Goal: Task Accomplishment & Management: Manage account settings

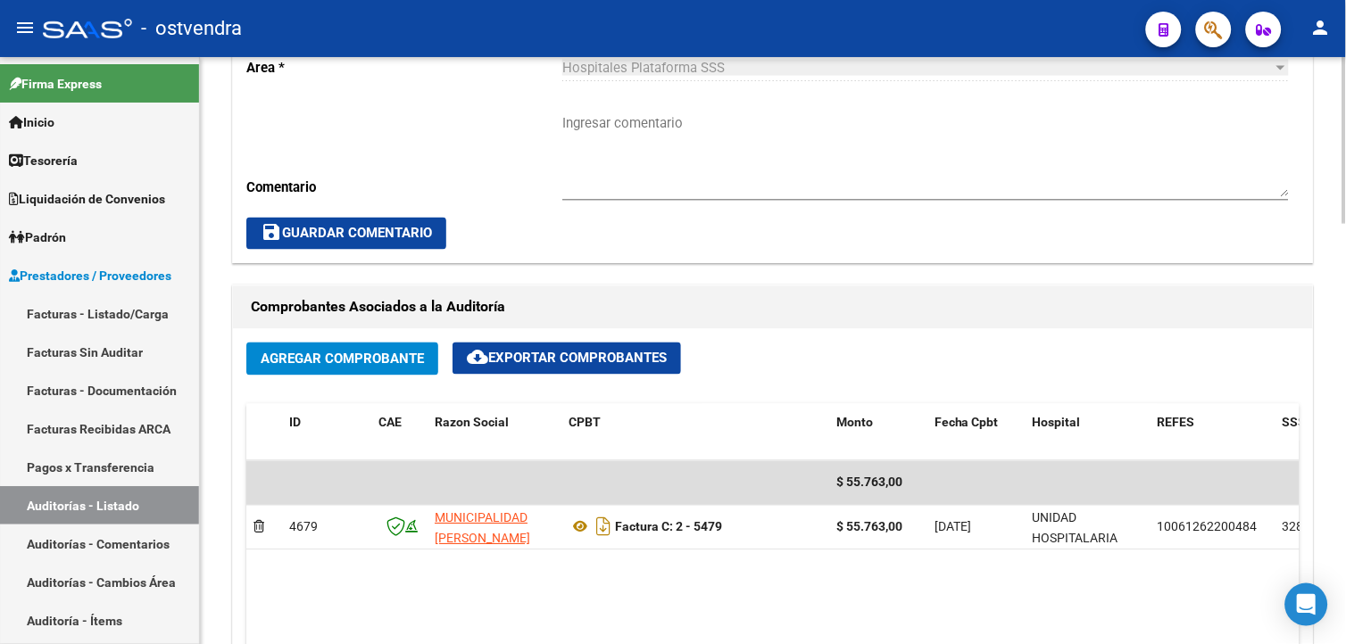
click at [1345, 376] on html "menu - ostvendra person Firma Express Inicio Calendario SSS Instructivos Contac…" at bounding box center [673, 322] width 1346 height 644
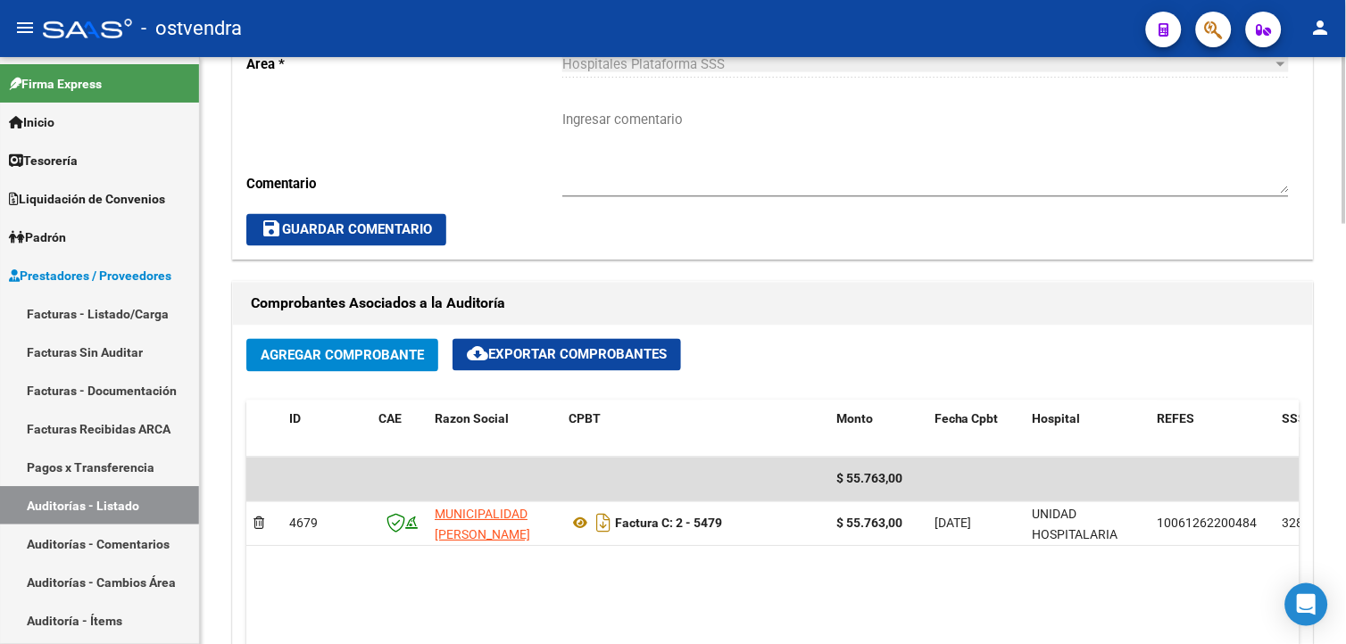
click at [409, 350] on span "Agregar Comprobante" at bounding box center [342, 356] width 163 height 16
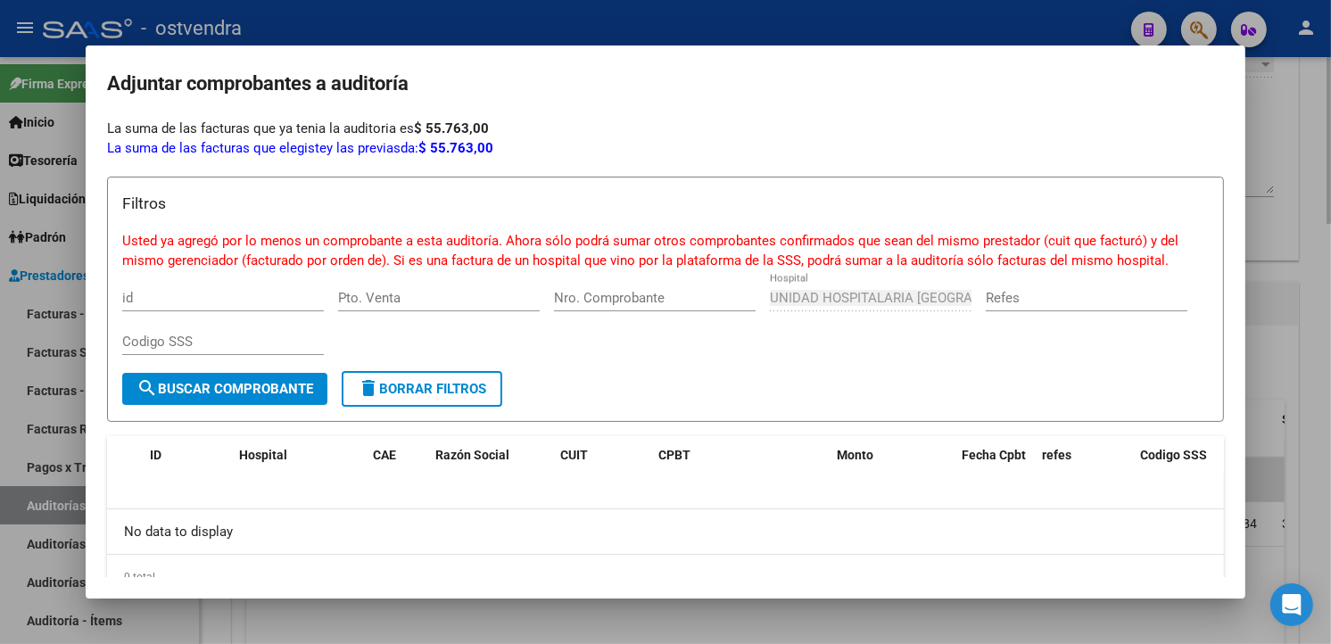
drag, startPoint x: 435, startPoint y: 637, endPoint x: 416, endPoint y: 605, distance: 37.6
click at [435, 635] on div at bounding box center [665, 322] width 1331 height 644
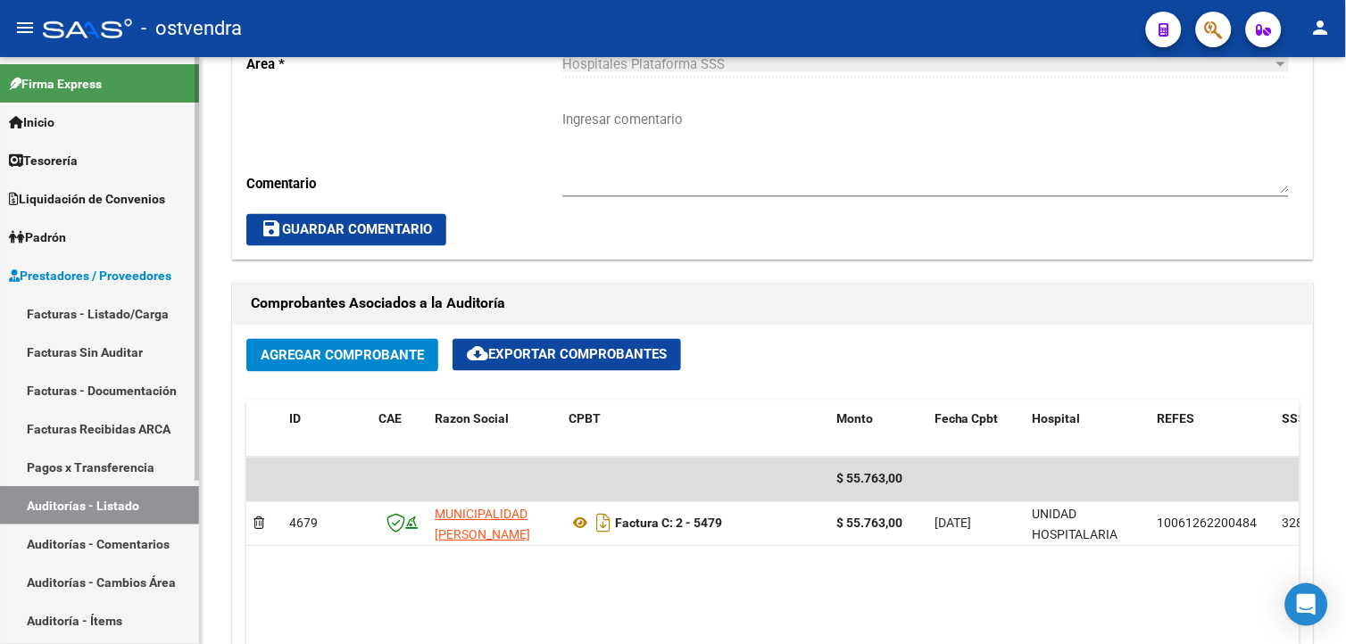
click at [119, 353] on link "Facturas Sin Auditar" at bounding box center [99, 352] width 199 height 38
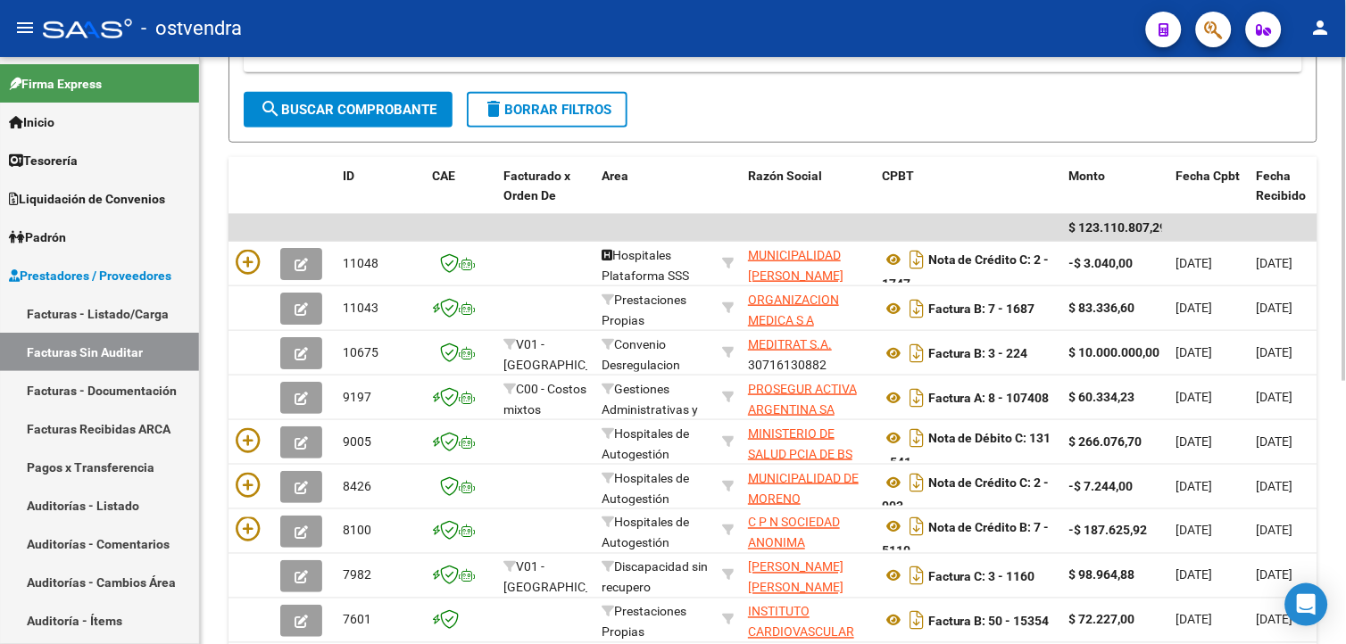
scroll to position [316, 0]
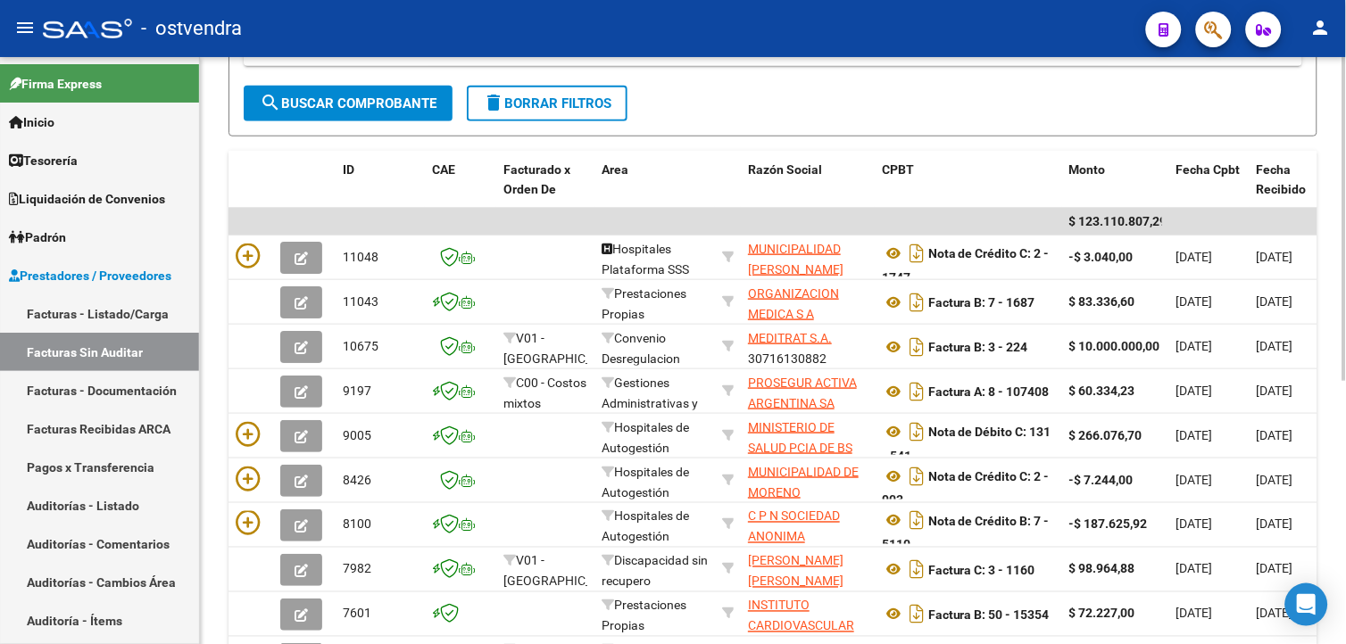
click at [1345, 286] on html "menu - ostvendra person Firma Express Inicio Calendario SSS Instructivos Contac…" at bounding box center [673, 322] width 1346 height 644
click at [120, 491] on link "Auditorías - Listado" at bounding box center [99, 505] width 199 height 38
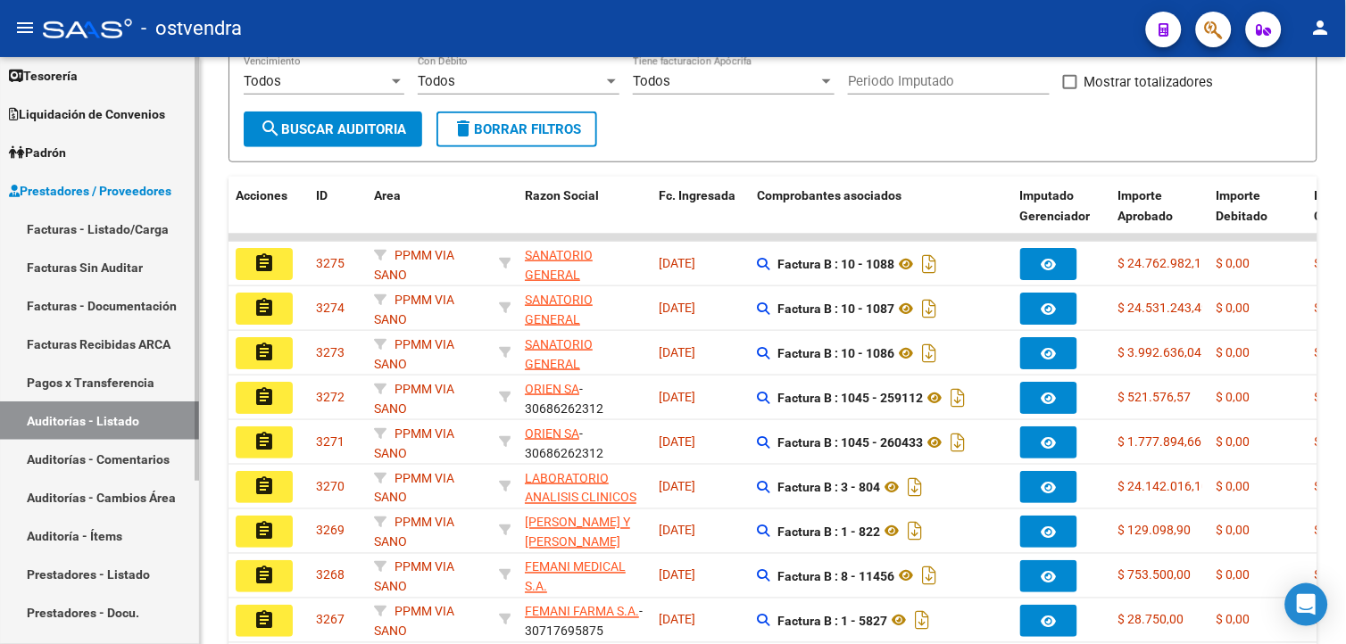
scroll to position [86, 0]
click at [201, 509] on mat-sidenav-container "Firma Express Inicio Calendario SSS Instructivos Contacto OS Tesorería Auditorí…" at bounding box center [673, 350] width 1346 height 587
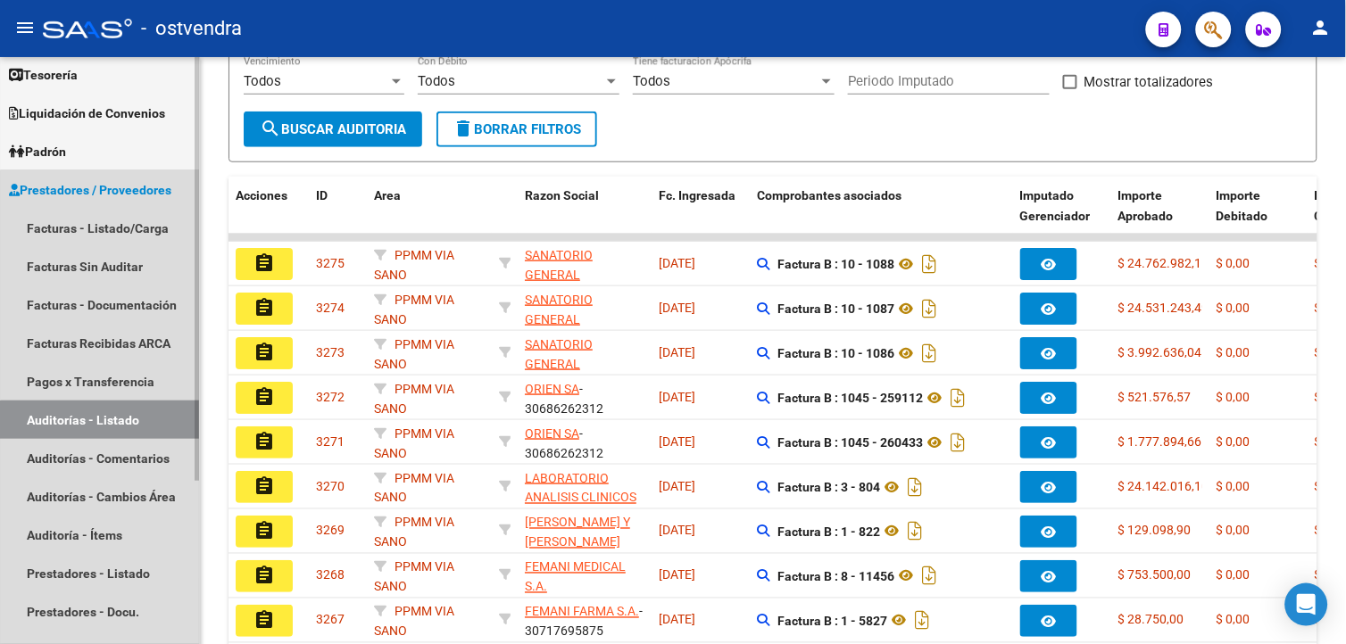
click at [162, 432] on link "Auditorías - Listado" at bounding box center [99, 420] width 199 height 38
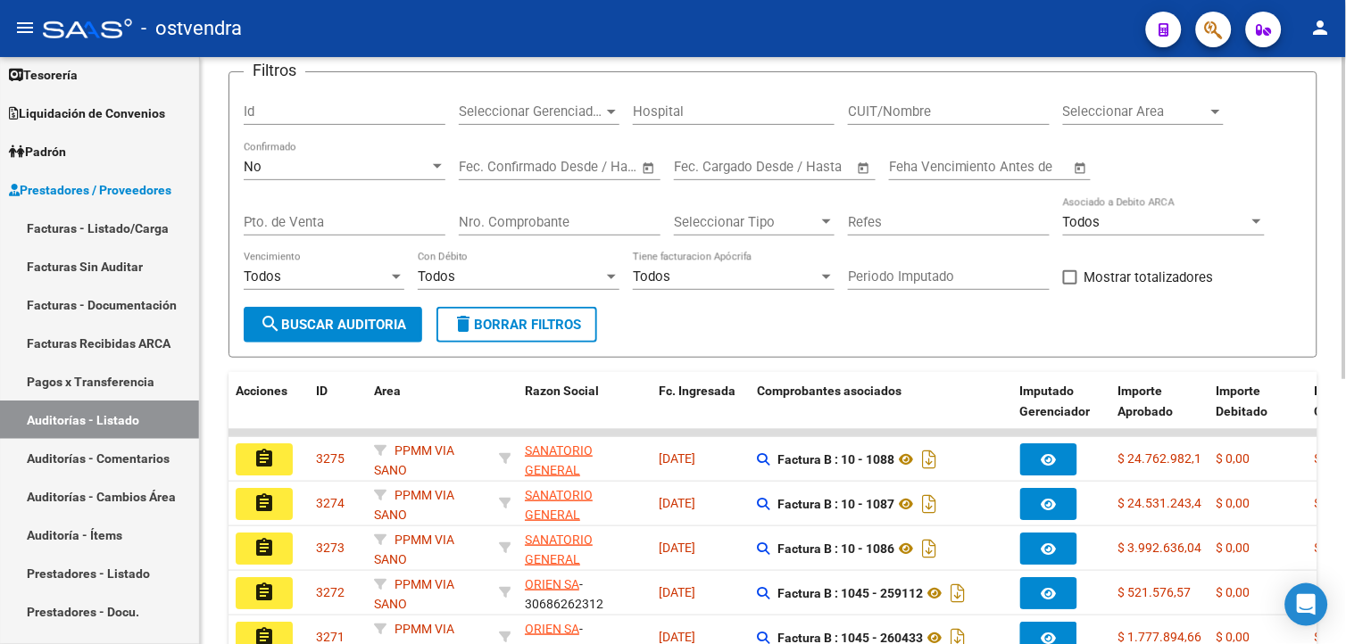
click at [1345, 290] on html "menu - ostvendra person Firma Express Inicio Calendario SSS Instructivos Contac…" at bounding box center [673, 322] width 1346 height 644
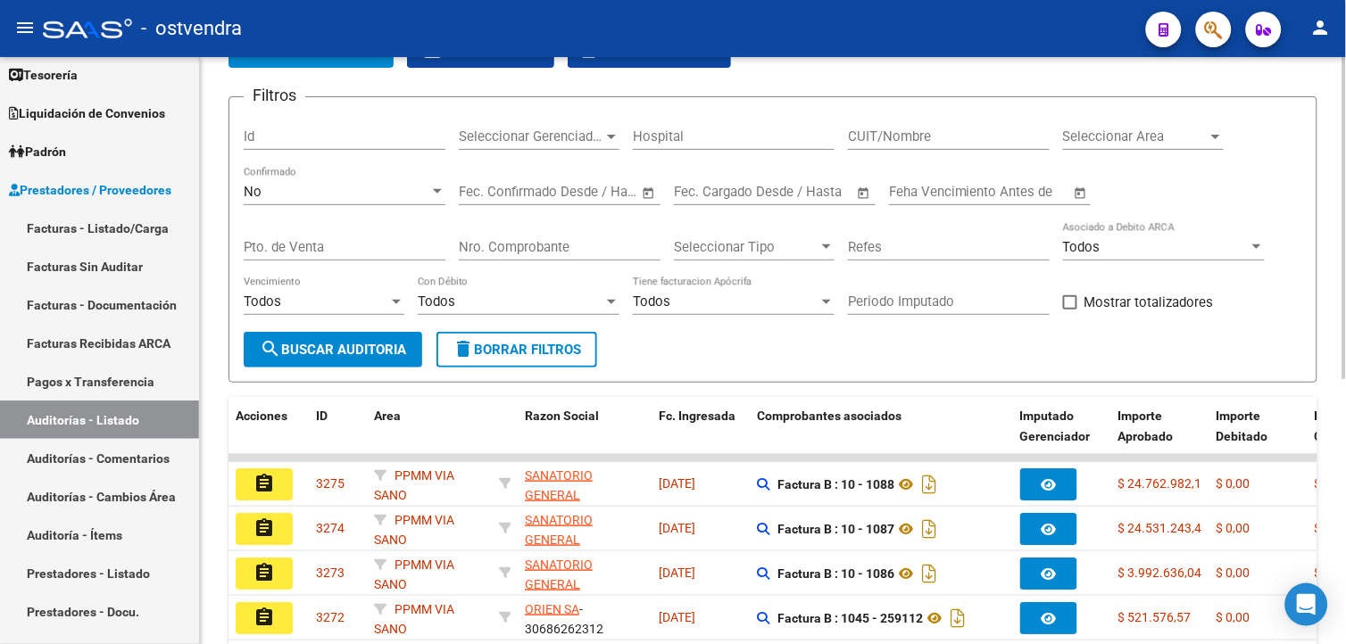
click at [581, 245] on input "Nro. Comprobante" at bounding box center [560, 247] width 202 height 16
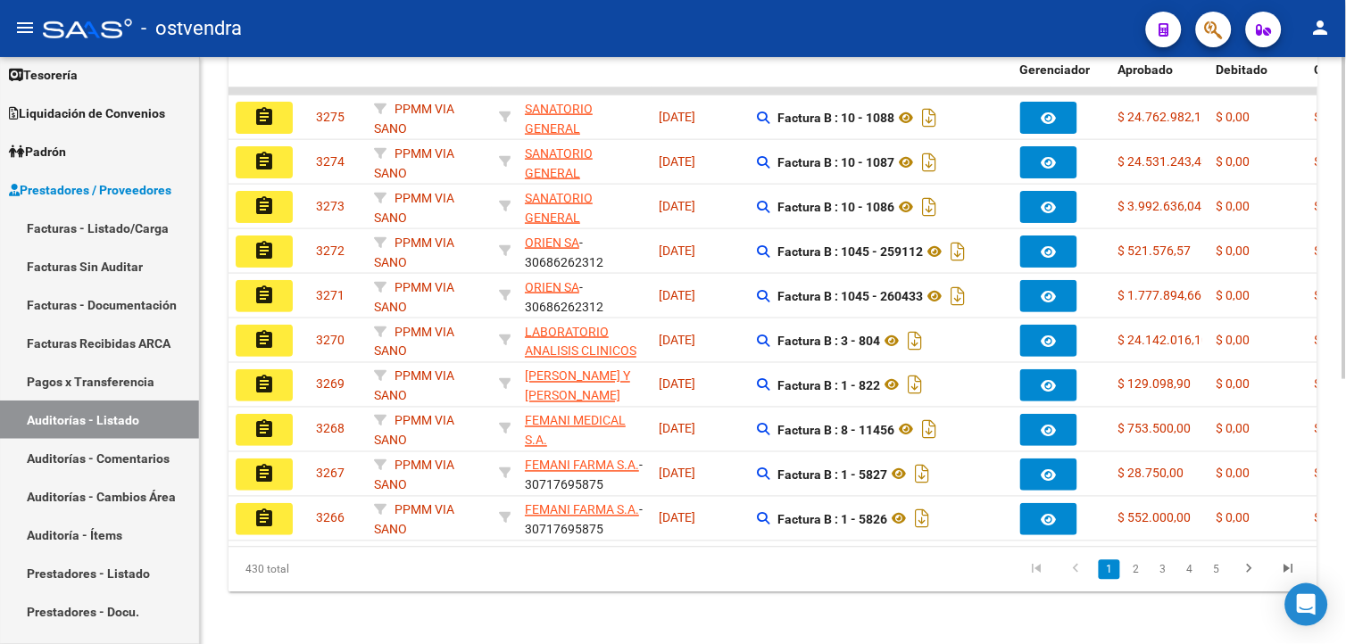
scroll to position [483, 0]
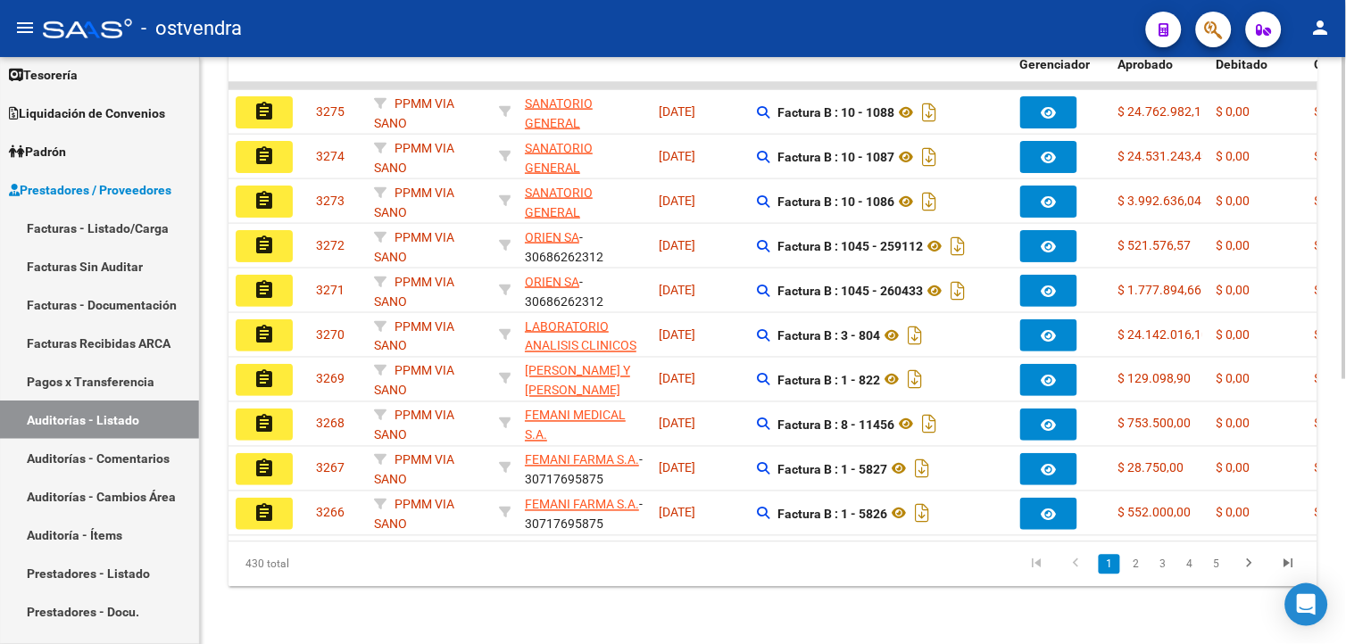
click at [1345, 487] on html "menu - ostvendra person Firma Express Inicio Calendario SSS Instructivos Contac…" at bounding box center [673, 322] width 1346 height 644
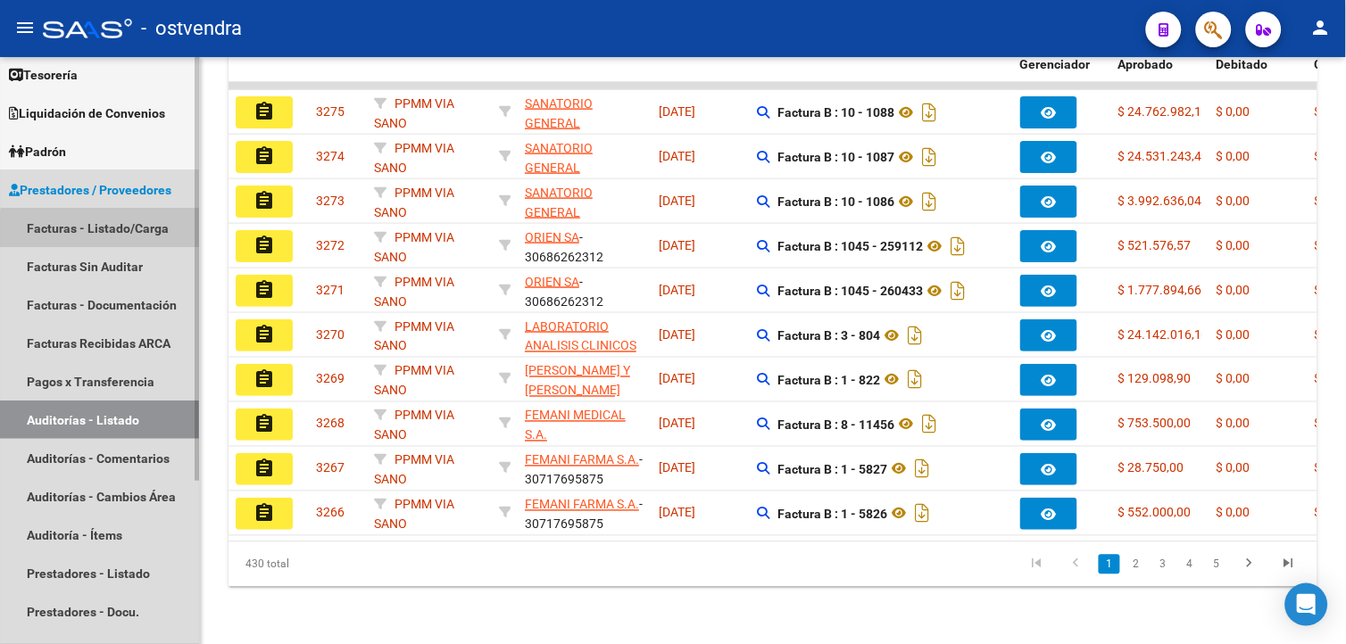
click at [141, 232] on link "Facturas - Listado/Carga" at bounding box center [99, 228] width 199 height 38
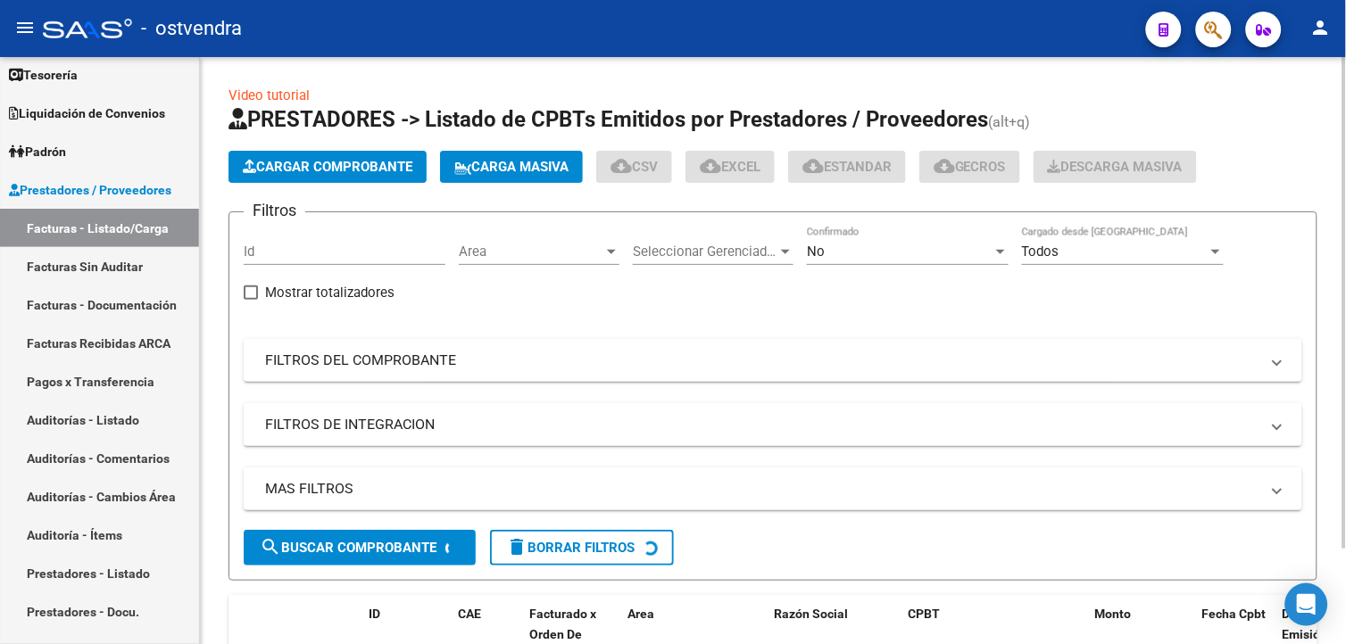
click at [345, 170] on span "Cargar Comprobante" at bounding box center [328, 167] width 170 height 16
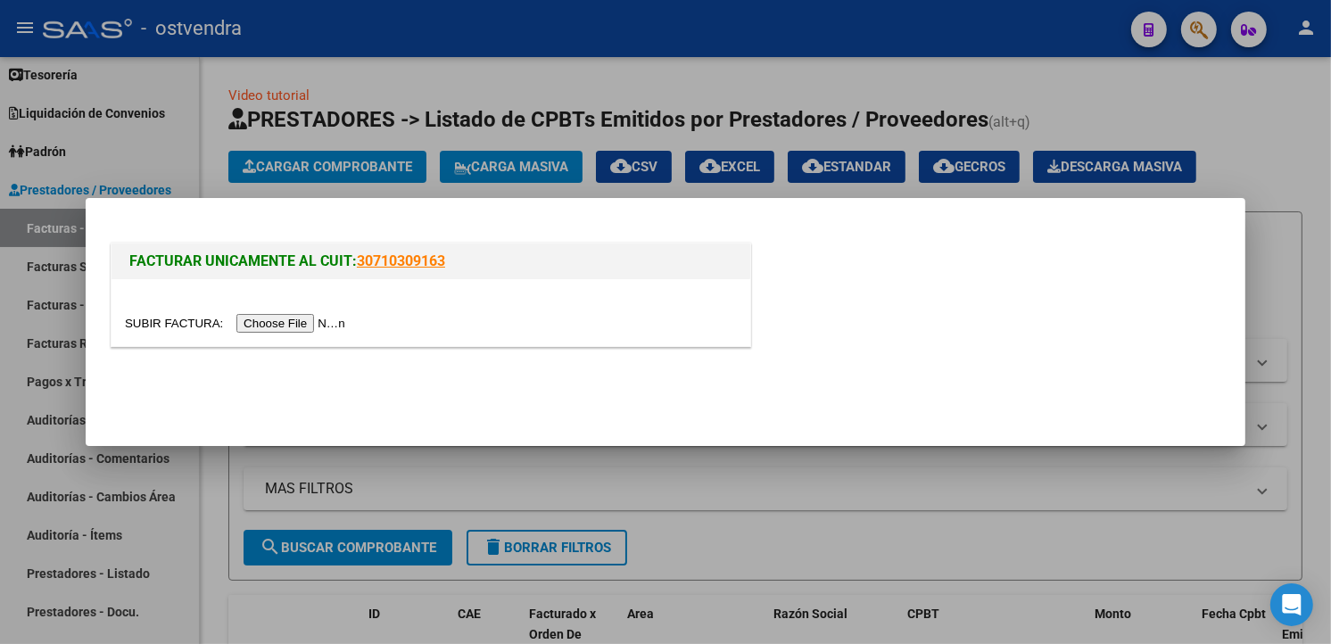
click at [309, 322] on input "file" at bounding box center [238, 323] width 226 height 19
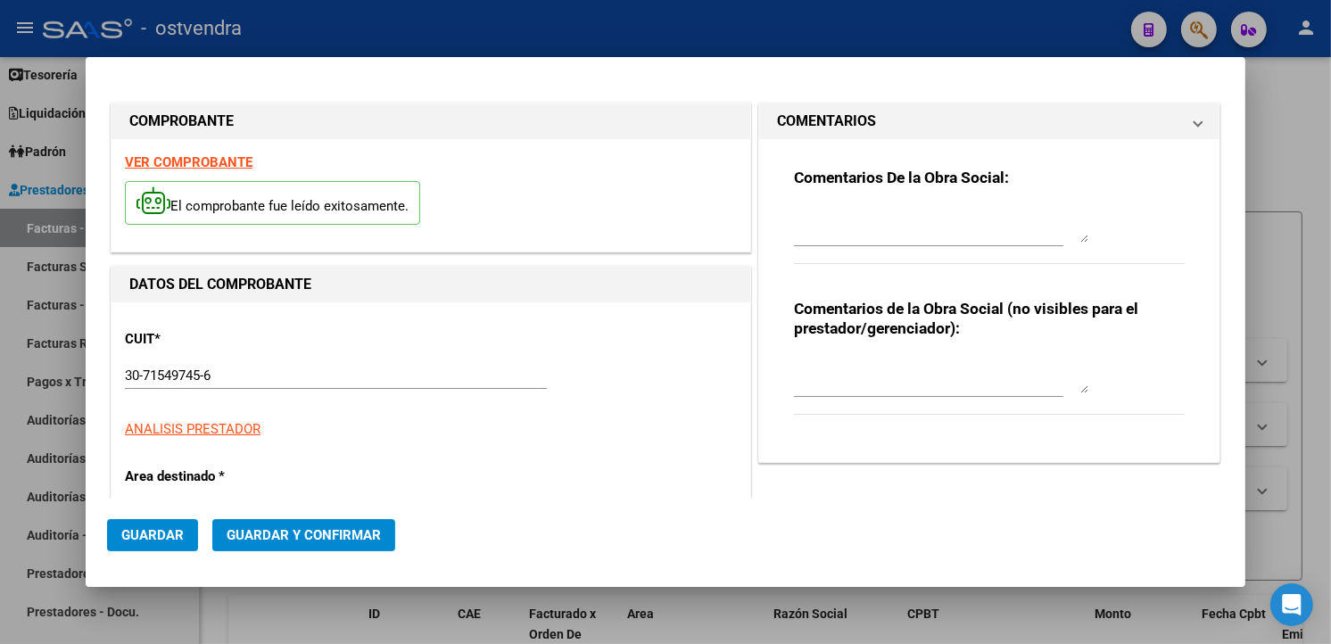
type input "[DATE]"
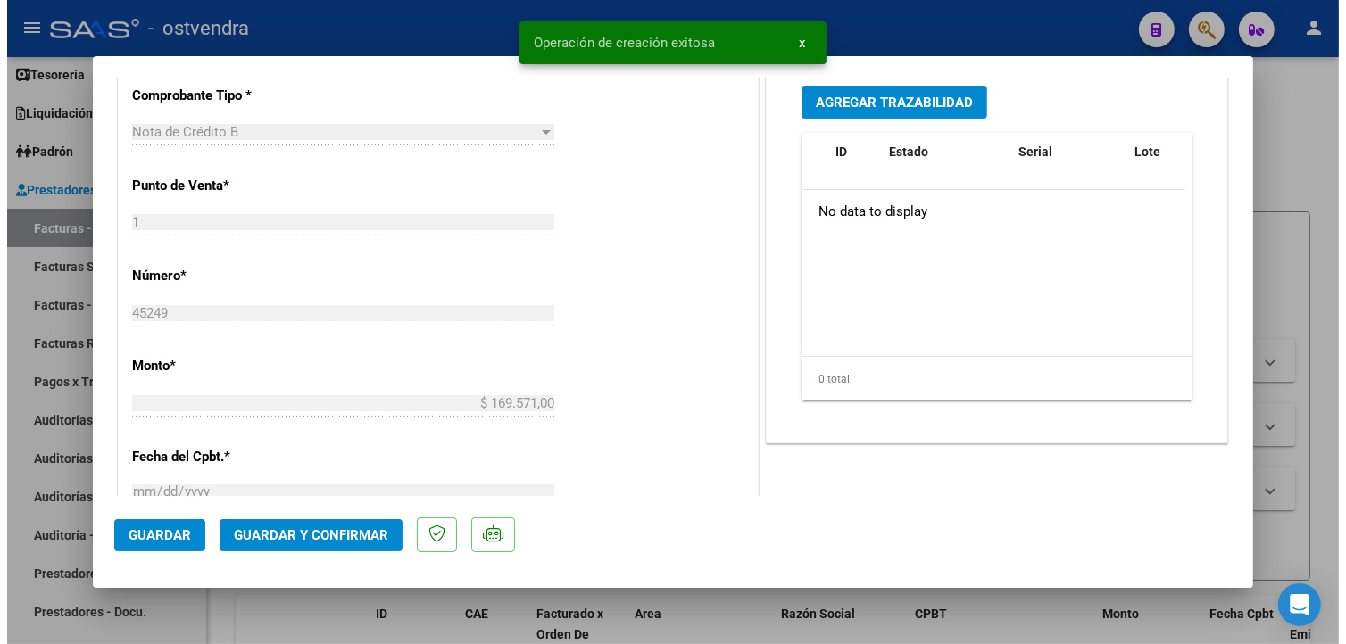
scroll to position [584, 0]
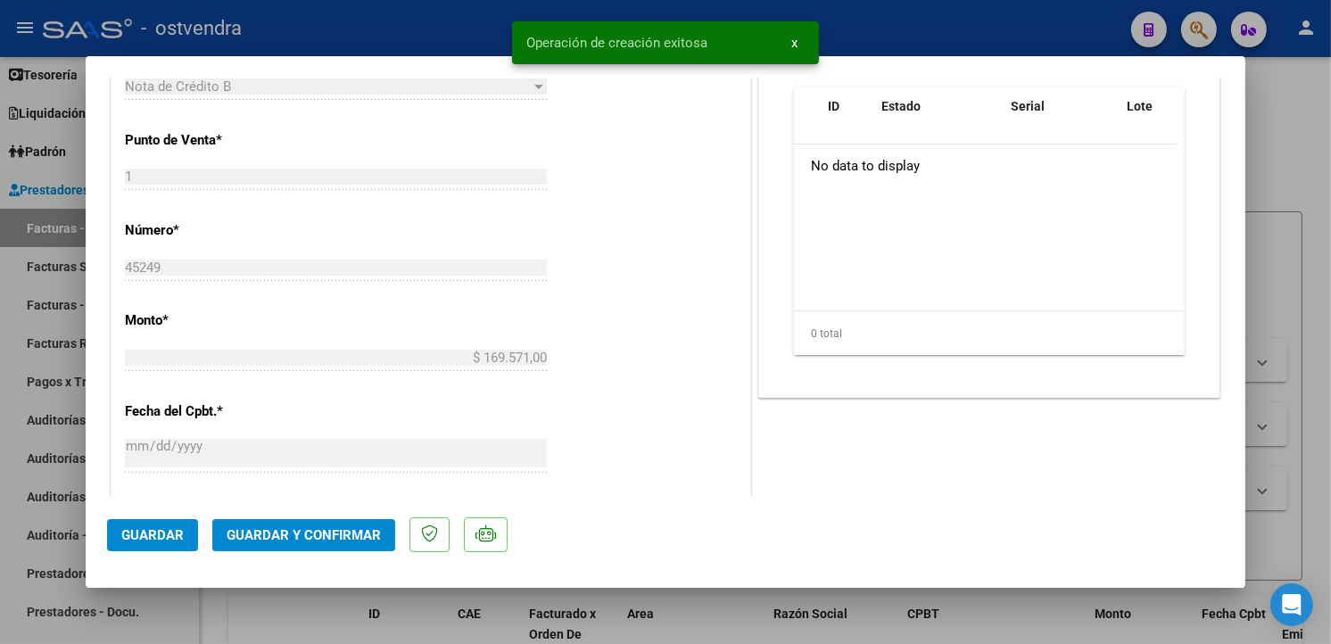
click at [322, 536] on span "Guardar y Confirmar" at bounding box center [304, 535] width 154 height 16
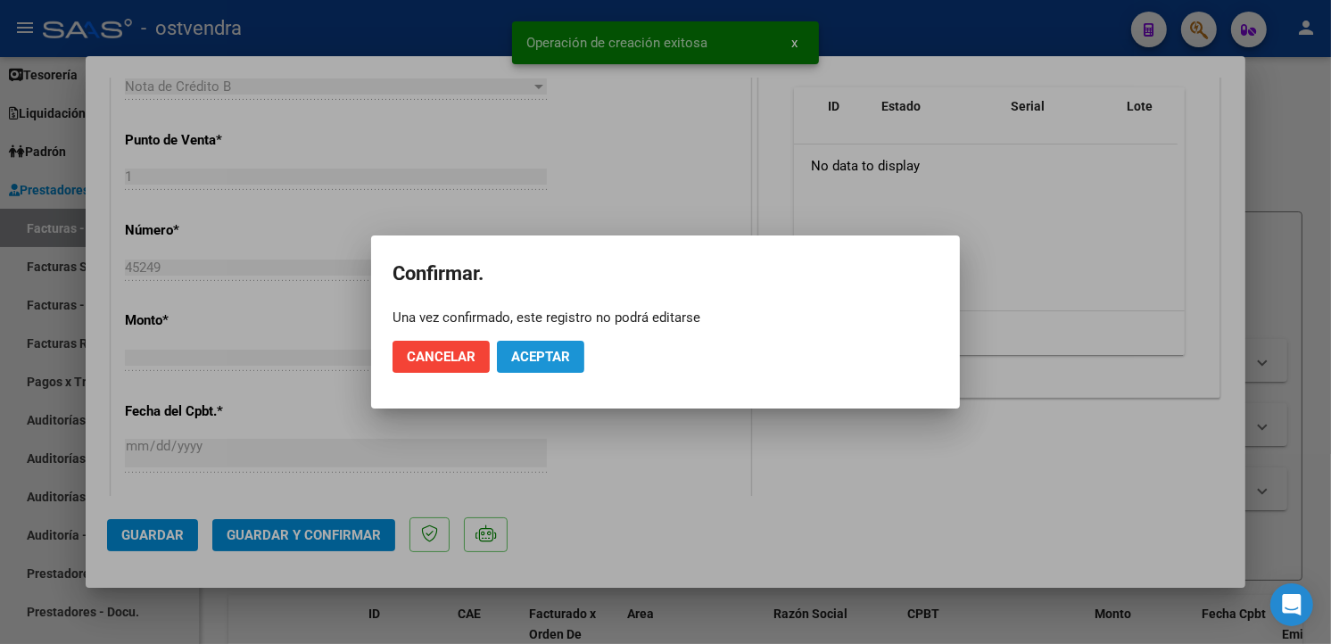
click at [522, 369] on button "Aceptar" at bounding box center [540, 357] width 87 height 32
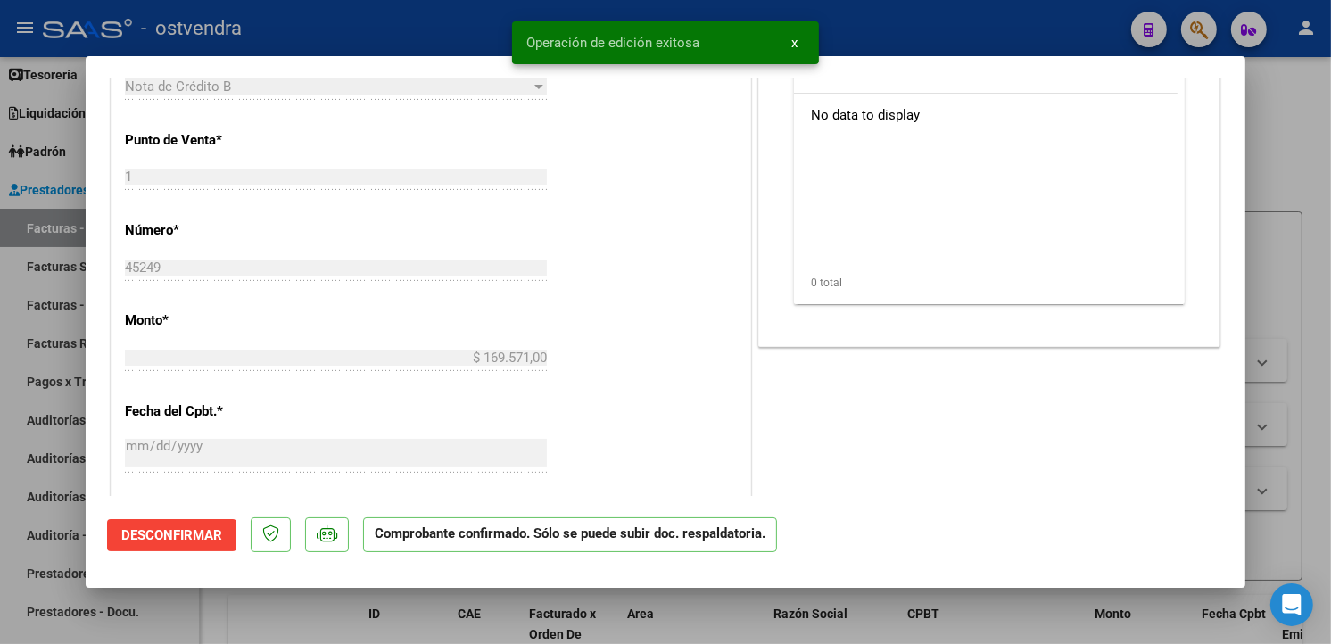
click at [25, 349] on div at bounding box center [665, 322] width 1331 height 644
type input "$ 0,00"
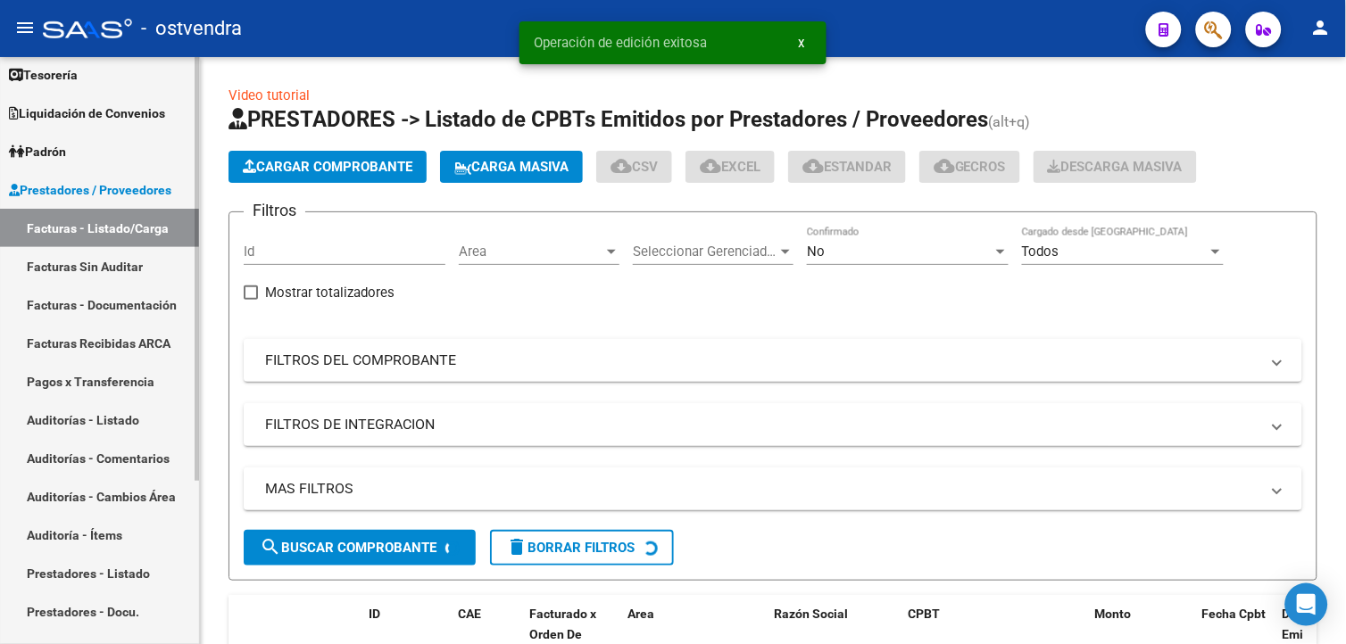
click at [85, 265] on link "Facturas Sin Auditar" at bounding box center [99, 266] width 199 height 38
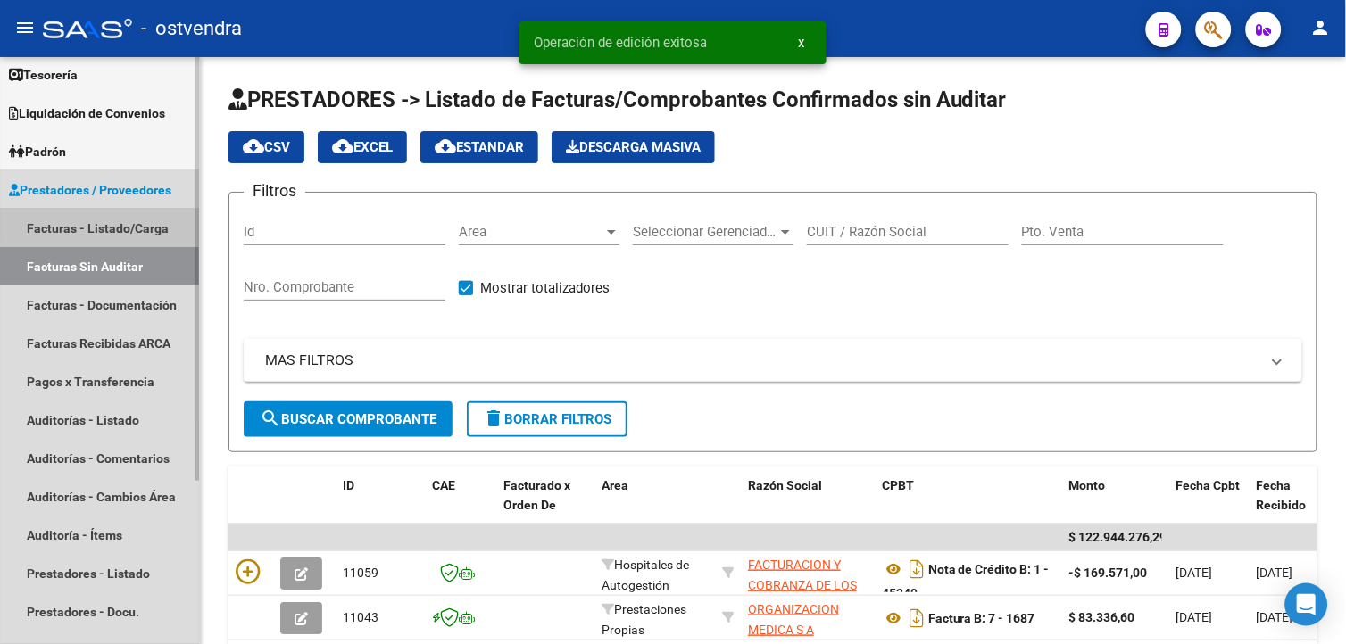
click at [153, 219] on link "Facturas - Listado/Carga" at bounding box center [99, 228] width 199 height 38
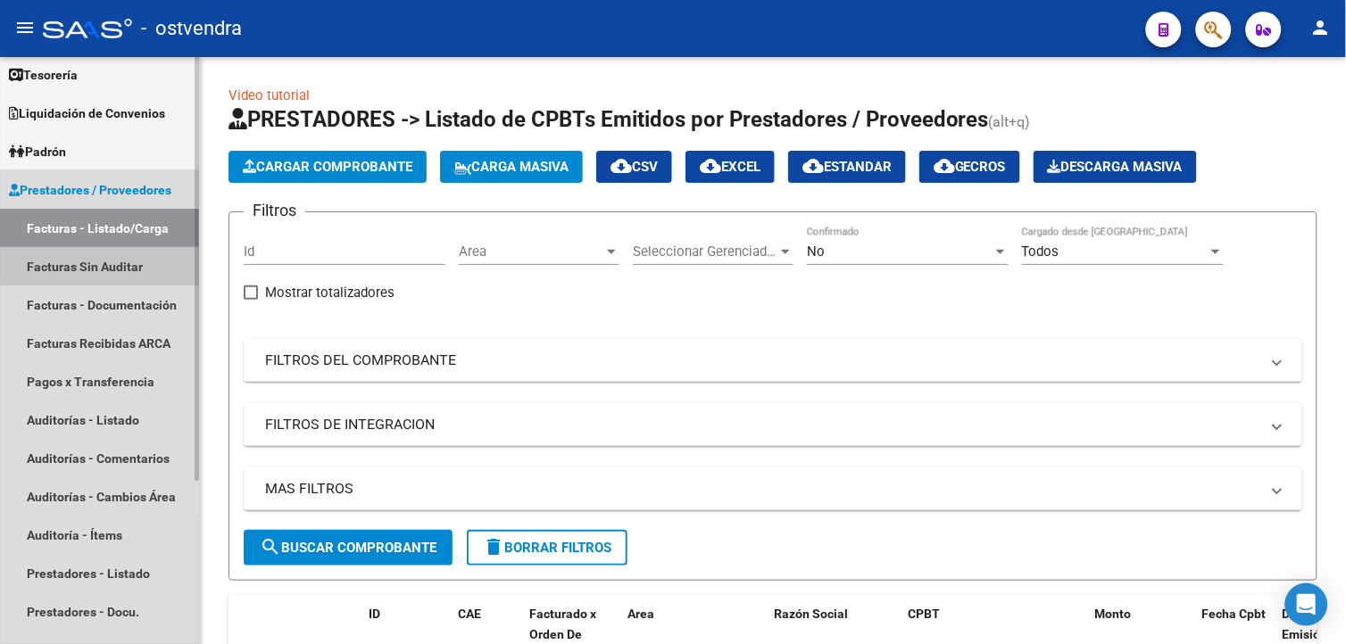
click at [149, 263] on link "Facturas Sin Auditar" at bounding box center [99, 266] width 199 height 38
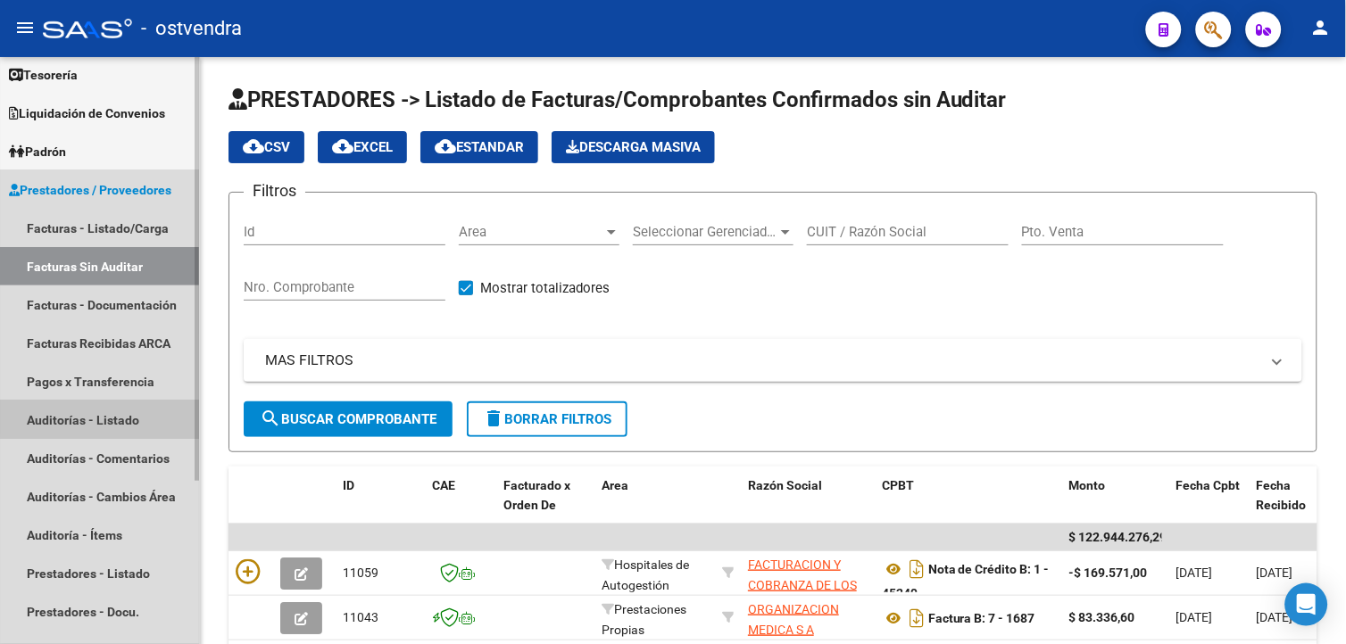
click at [138, 405] on link "Auditorías - Listado" at bounding box center [99, 420] width 199 height 38
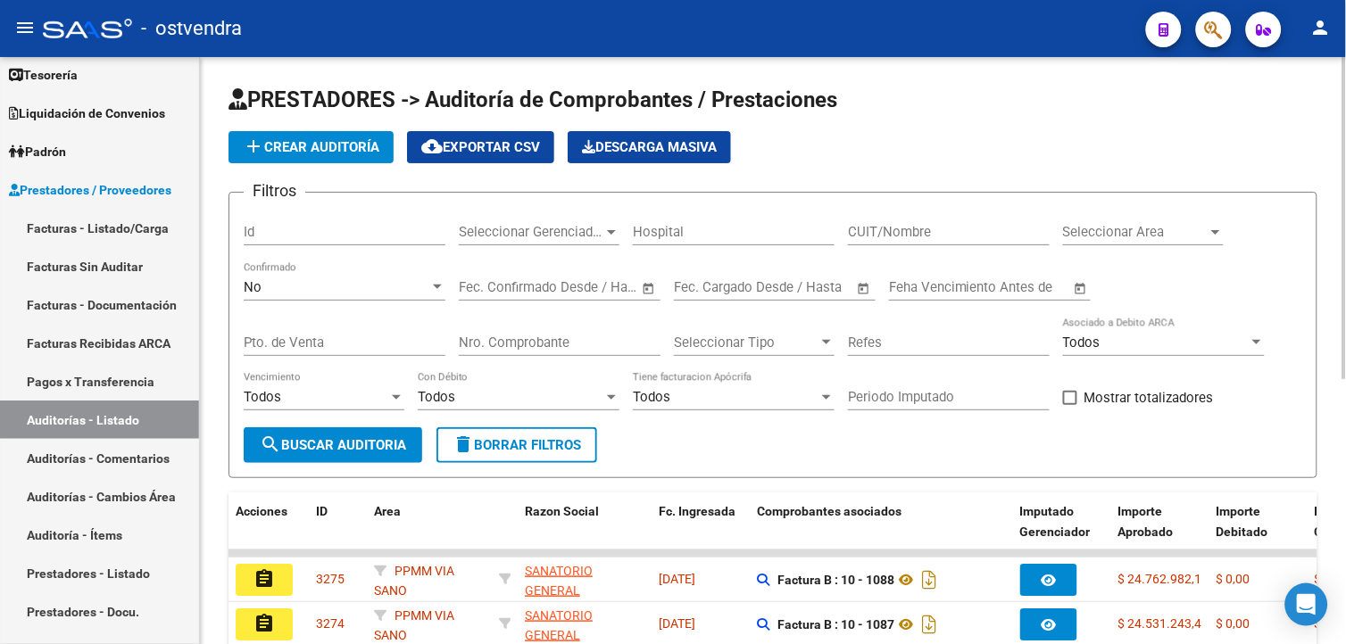
click at [528, 344] on input "Nro. Comprobante" at bounding box center [560, 343] width 202 height 16
paste input "85681"
type input "85681"
click at [404, 286] on div "No" at bounding box center [337, 287] width 186 height 16
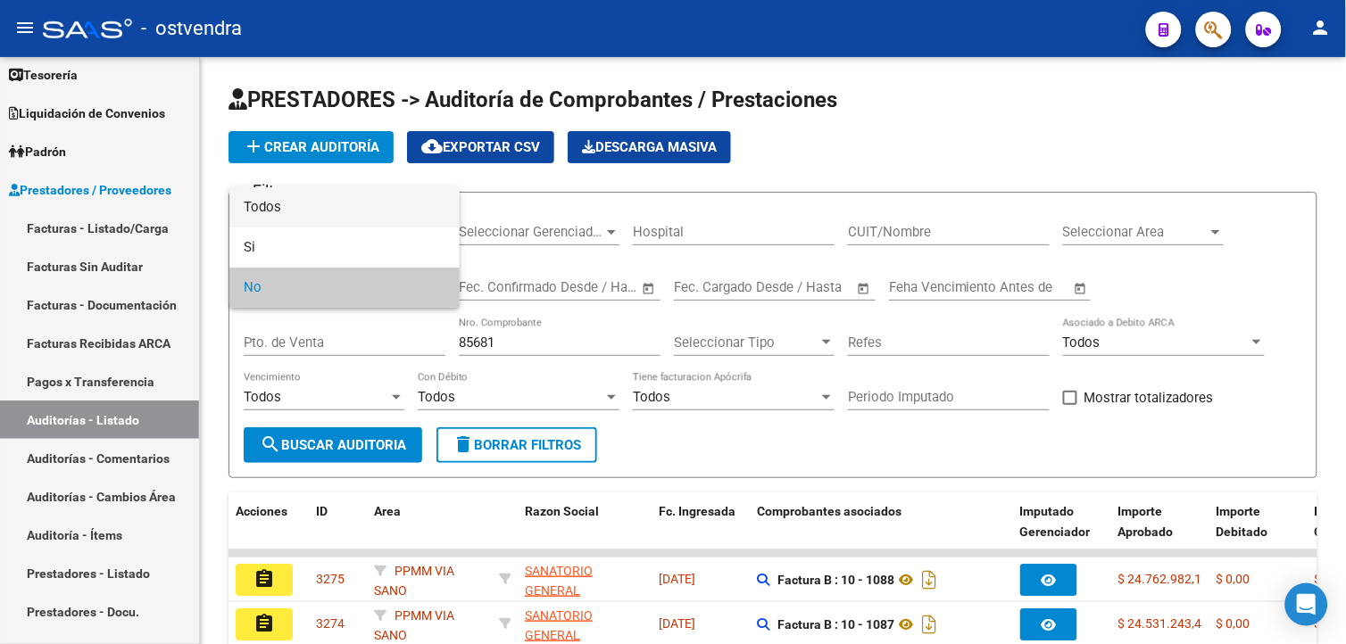
click at [375, 192] on span "Todos" at bounding box center [345, 207] width 202 height 40
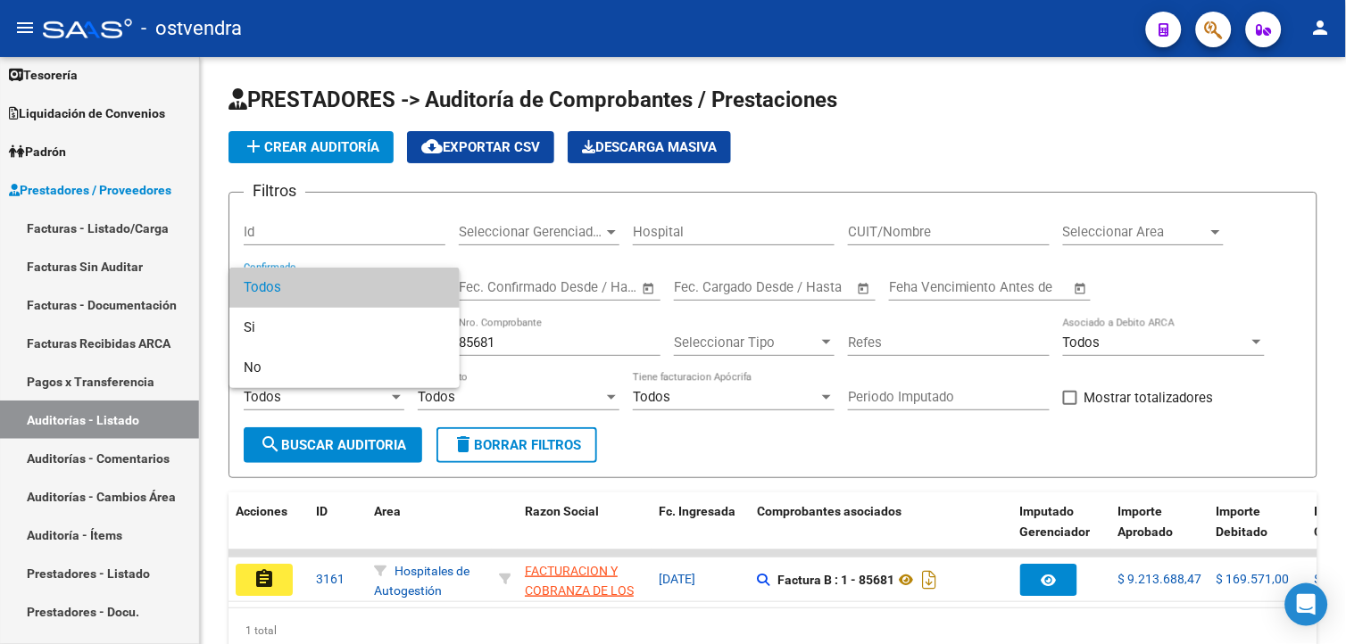
click at [292, 582] on div at bounding box center [673, 322] width 1346 height 644
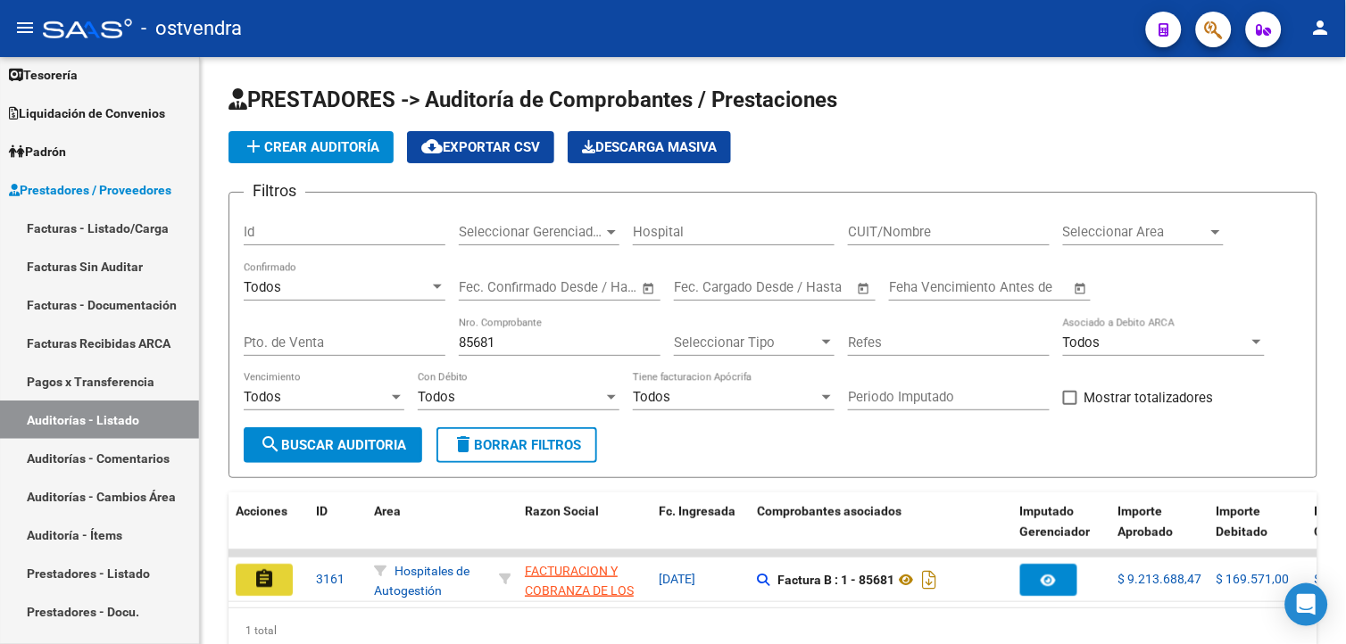
click at [292, 582] on button "assignment" at bounding box center [264, 580] width 57 height 32
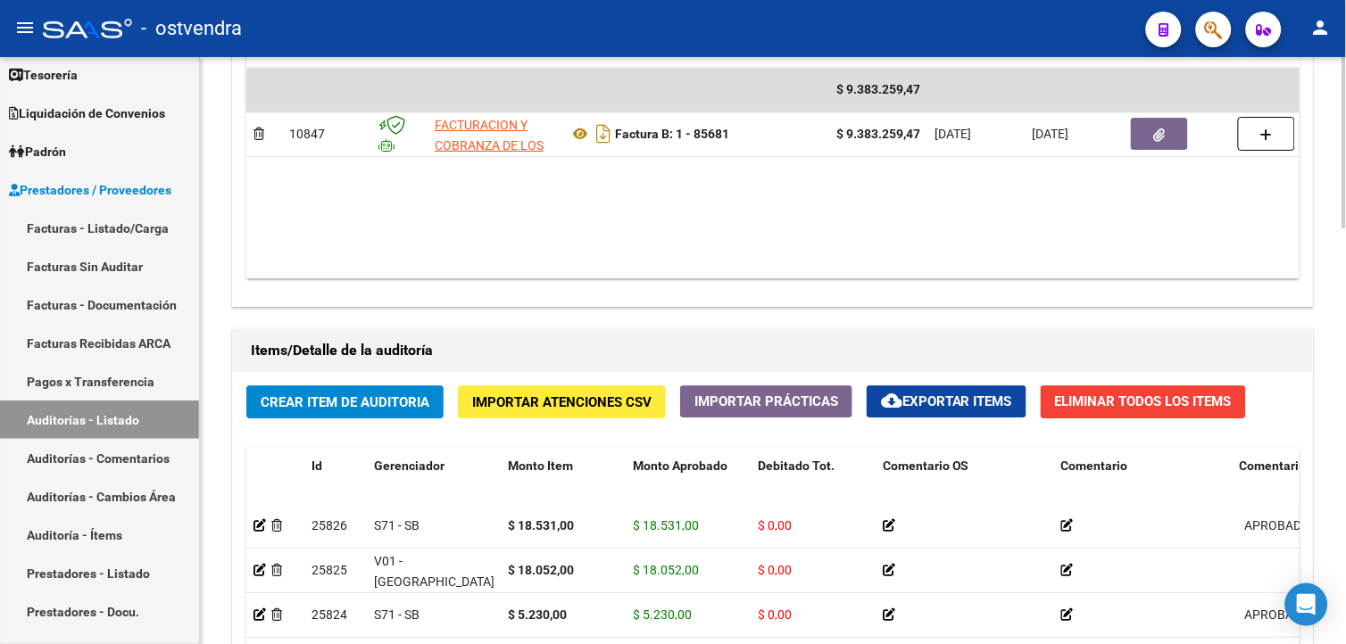
click at [1288, 519] on div "arrow_back Editar 3161 cloud_download Generar informe ESTA AUDITORÍA ESTÁ ABIER…" at bounding box center [775, 47] width 1150 height 2011
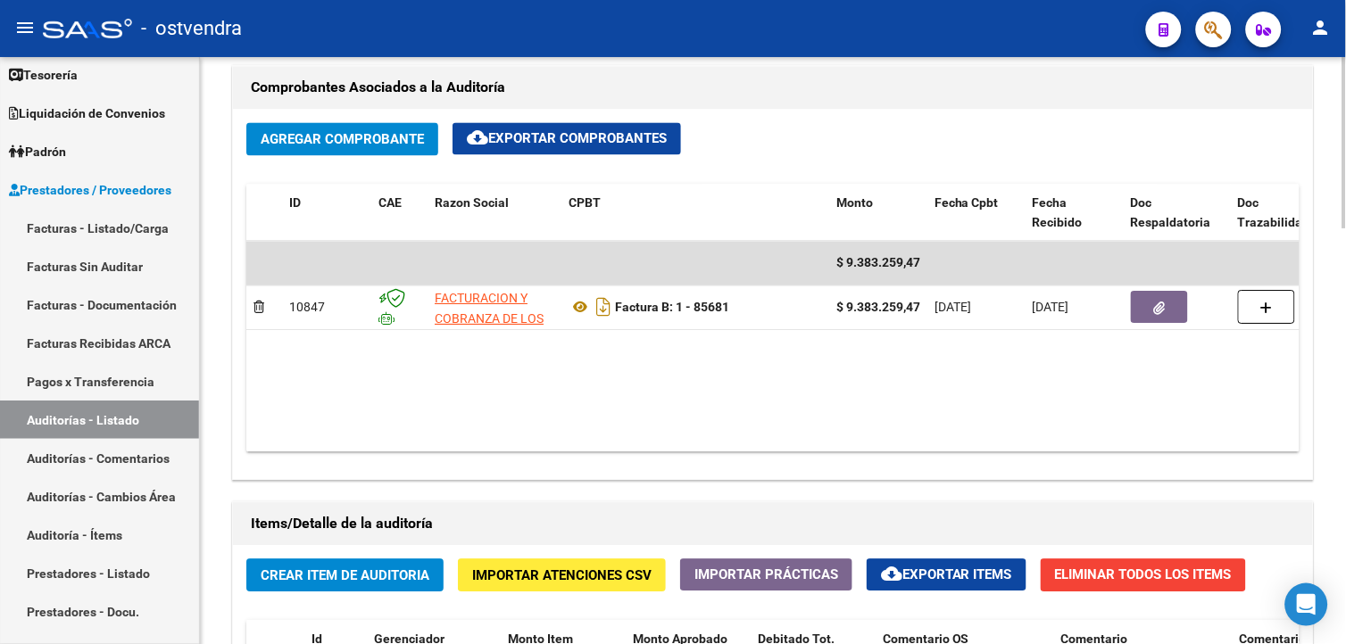
click at [1343, 382] on div at bounding box center [1344, 388] width 4 height 171
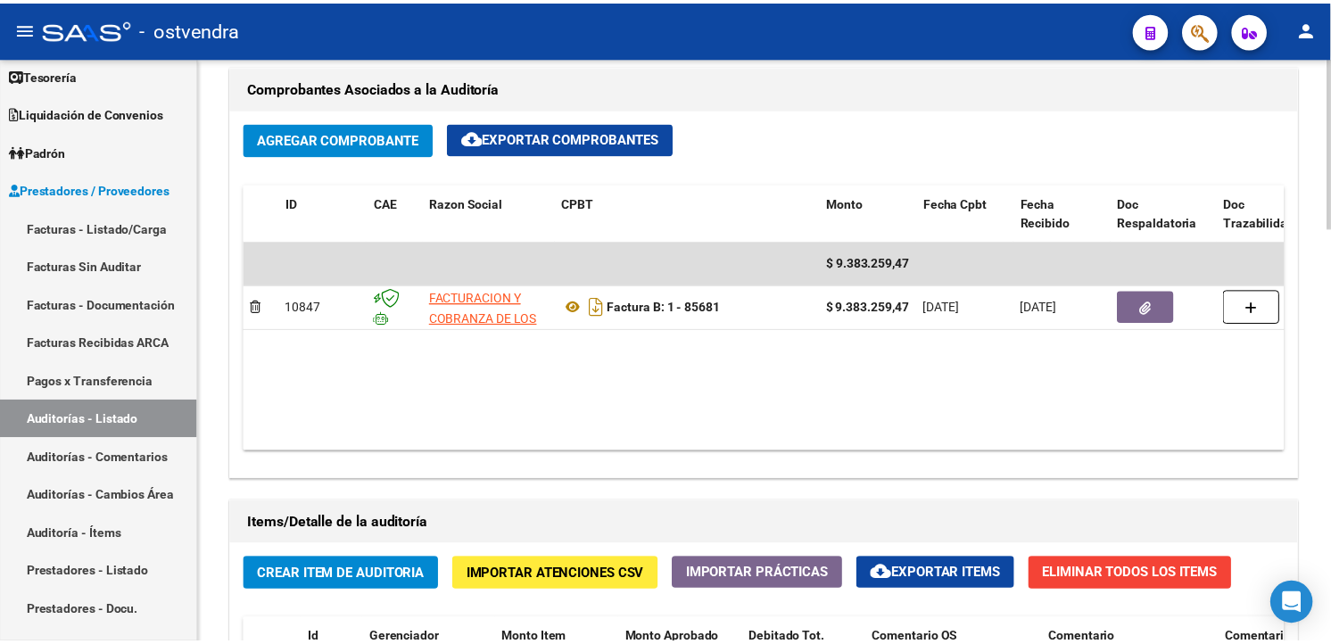
scroll to position [791, 0]
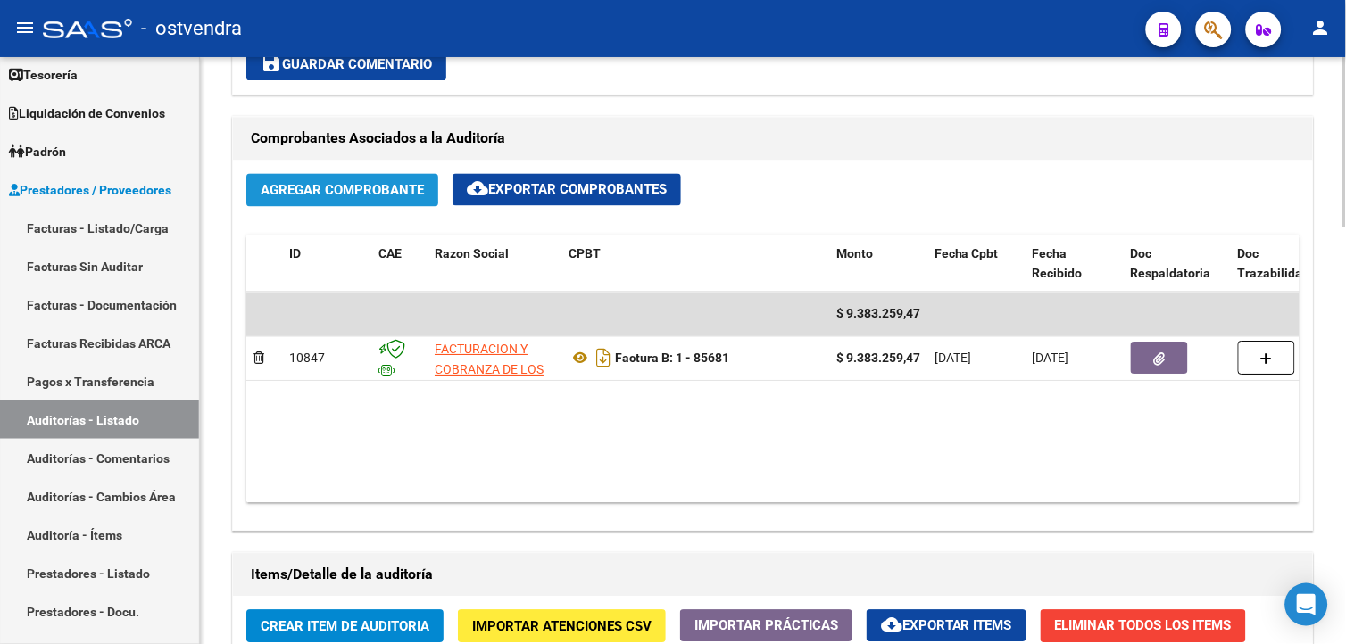
click at [273, 184] on span "Agregar Comprobante" at bounding box center [342, 191] width 163 height 16
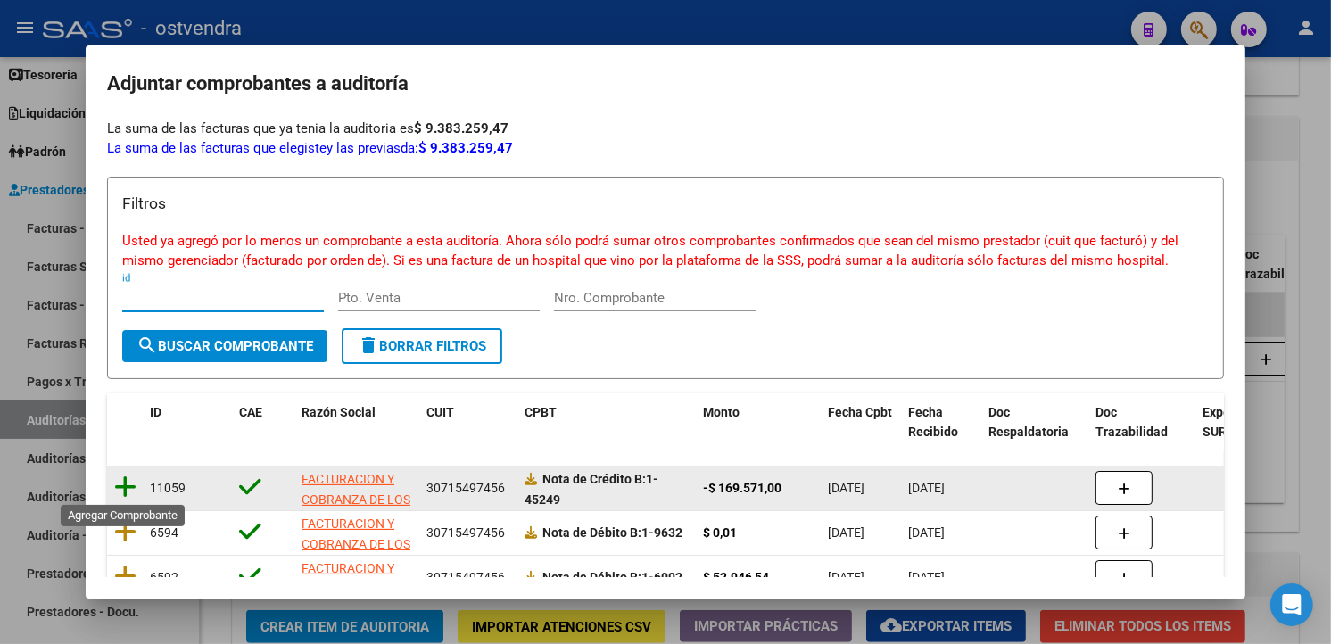
click at [119, 479] on icon at bounding box center [125, 487] width 22 height 25
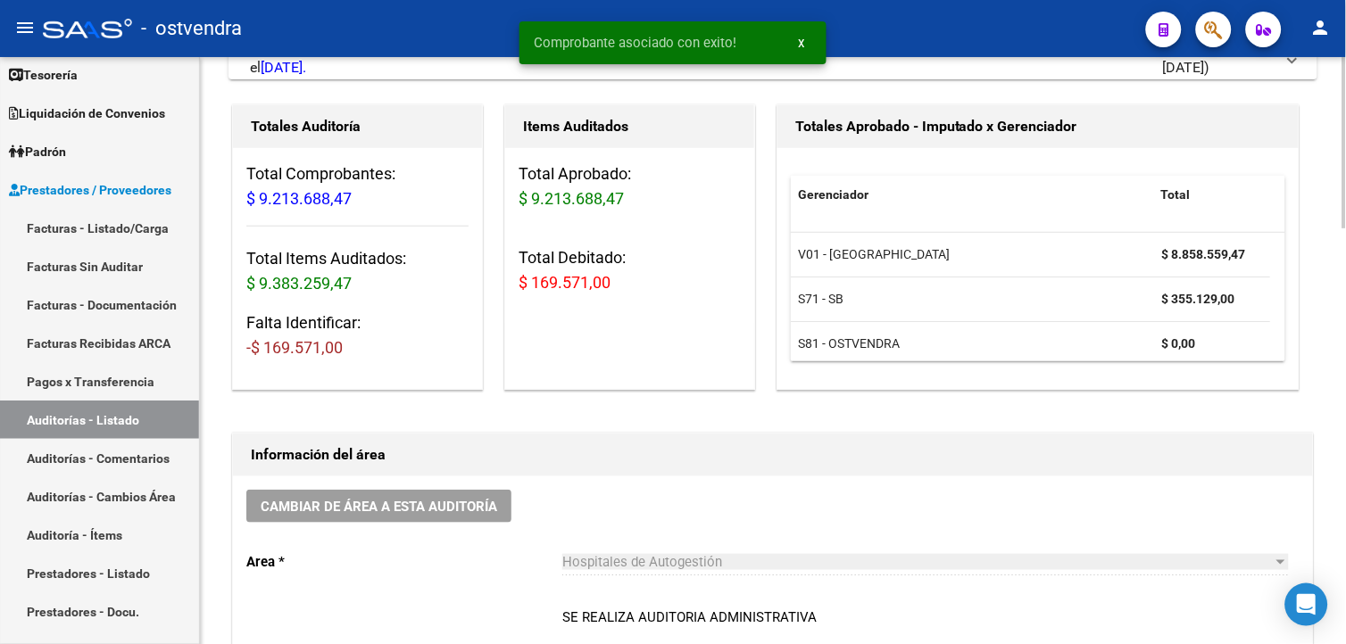
scroll to position [42, 0]
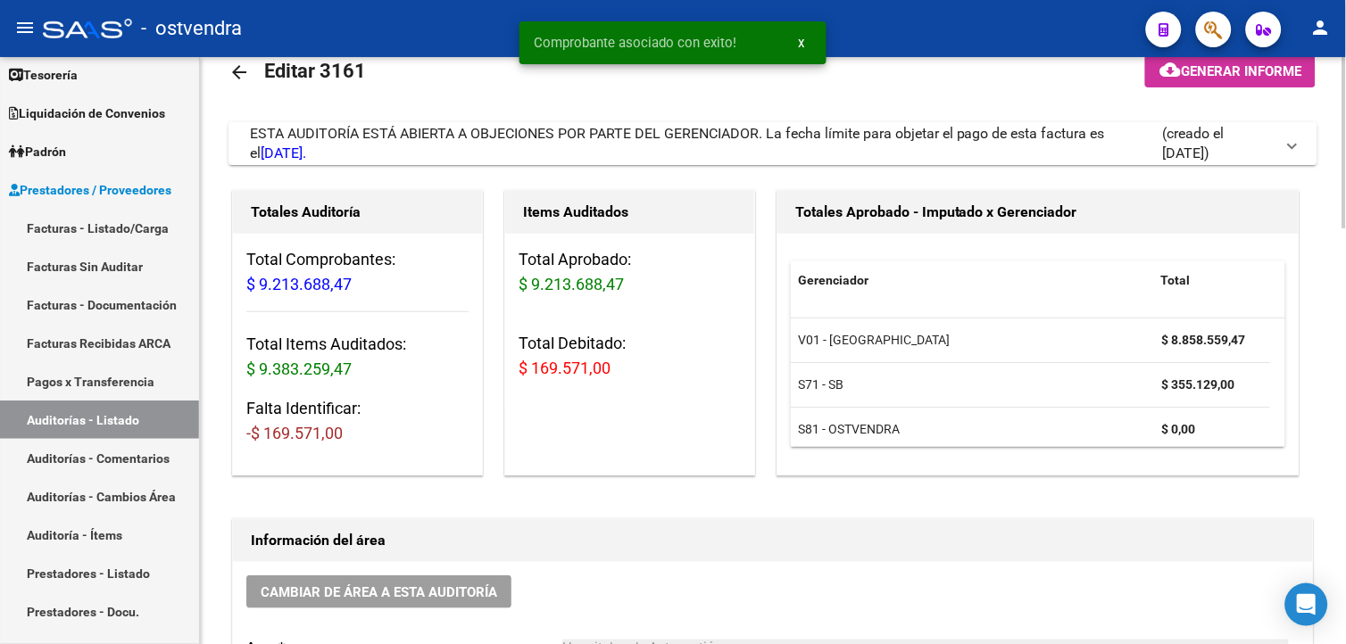
click at [1345, 174] on html "menu - ostvendra person Firma Express Inicio Calendario SSS Instructivos Contac…" at bounding box center [673, 322] width 1346 height 644
click at [1267, 152] on span "(creado el [DATE])" at bounding box center [1218, 143] width 112 height 39
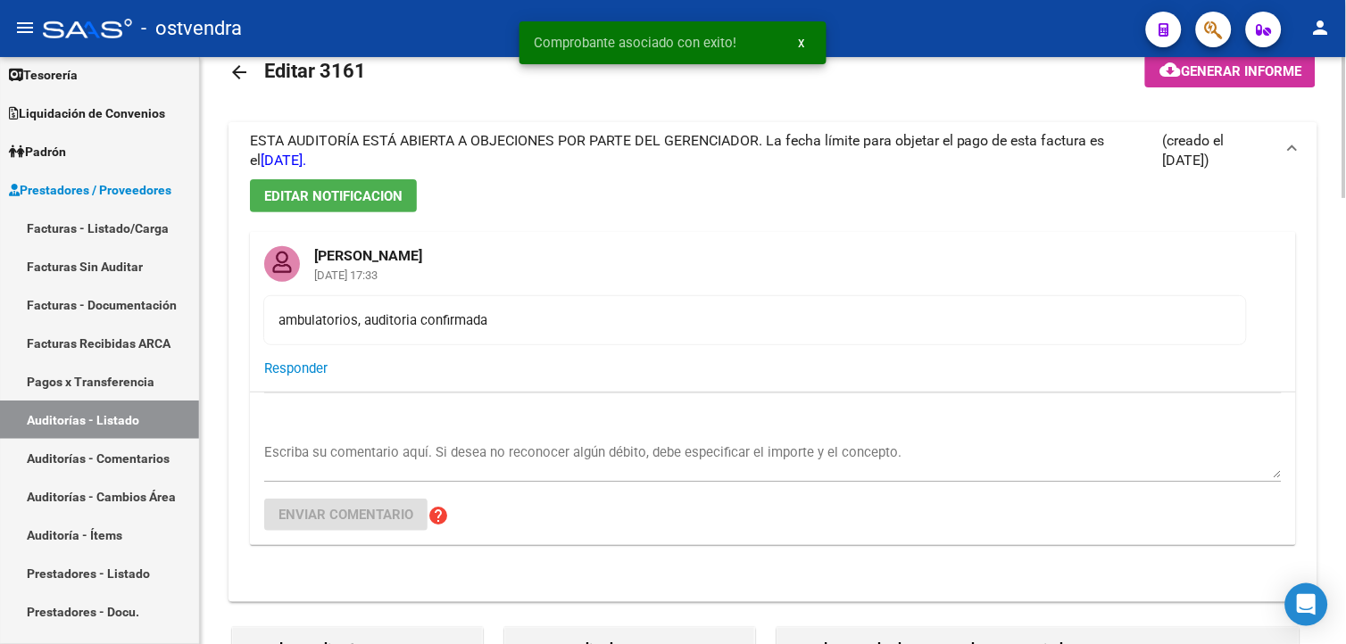
click at [1267, 152] on span "(creado el [DATE])" at bounding box center [1218, 150] width 112 height 39
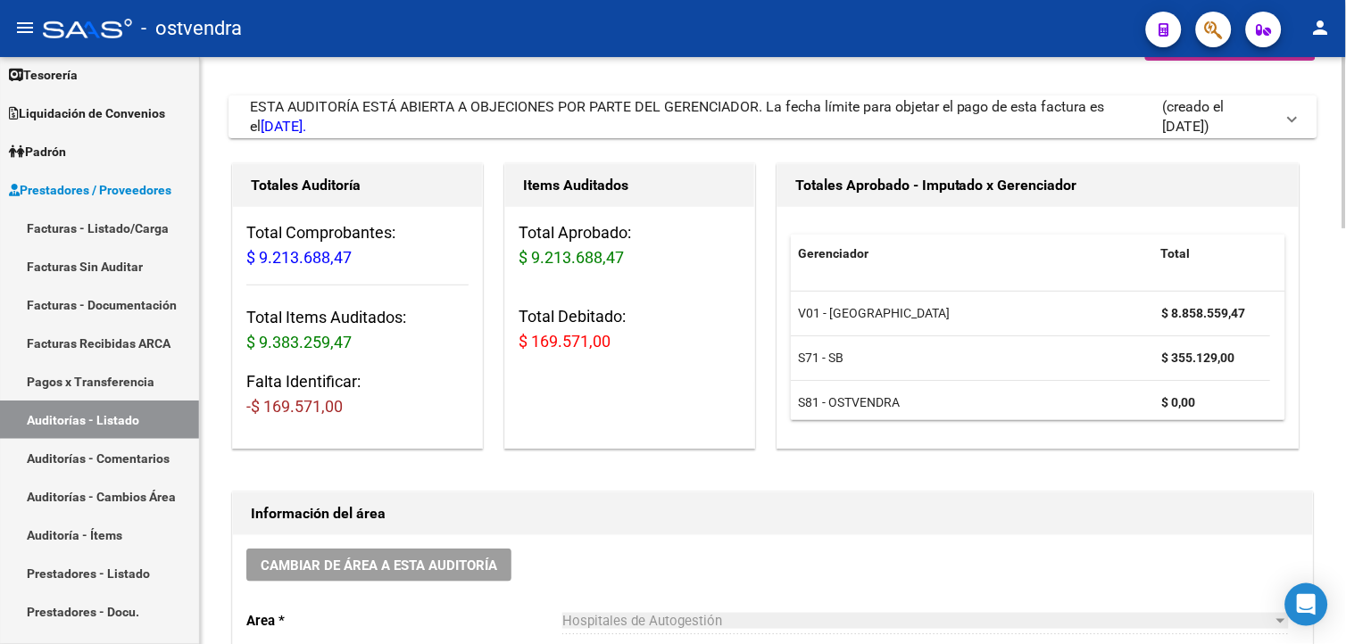
scroll to position [52, 0]
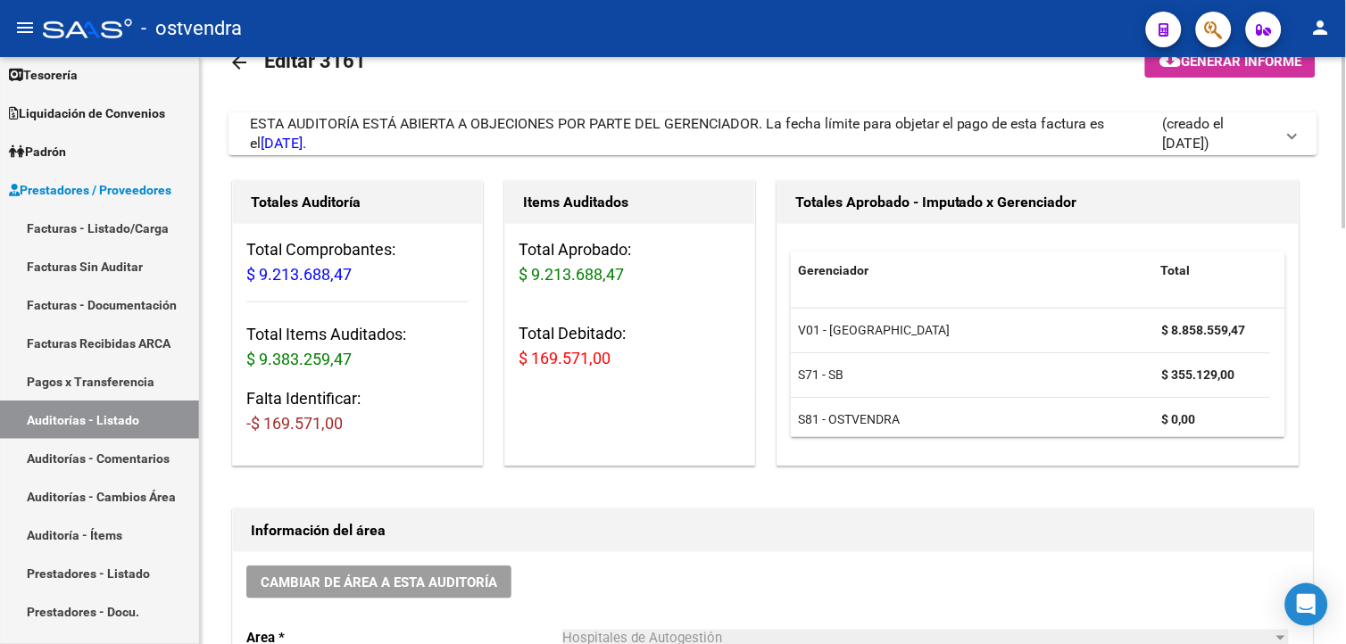
click at [1345, 205] on html "menu - ostvendra person Firma Express Inicio Calendario SSS Instructivos Contac…" at bounding box center [673, 322] width 1346 height 644
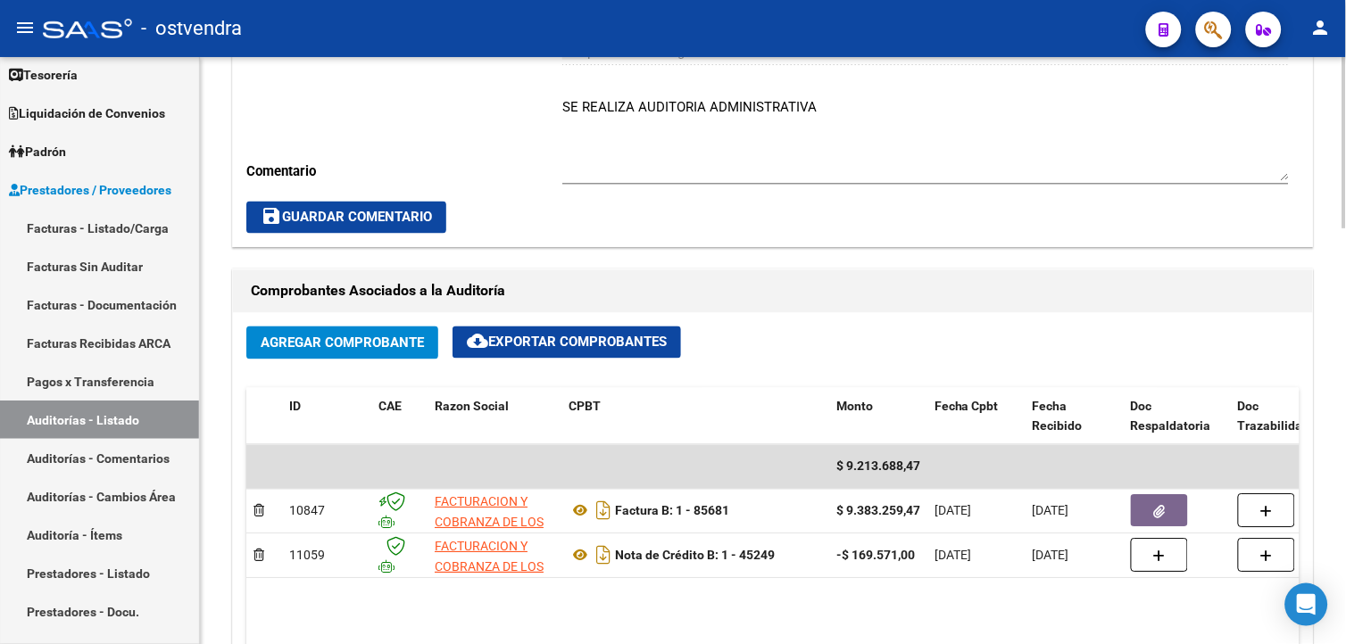
click at [1345, 227] on html "menu - ostvendra person Firma Express Inicio Calendario SSS Instructivos Contac…" at bounding box center [673, 322] width 1346 height 644
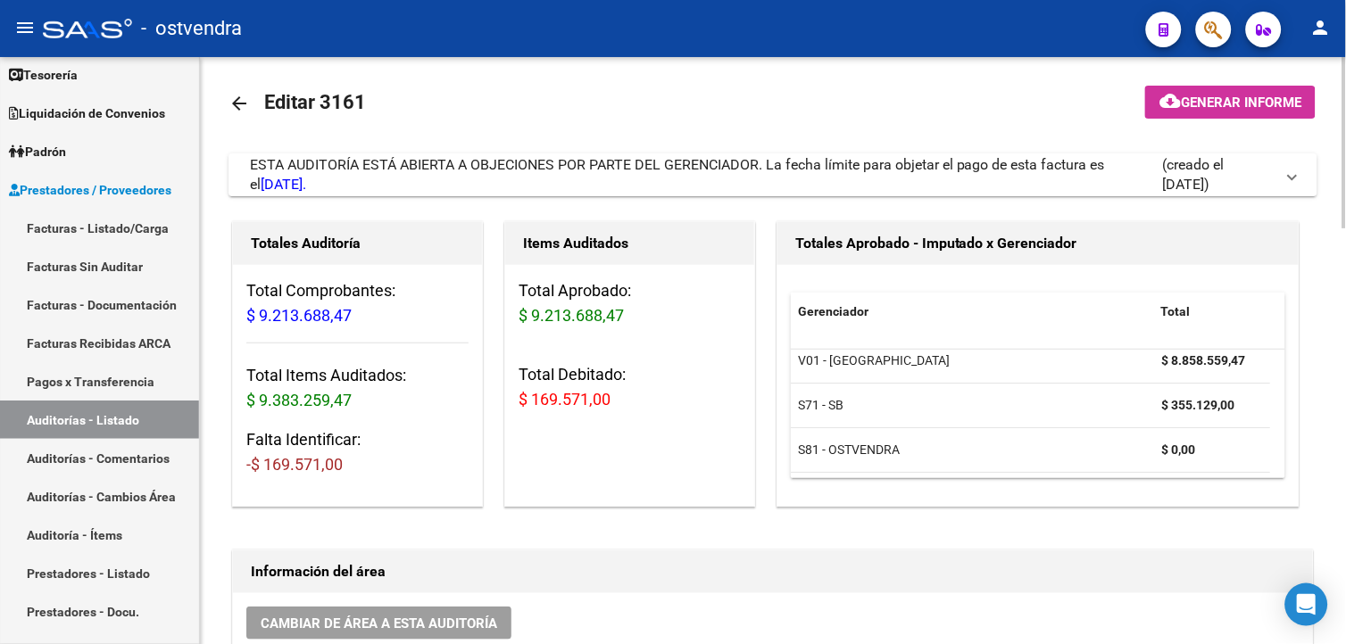
click at [134, 242] on link "Facturas - Listado/Carga" at bounding box center [99, 228] width 199 height 38
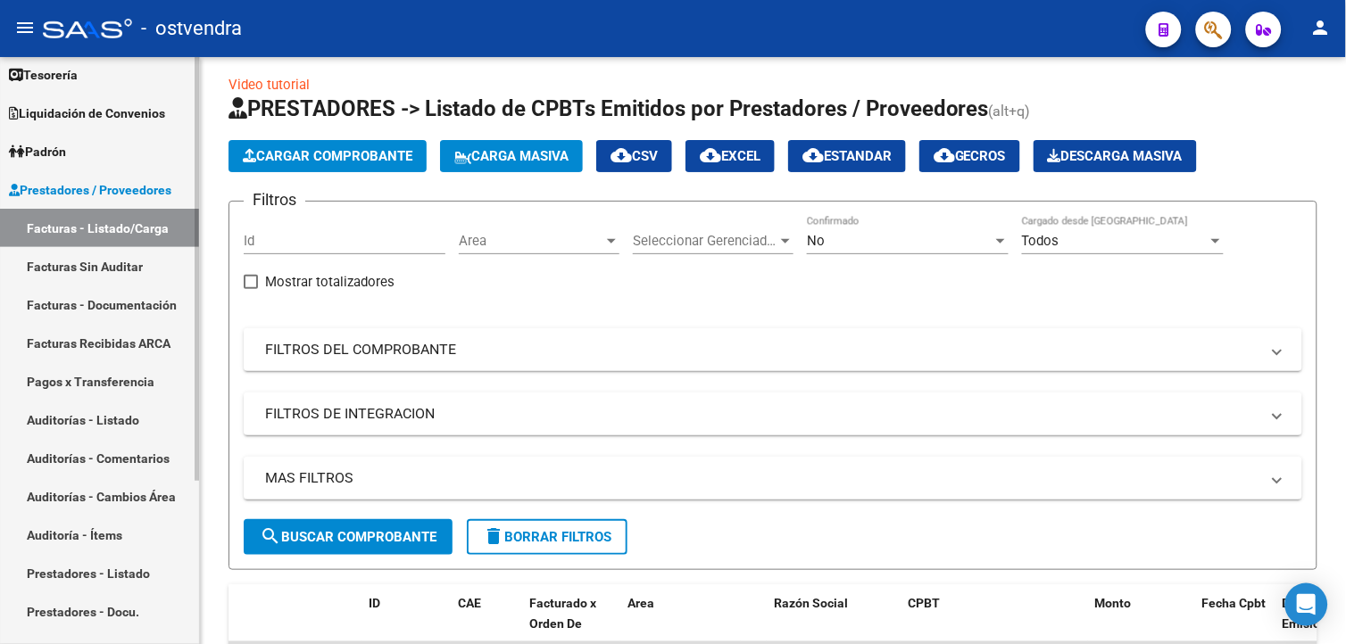
click at [140, 396] on link "Pagos x Transferencia" at bounding box center [99, 381] width 199 height 38
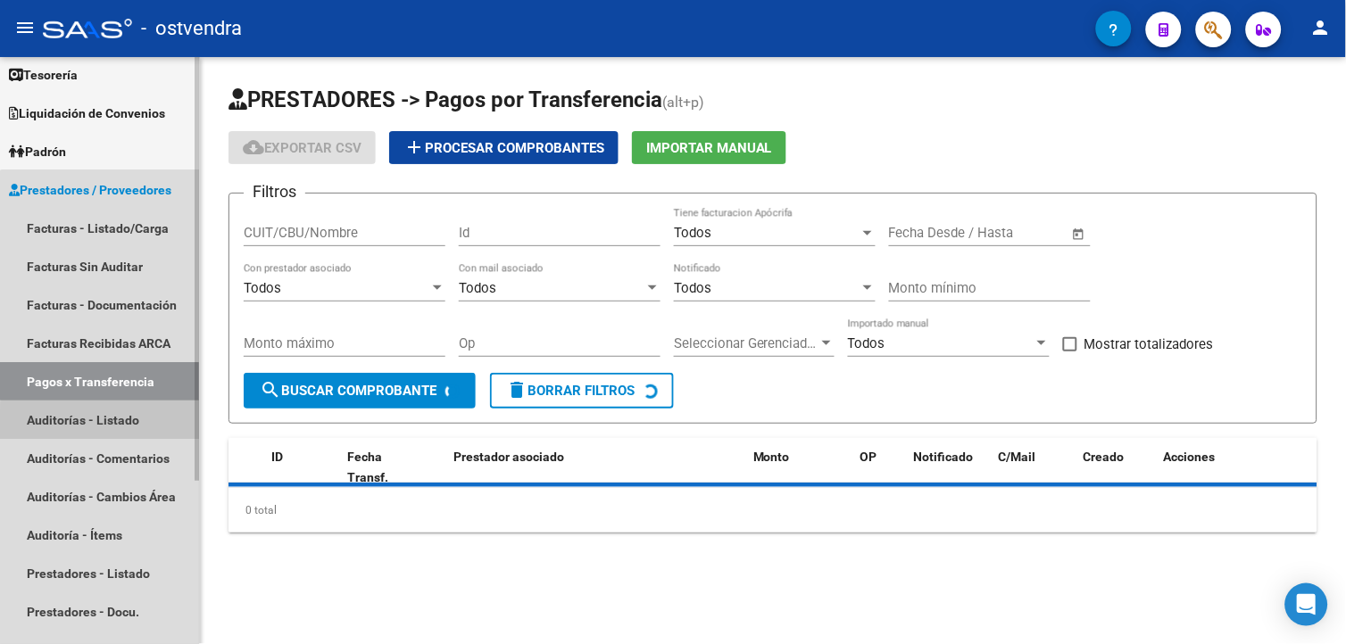
click at [145, 423] on link "Auditorías - Listado" at bounding box center [99, 420] width 199 height 38
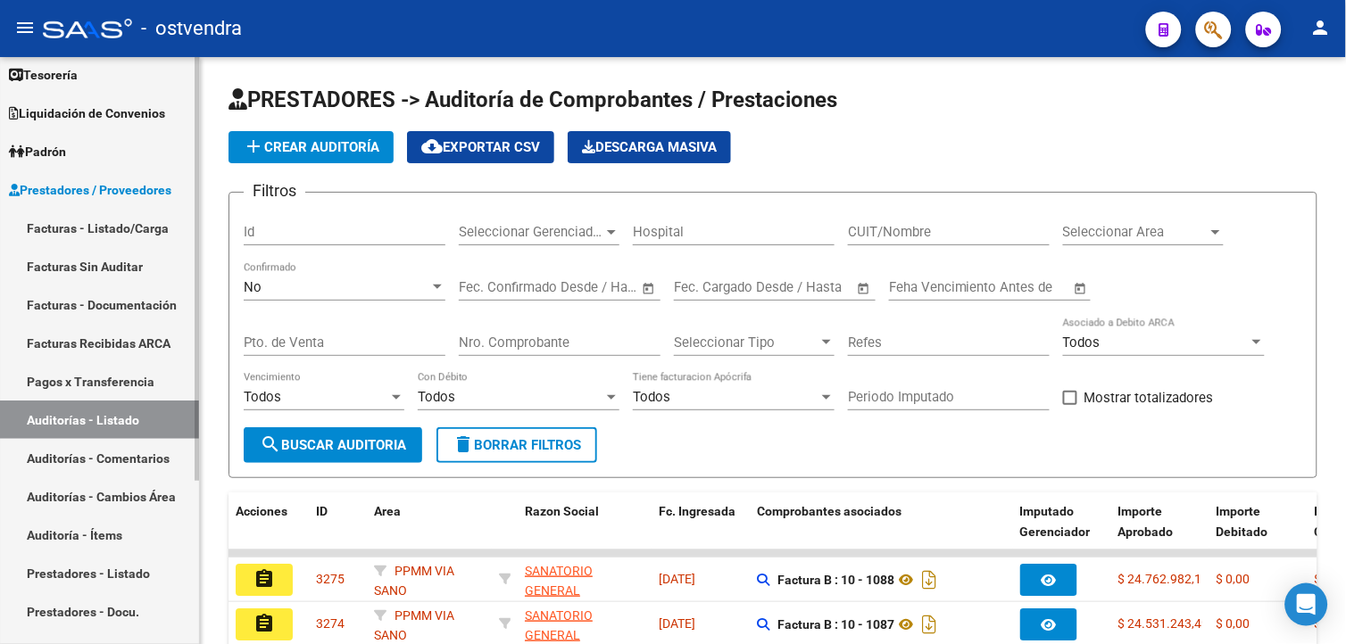
click at [134, 277] on link "Facturas Sin Auditar" at bounding box center [99, 266] width 199 height 38
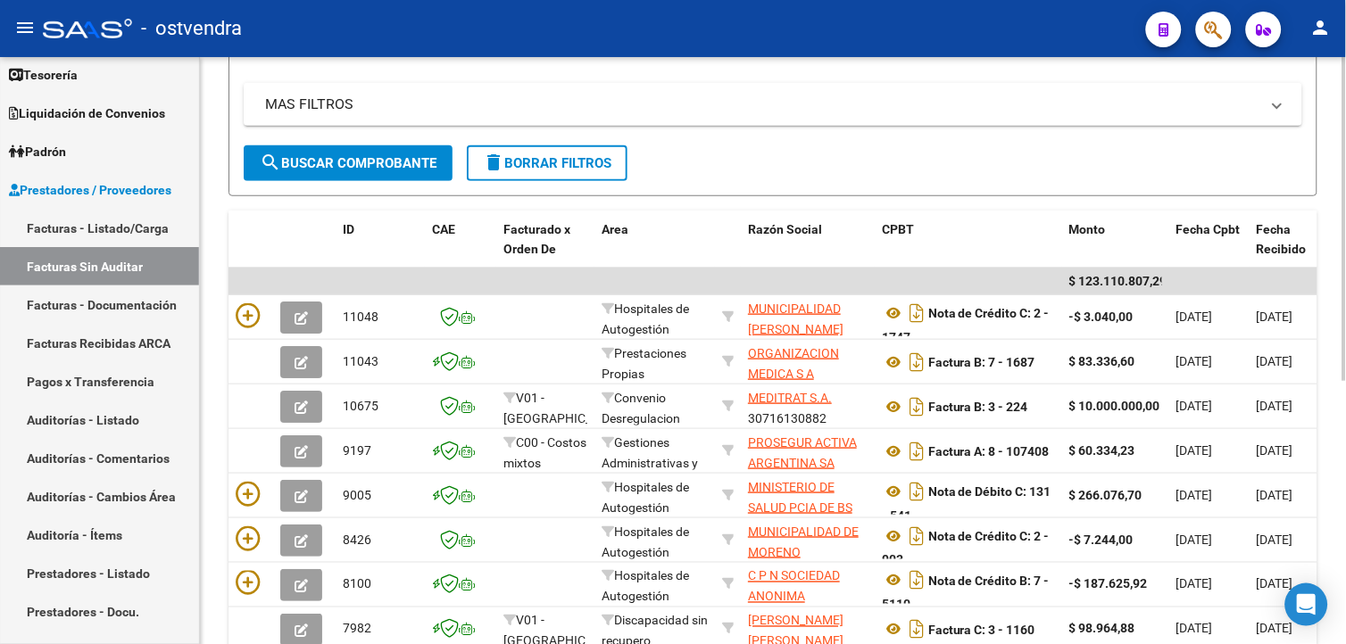
scroll to position [350, 0]
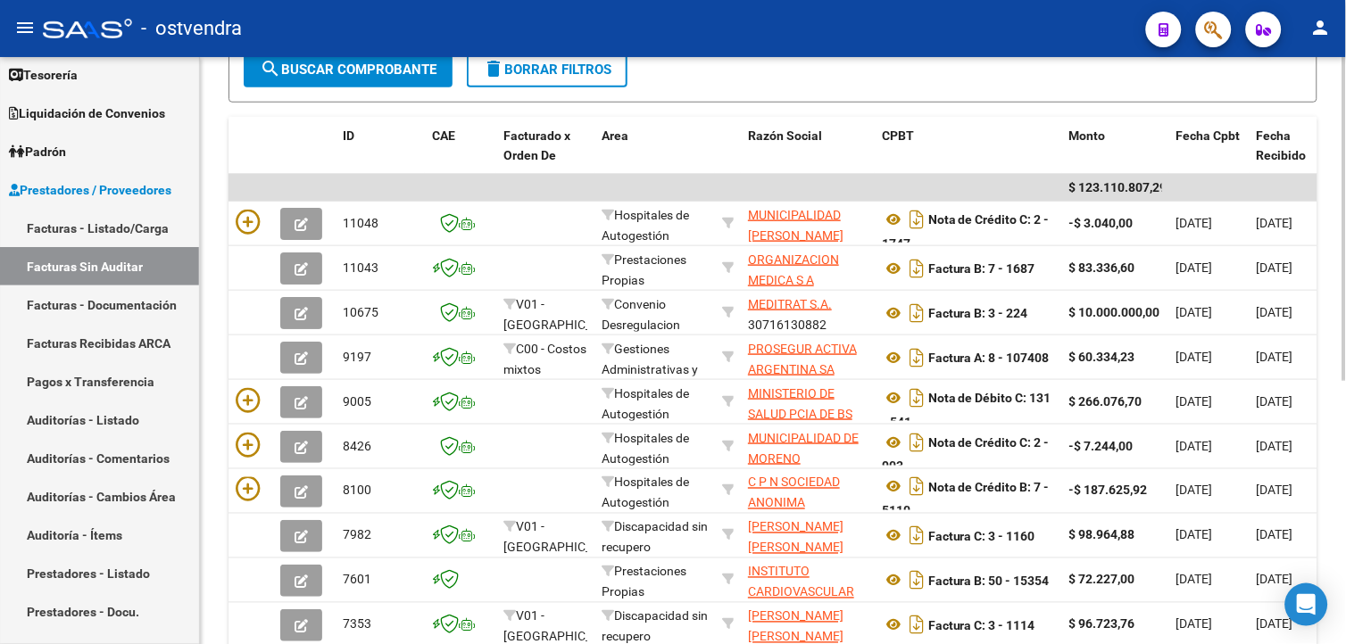
click at [1332, 396] on div "PRESTADORES -> Listado de Facturas/Comprobantes Confirmados sin Auditar cloud_d…" at bounding box center [775, 231] width 1150 height 1049
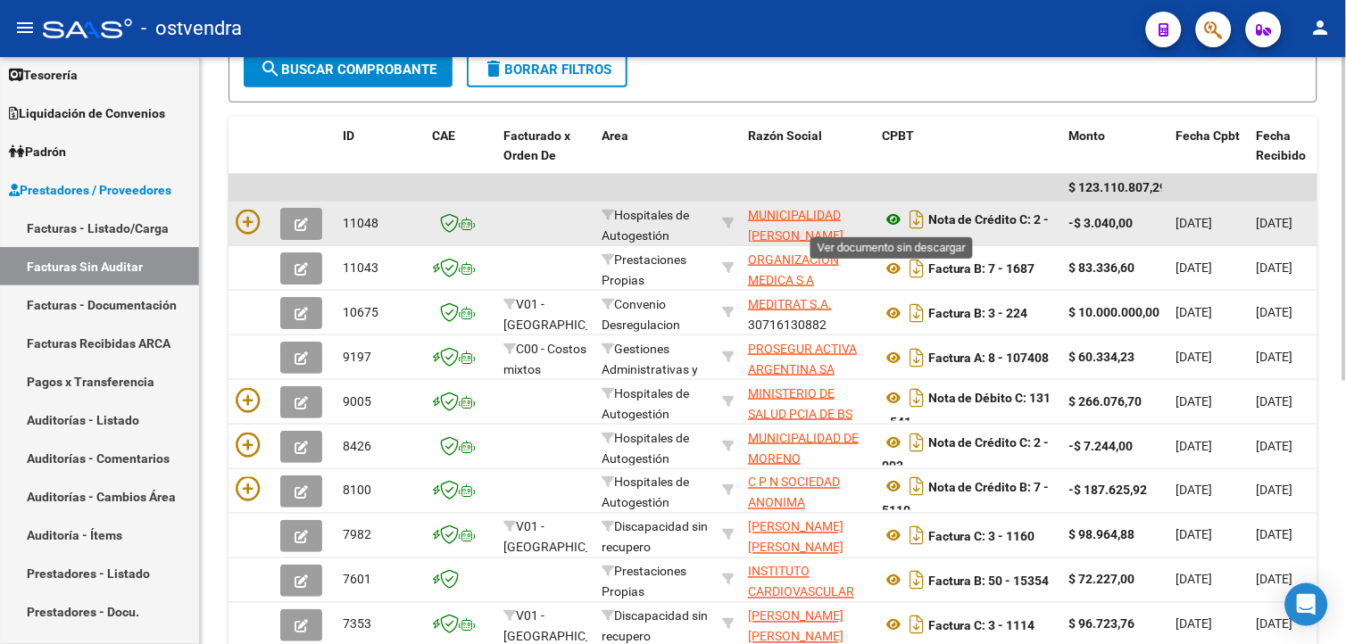
click at [895, 215] on icon at bounding box center [893, 219] width 23 height 21
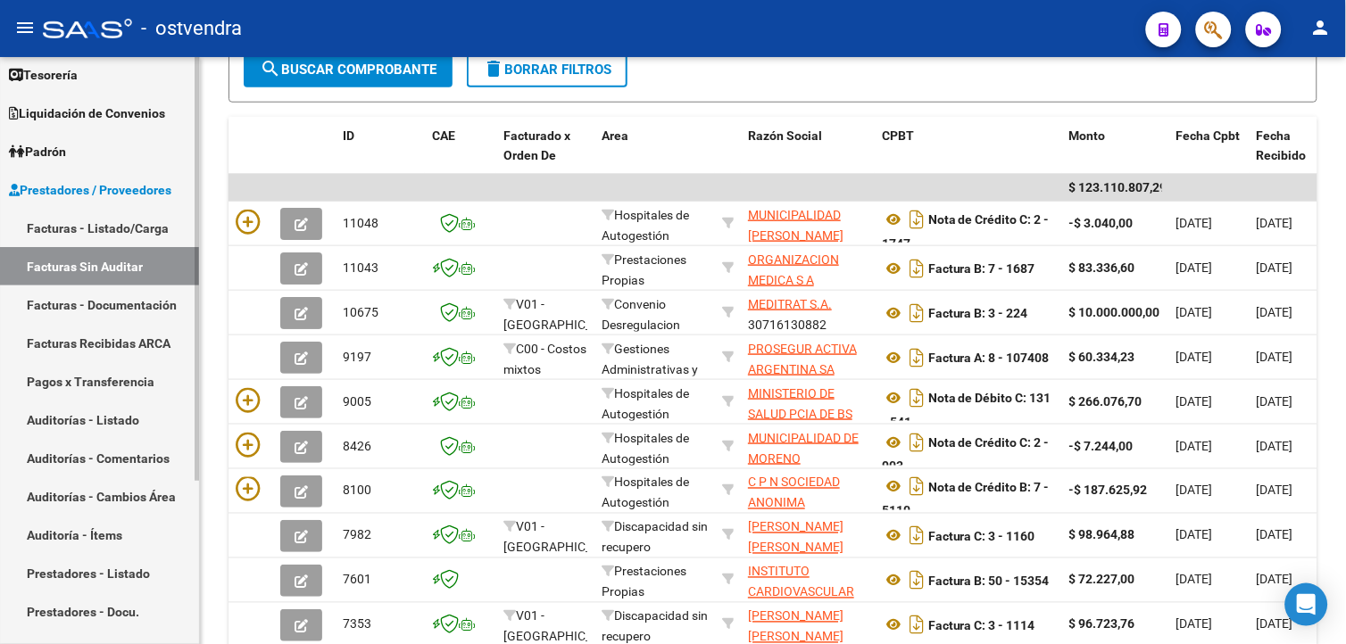
click at [90, 430] on link "Auditorías - Listado" at bounding box center [99, 420] width 199 height 38
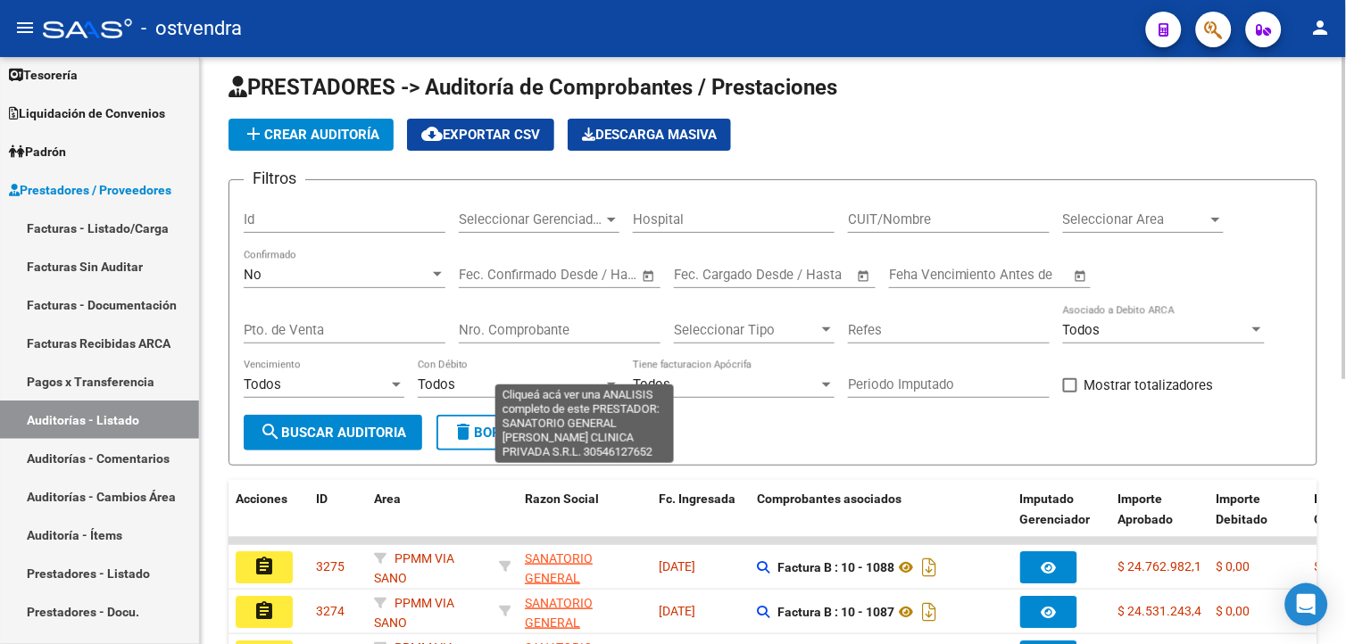
scroll to position [350, 0]
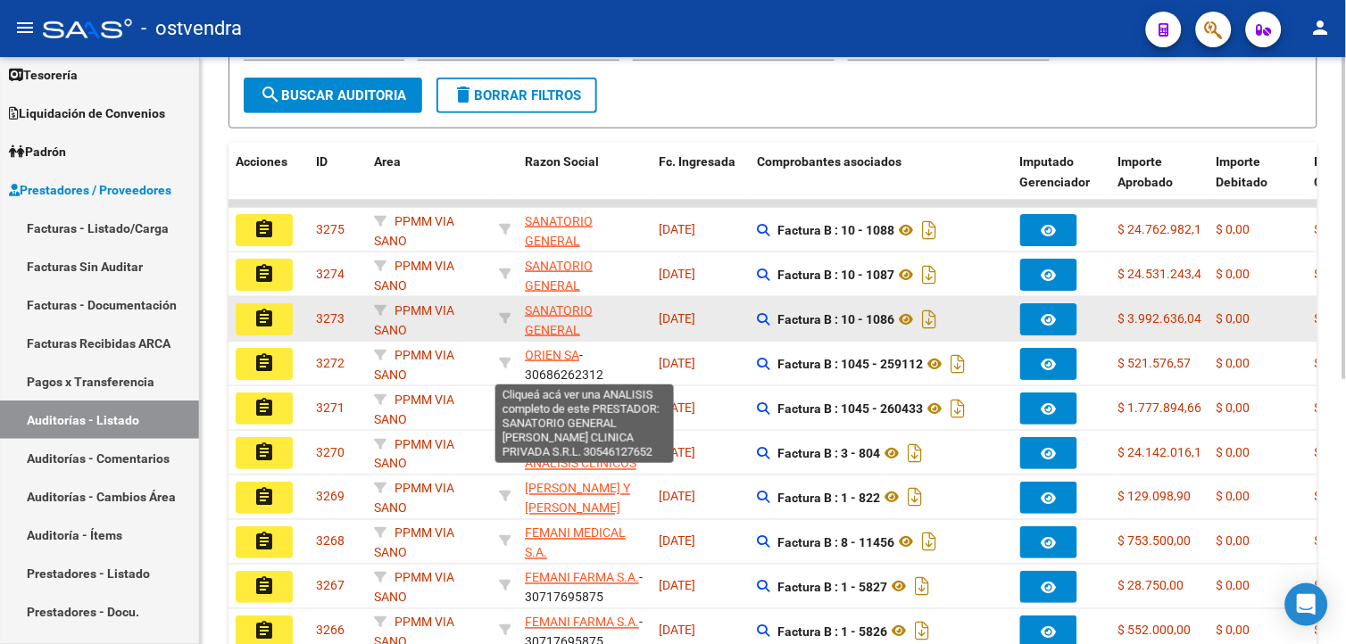
click at [533, 327] on span "SANATORIO GENERAL [PERSON_NAME] CLINICA PRIVADA S.R.L." at bounding box center [575, 350] width 101 height 95
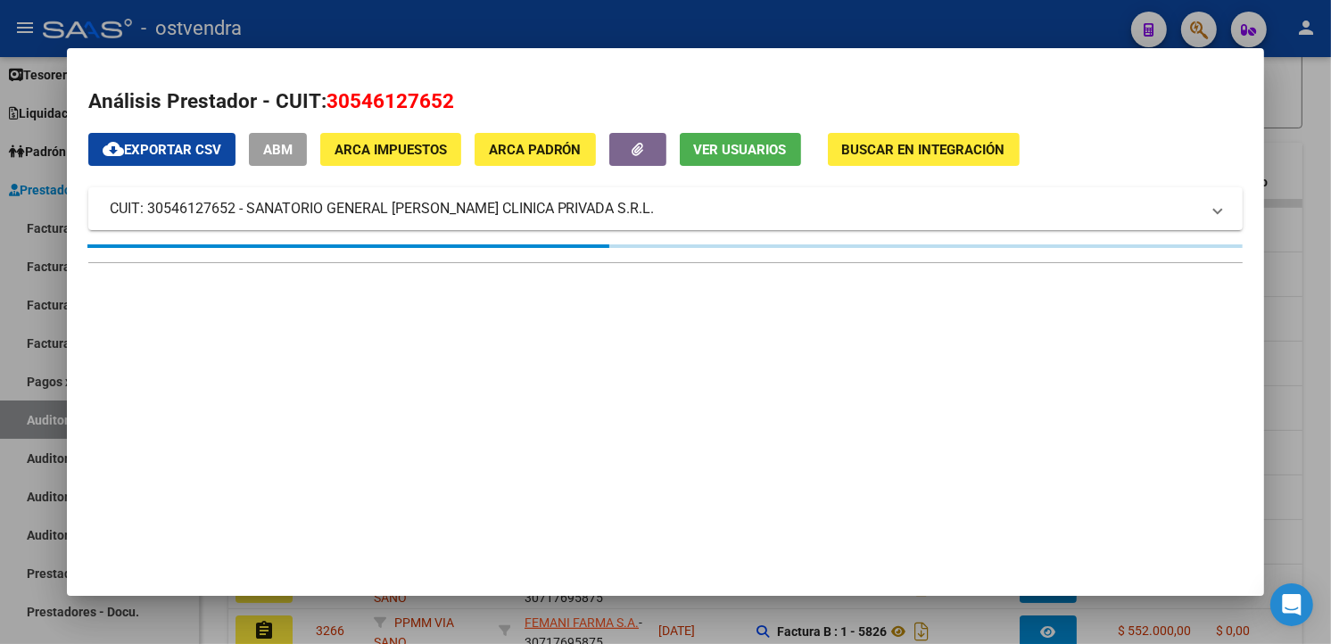
click at [1296, 174] on div at bounding box center [665, 322] width 1331 height 644
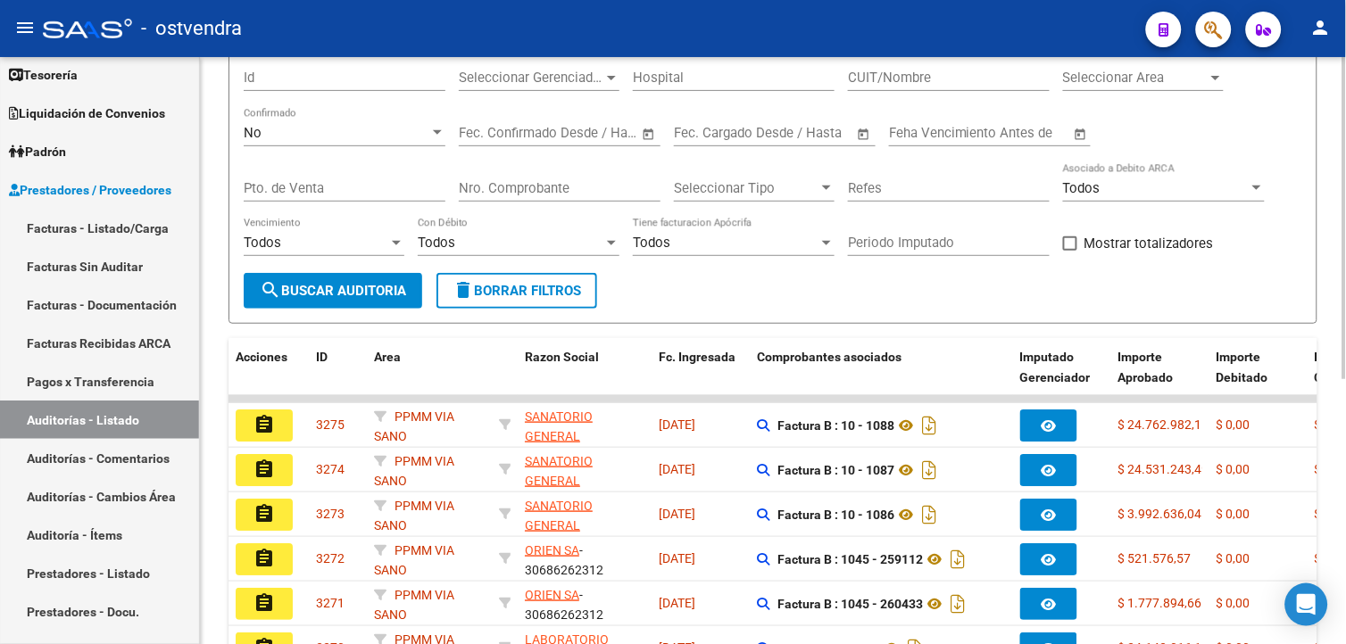
click at [1344, 262] on div at bounding box center [1344, 306] width 4 height 322
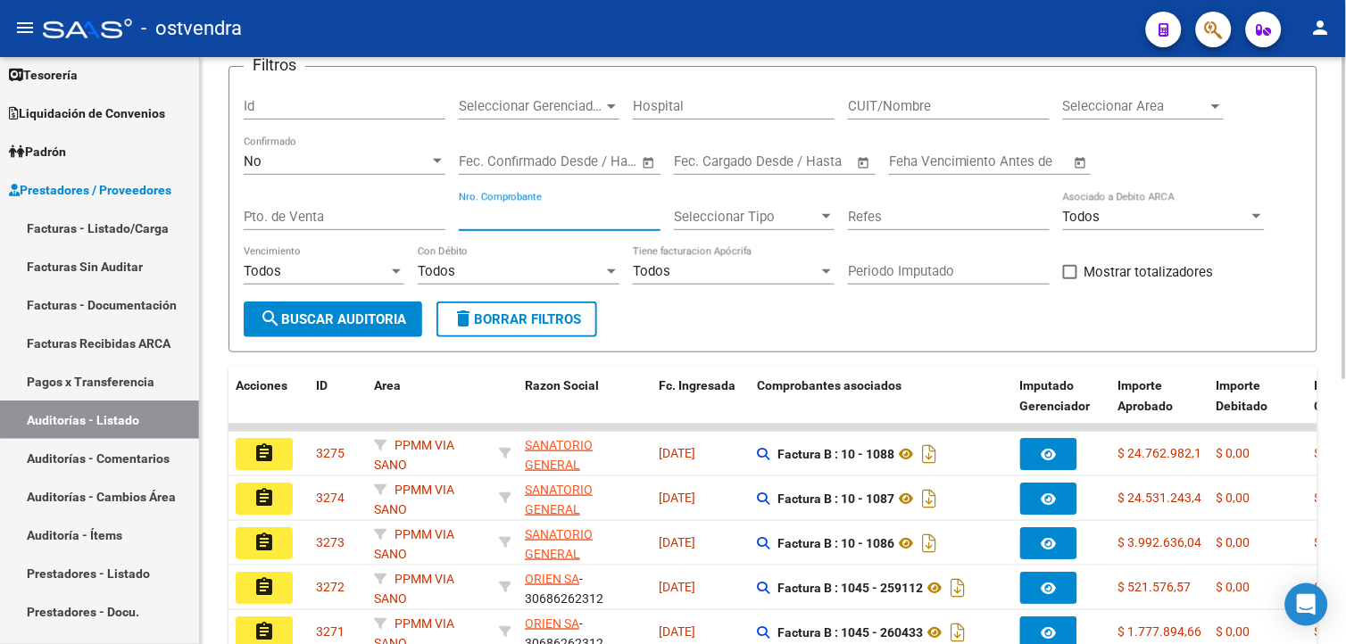
click at [625, 216] on input "Nro. Comprobante" at bounding box center [560, 217] width 202 height 16
type input "5479"
click at [372, 165] on div "No" at bounding box center [337, 161] width 186 height 16
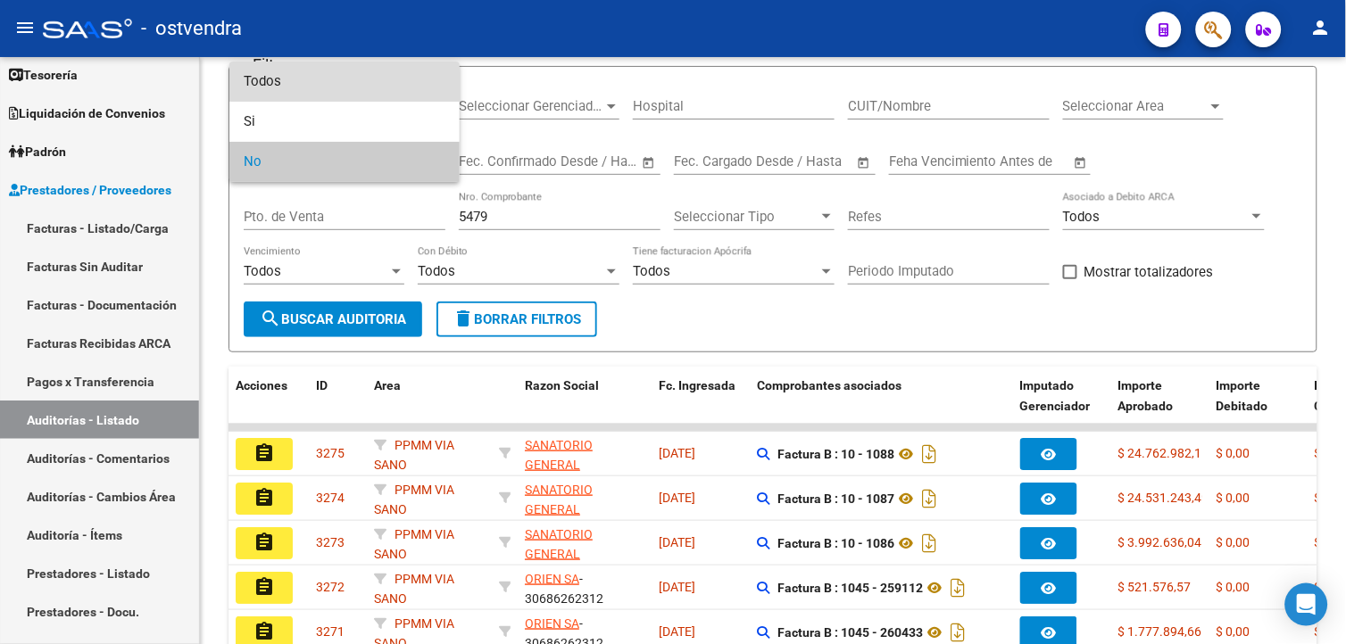
click at [361, 98] on span "Todos" at bounding box center [345, 82] width 202 height 40
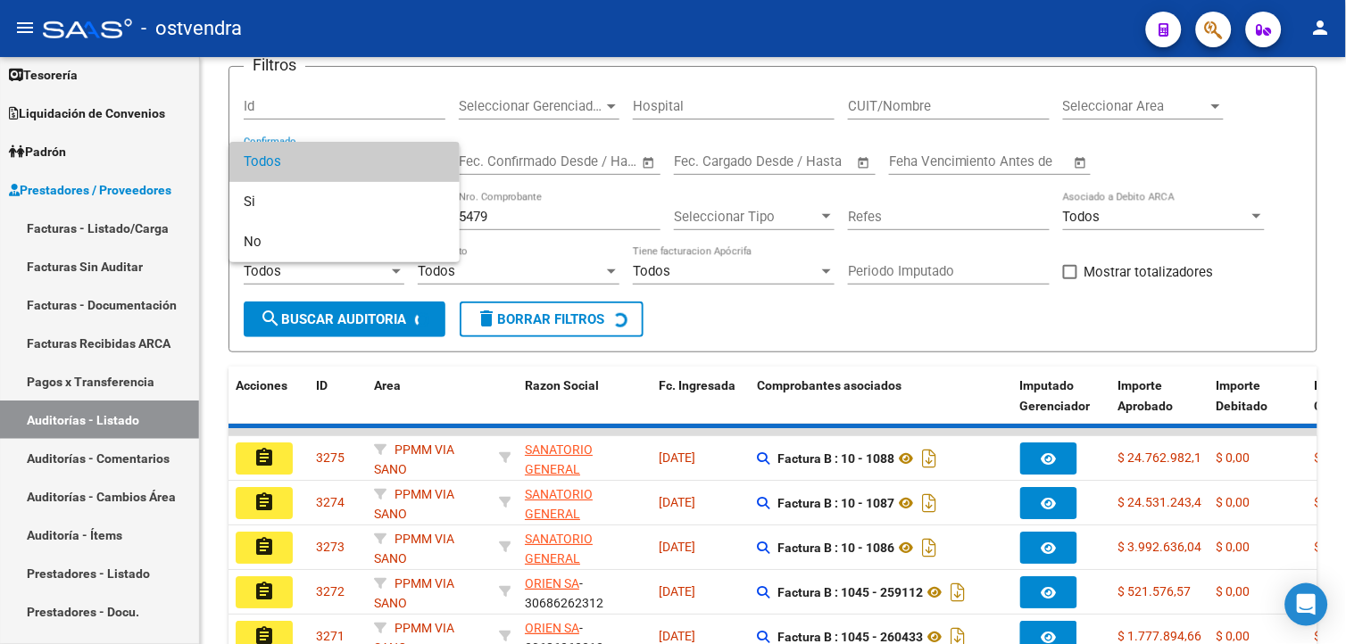
scroll to position [81, 0]
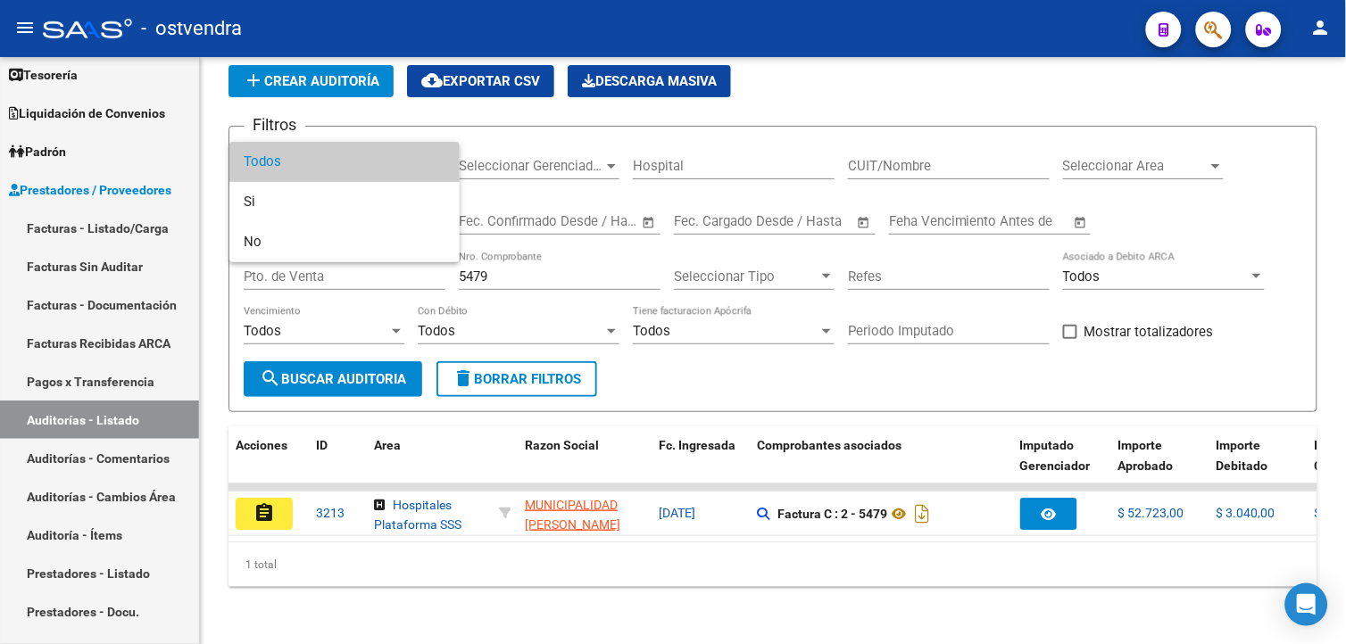
click at [269, 498] on div at bounding box center [673, 322] width 1346 height 644
click at [269, 502] on mat-icon "assignment" at bounding box center [263, 512] width 21 height 21
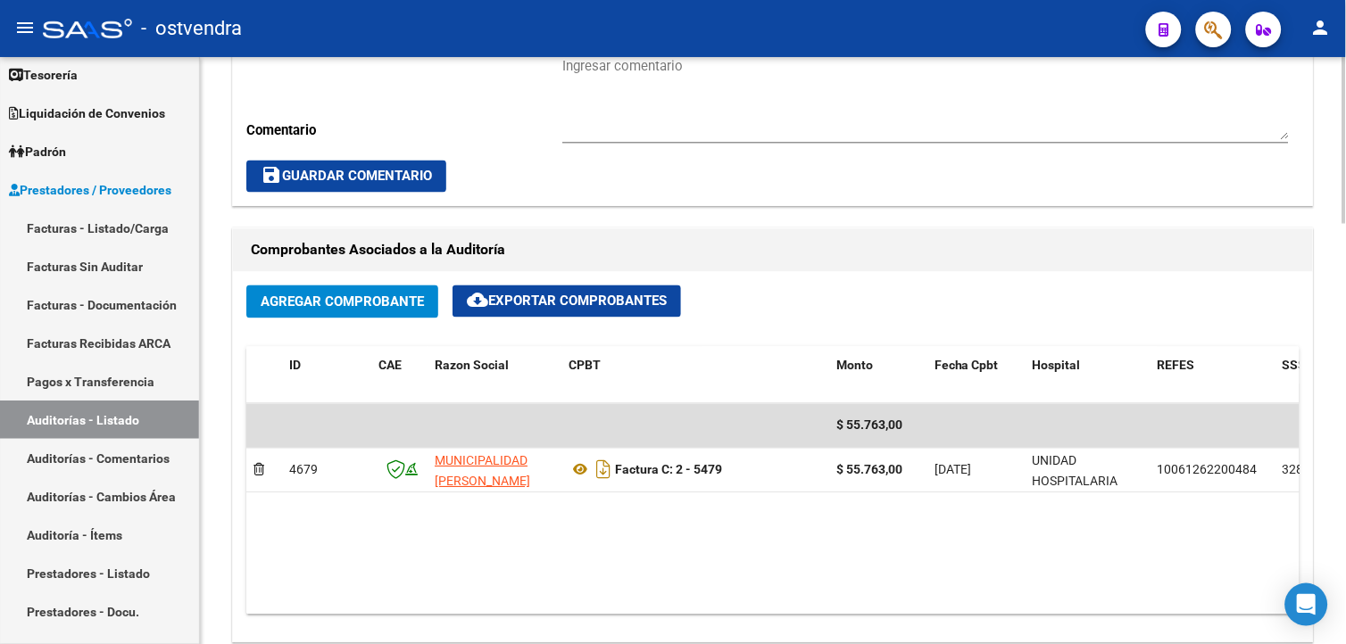
click at [1339, 405] on div "arrow_back Editar 3213 cloud_download Generar informe ESTA AUDITORÍA ESTÁ ABIER…" at bounding box center [775, 407] width 1150 height 2059
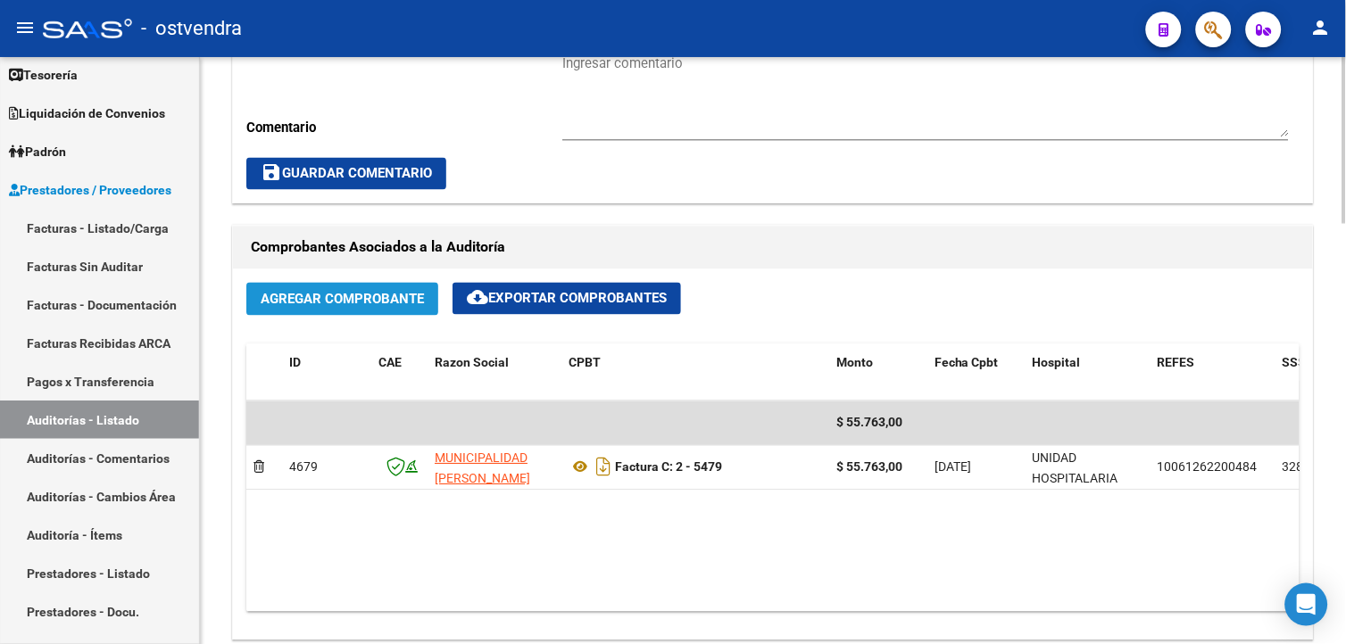
click at [424, 283] on button "Agregar Comprobante" at bounding box center [342, 299] width 192 height 33
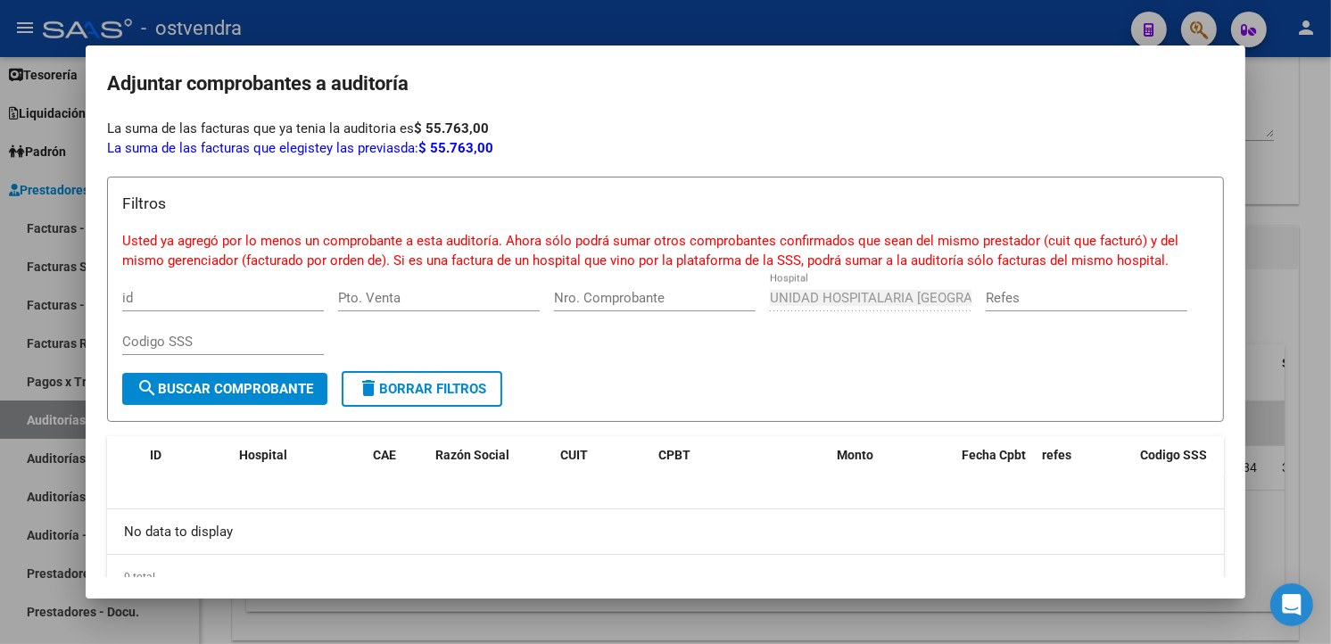
click at [1285, 318] on div at bounding box center [665, 322] width 1331 height 644
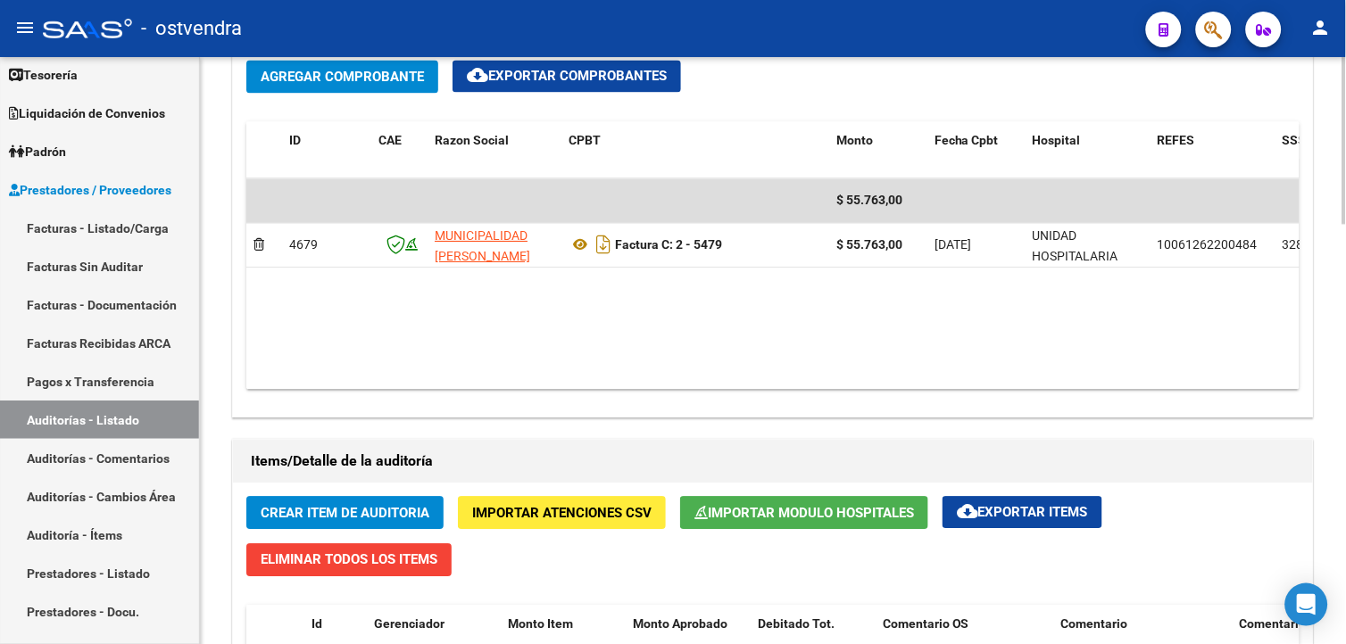
scroll to position [932, 0]
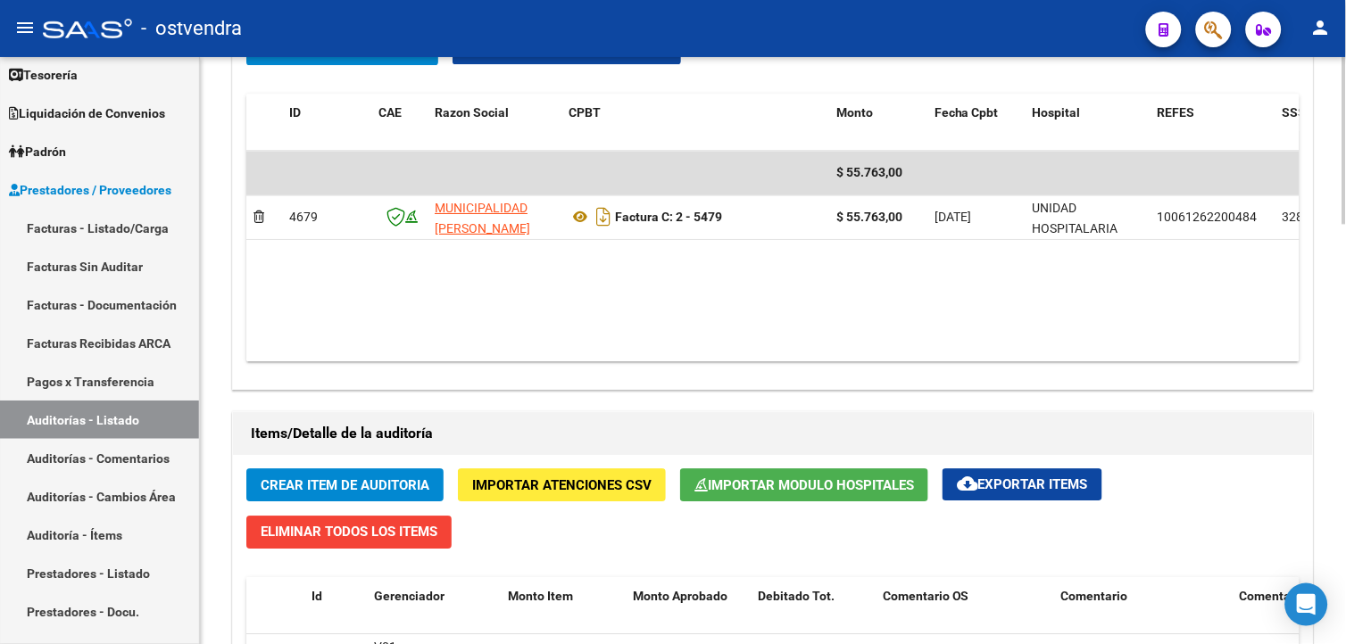
click at [1345, 430] on html "menu - ostvendra person Firma Express Inicio Calendario SSS Instructivos Contac…" at bounding box center [673, 322] width 1346 height 644
click at [154, 262] on link "Facturas Sin Auditar" at bounding box center [99, 266] width 199 height 38
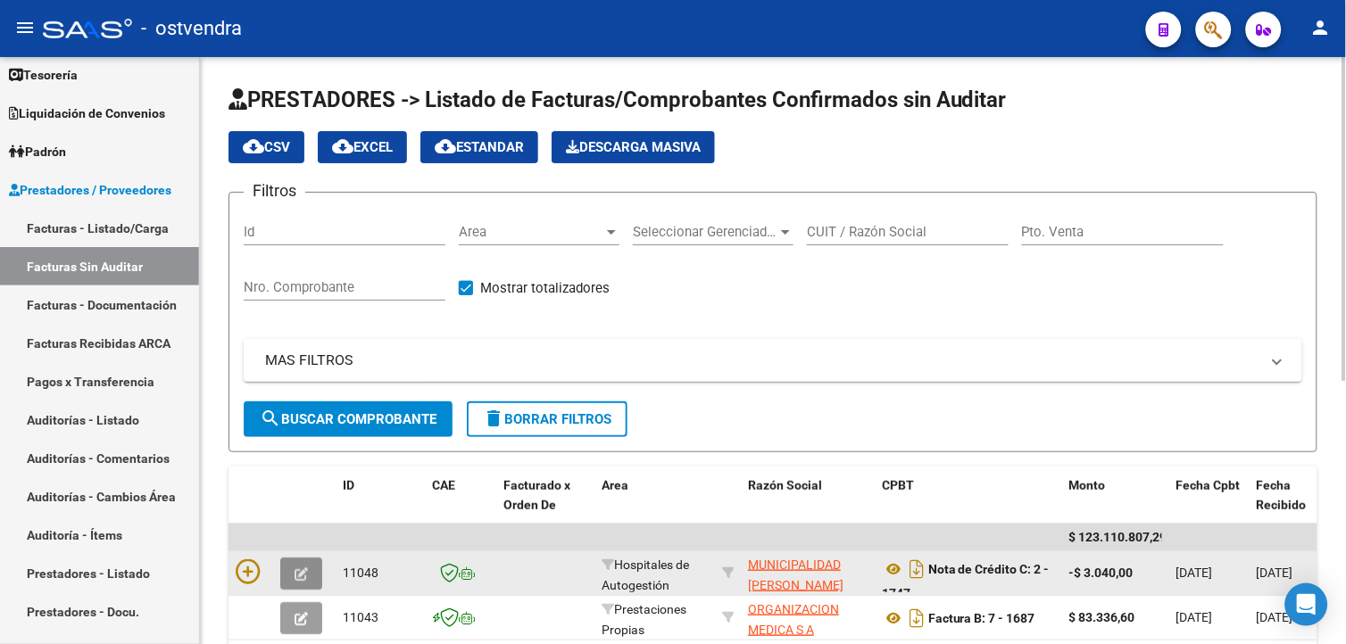
click at [309, 568] on button "button" at bounding box center [301, 574] width 42 height 32
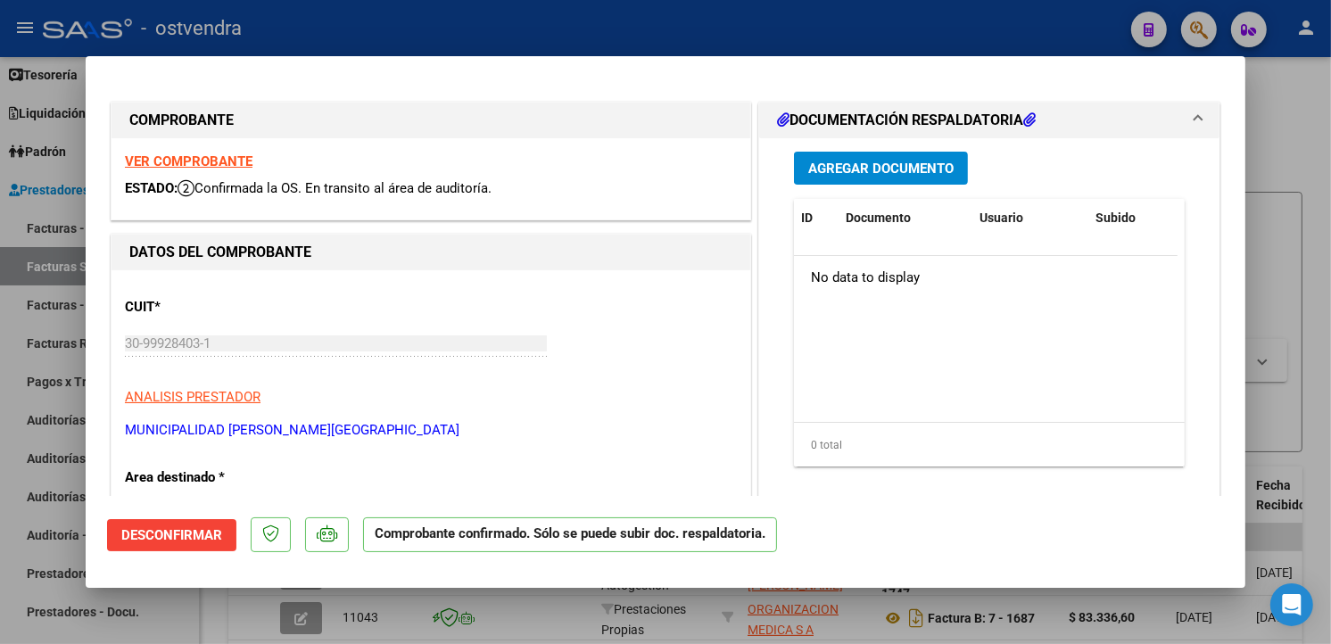
click at [207, 154] on strong "VER COMPROBANTE" at bounding box center [189, 161] width 128 height 16
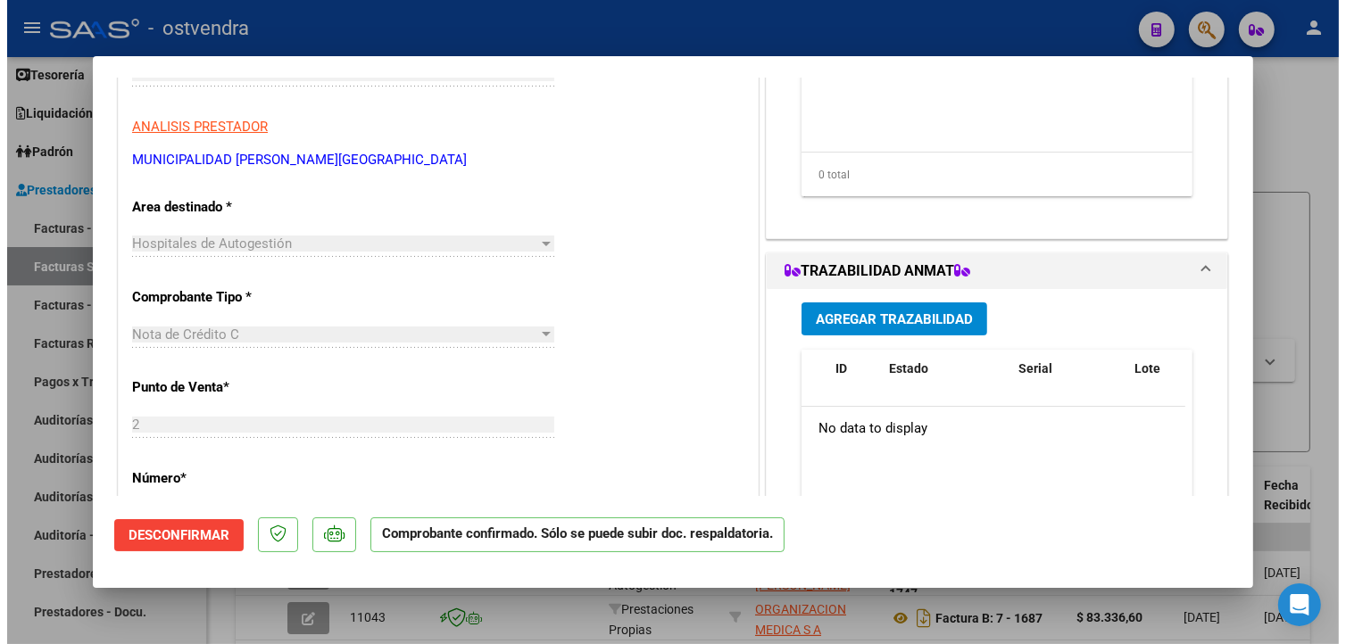
scroll to position [239, 0]
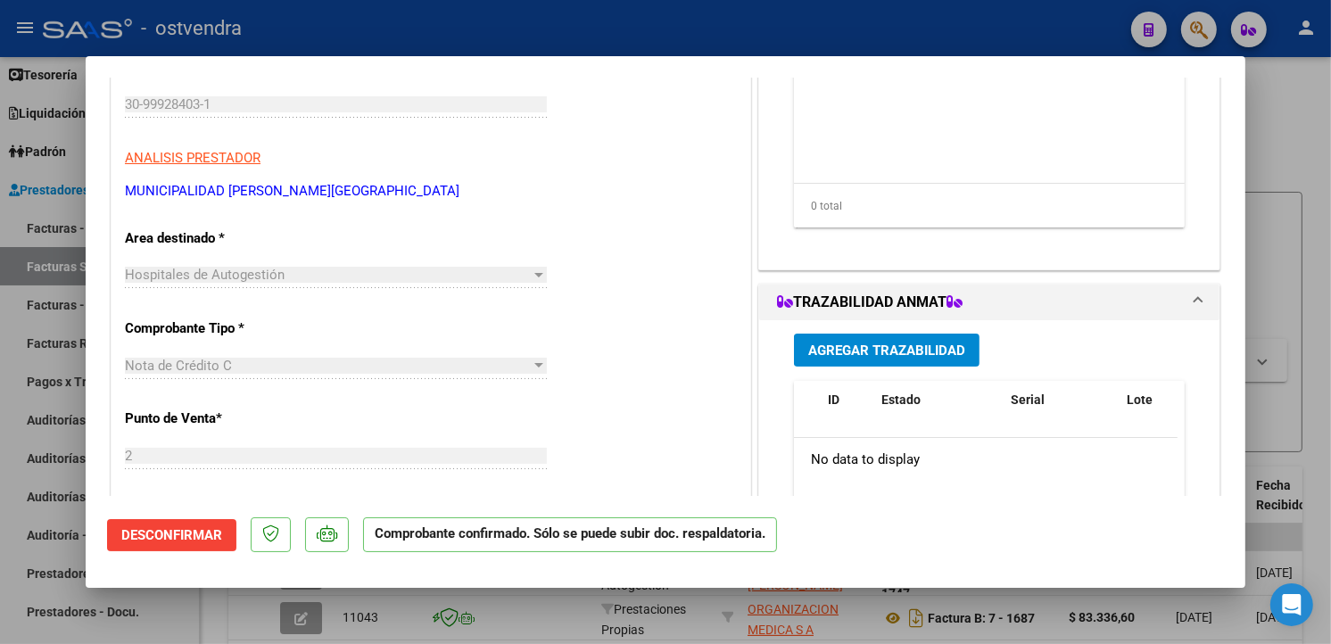
click at [0, 178] on html "menu - ostvendra person Firma Express Inicio Calendario SSS Instructivos Contac…" at bounding box center [665, 322] width 1331 height 644
click at [11, 206] on div at bounding box center [665, 322] width 1331 height 644
type input "$ 0,00"
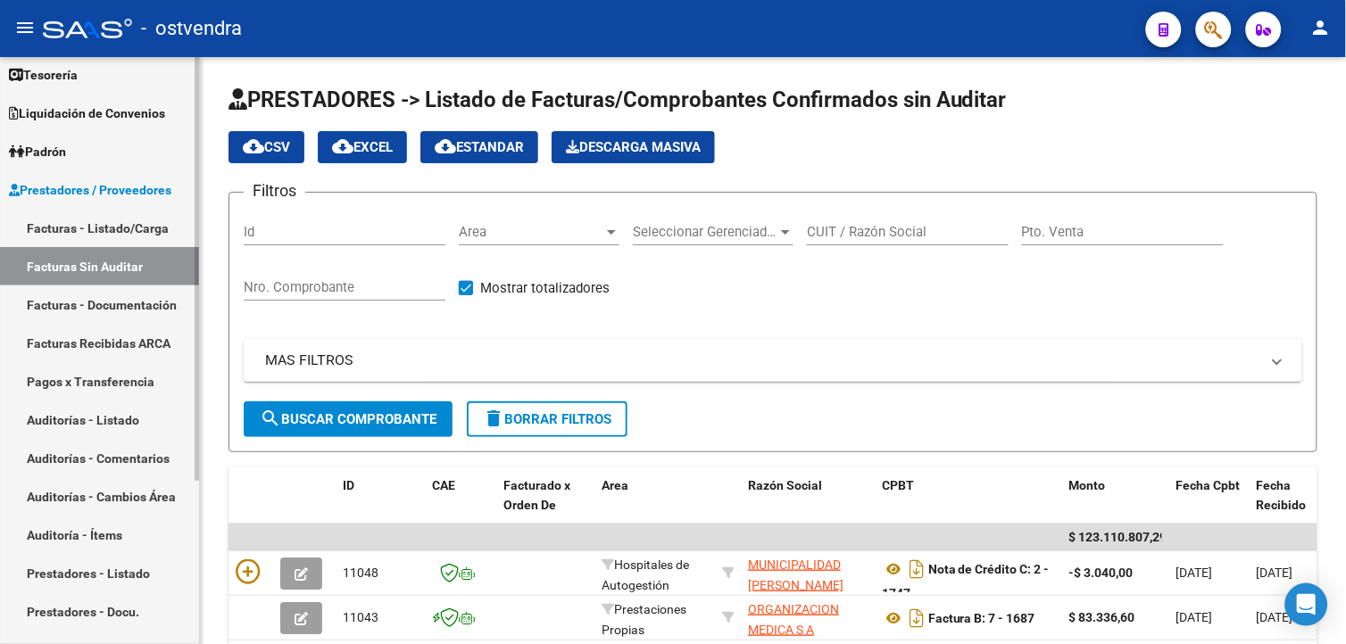
click at [72, 413] on link "Auditorías - Listado" at bounding box center [99, 420] width 199 height 38
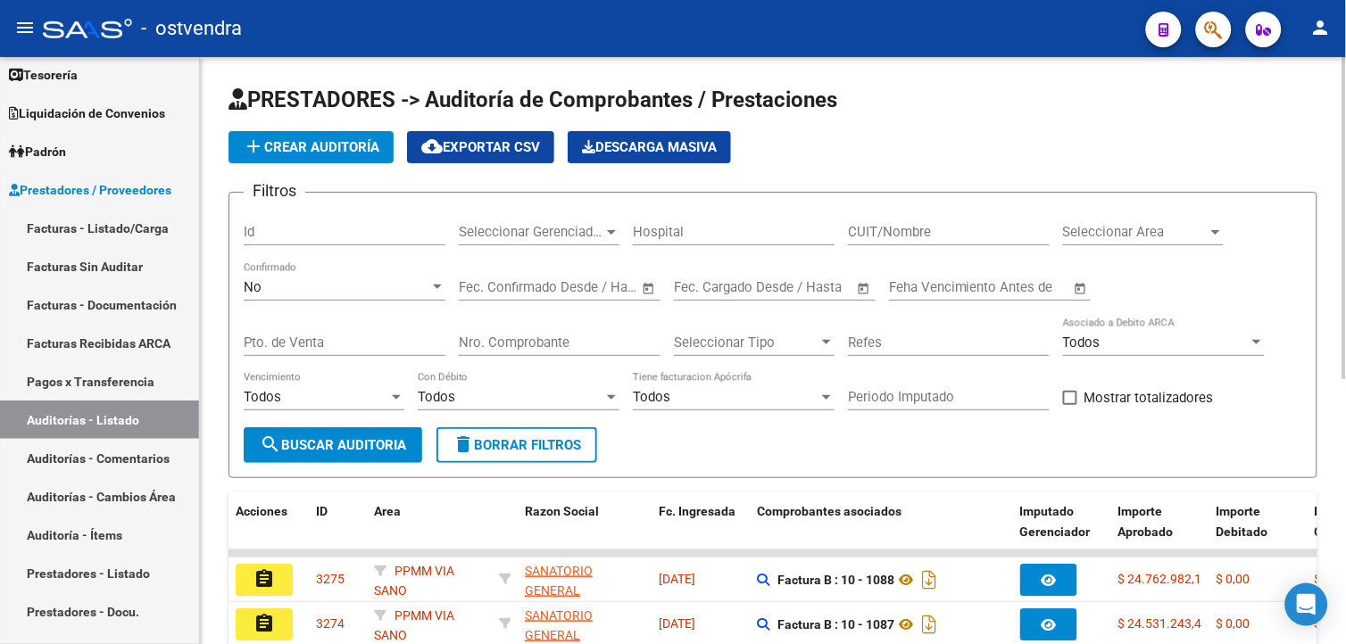
click at [551, 339] on input "Nro. Comprobante" at bounding box center [560, 343] width 202 height 16
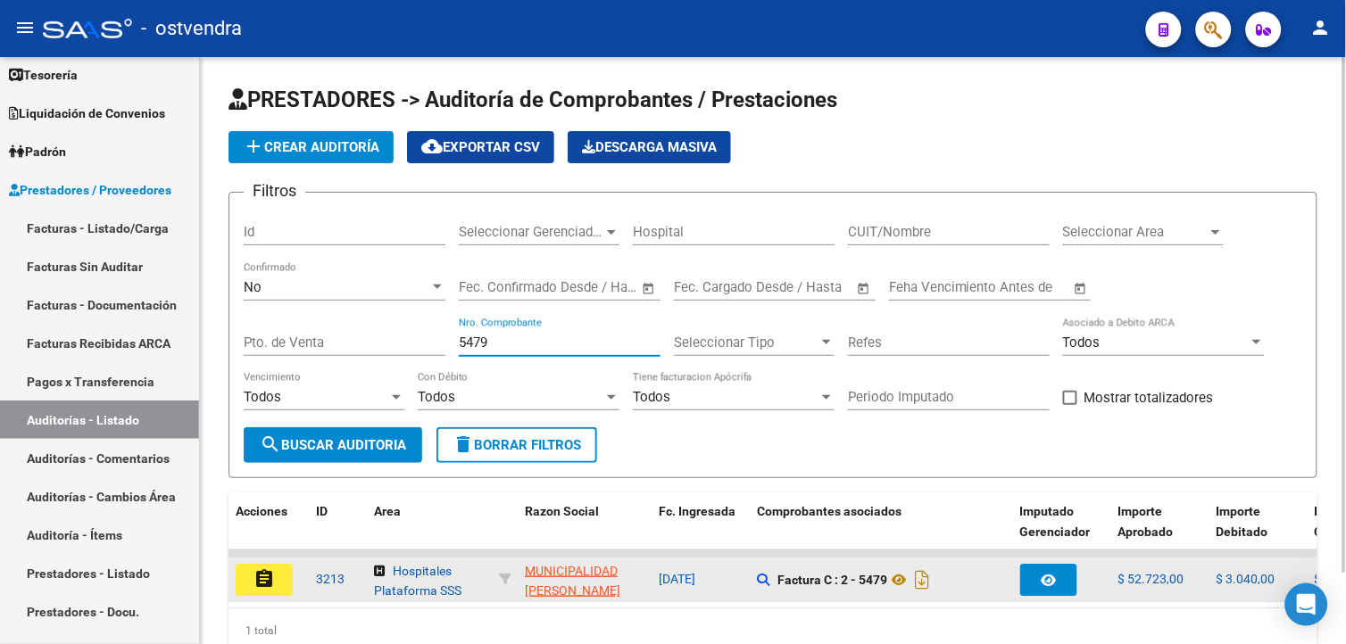
type input "5479"
click at [278, 567] on button "assignment" at bounding box center [264, 580] width 57 height 32
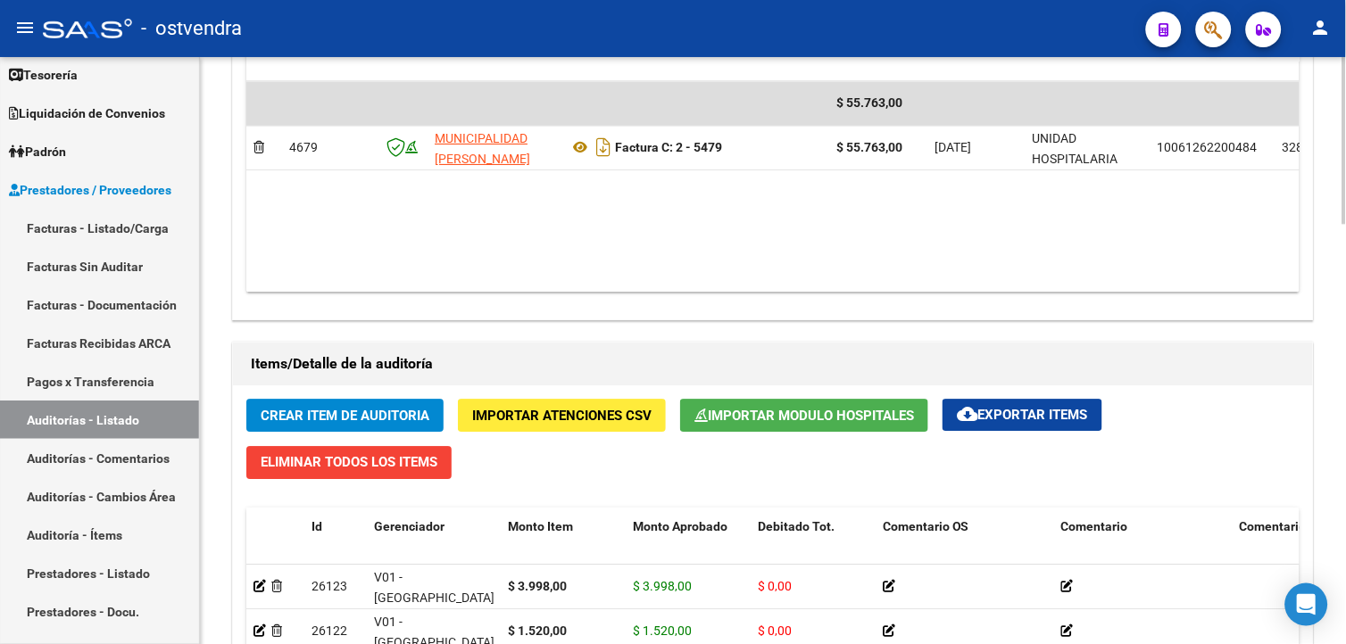
click at [1341, 439] on div "arrow_back Editar 3213 cloud_download Generar informe ESTA AUDITORÍA ESTÁ ABIER…" at bounding box center [775, 84] width 1150 height 2059
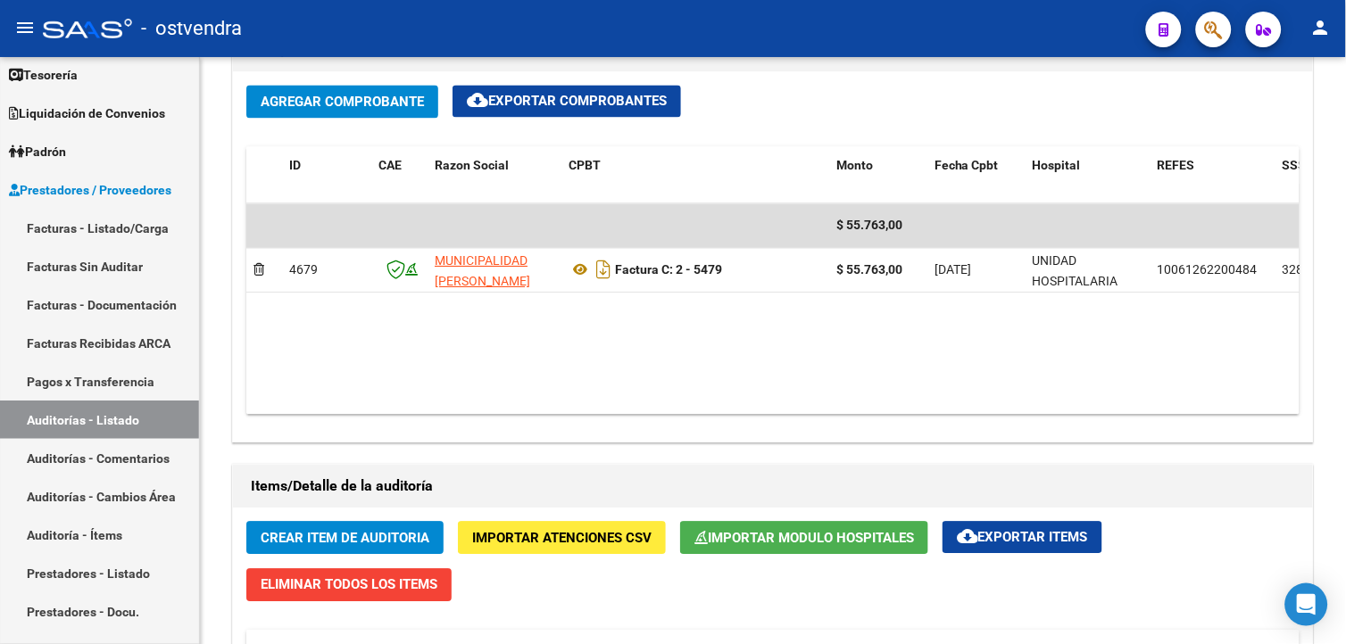
click at [1345, 403] on html "menu - ostvendra person Firma Express Inicio Calendario SSS Instructivos Contac…" at bounding box center [673, 322] width 1346 height 644
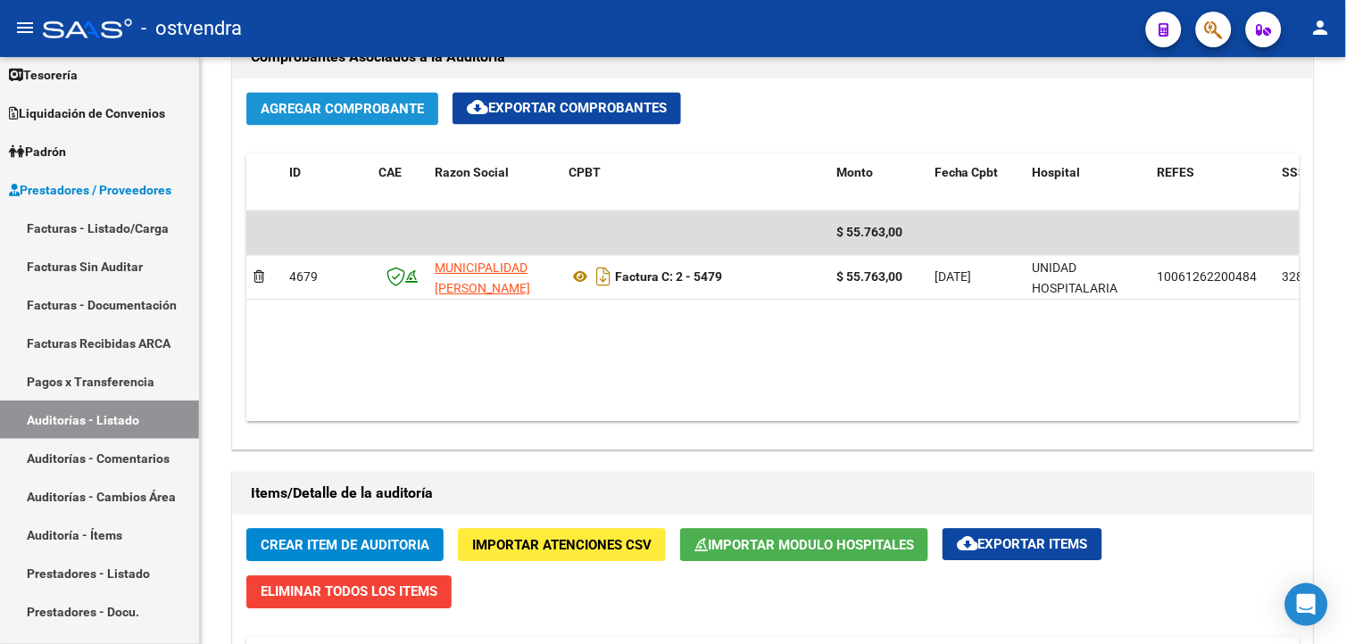
click at [248, 109] on button "Agregar Comprobante" at bounding box center [342, 108] width 192 height 33
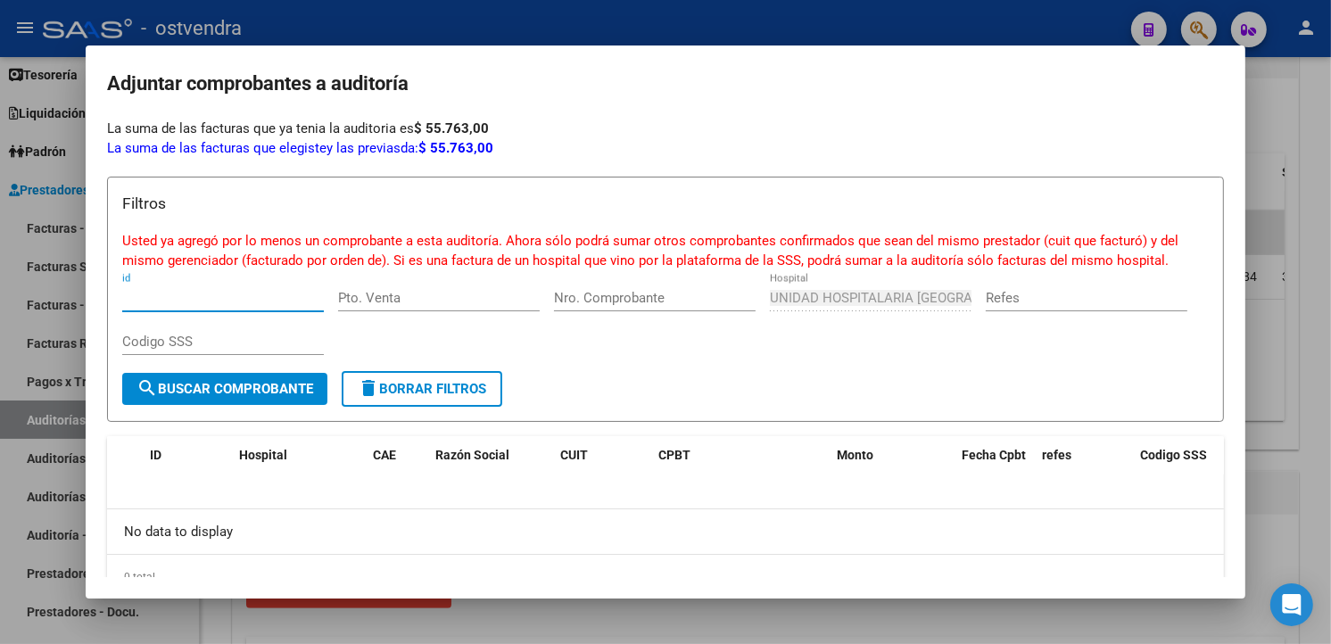
click at [328, 31] on div at bounding box center [665, 322] width 1331 height 644
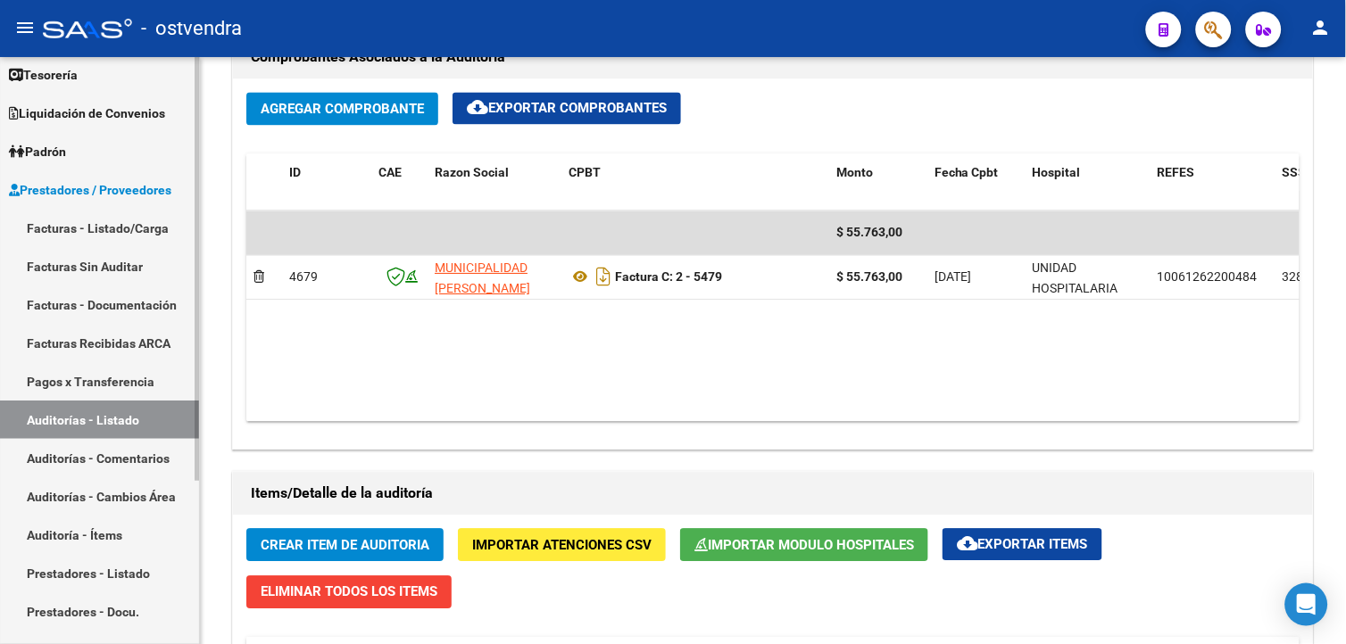
click at [140, 248] on link "Facturas Sin Auditar" at bounding box center [99, 266] width 199 height 38
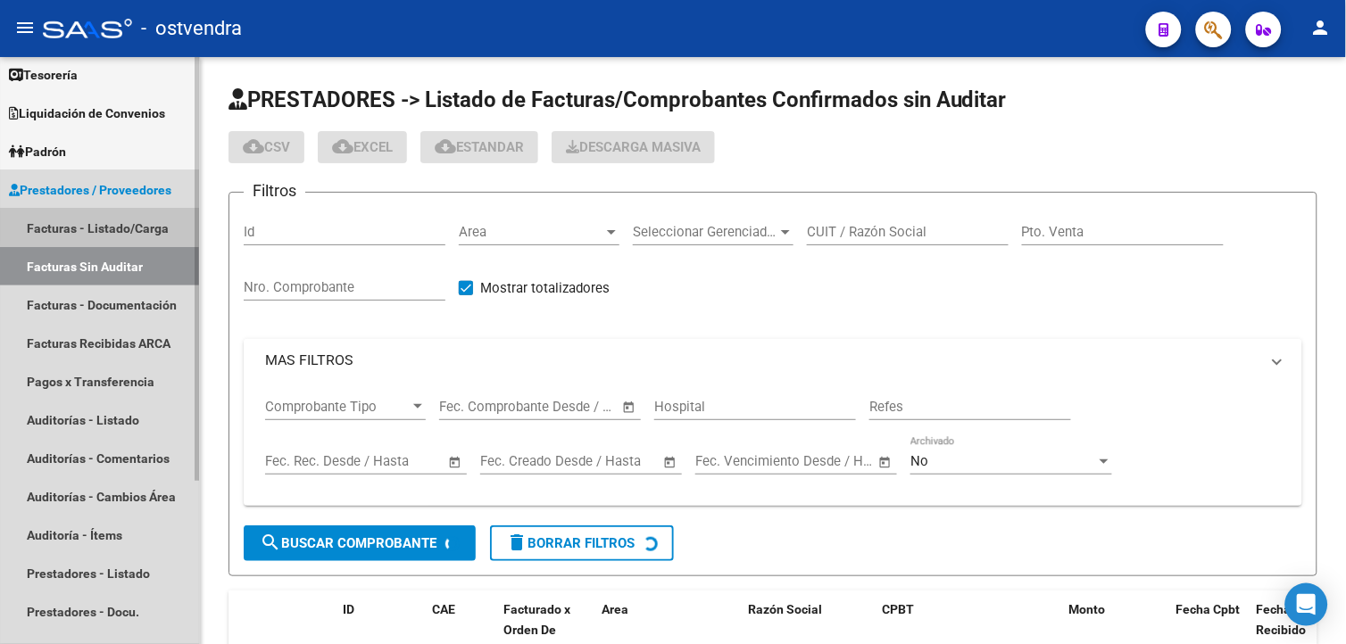
click at [140, 227] on link "Facturas - Listado/Carga" at bounding box center [99, 228] width 199 height 38
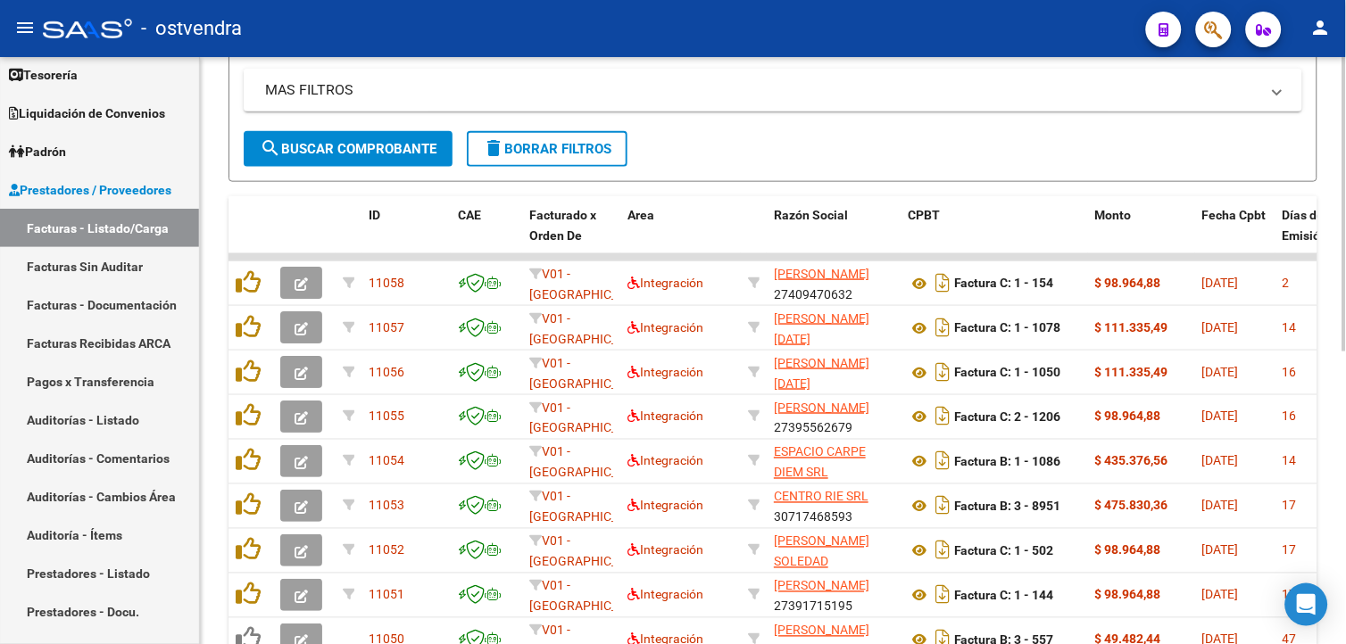
scroll to position [402, 0]
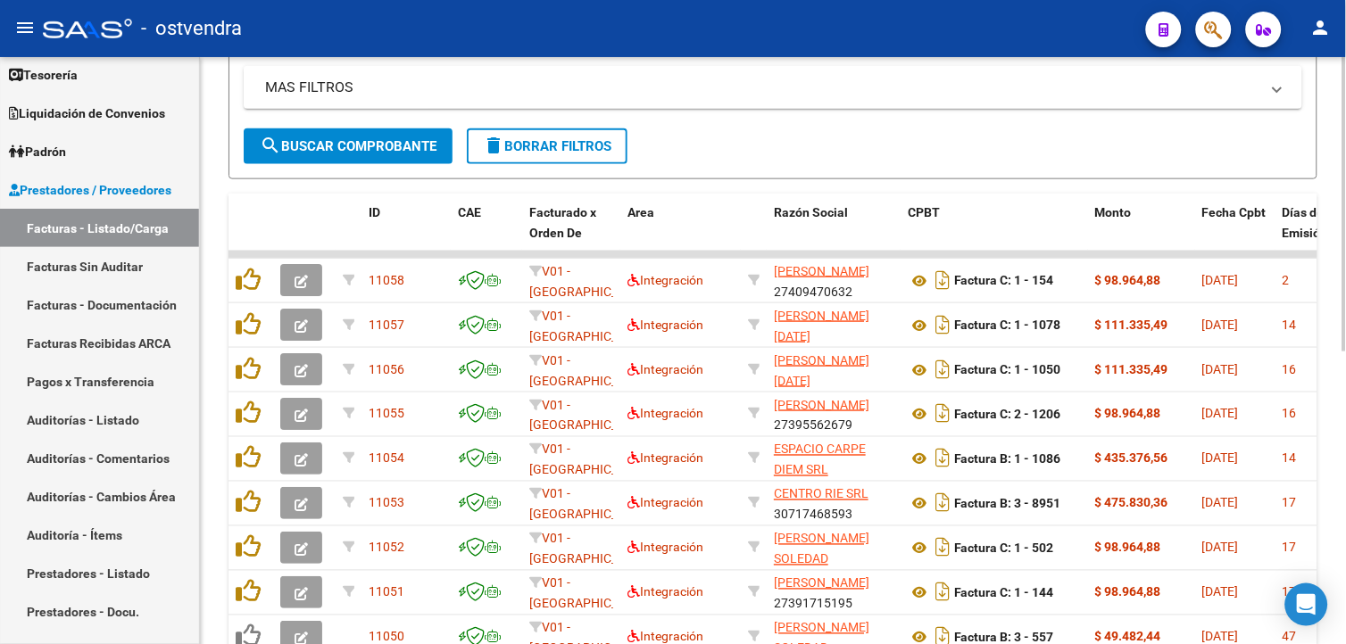
click at [1331, 455] on div "Video tutorial PRESTADORES -> Listado de CPBTs Emitidos por Prestadores / Prove…" at bounding box center [775, 234] width 1150 height 1157
click at [126, 265] on link "Facturas Sin Auditar" at bounding box center [99, 266] width 199 height 38
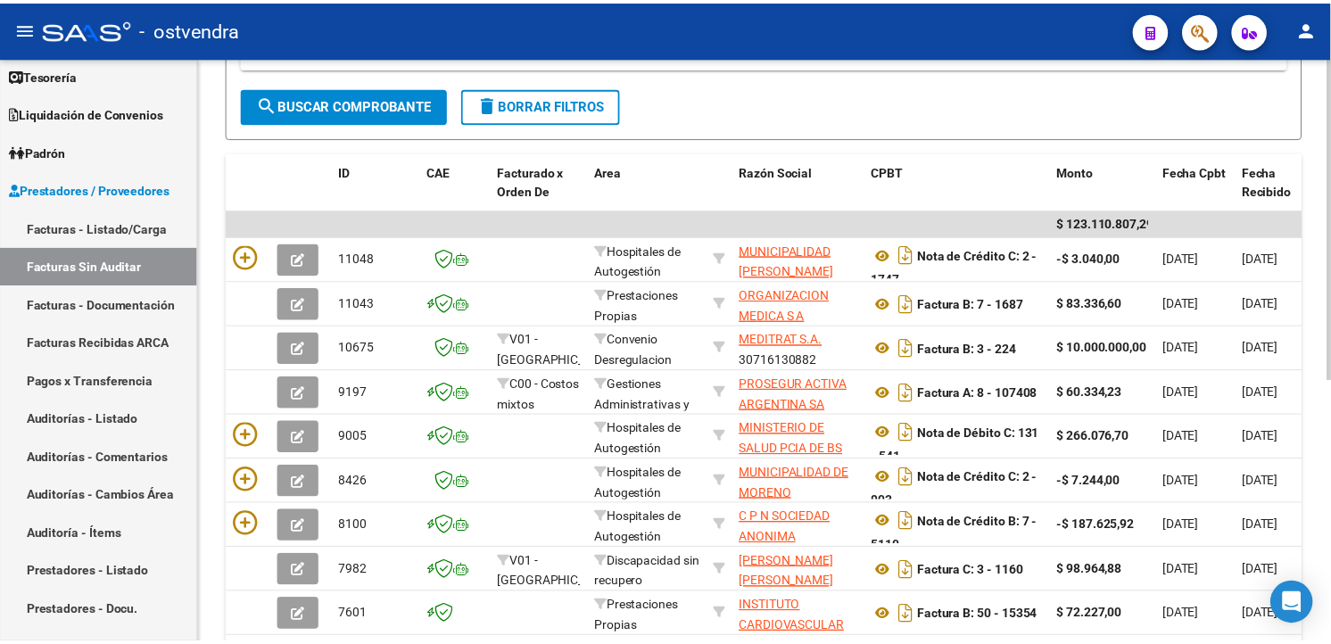
scroll to position [318, 0]
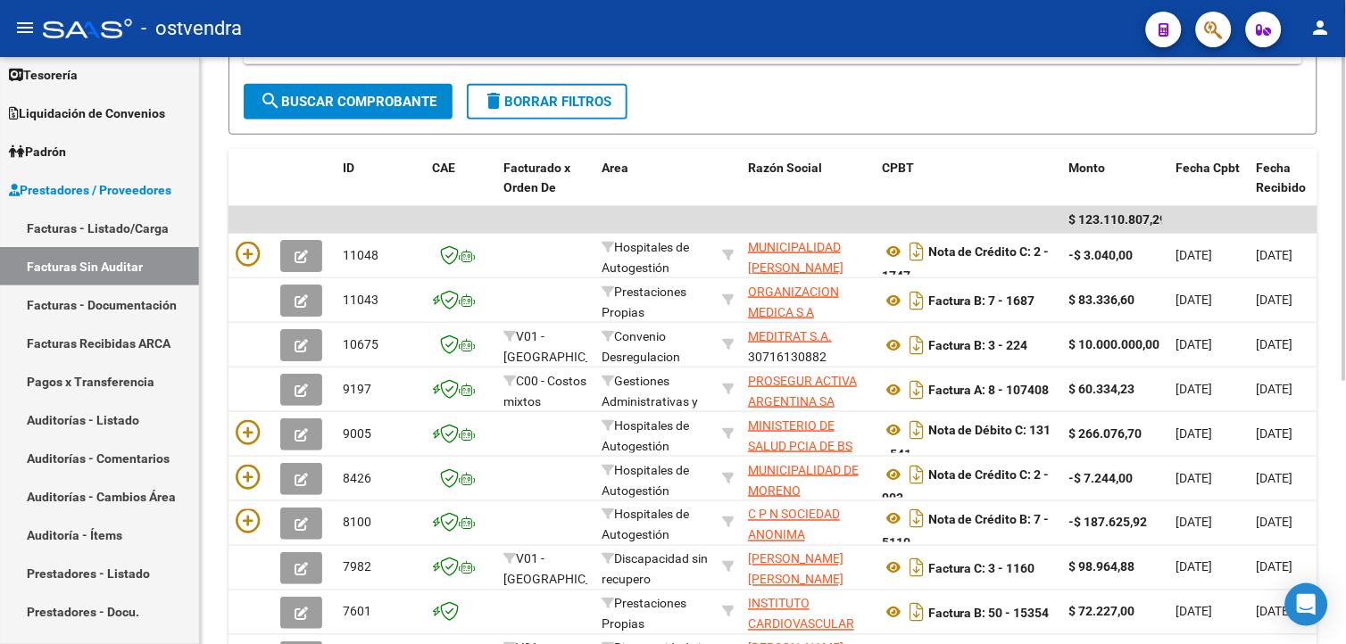
click at [1333, 343] on div "PRESTADORES -> Listado de Facturas/Comprobantes Confirmados sin Auditar cloud_d…" at bounding box center [775, 263] width 1150 height 1049
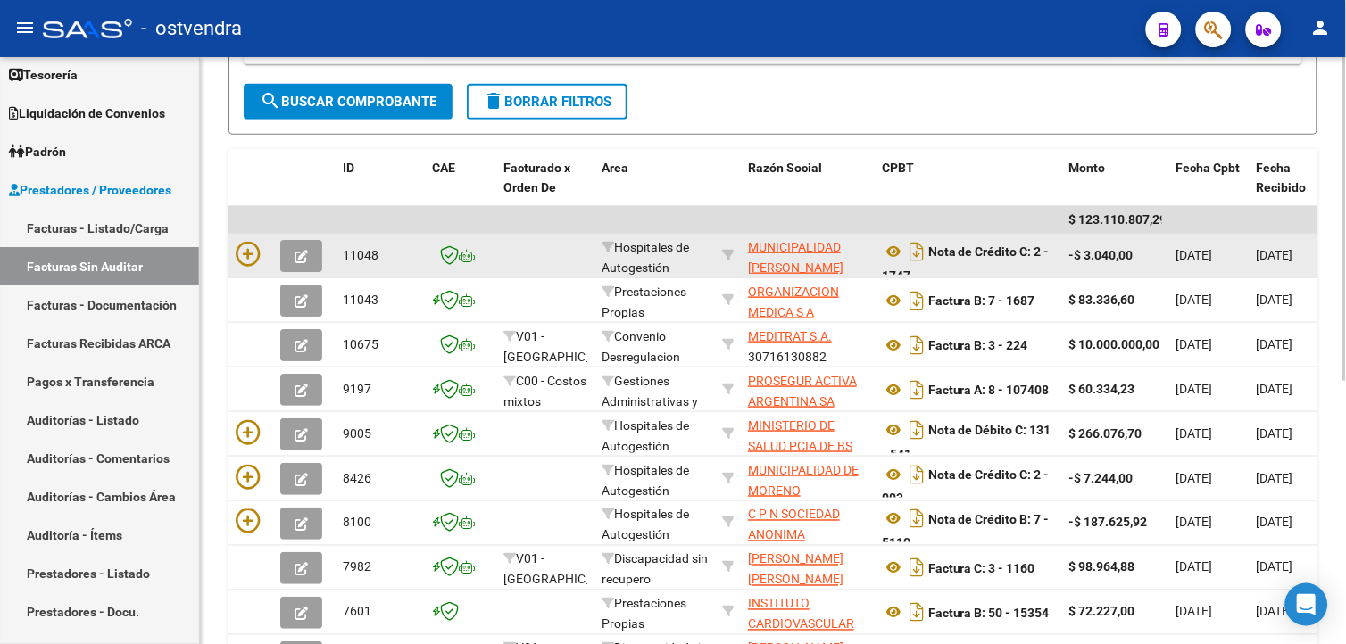
click at [279, 259] on datatable-body-cell at bounding box center [304, 256] width 62 height 44
click at [282, 259] on button "button" at bounding box center [301, 256] width 42 height 32
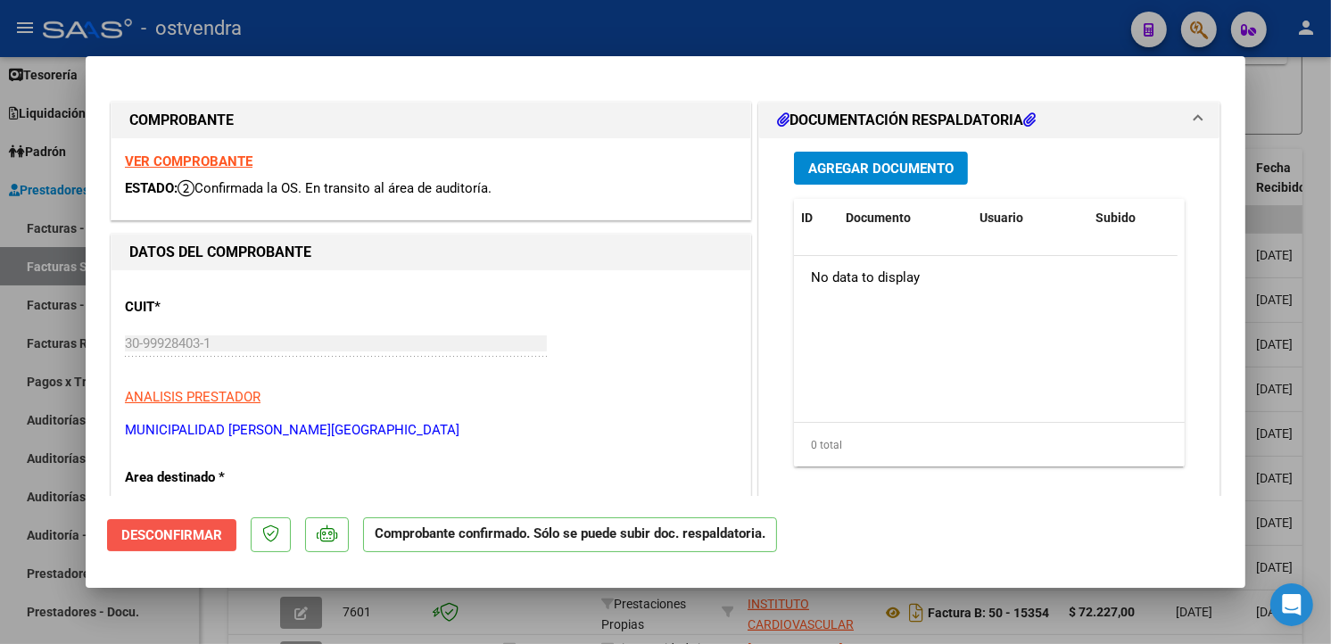
click at [228, 535] on button "Desconfirmar" at bounding box center [171, 535] width 129 height 32
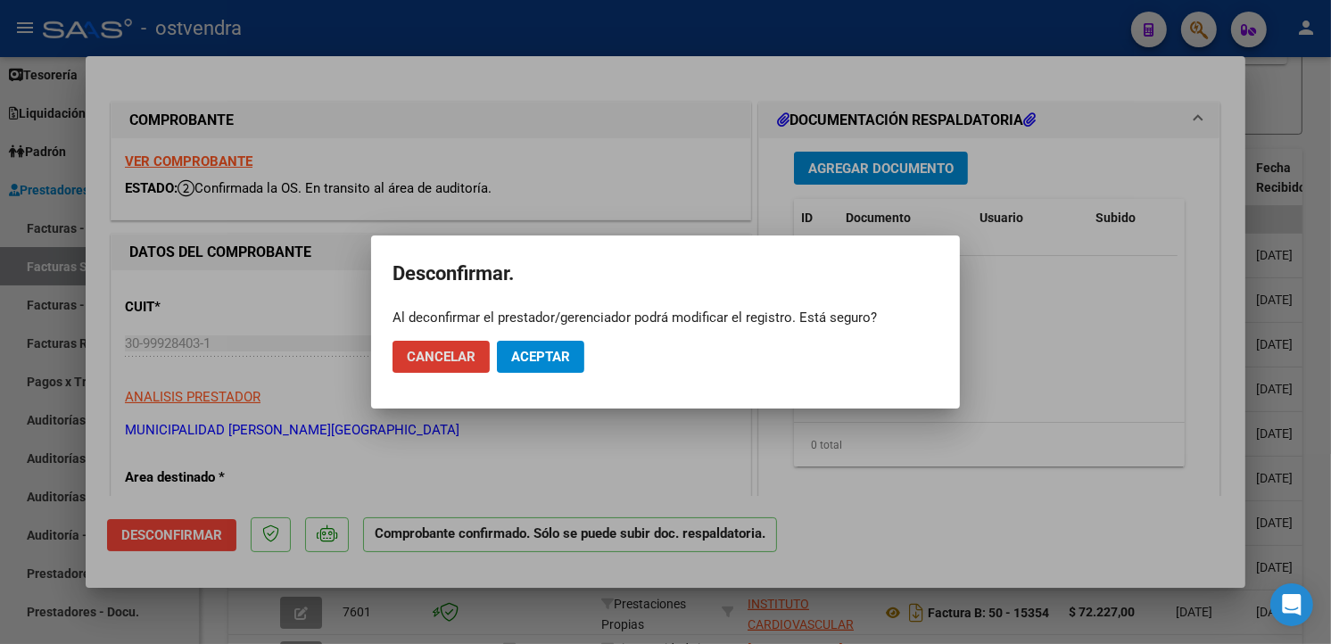
click at [545, 361] on span "Aceptar" at bounding box center [540, 357] width 59 height 16
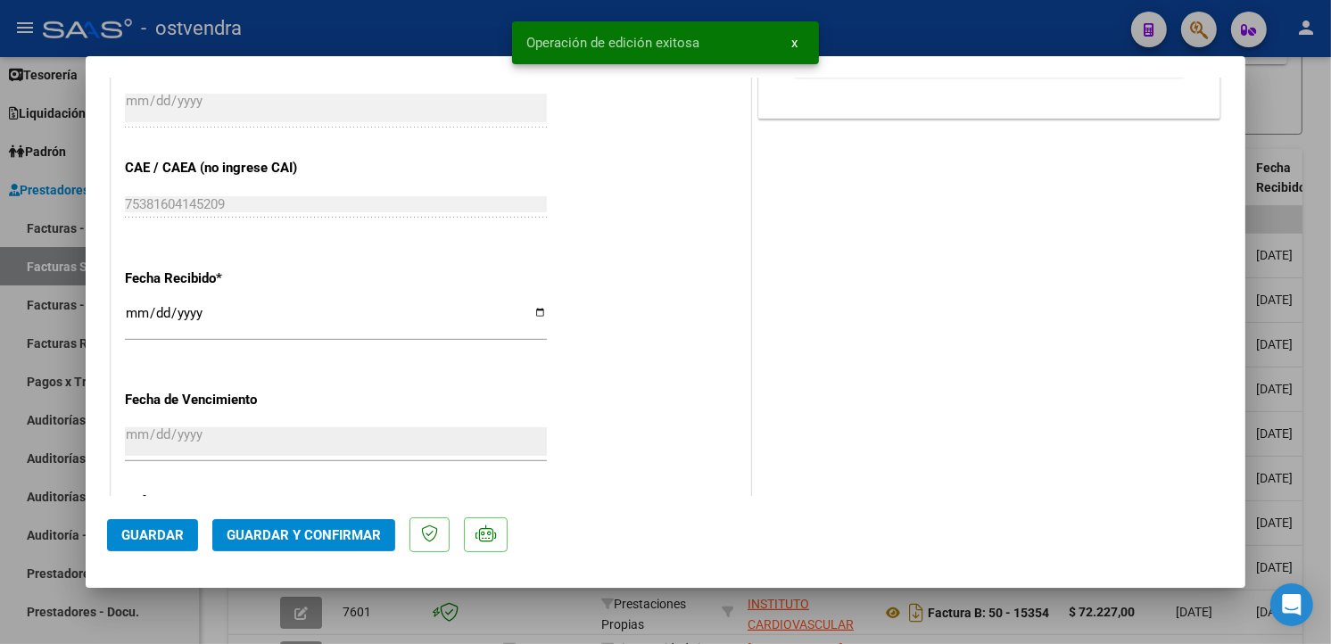
scroll to position [1000, 0]
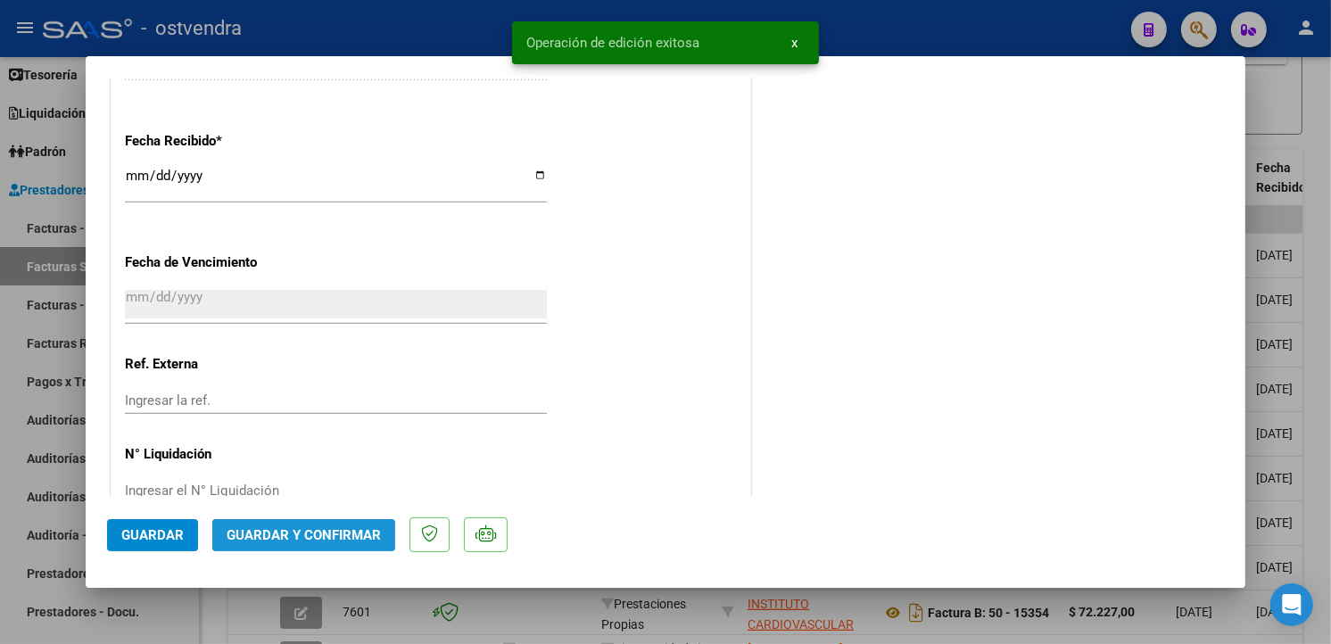
click at [348, 521] on button "Guardar y Confirmar" at bounding box center [303, 535] width 183 height 32
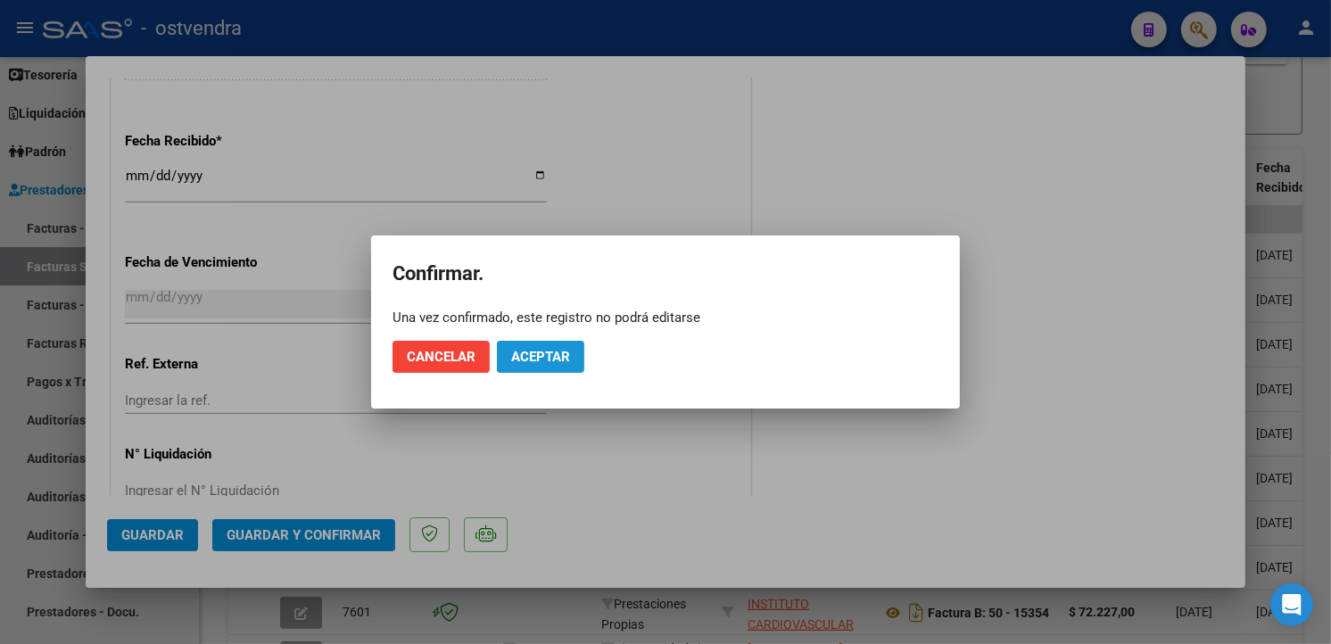
click at [541, 366] on button "Aceptar" at bounding box center [540, 357] width 87 height 32
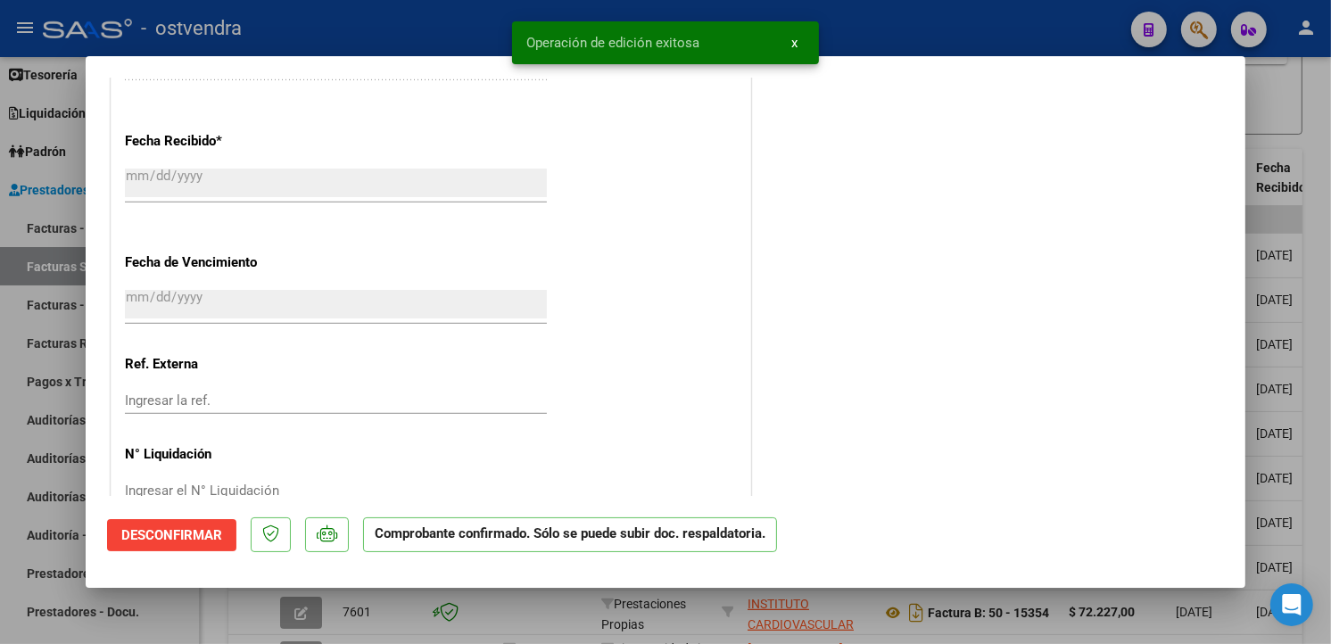
click at [34, 287] on div at bounding box center [665, 322] width 1331 height 644
type input "$ 0,00"
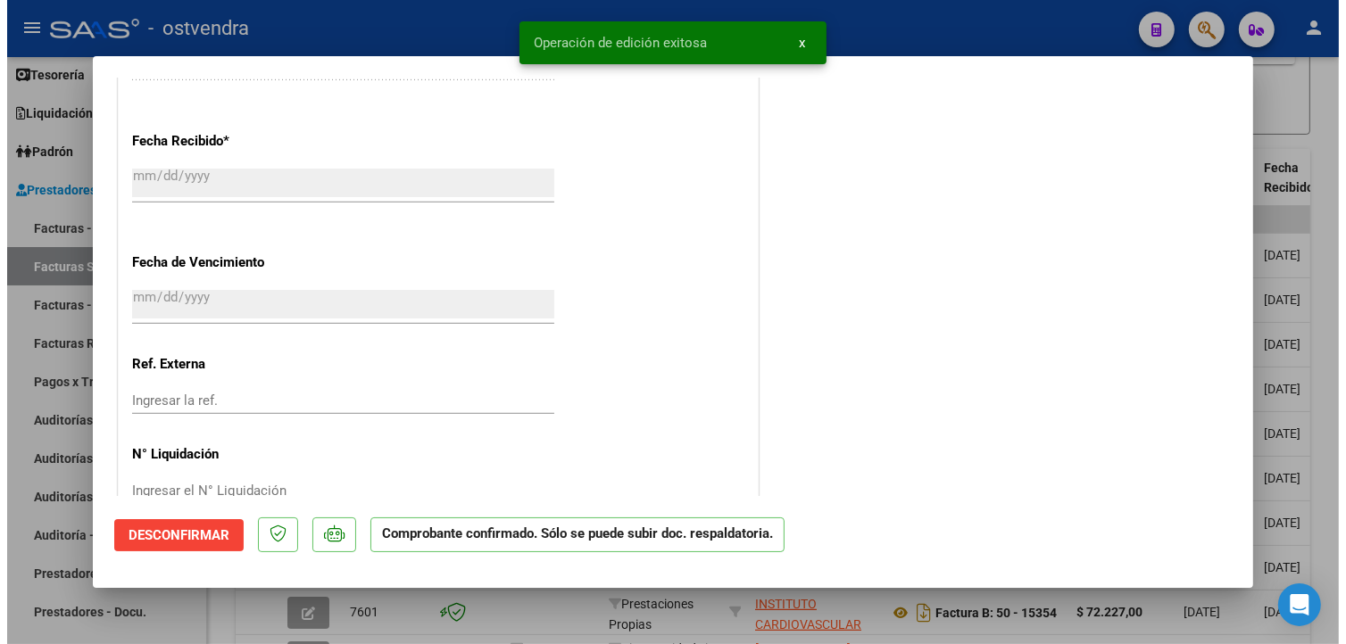
scroll to position [1220, 0]
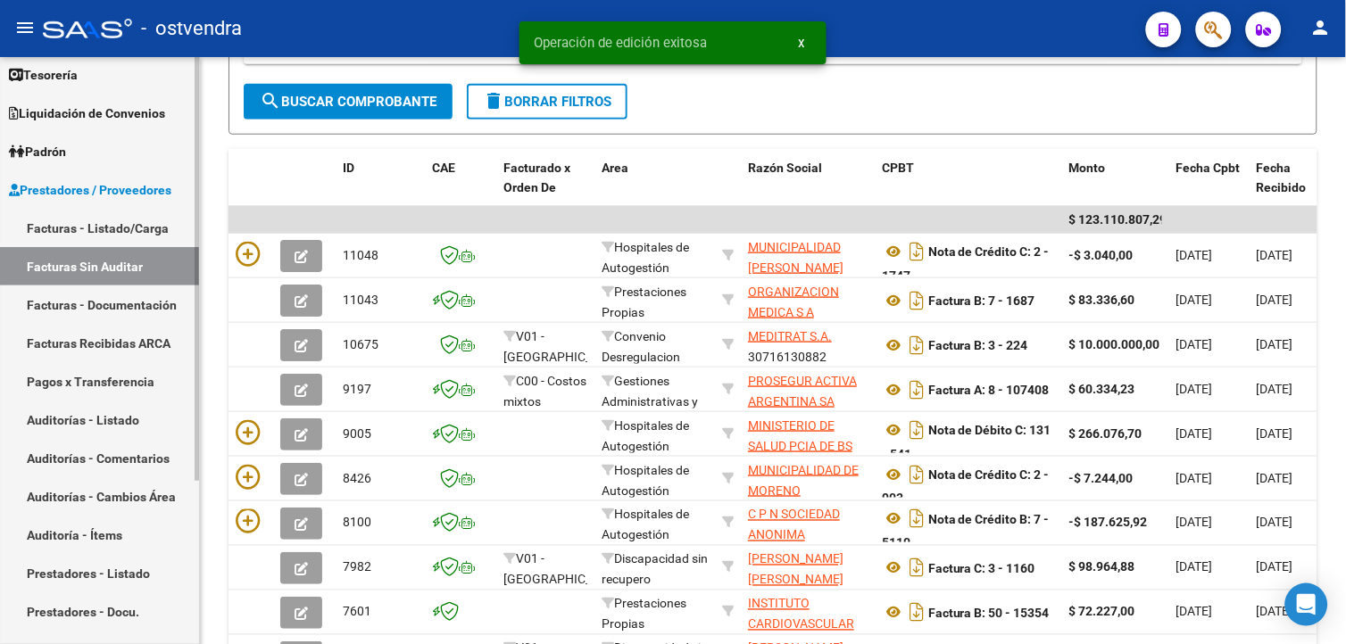
click at [121, 415] on link "Auditorías - Listado" at bounding box center [99, 420] width 199 height 38
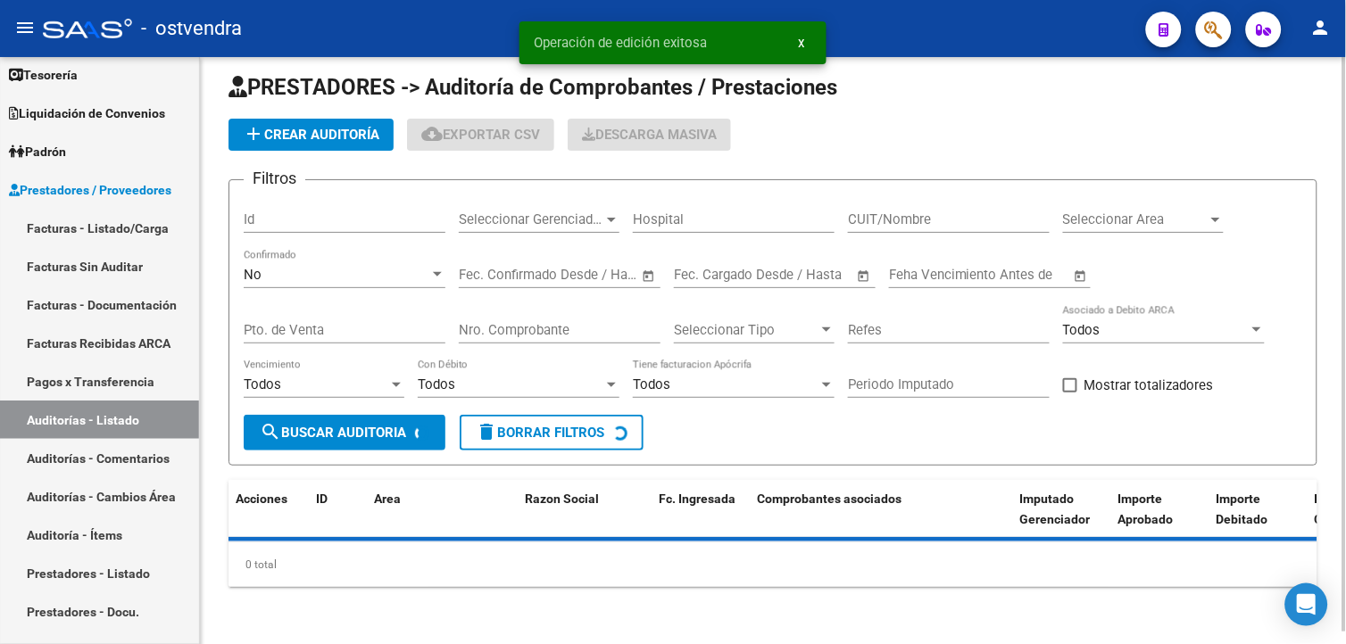
scroll to position [318, 0]
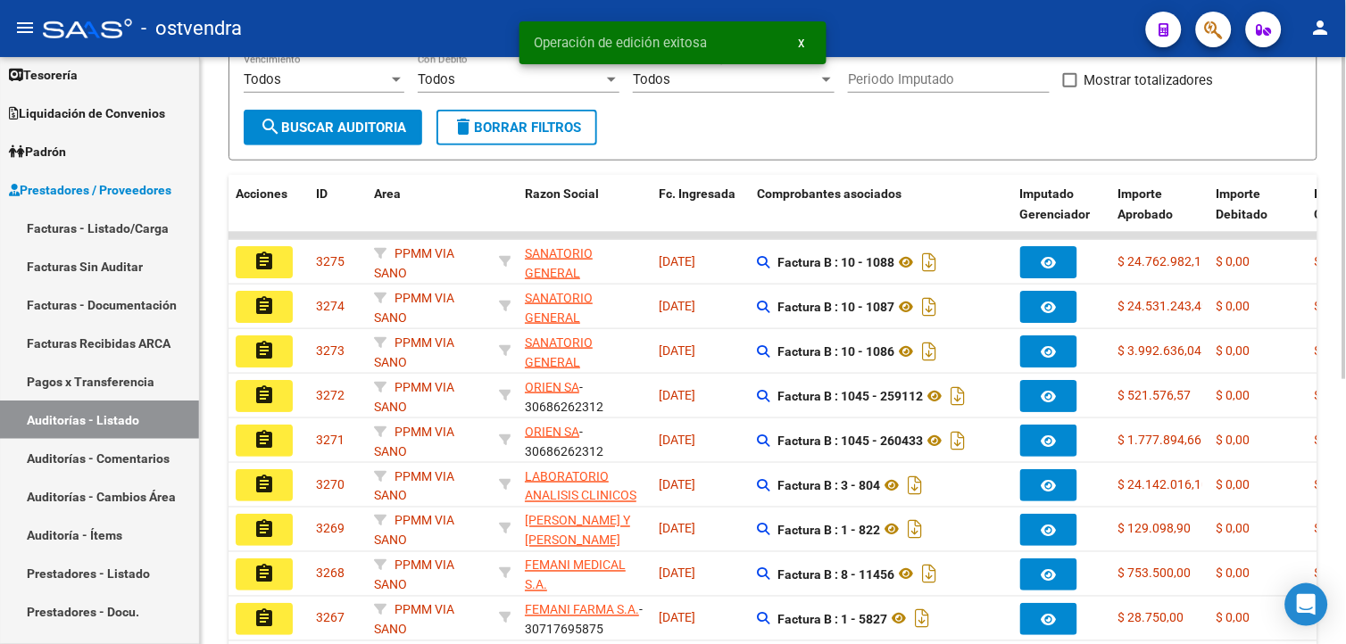
click at [528, 333] on app-link-go-to "SANATORIO GENERAL [PERSON_NAME] CLINICA PRIVADA S.R.L." at bounding box center [585, 384] width 120 height 102
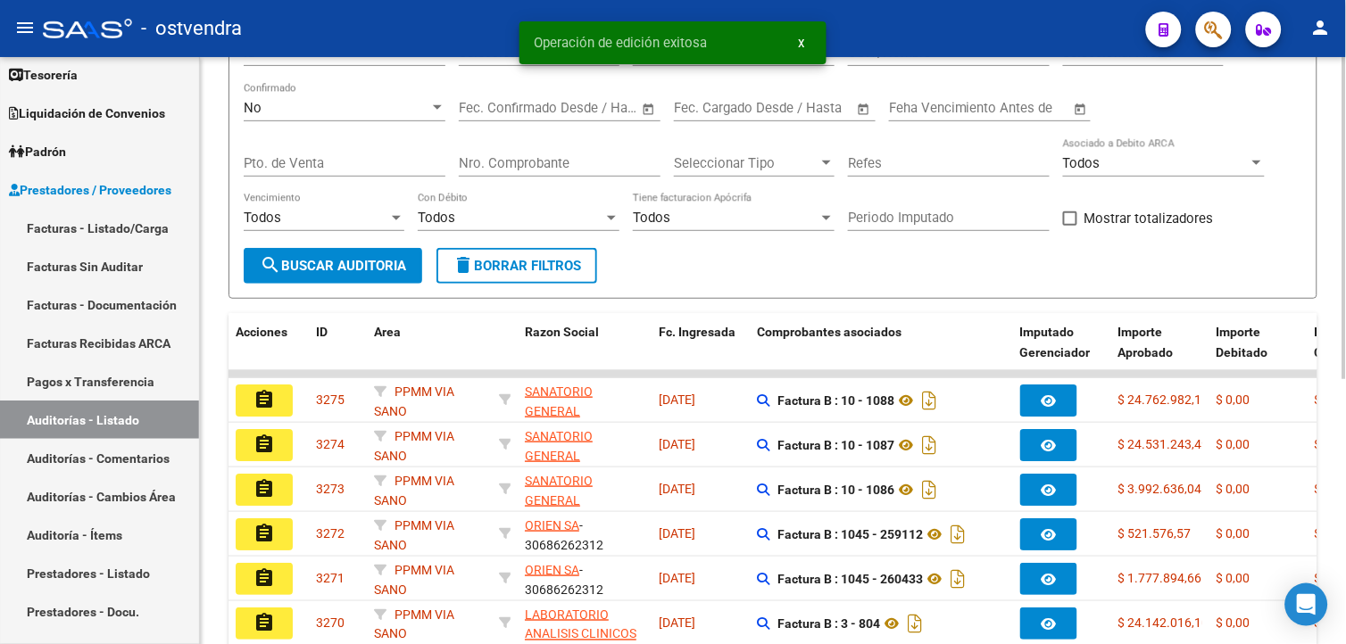
click at [1345, 219] on html "menu - ostvendra person Firma Express Inicio Calendario SSS Instructivos Contac…" at bounding box center [673, 322] width 1346 height 644
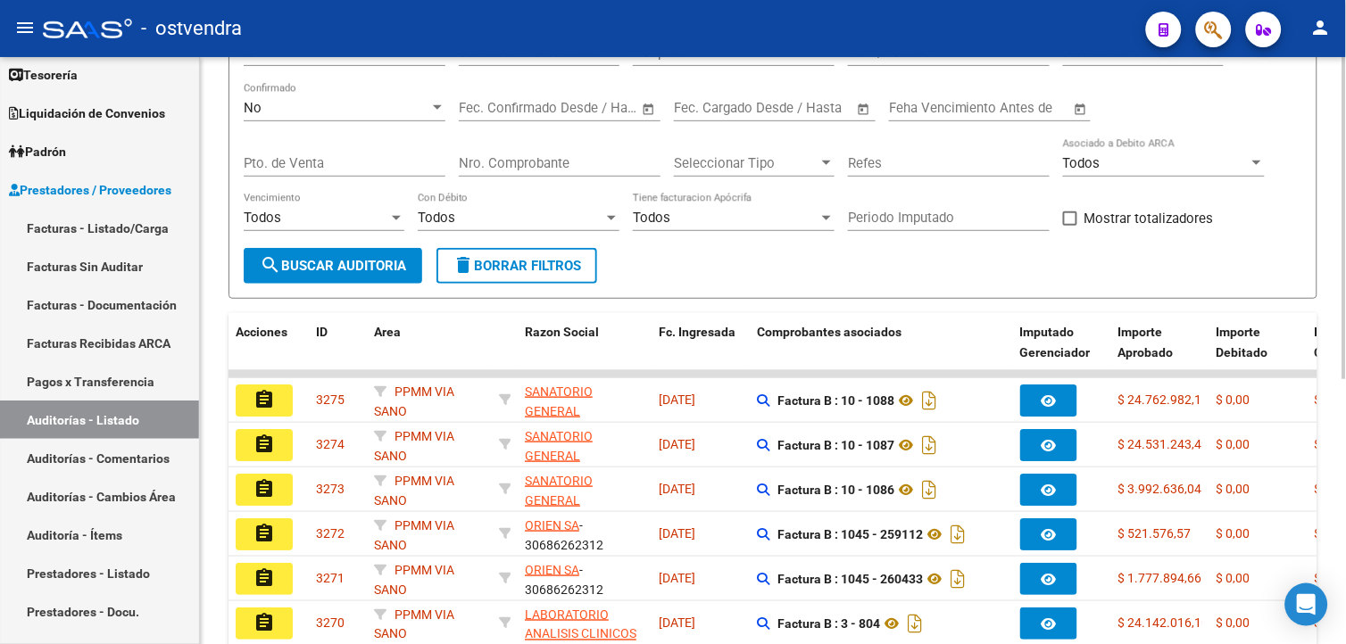
scroll to position [166, 0]
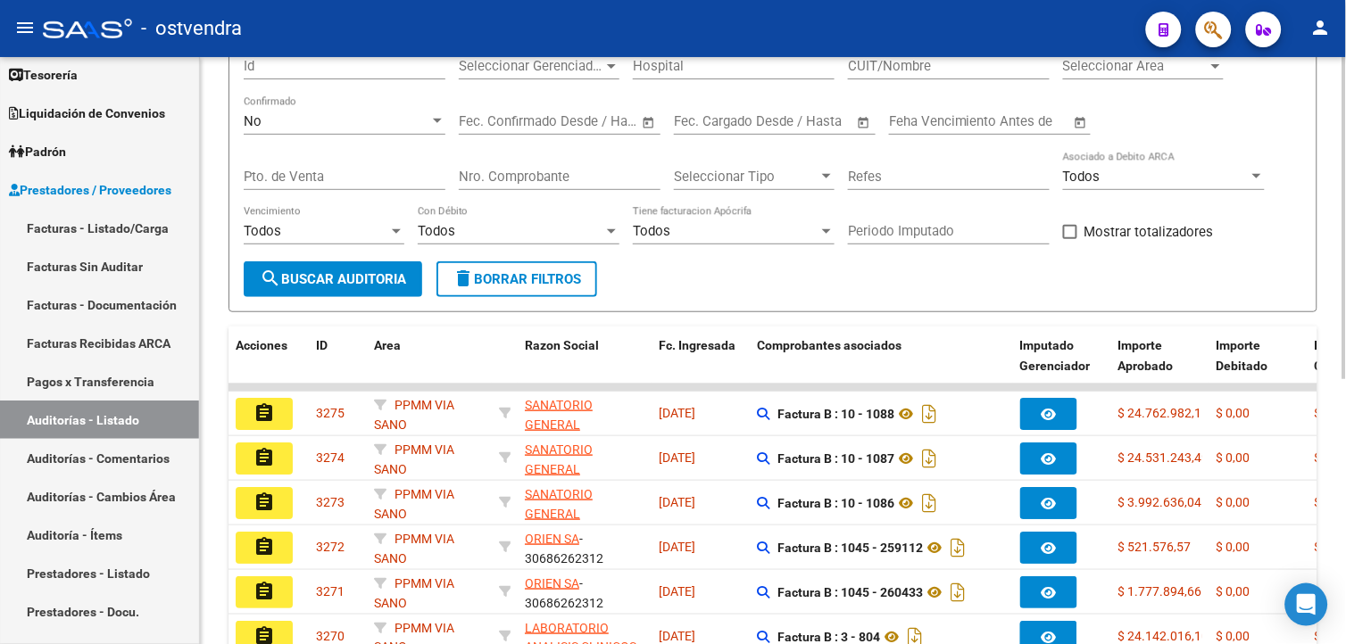
click at [584, 183] on input "Nro. Comprobante" at bounding box center [560, 177] width 202 height 16
type input "5479"
click at [420, 131] on div "No Confirmado" at bounding box center [345, 115] width 202 height 38
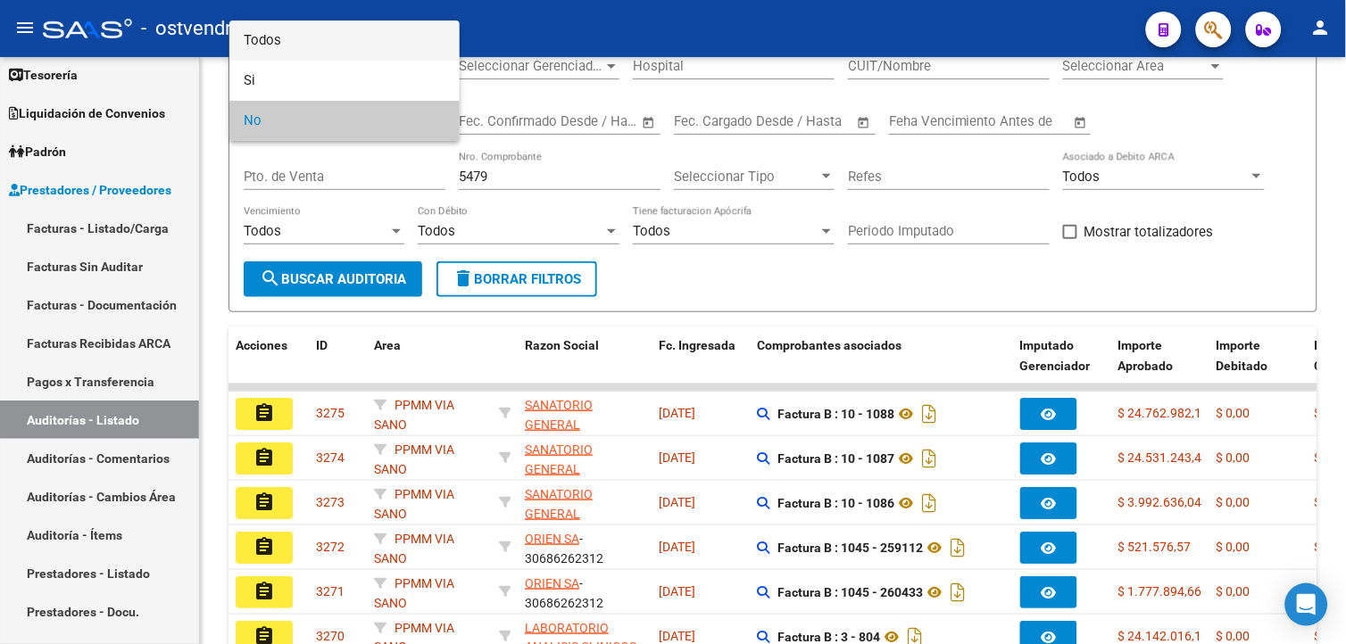
click at [387, 37] on span "Todos" at bounding box center [345, 41] width 202 height 40
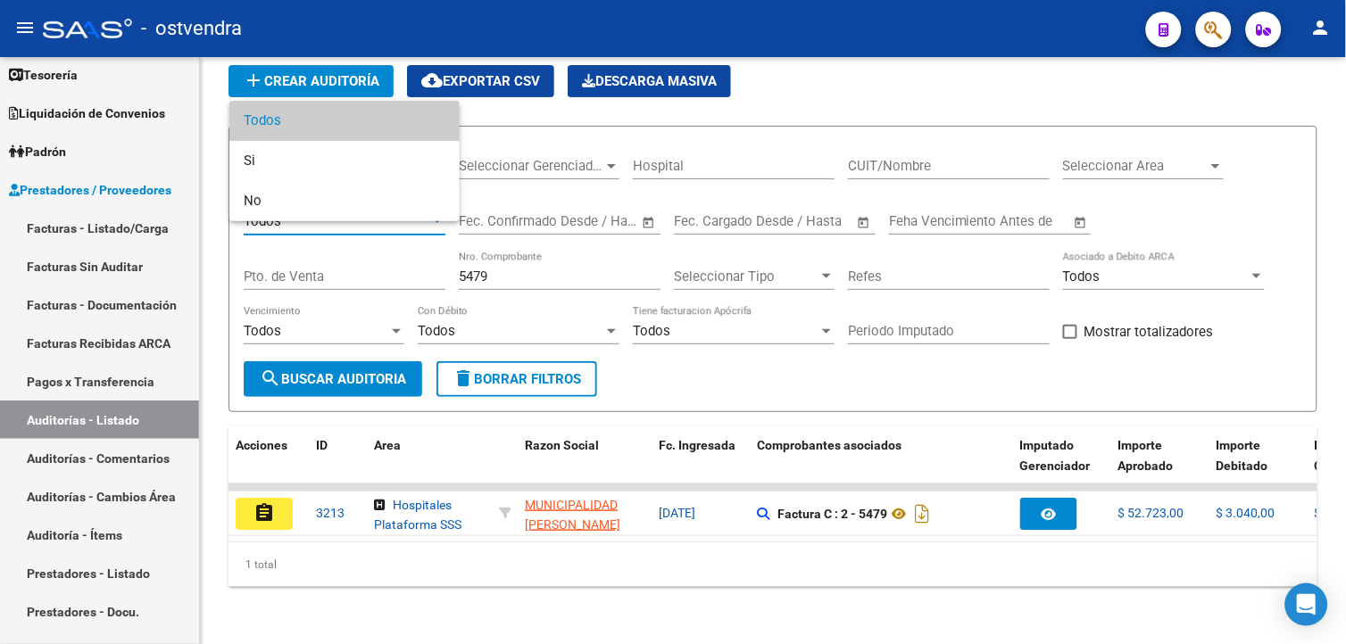
scroll to position [81, 0]
click at [269, 518] on div at bounding box center [673, 322] width 1346 height 644
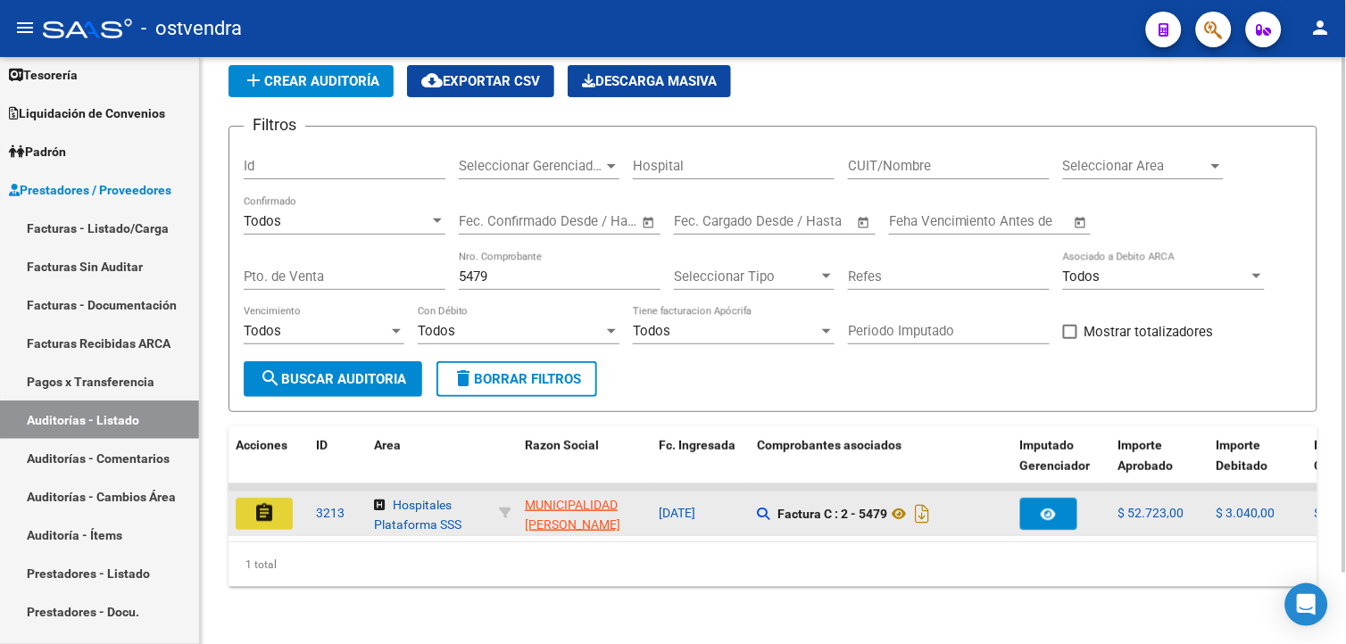
click at [268, 512] on button "assignment" at bounding box center [264, 514] width 57 height 32
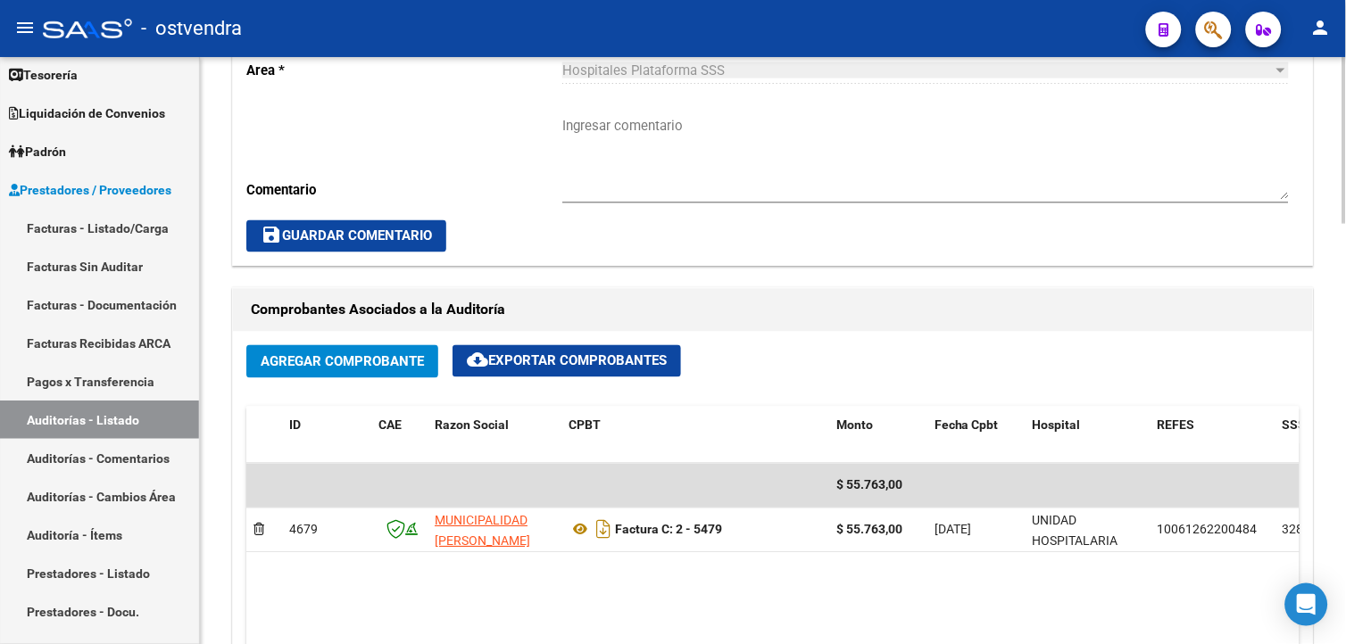
scroll to position [724, 0]
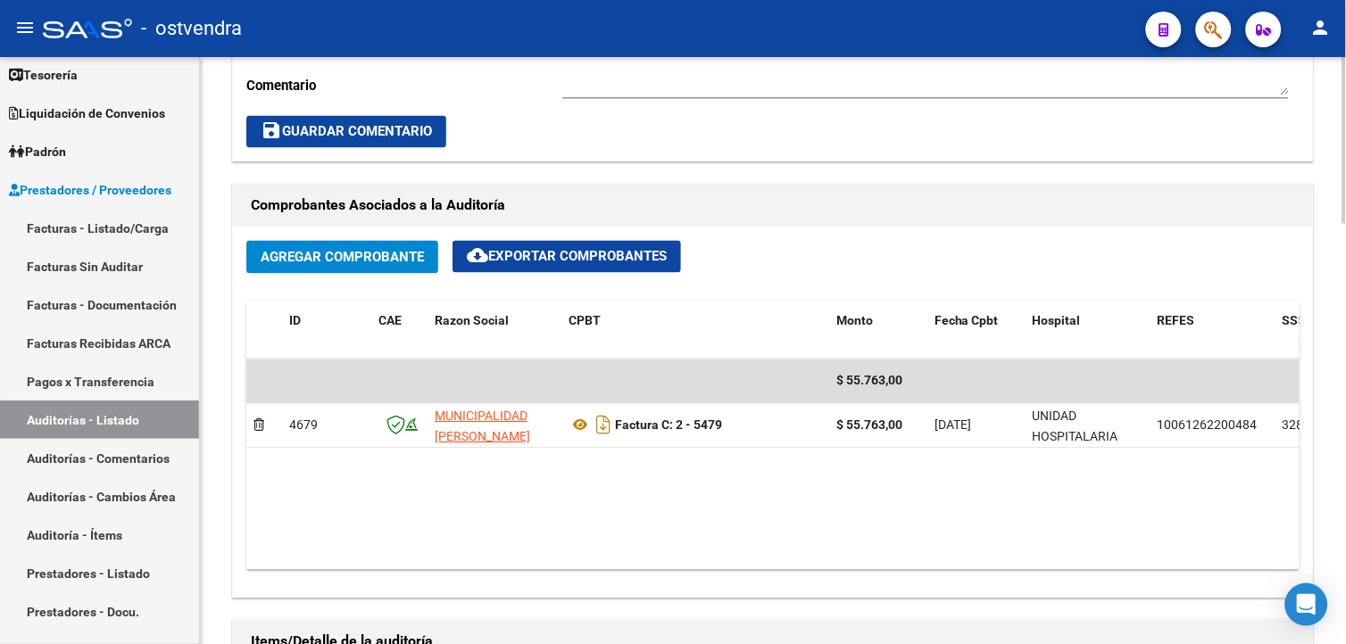
click at [1314, 395] on div "arrow_back Editar 3213 cloud_download Generar informe ESTA AUDITORÍA ESTÁ ABIER…" at bounding box center [775, 362] width 1150 height 2059
click at [405, 260] on span "Agregar Comprobante" at bounding box center [342, 258] width 163 height 16
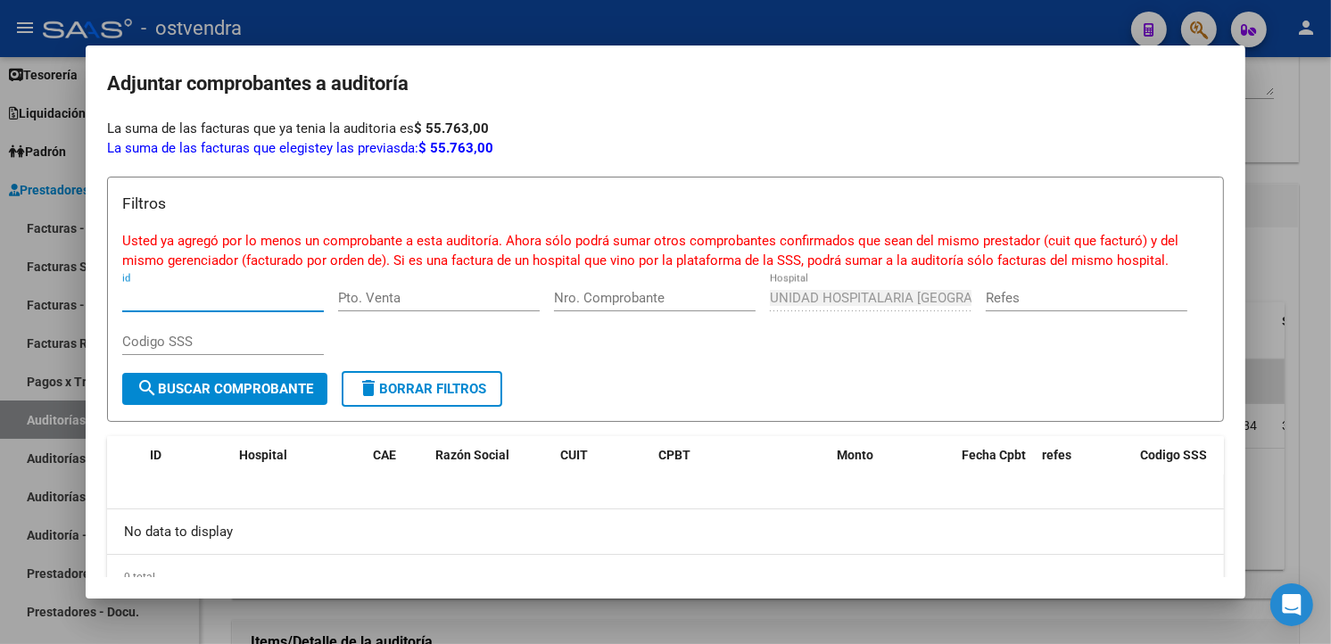
click at [621, 13] on div at bounding box center [665, 322] width 1331 height 644
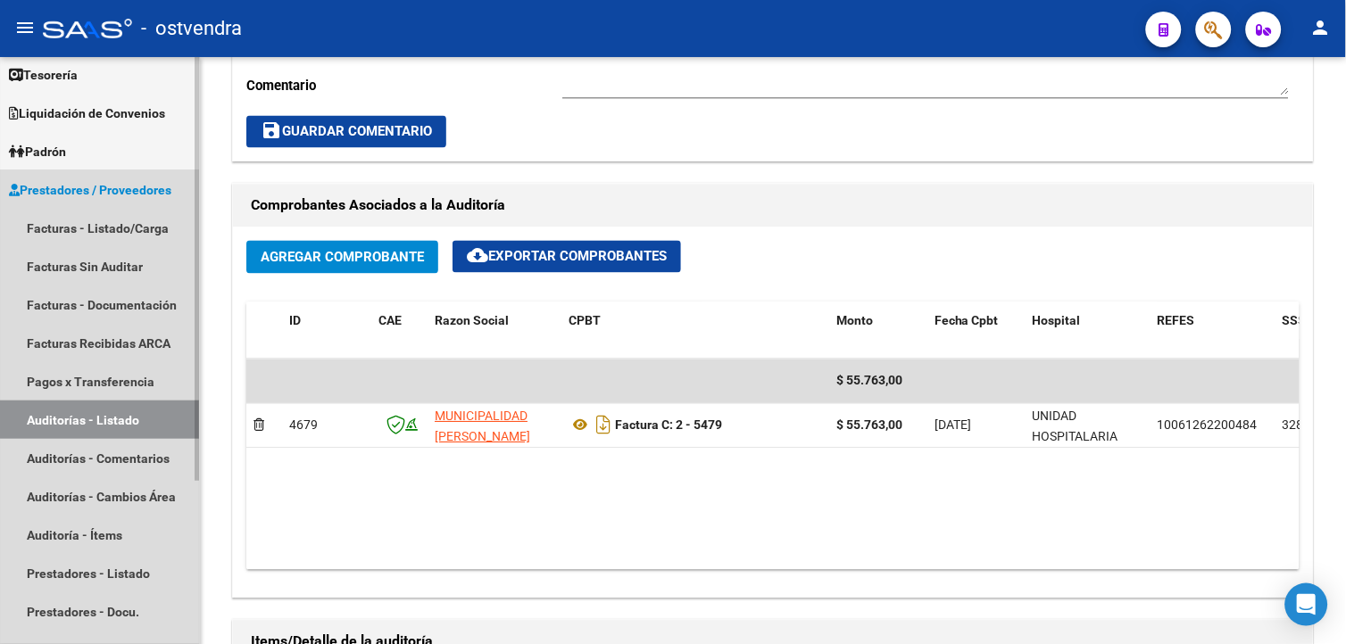
click at [167, 414] on link "Auditorías - Listado" at bounding box center [99, 420] width 199 height 38
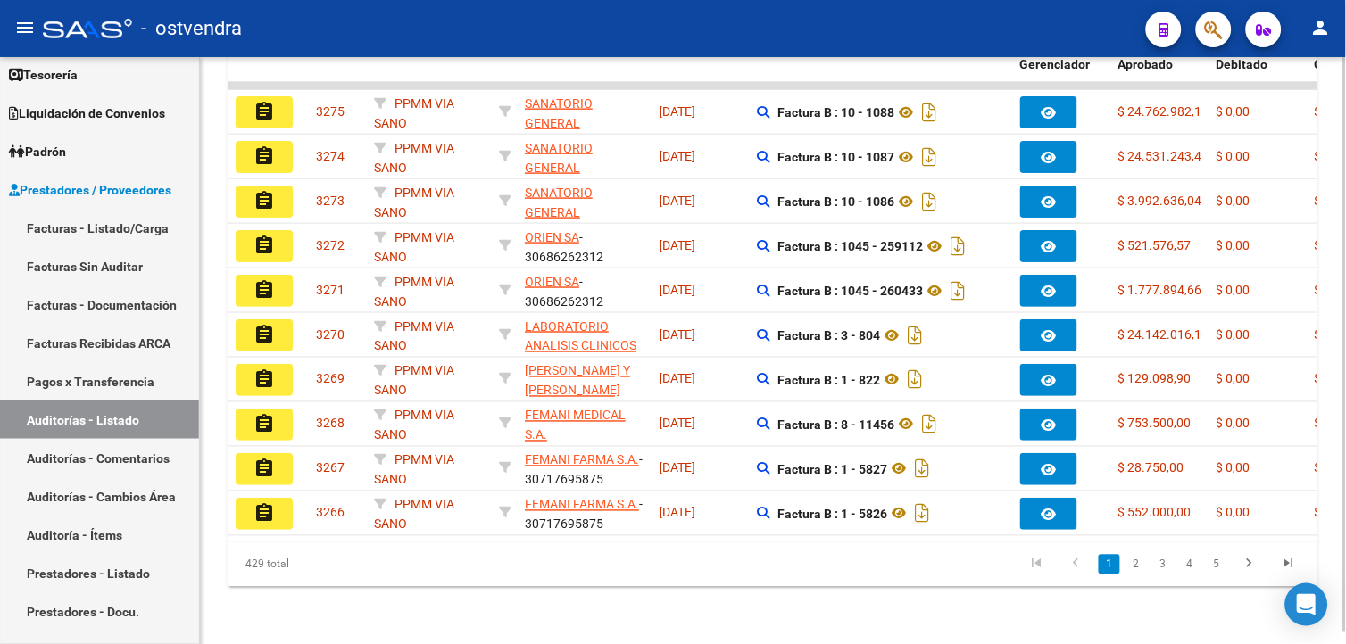
click at [479, 336] on div "PPMM VIA SANO" at bounding box center [429, 335] width 111 height 37
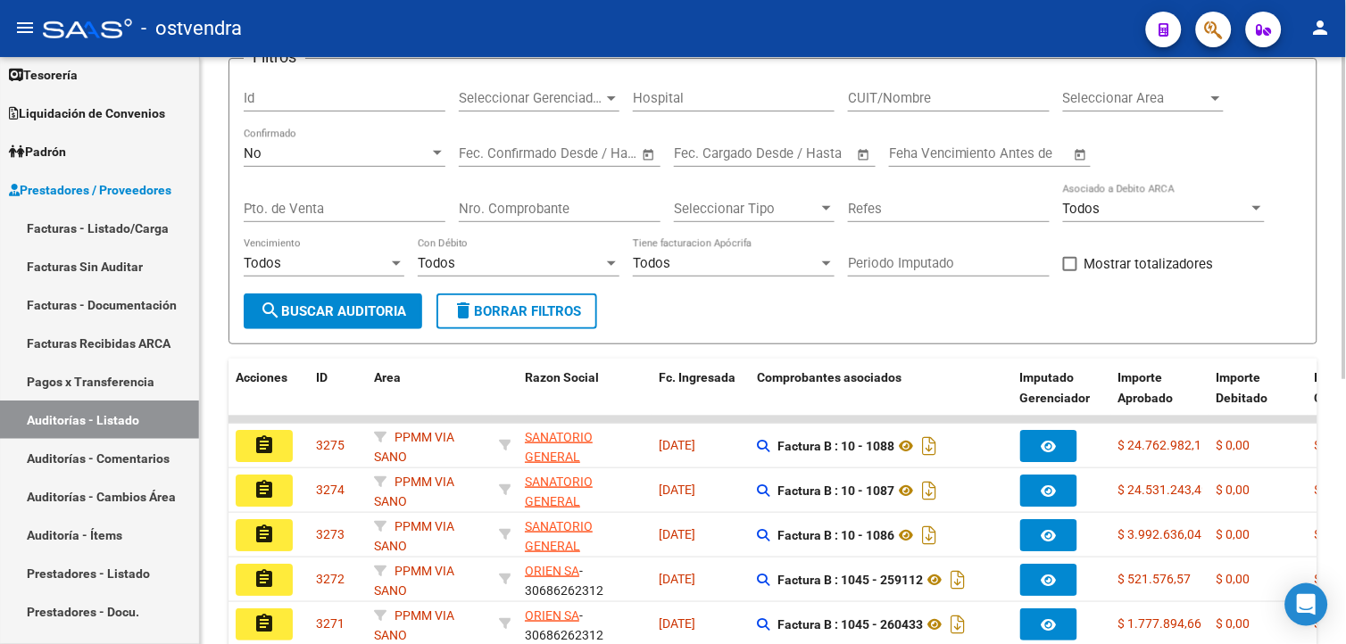
scroll to position [101, 0]
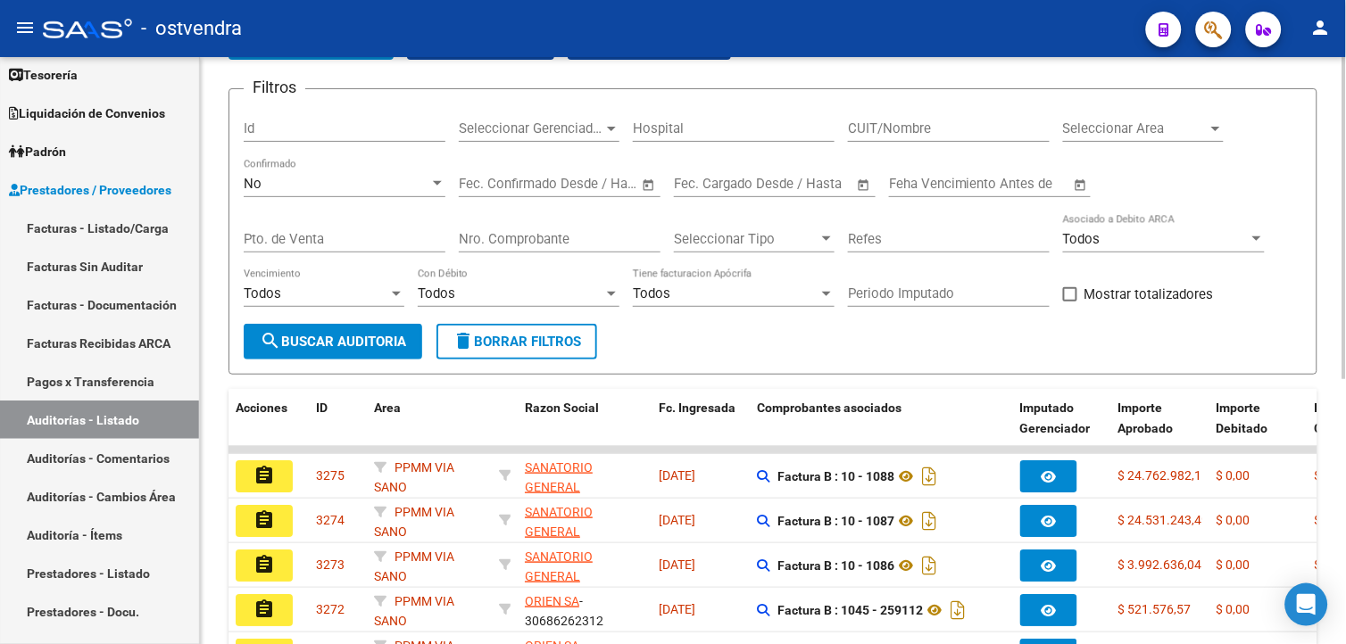
click at [1345, 211] on html "menu - ostvendra person Firma Express Inicio Calendario SSS Instructivos Contac…" at bounding box center [673, 322] width 1346 height 644
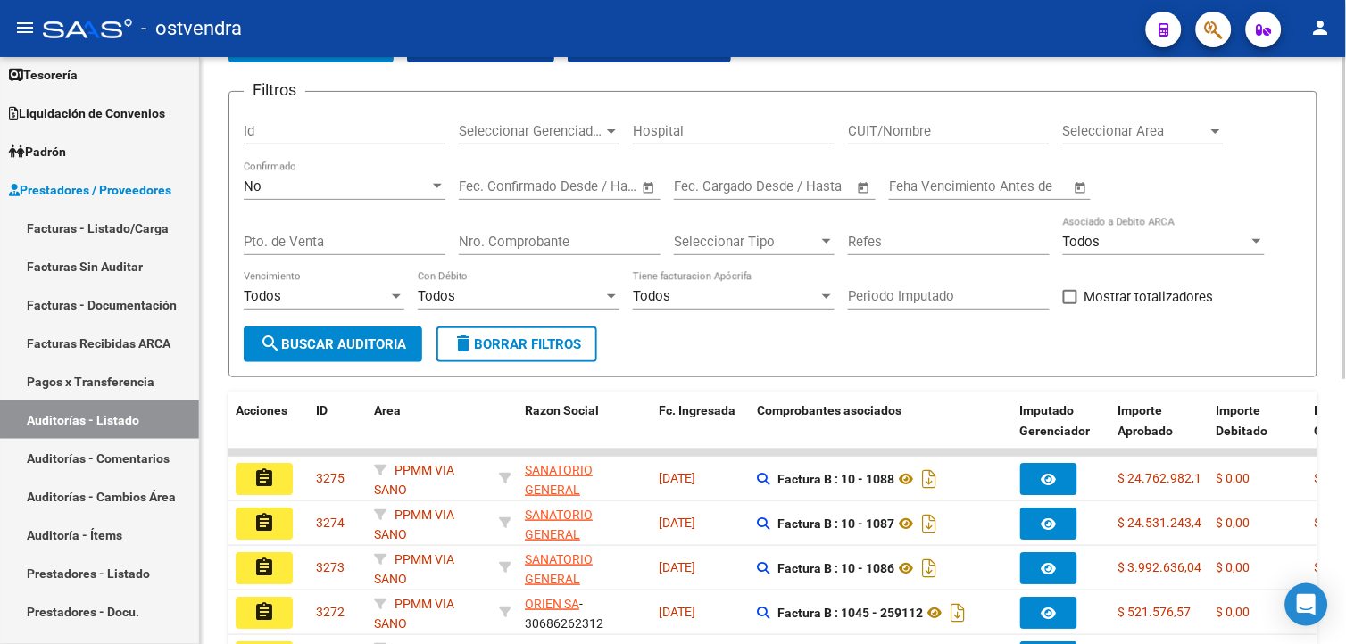
click at [493, 237] on input "Nro. Comprobante" at bounding box center [560, 242] width 202 height 16
type input "32091"
click at [410, 196] on div "No Confirmado" at bounding box center [345, 181] width 202 height 38
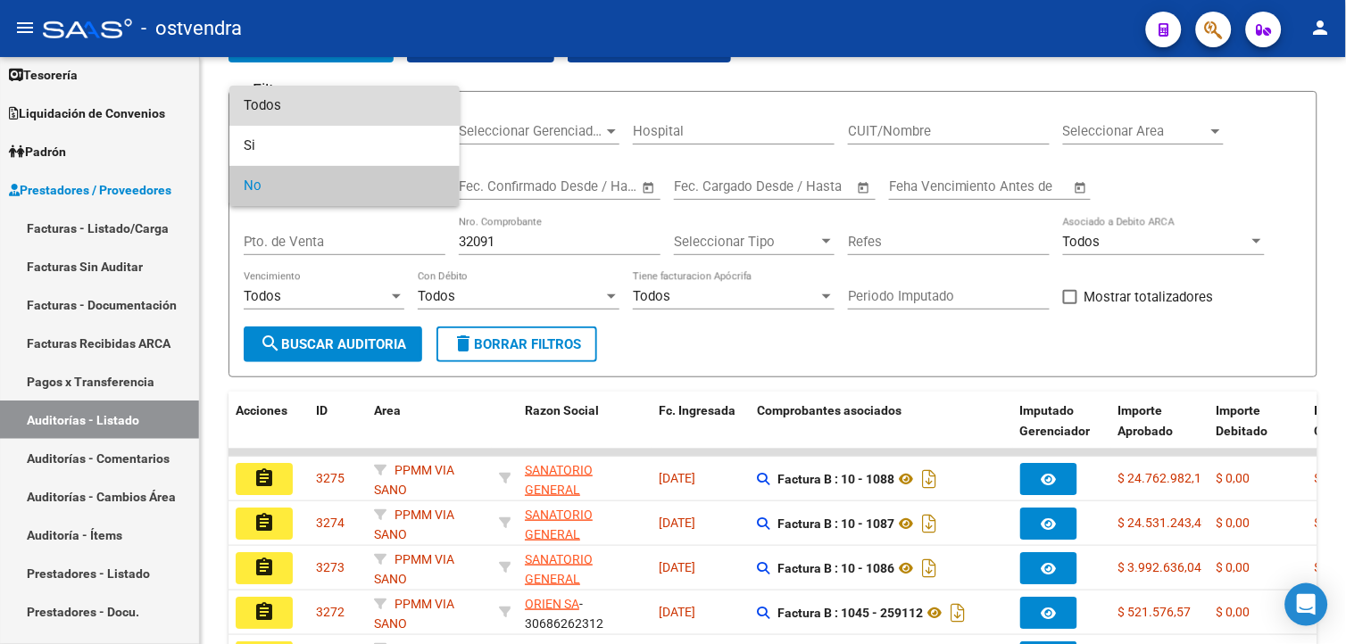
click at [400, 113] on span "Todos" at bounding box center [345, 106] width 202 height 40
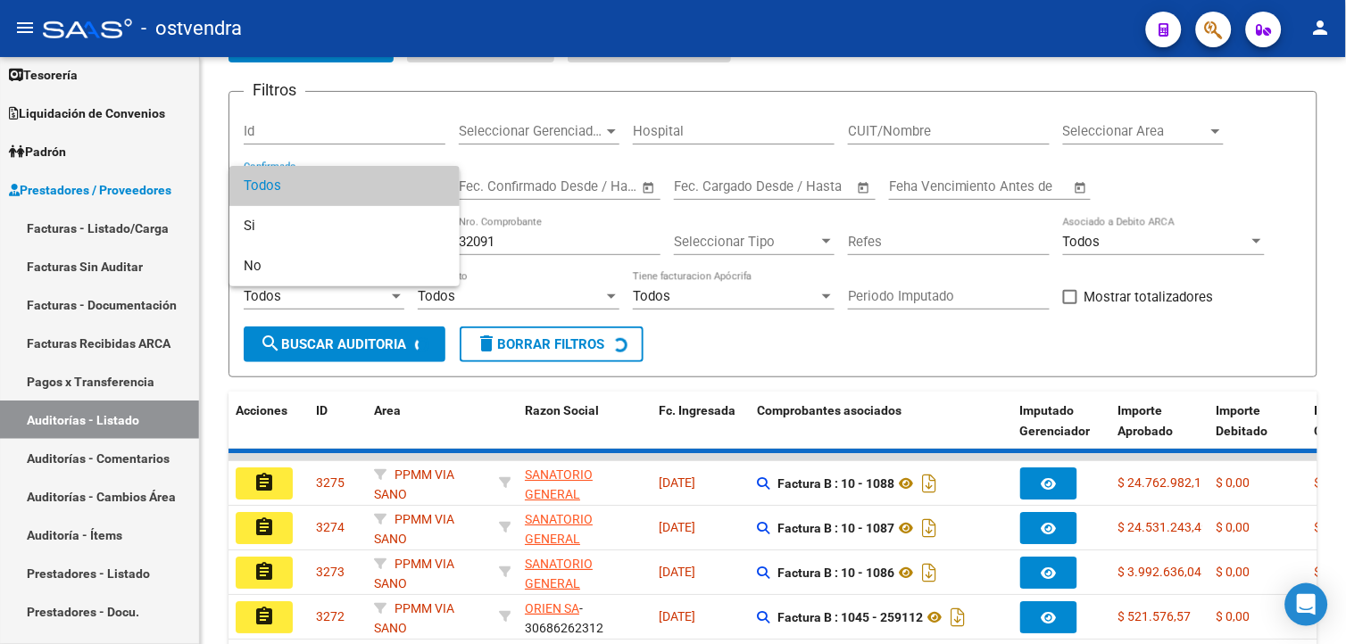
scroll to position [81, 0]
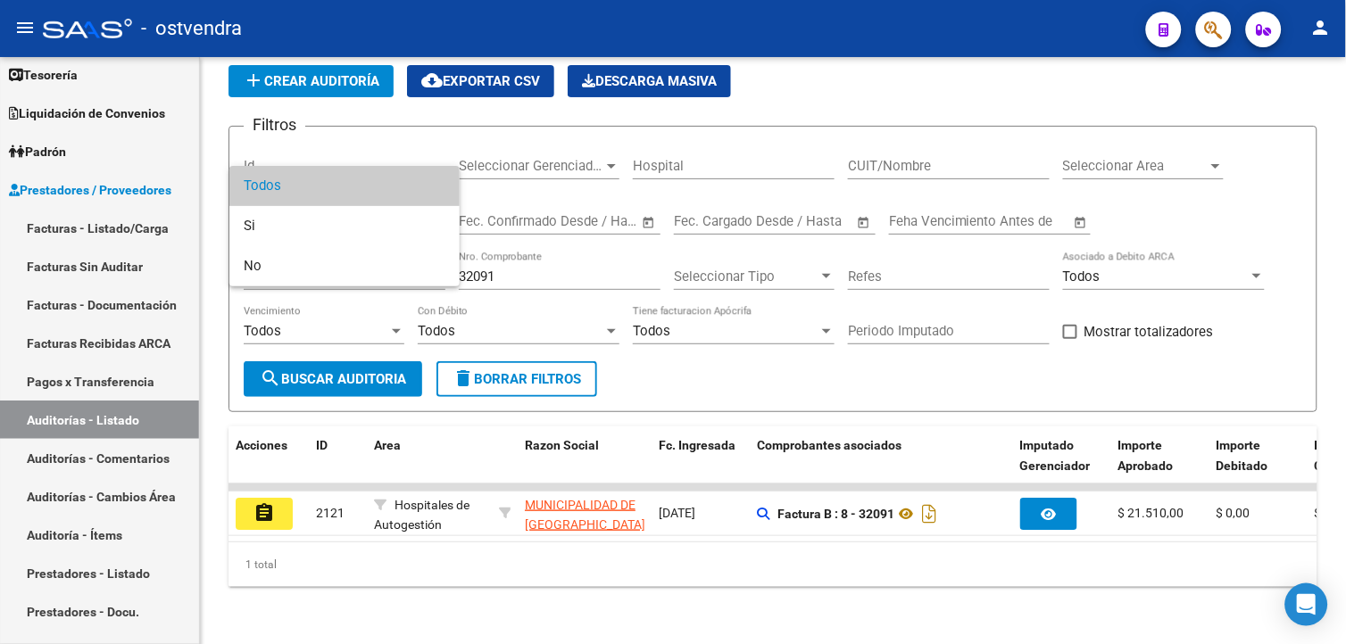
click at [275, 514] on div at bounding box center [673, 322] width 1346 height 644
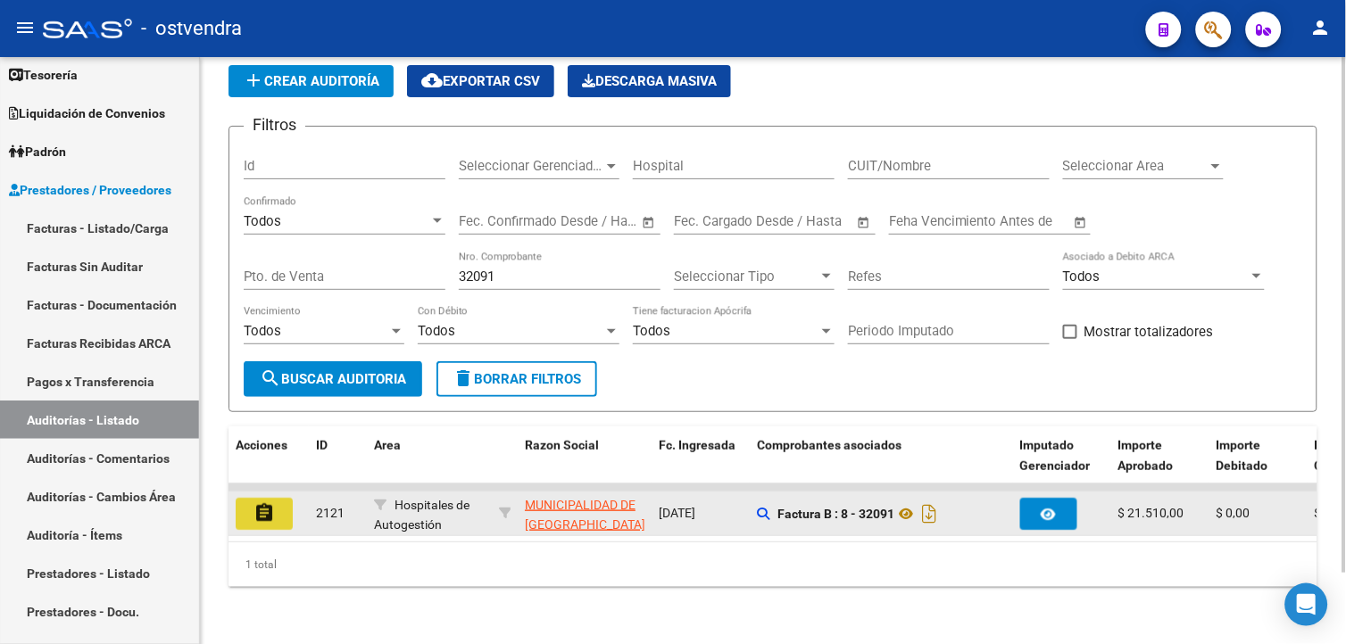
click at [273, 502] on mat-icon "assignment" at bounding box center [263, 512] width 21 height 21
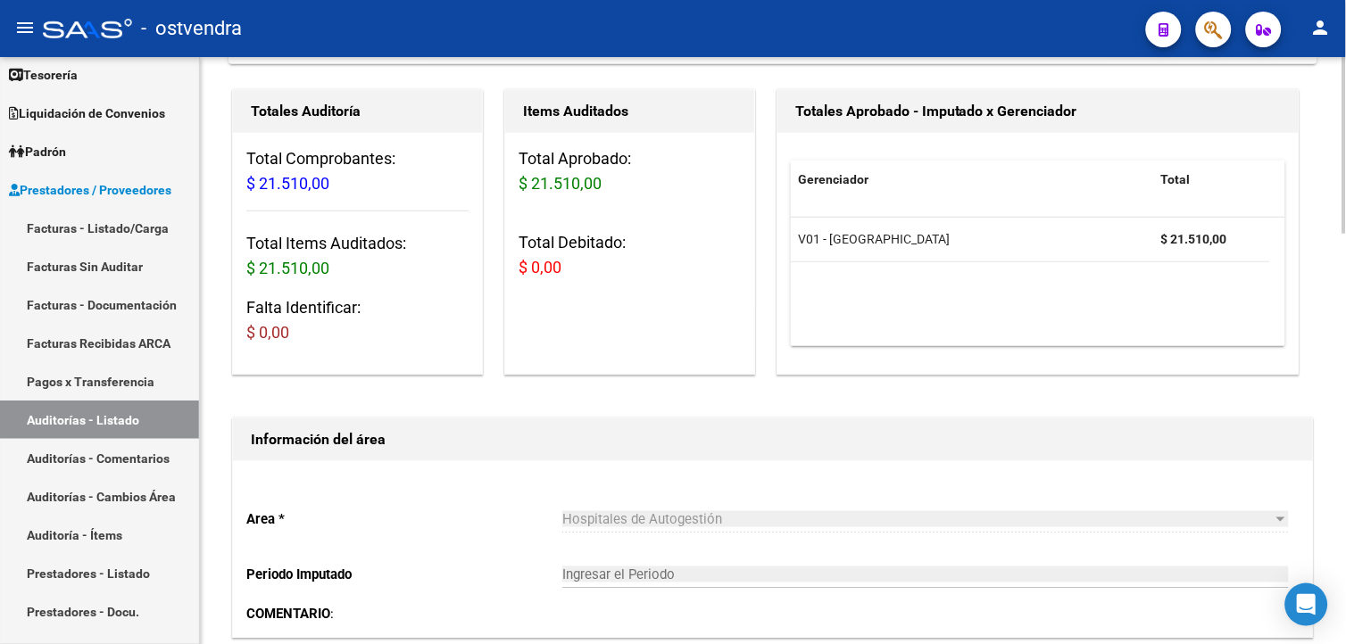
scroll to position [177, 0]
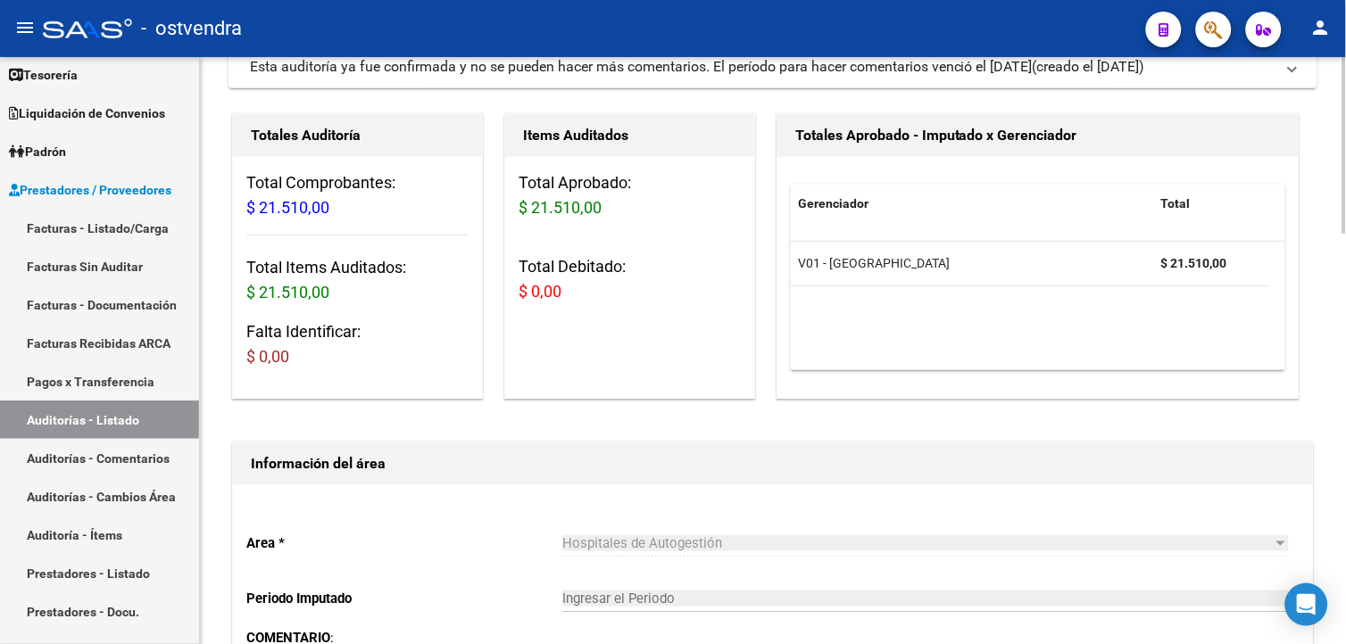
click at [1345, 245] on html "menu - ostvendra person Firma Express Inicio Calendario SSS Instructivos Contac…" at bounding box center [673, 322] width 1346 height 644
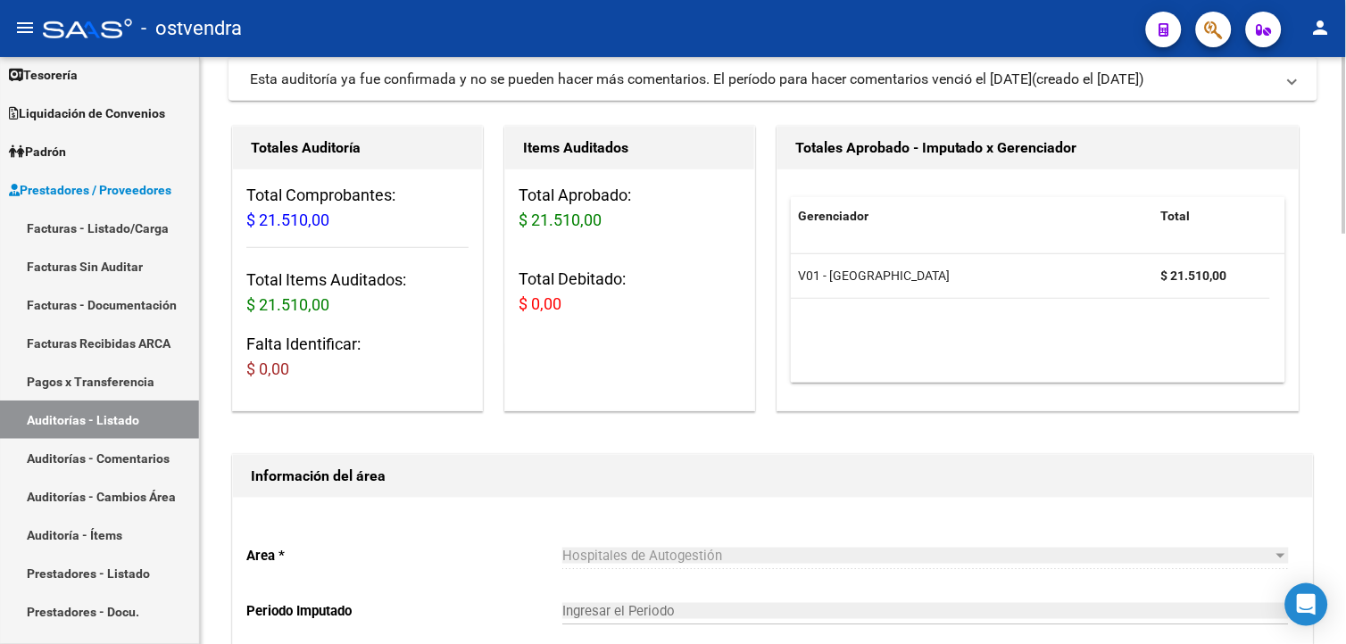
scroll to position [52, 0]
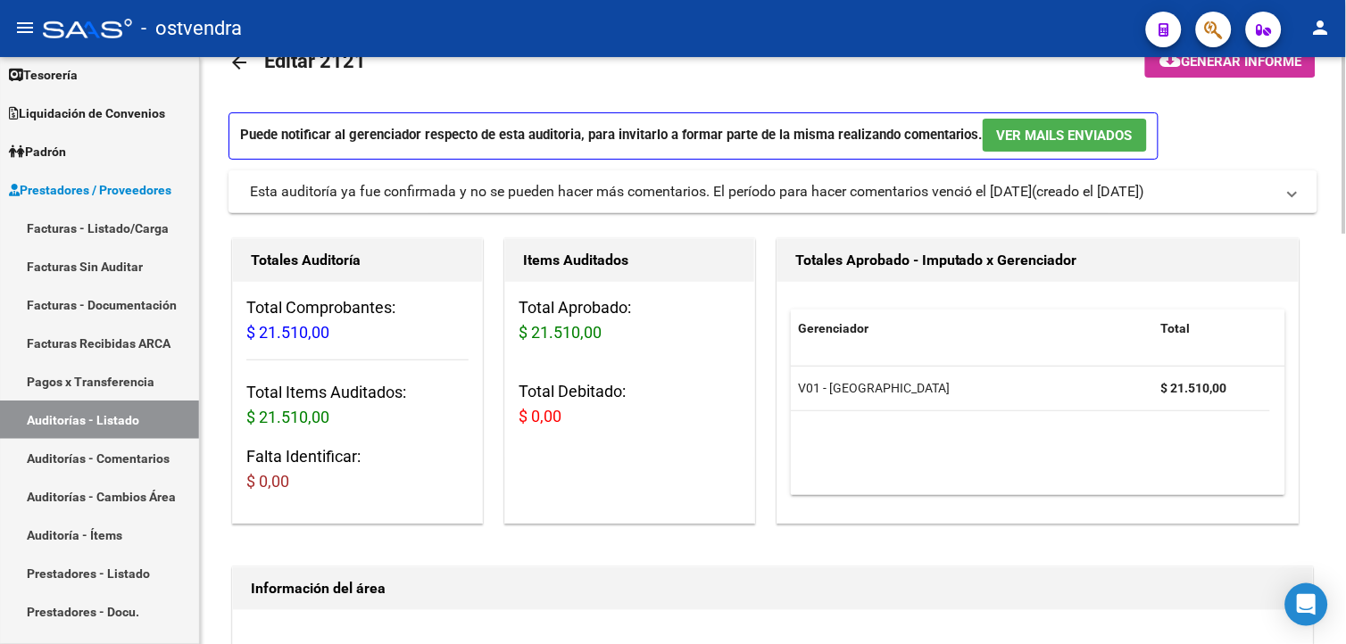
click at [1345, 161] on html "menu - ostvendra person Firma Express Inicio Calendario SSS Instructivos Contac…" at bounding box center [673, 322] width 1346 height 644
click at [119, 409] on link "Auditorías - Listado" at bounding box center [99, 420] width 199 height 38
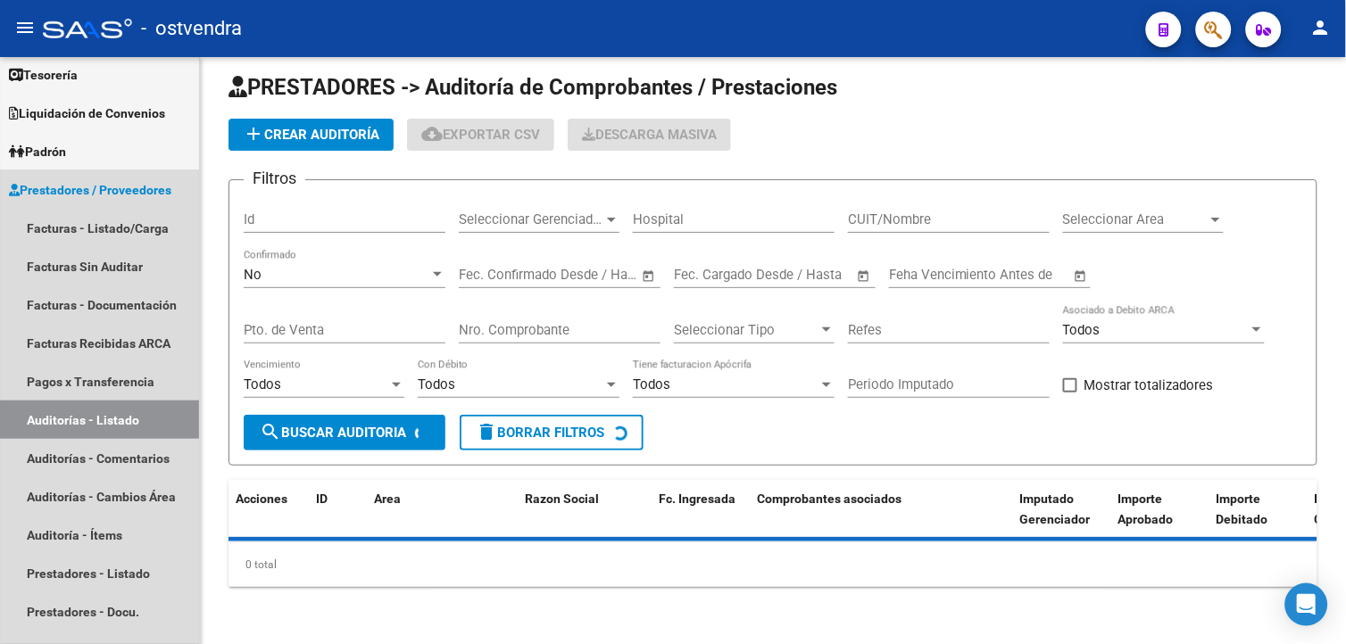
scroll to position [12, 0]
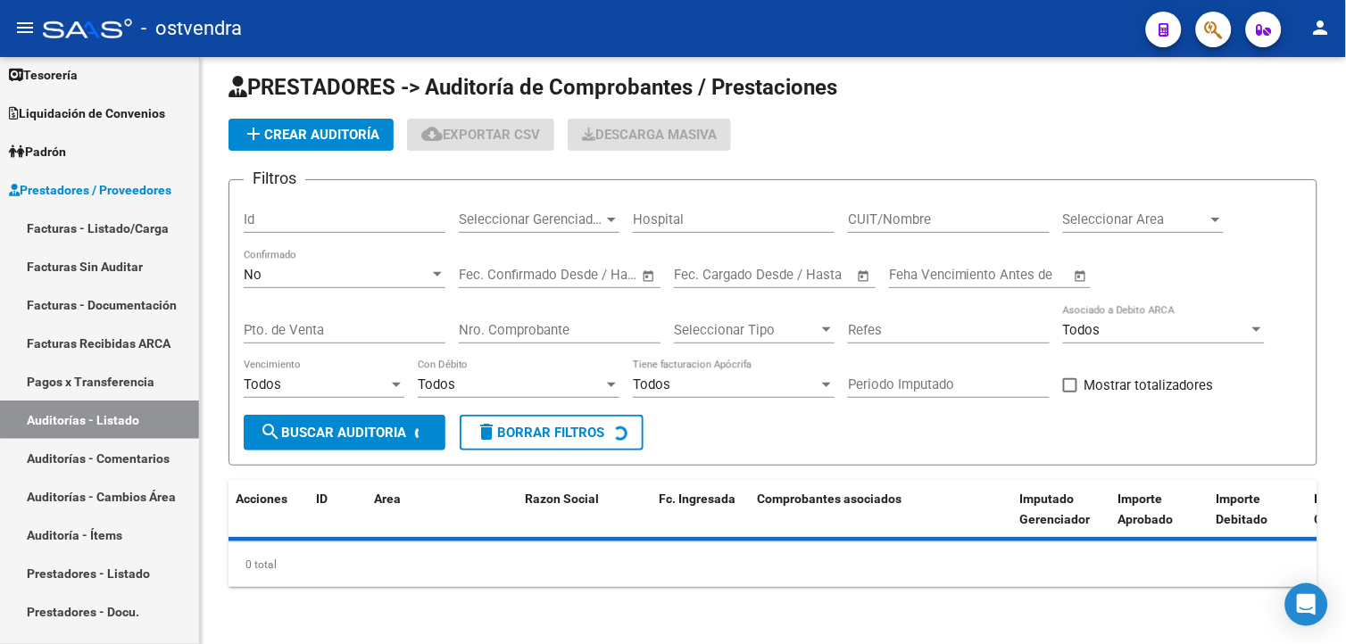
click at [516, 332] on input "Nro. Comprobante" at bounding box center [560, 330] width 202 height 16
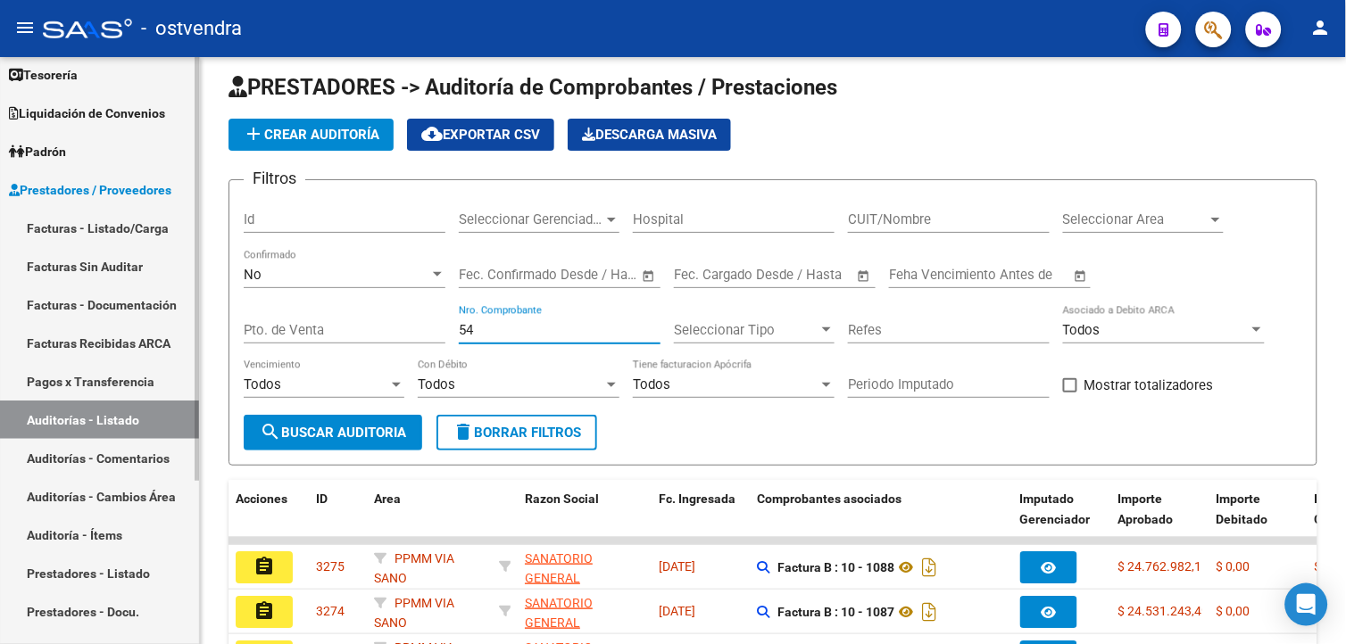
type input "54"
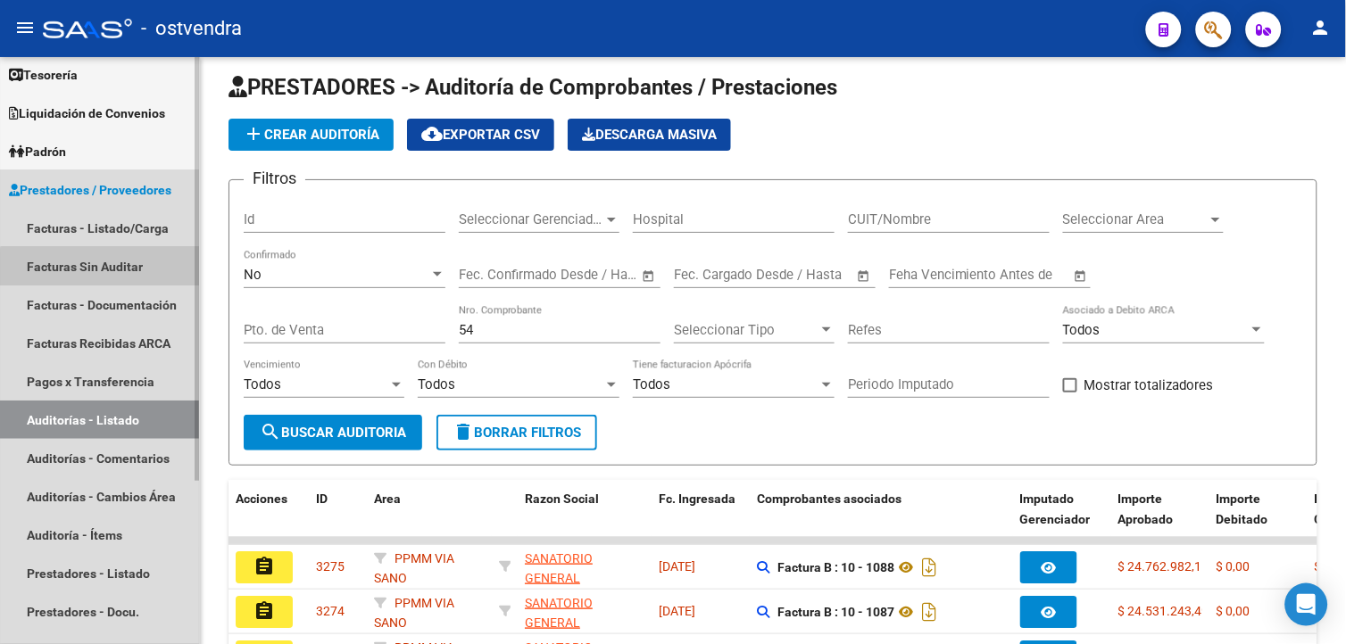
click at [126, 277] on link "Facturas Sin Auditar" at bounding box center [99, 266] width 199 height 38
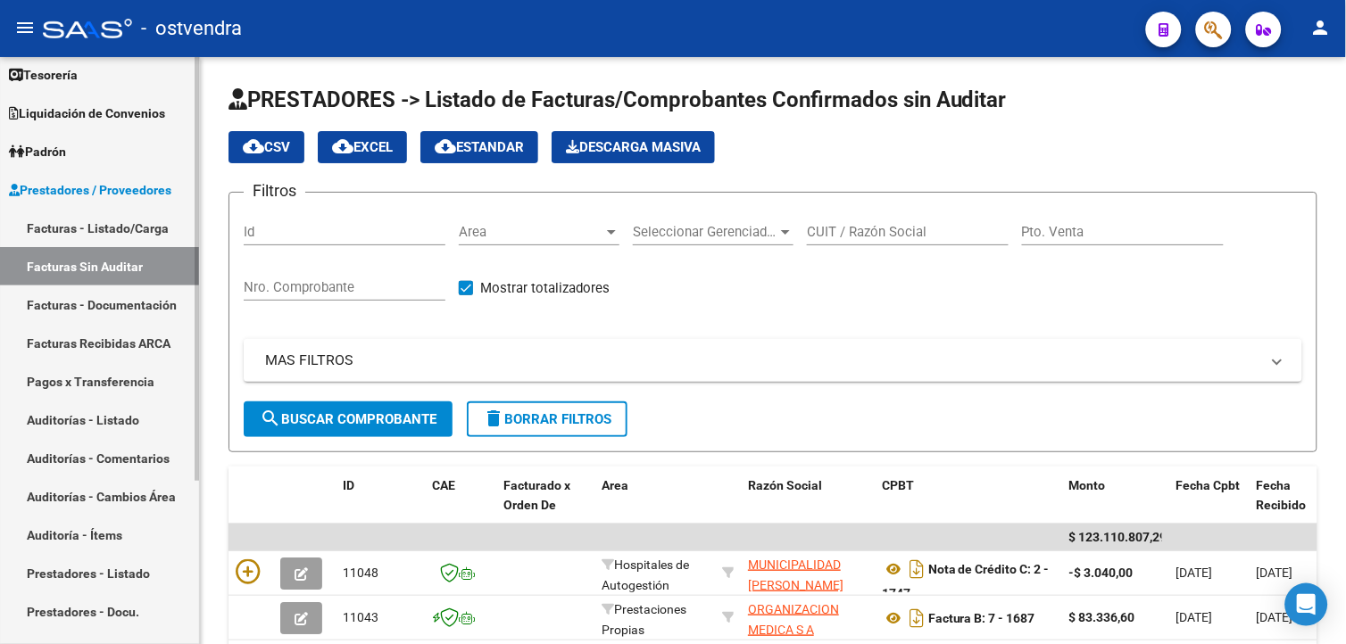
click at [162, 418] on link "Auditorías - Listado" at bounding box center [99, 420] width 199 height 38
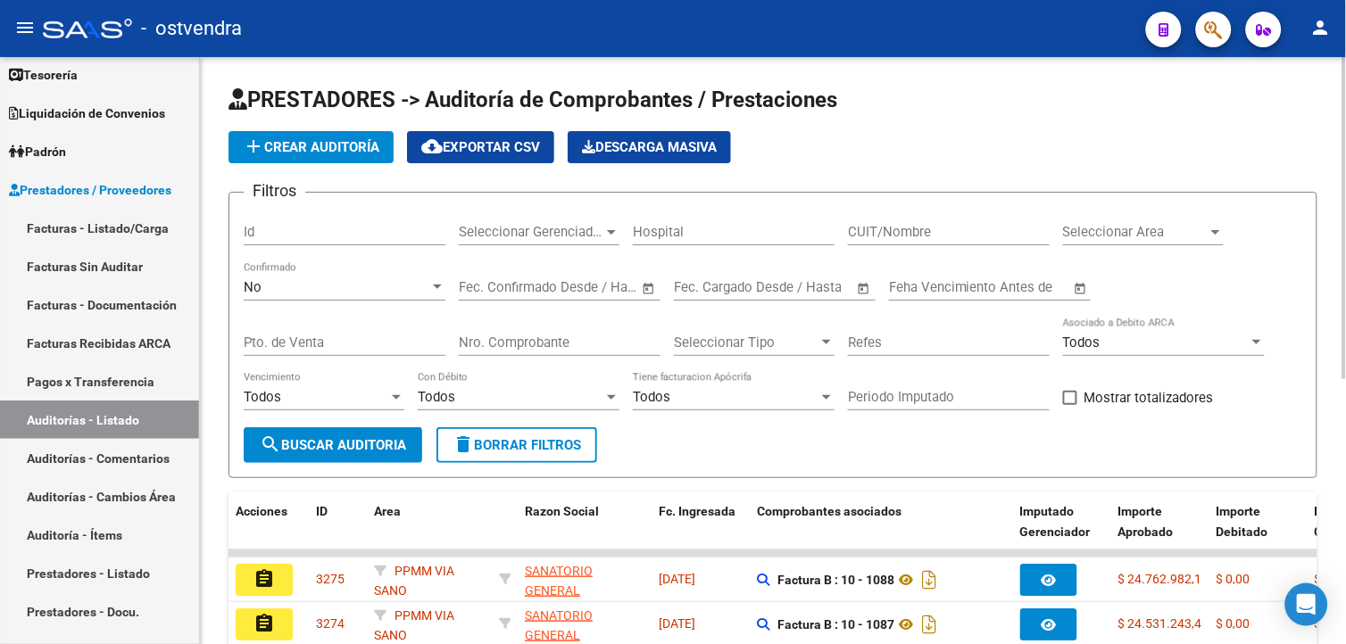
click at [539, 345] on input "Nro. Comprobante" at bounding box center [560, 343] width 202 height 16
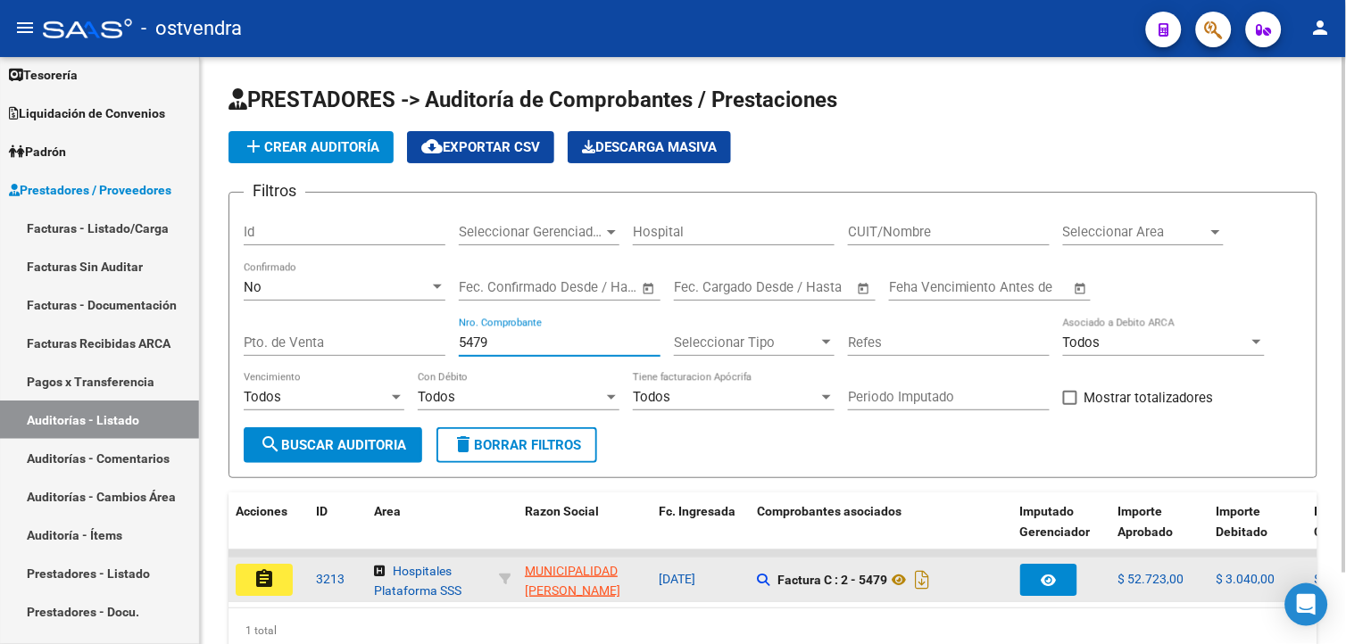
type input "5479"
click at [278, 581] on button "assignment" at bounding box center [264, 580] width 57 height 32
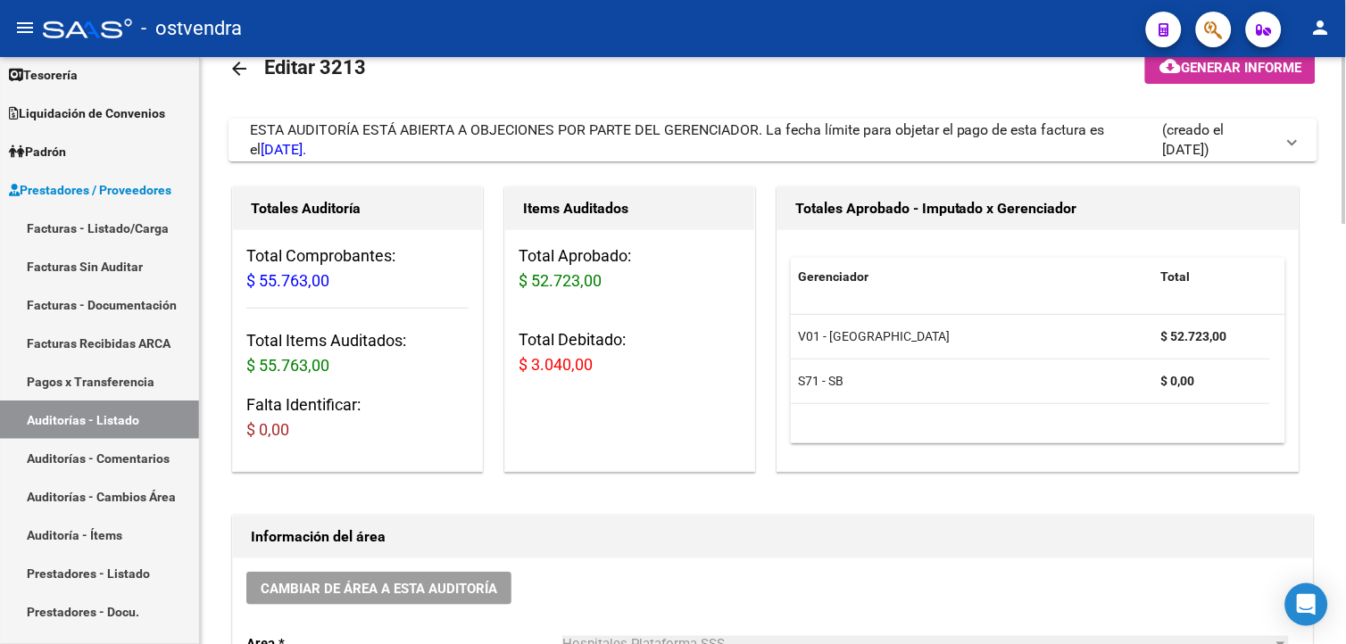
click at [1342, 227] on div at bounding box center [1344, 153] width 4 height 167
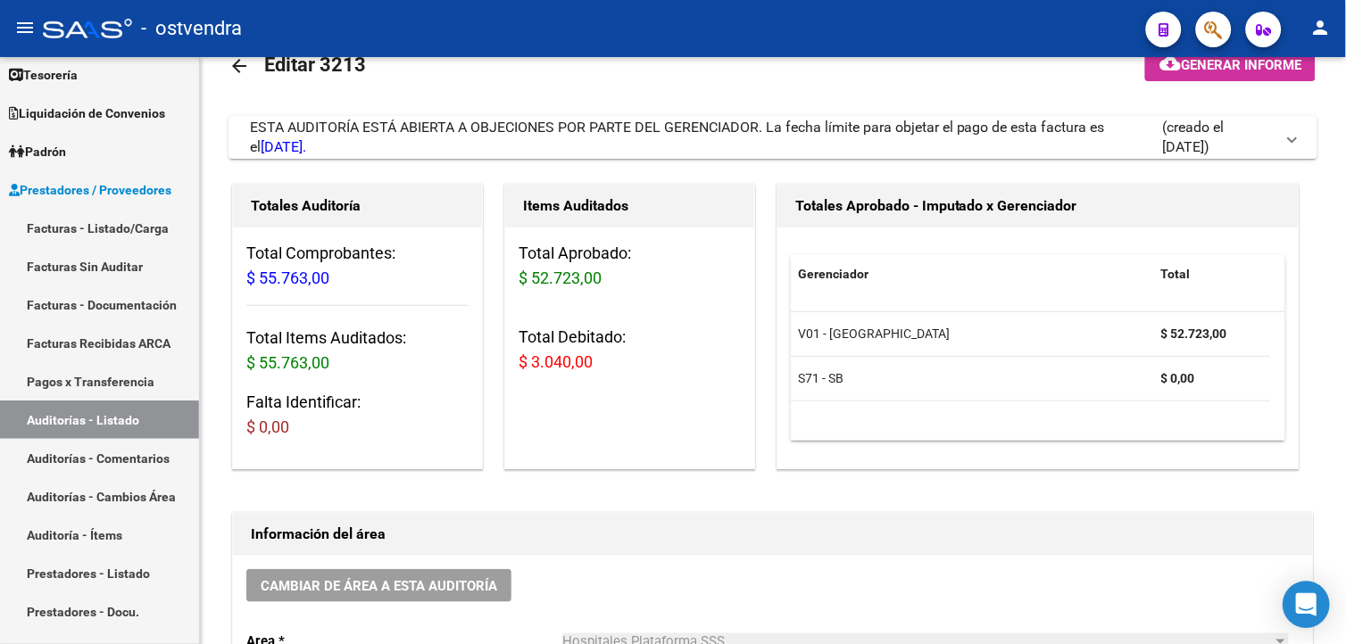
click at [1321, 616] on div "Open Intercom Messenger" at bounding box center [1306, 605] width 47 height 47
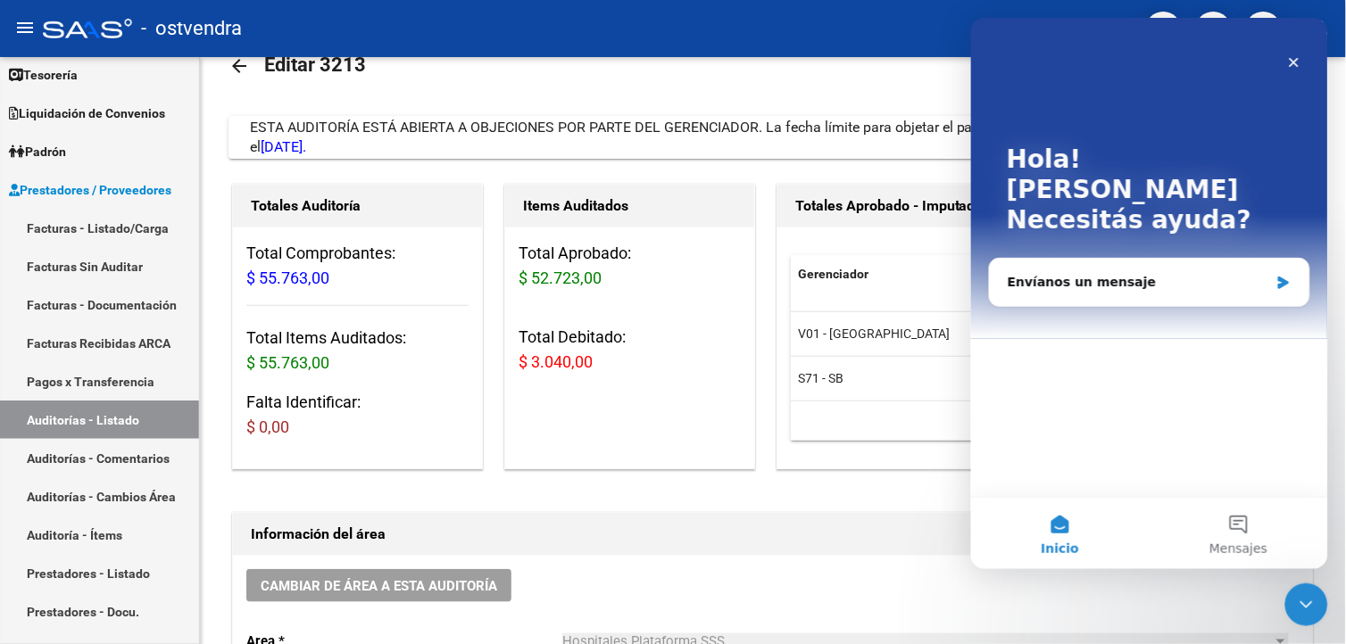
scroll to position [0, 0]
click at [1092, 261] on div "Envíanos un mensaje" at bounding box center [1148, 281] width 319 height 47
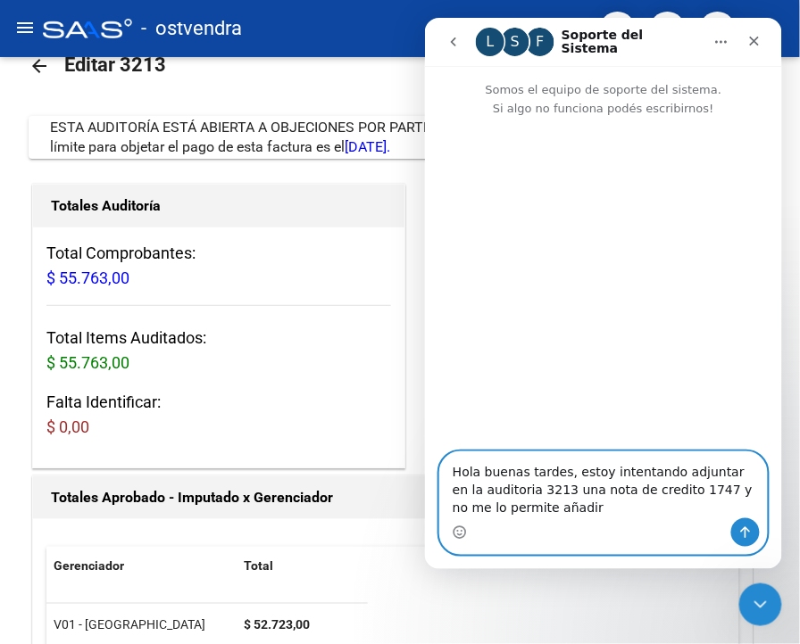
click at [565, 468] on textarea "Hola buenas tardes, estoy intentando adjuntar en la auditoria 3213 una nota de …" at bounding box center [602, 485] width 327 height 66
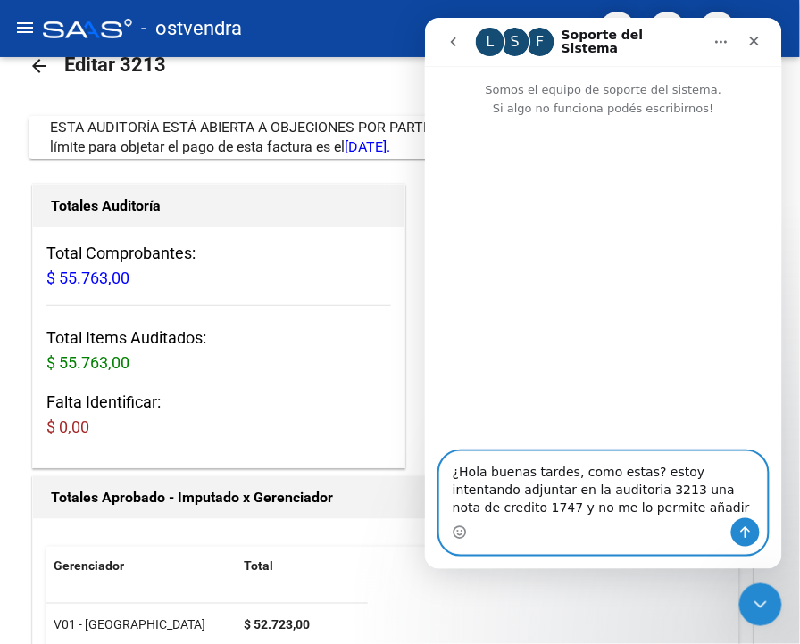
click at [457, 471] on textarea "¿Hola buenas tardes, como estas? estoy intentando adjuntar en la auditoria 3213…" at bounding box center [602, 485] width 327 height 66
click at [599, 513] on textarea "Hola buenas tardes, como estas? estoy intentando adjuntar en la auditoria 3213 …" at bounding box center [602, 485] width 327 height 66
click at [676, 515] on textarea "Hola buenas tardes, como estas? estoy intentando adjuntar en la auditoria 3213 …" at bounding box center [602, 485] width 327 height 66
type textarea "Hola buenas tardes, como estas? estoy intentando adjuntar en la auditoria 3213 …"
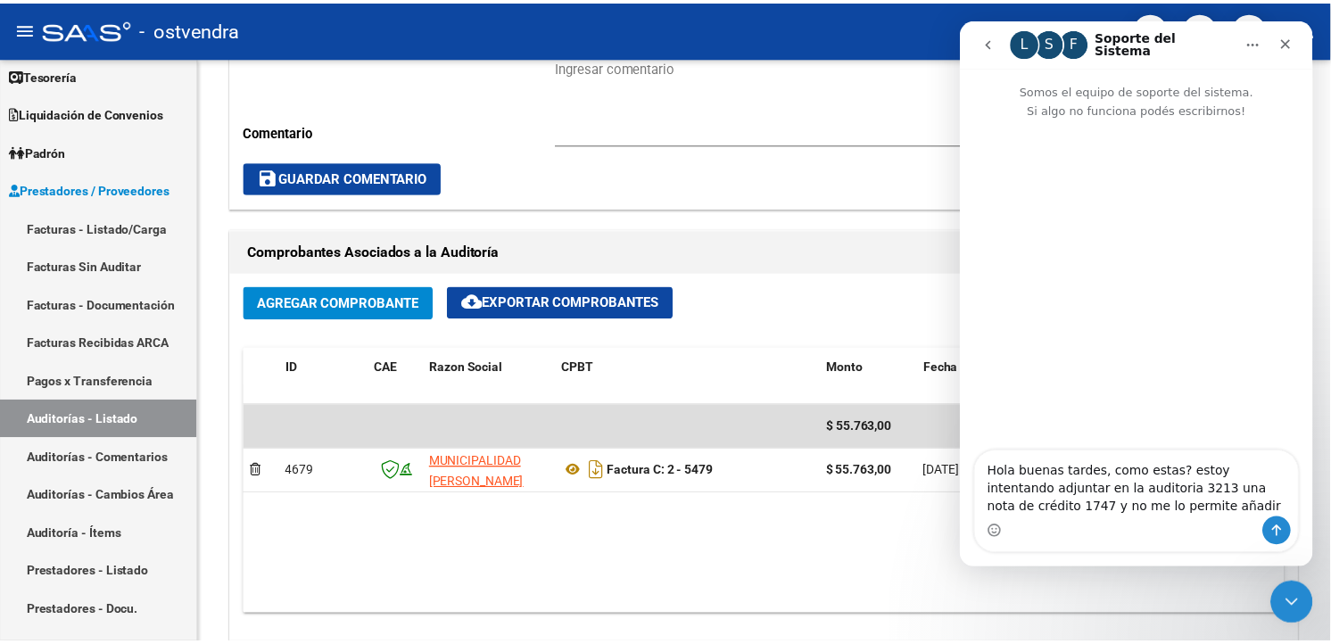
scroll to position [762, 0]
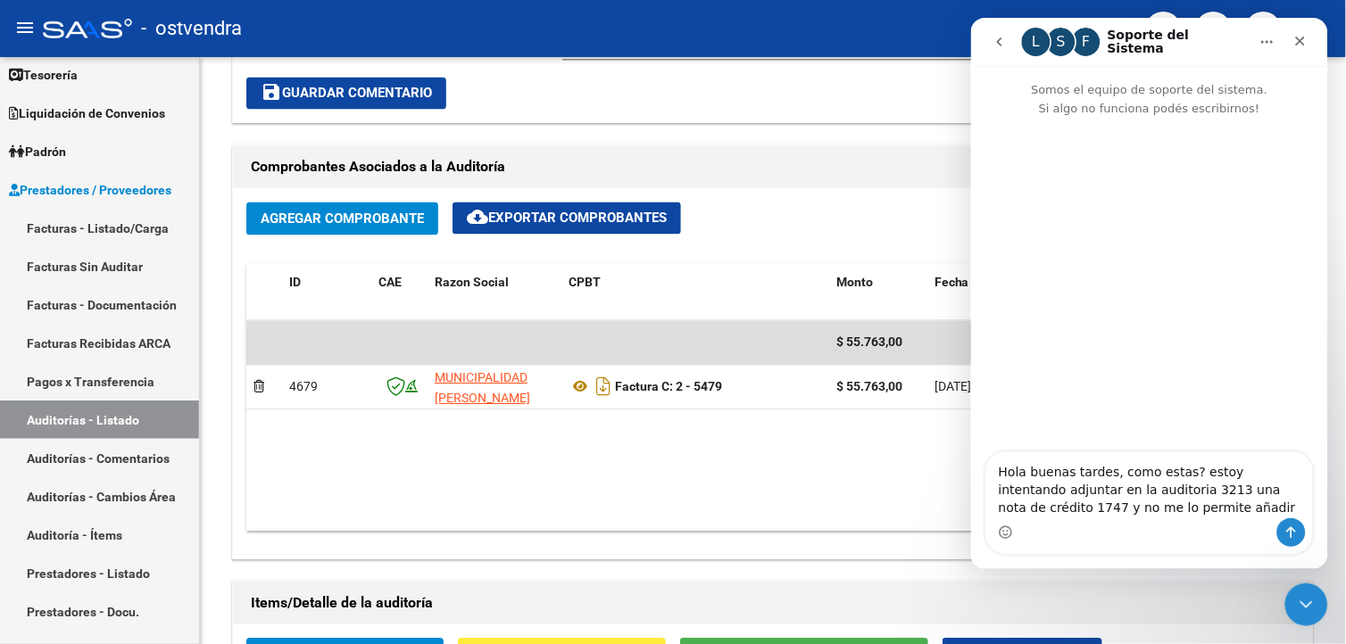
click at [1345, 399] on html "menu - ostvendra person Firma Express Inicio Calendario SSS Instructivos Contac…" at bounding box center [673, 322] width 1346 height 644
click at [387, 224] on span "Agregar Comprobante" at bounding box center [342, 219] width 163 height 16
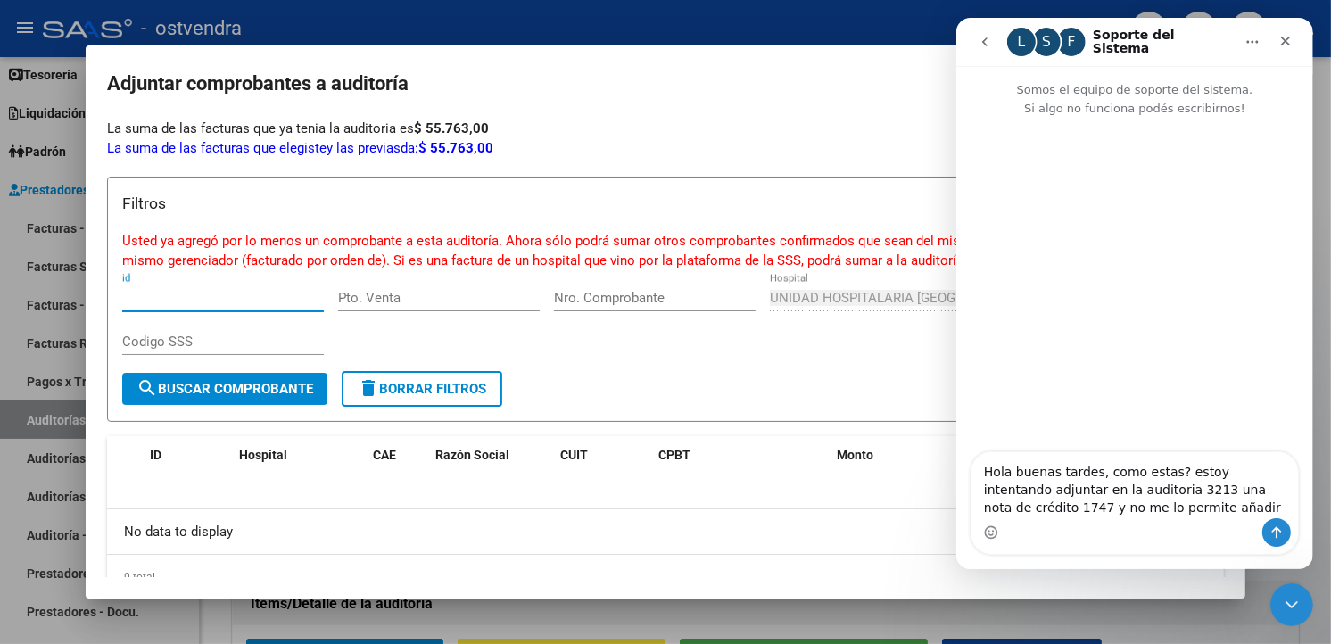
click at [981, 44] on icon "go back" at bounding box center [984, 42] width 14 height 14
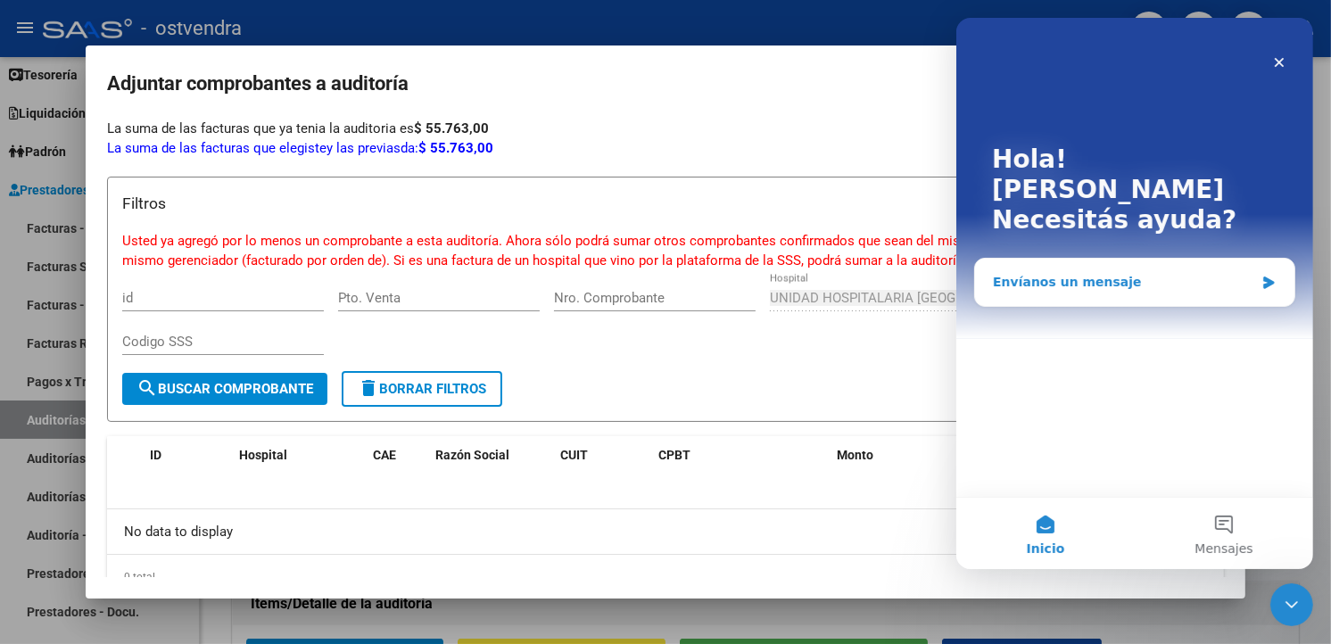
click at [1123, 263] on div "Envíanos un mensaje" at bounding box center [1133, 282] width 319 height 47
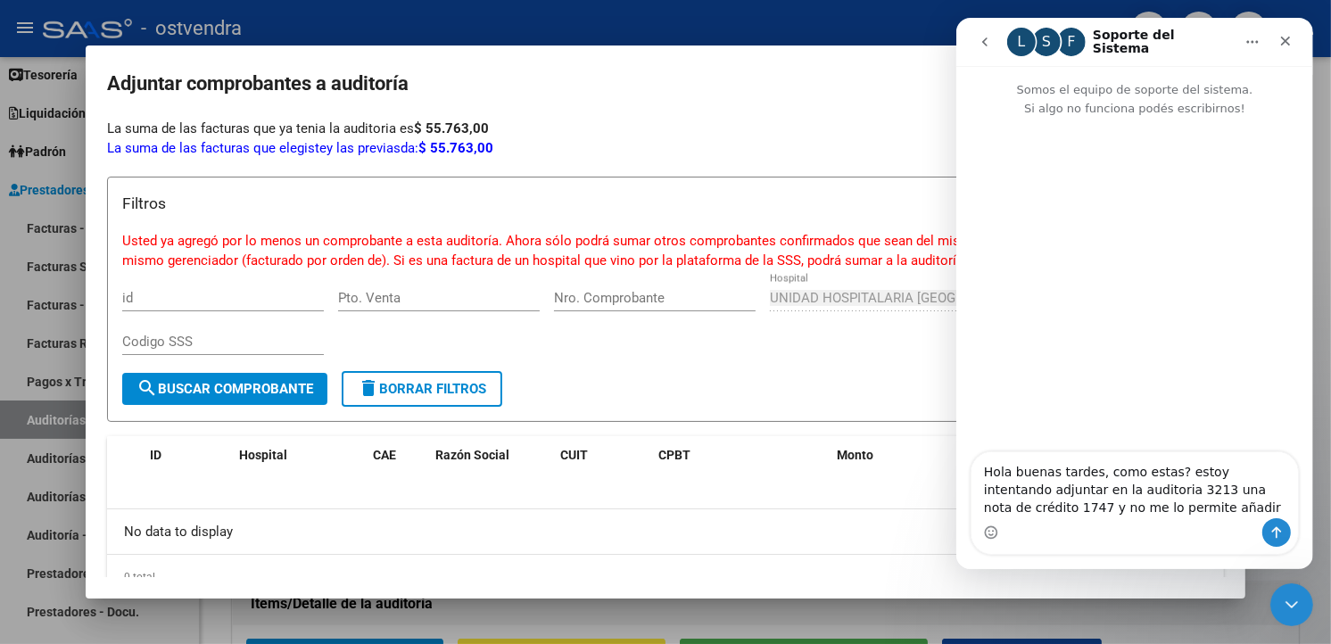
drag, startPoint x: 1139, startPoint y: 516, endPoint x: 985, endPoint y: 468, distance: 160.6
click at [983, 468] on textarea "Hola buenas tardes, como estas? estoy intentando adjuntar en la auditoria 3213 …" at bounding box center [1134, 485] width 327 height 66
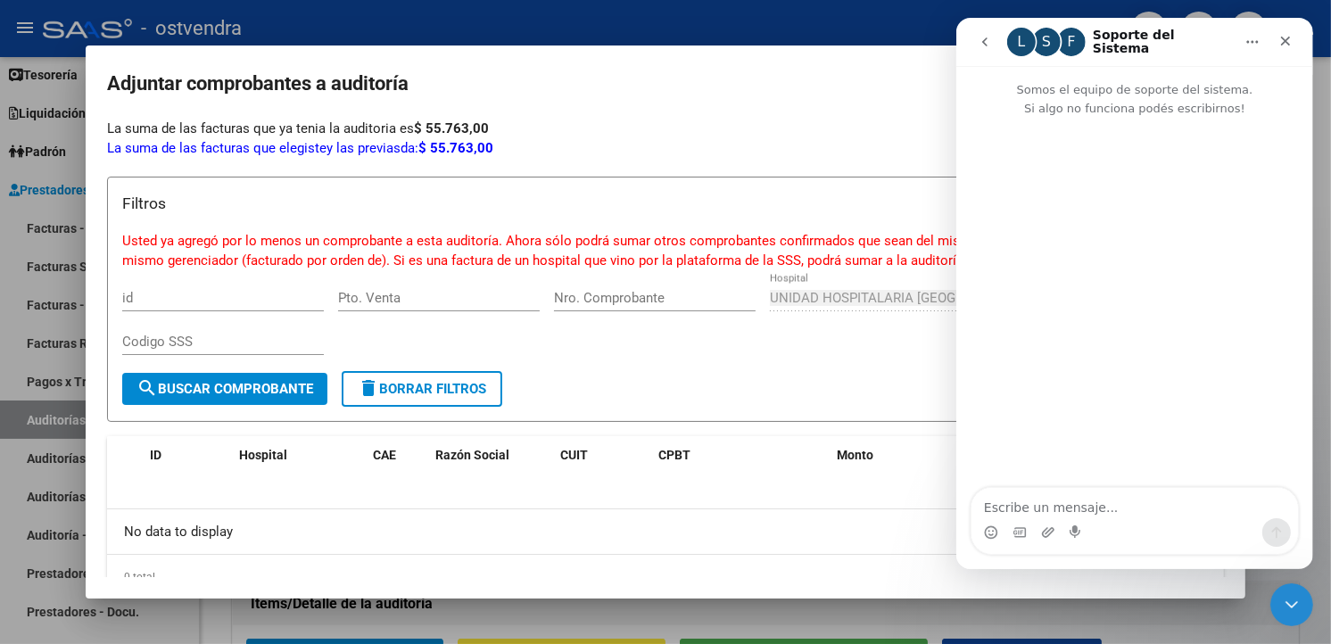
click at [928, 145] on div "La suma de las facturas que elegiste y las previas da: $ 55.763,00" at bounding box center [665, 148] width 1117 height 21
click at [1279, 40] on icon "Cerrar" at bounding box center [1285, 41] width 14 height 14
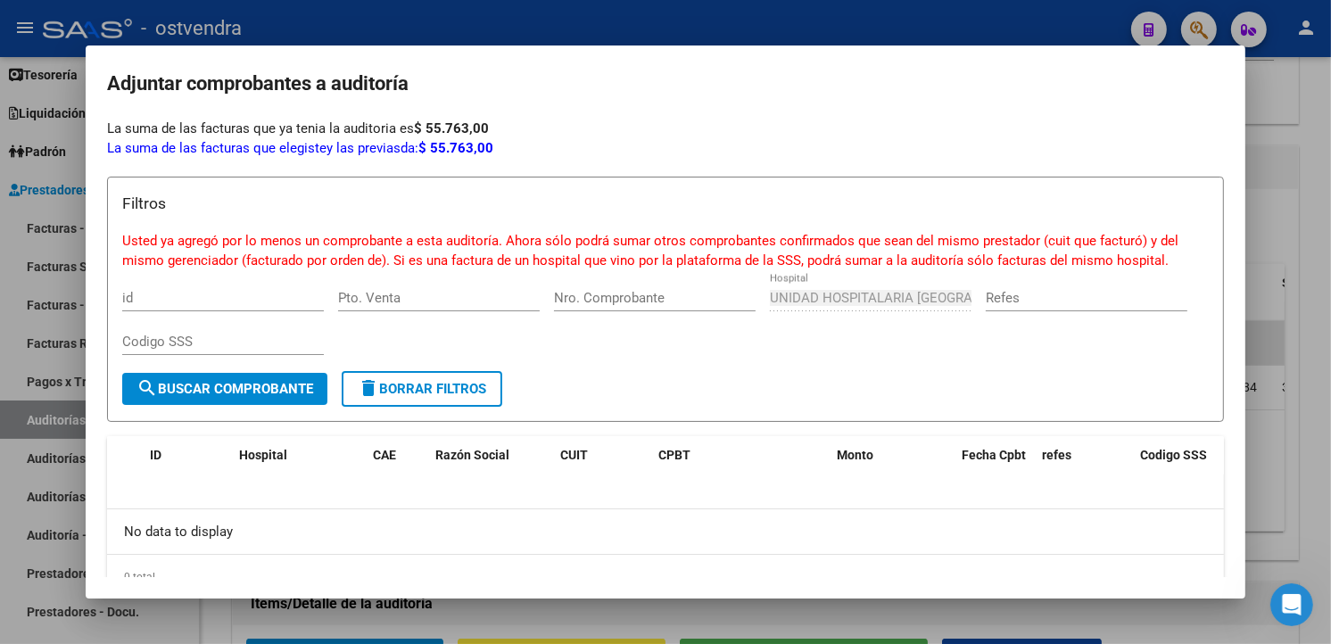
scroll to position [0, 0]
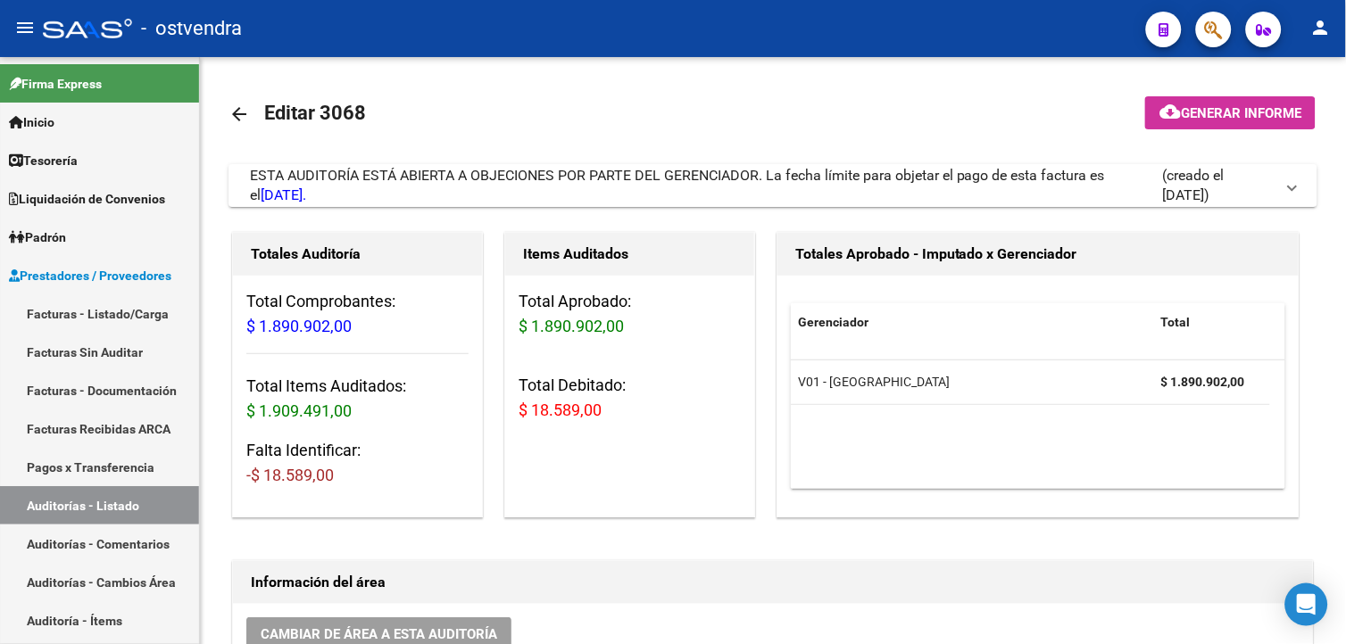
click at [720, 189] on div "ESTA AUDITORÍA ESTÁ ABIERTA A OBJECIONES POR PARTE DEL GERENCIADOR. La fecha lí…" at bounding box center [706, 185] width 912 height 39
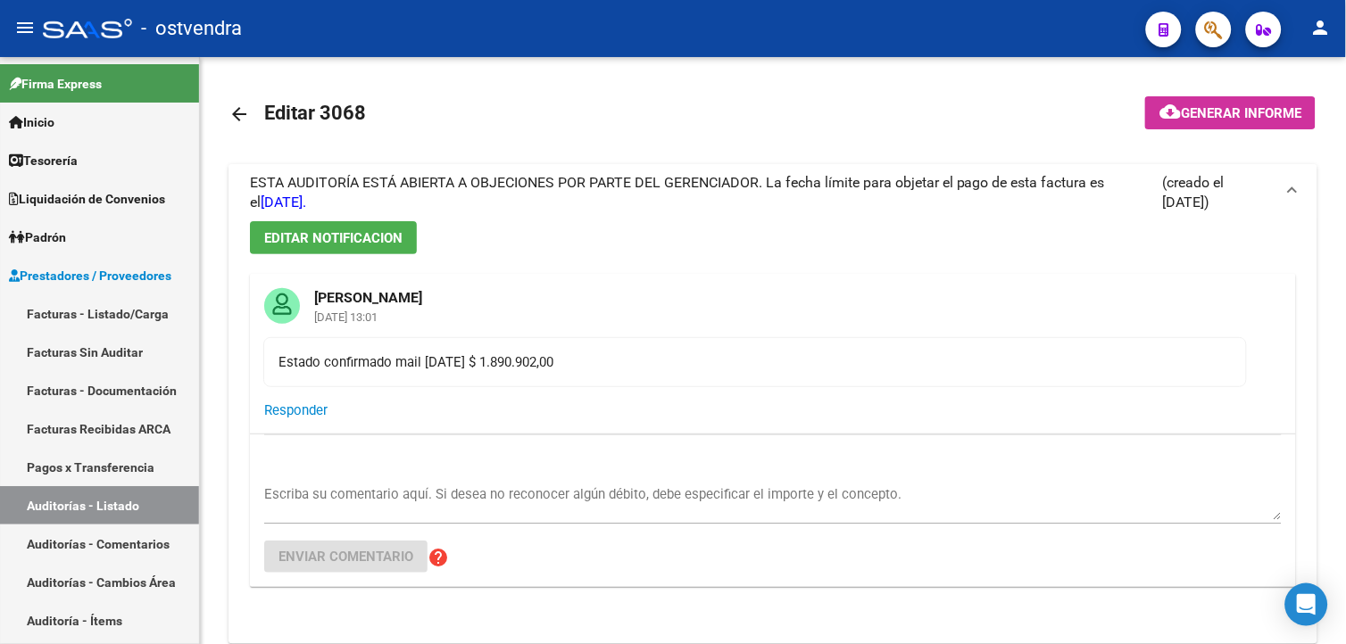
click at [720, 189] on span "ESTA AUDITORÍA ESTÁ ABIERTA A OBJECIONES POR PARTE DEL GERENCIADOR. La fecha lí…" at bounding box center [677, 192] width 855 height 37
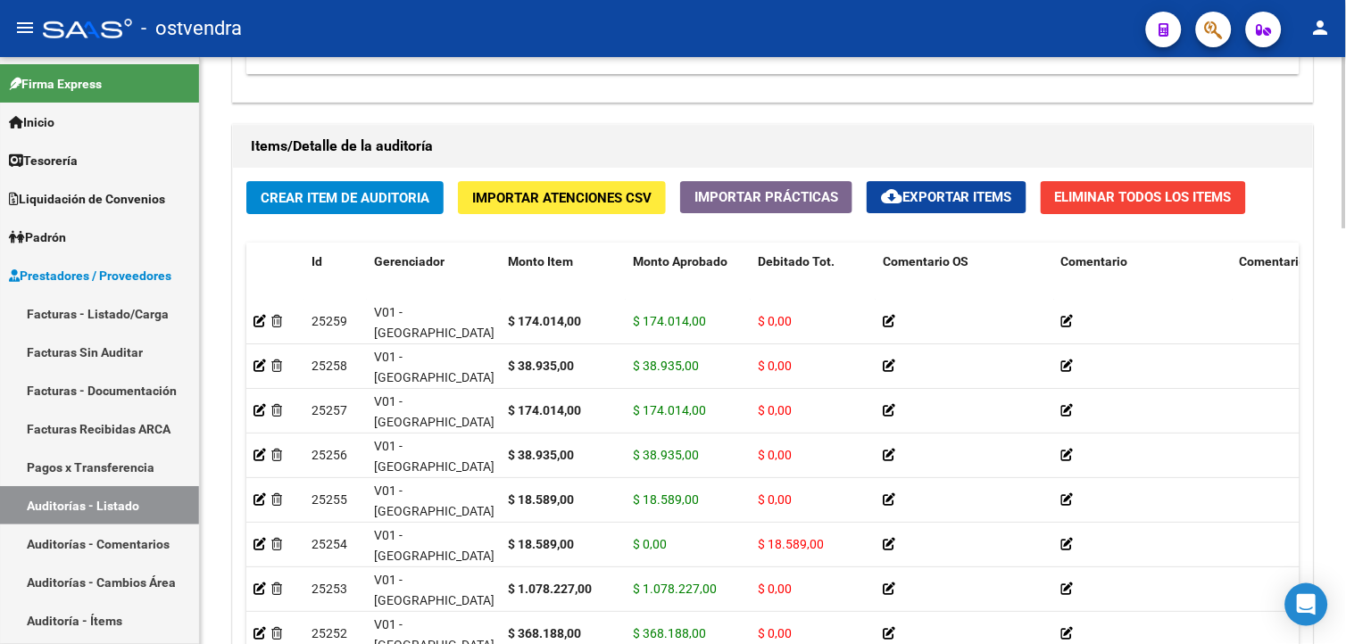
scroll to position [1426, 0]
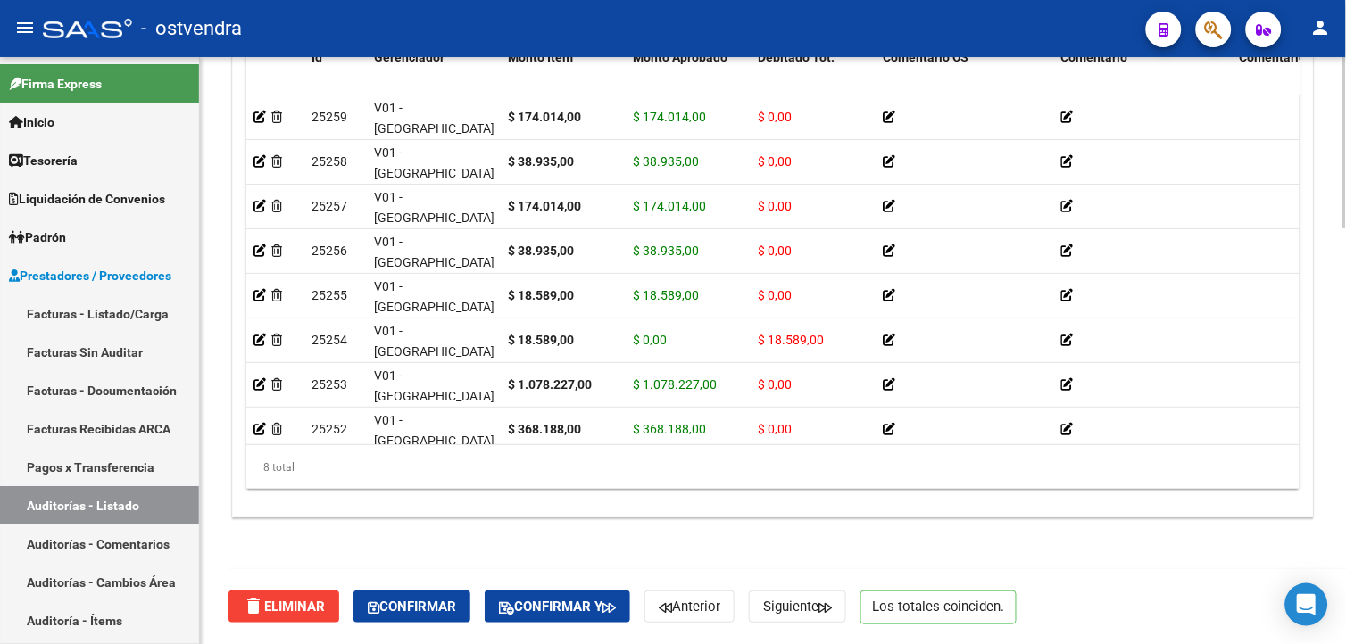
click at [1345, 607] on html "menu - ostvendra person Firma Express Inicio Calendario SSS Instructivos Contac…" at bounding box center [673, 322] width 1346 height 644
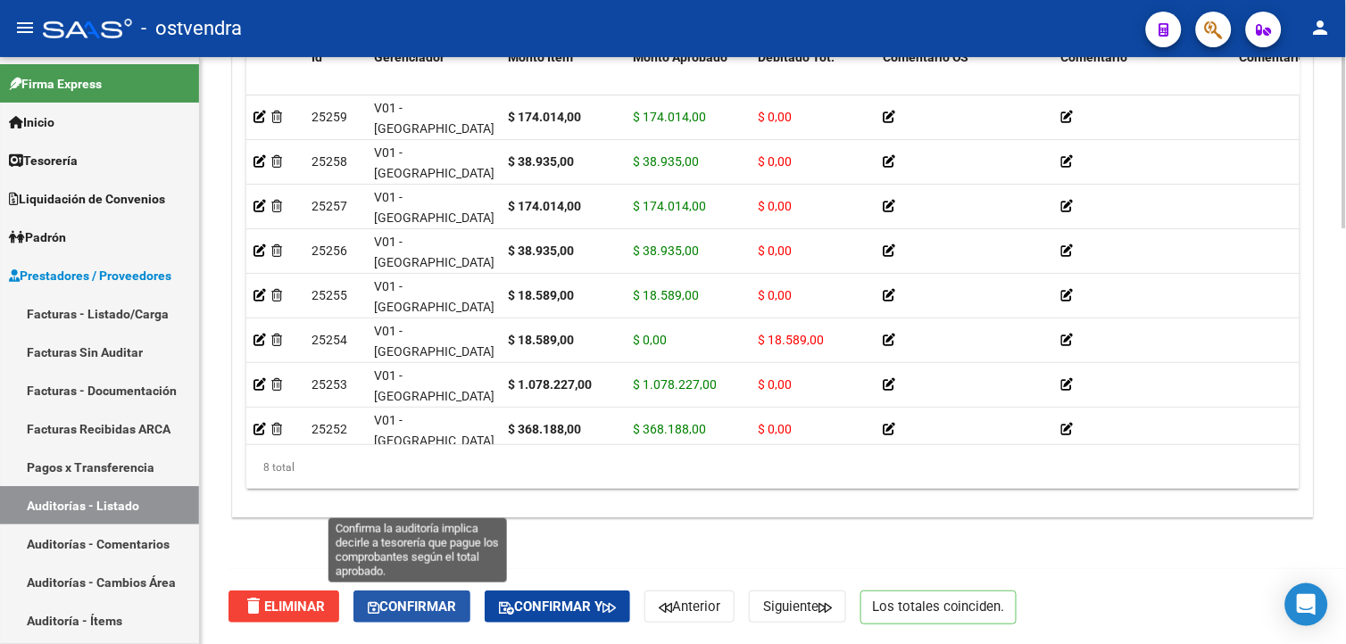
click at [437, 604] on span "Confirmar" at bounding box center [412, 607] width 88 height 16
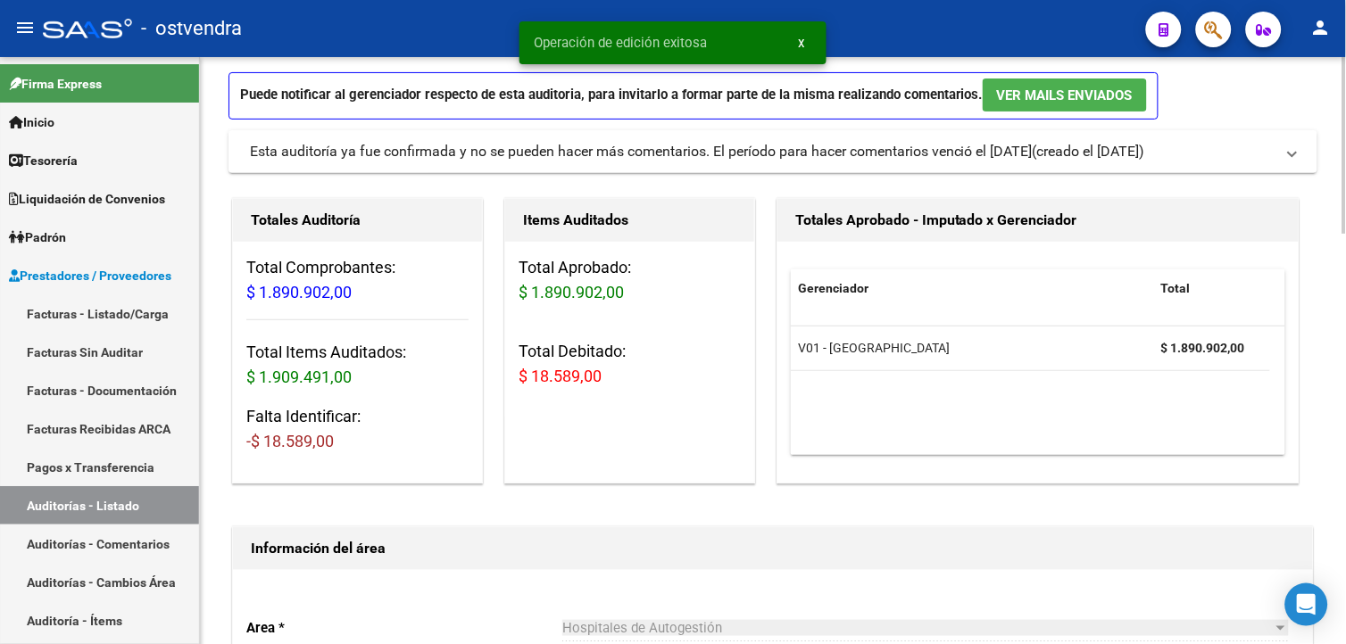
scroll to position [22, 0]
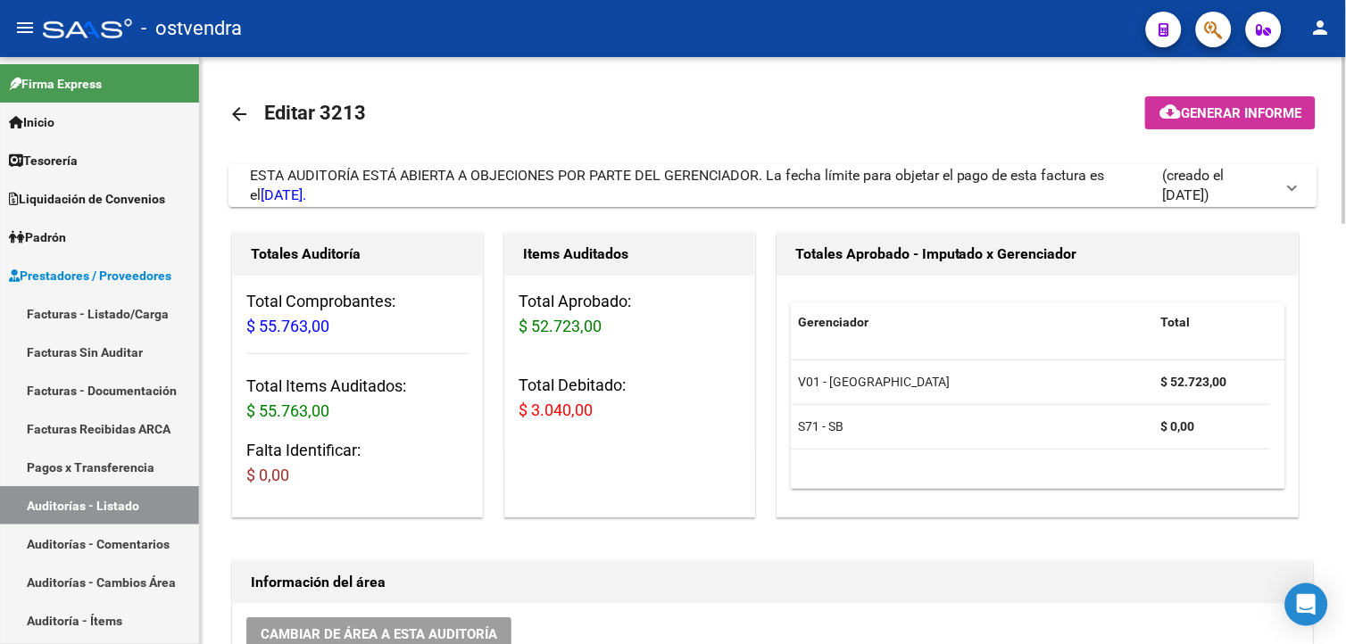
scroll to position [34, 0]
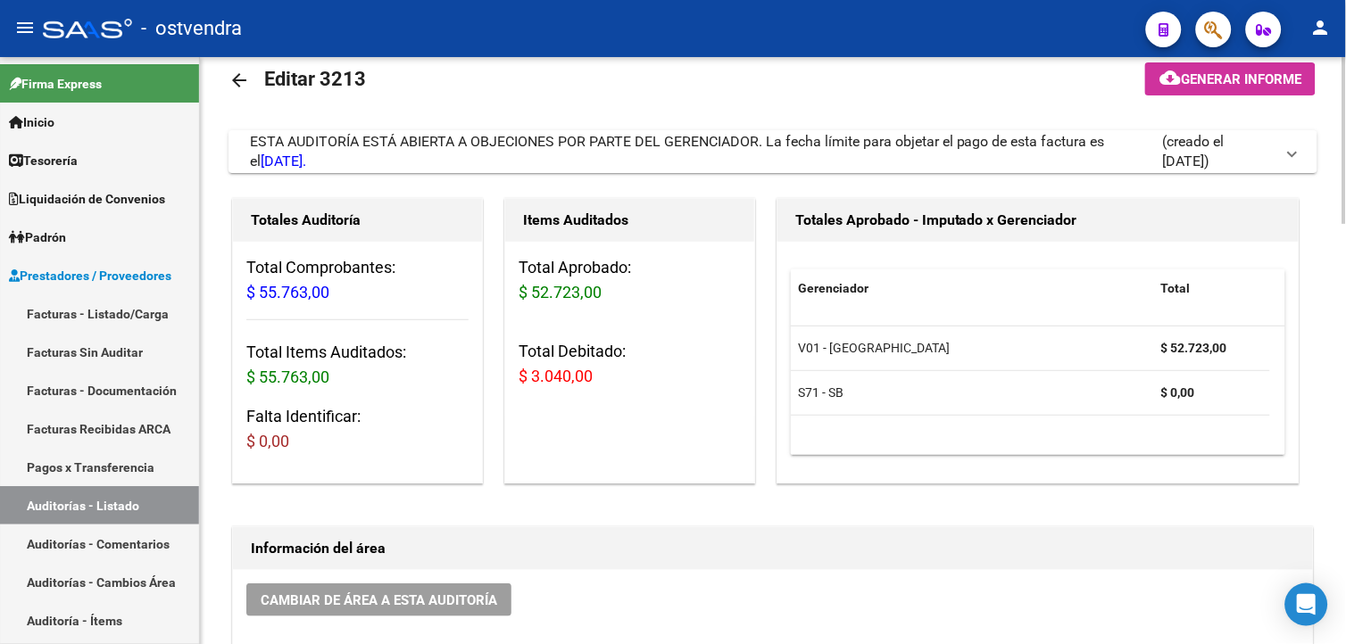
click at [1345, 188] on html "menu - ostvendra person Firma Express Inicio Calendario SSS Instructivos Contac…" at bounding box center [673, 322] width 1346 height 644
click at [1304, 600] on icon "Open Intercom Messenger" at bounding box center [1306, 604] width 21 height 23
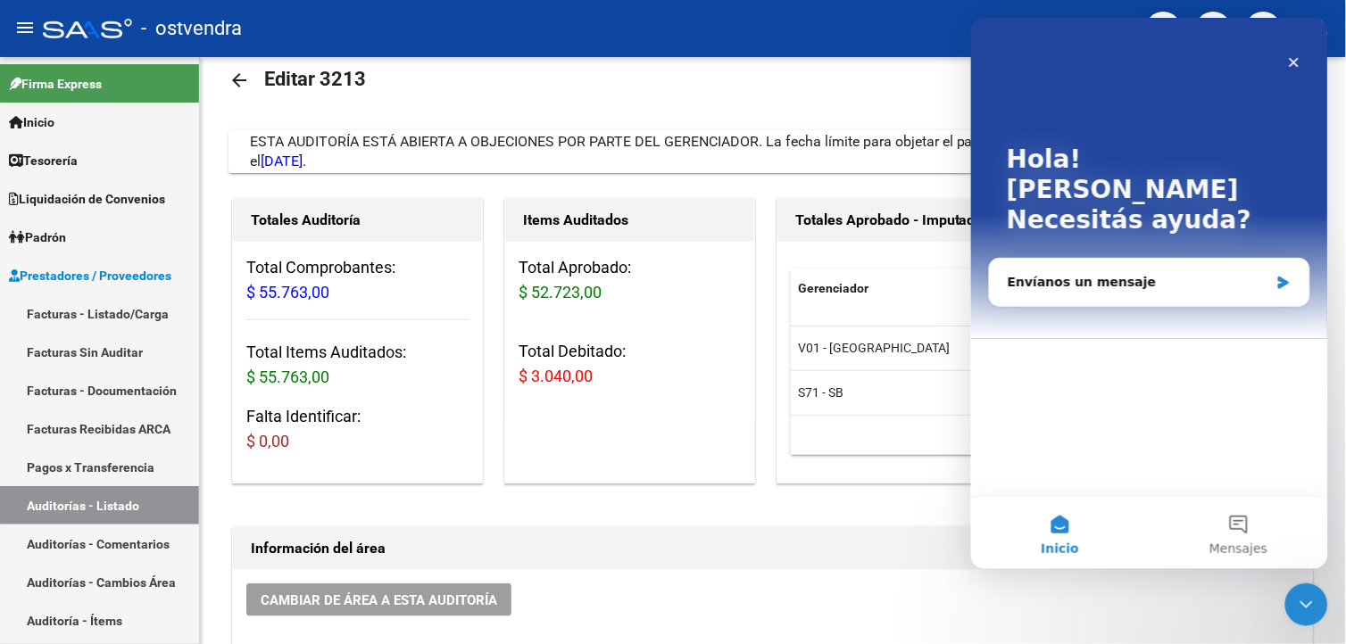
scroll to position [0, 0]
click at [1113, 272] on div "Envíanos un mensaje" at bounding box center [1137, 281] width 261 height 19
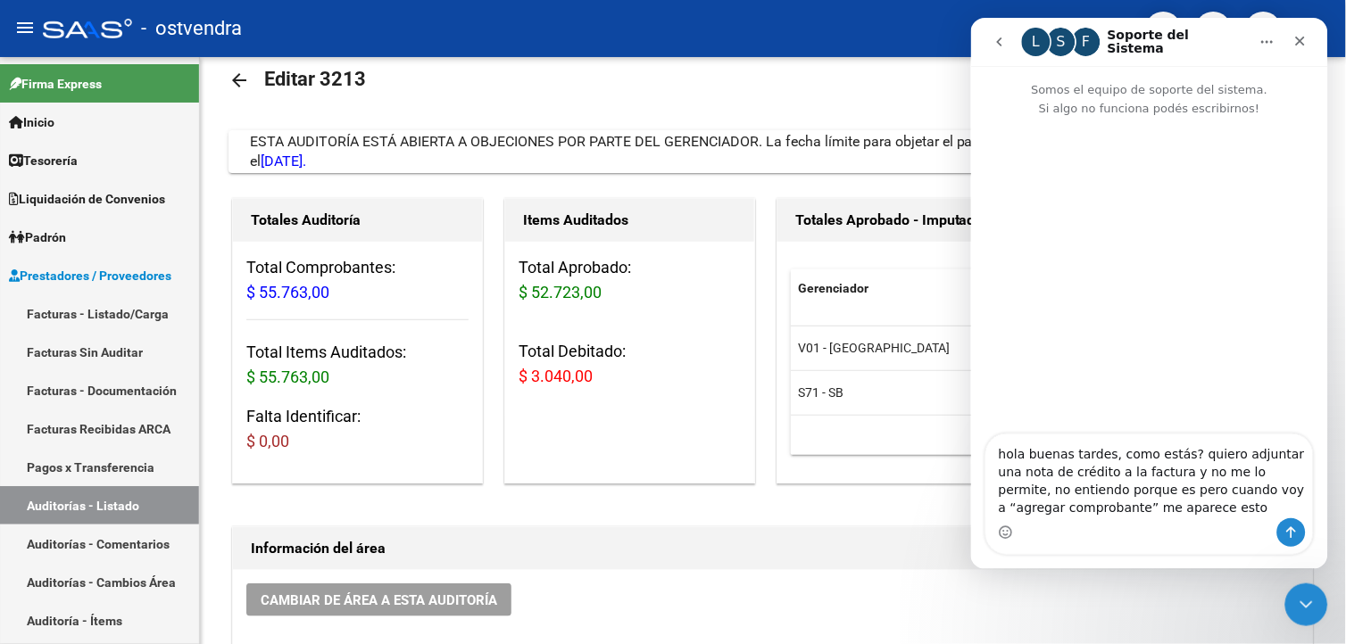
click at [1078, 470] on textarea "hola buenas tardes, como estás? quiero adjuntar una nota de crédito a la factur…" at bounding box center [1148, 476] width 327 height 84
click at [1079, 470] on textarea "hola buenas tardes, como estás? quiero adjuntar una nota de crédito a la factur…" at bounding box center [1148, 476] width 327 height 84
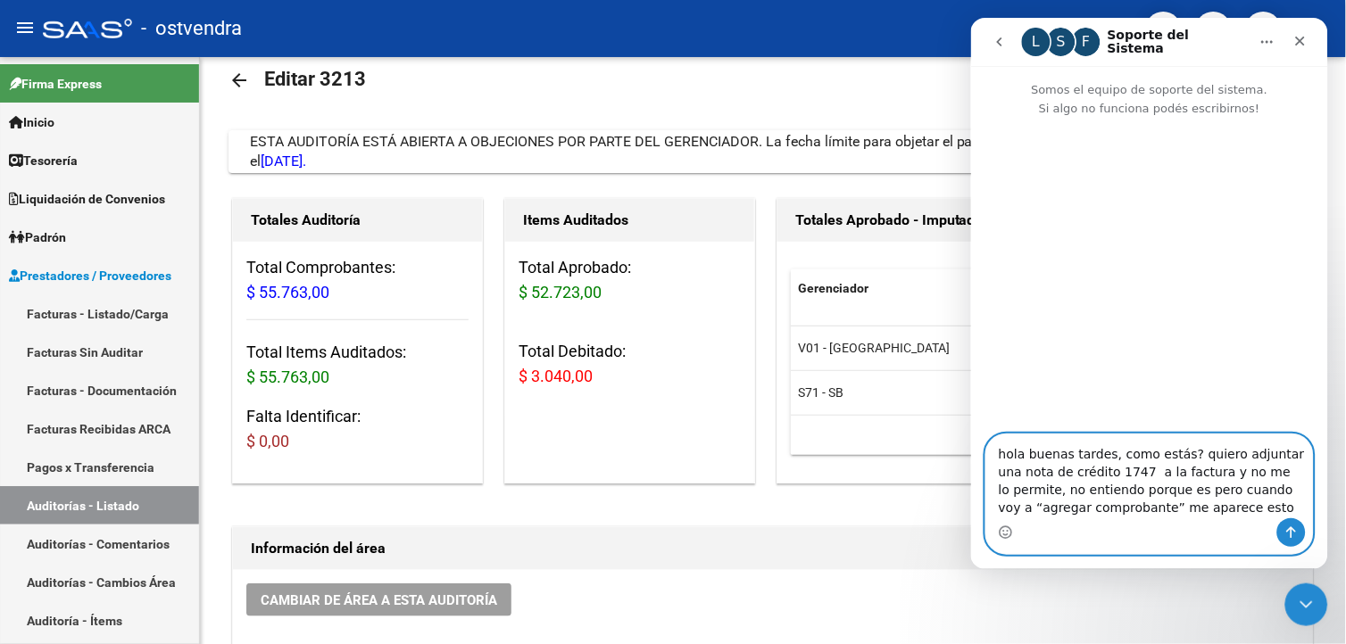
click at [1179, 471] on textarea "hola buenas tardes, como estás? quiero adjuntar una nota de crédito 1747 a la f…" at bounding box center [1148, 476] width 327 height 84
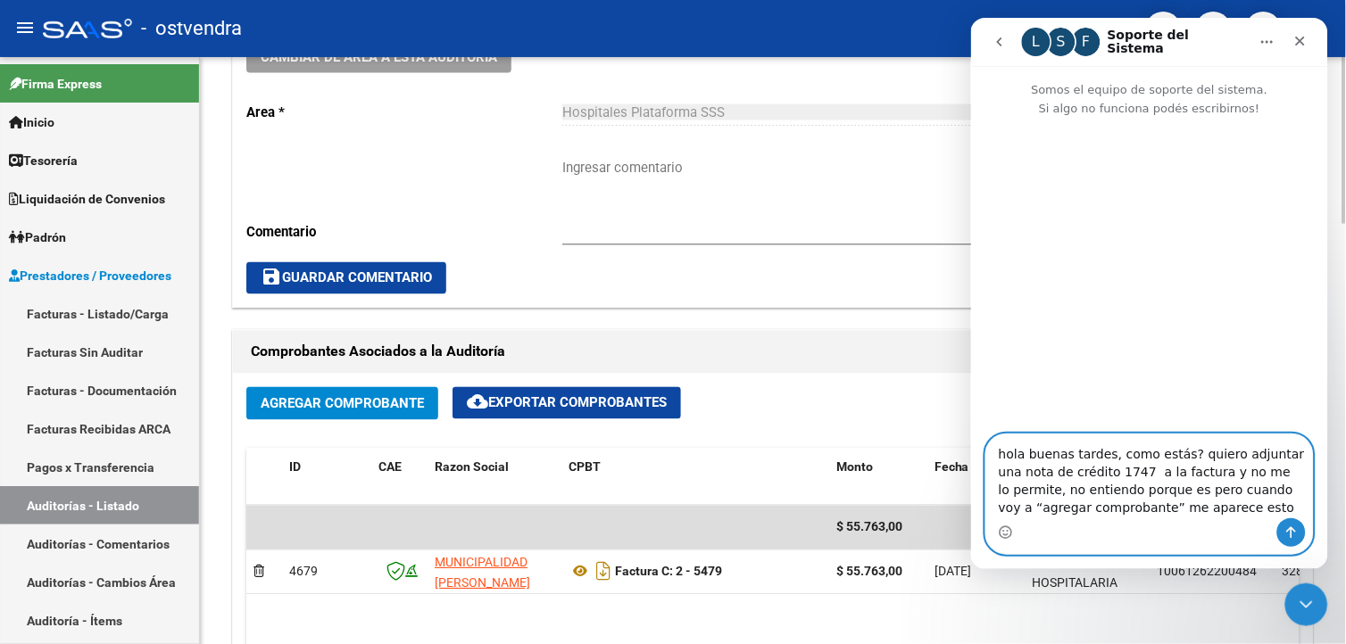
scroll to position [689, 0]
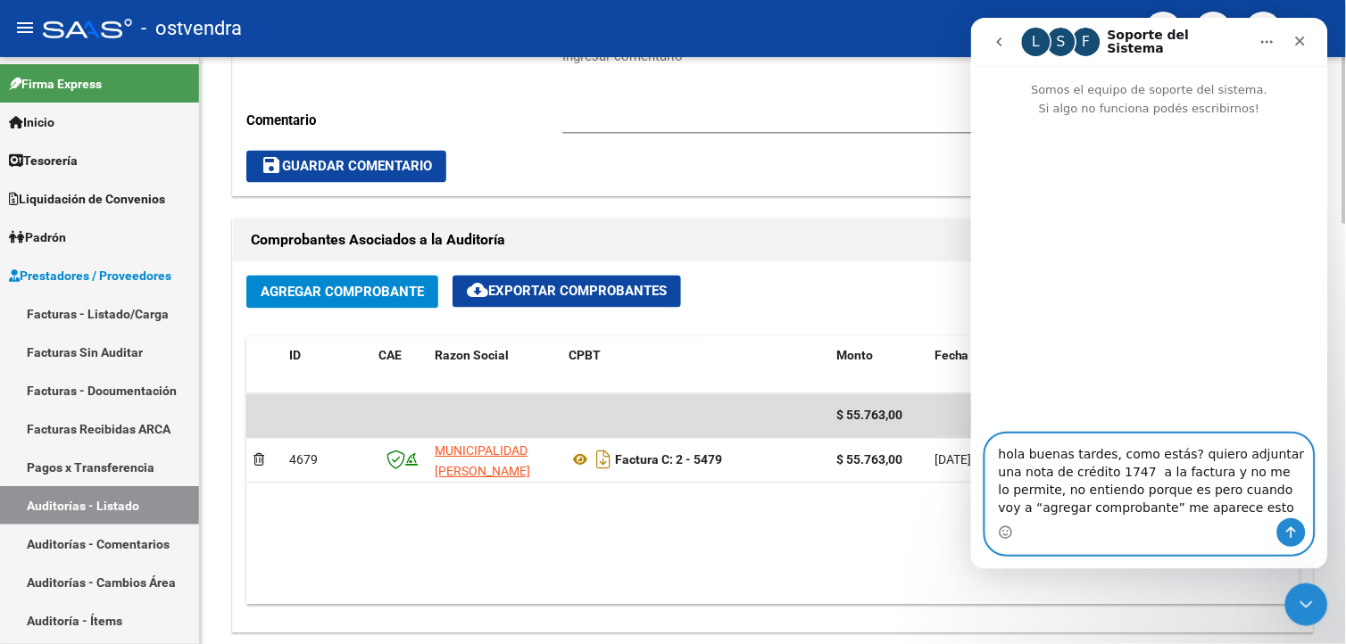
click at [1345, 362] on html "menu - ostvendra person Firma Express Inicio Calendario SSS Instructivos Contac…" at bounding box center [673, 322] width 1346 height 644
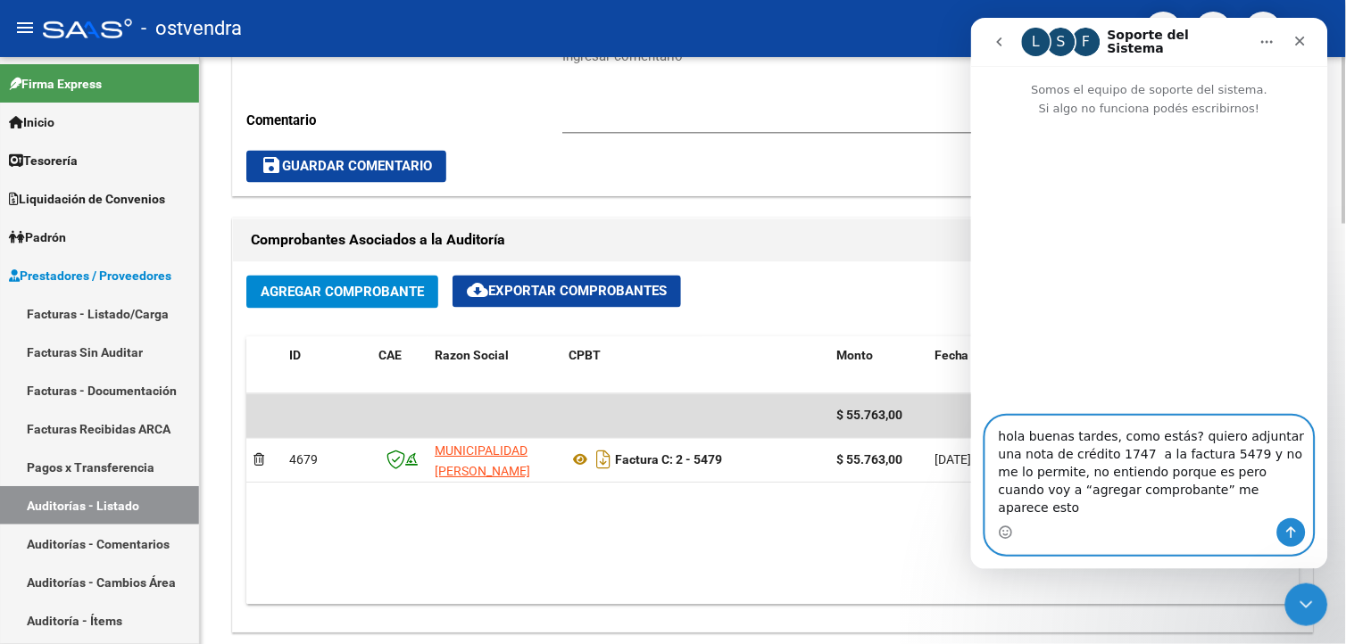
type textarea "hola buenas tardes, como estás? quiero adjuntar una nota de crédito 1747 a la f…"
click at [999, 537] on icon "Selector de emoji" at bounding box center [1005, 532] width 14 height 14
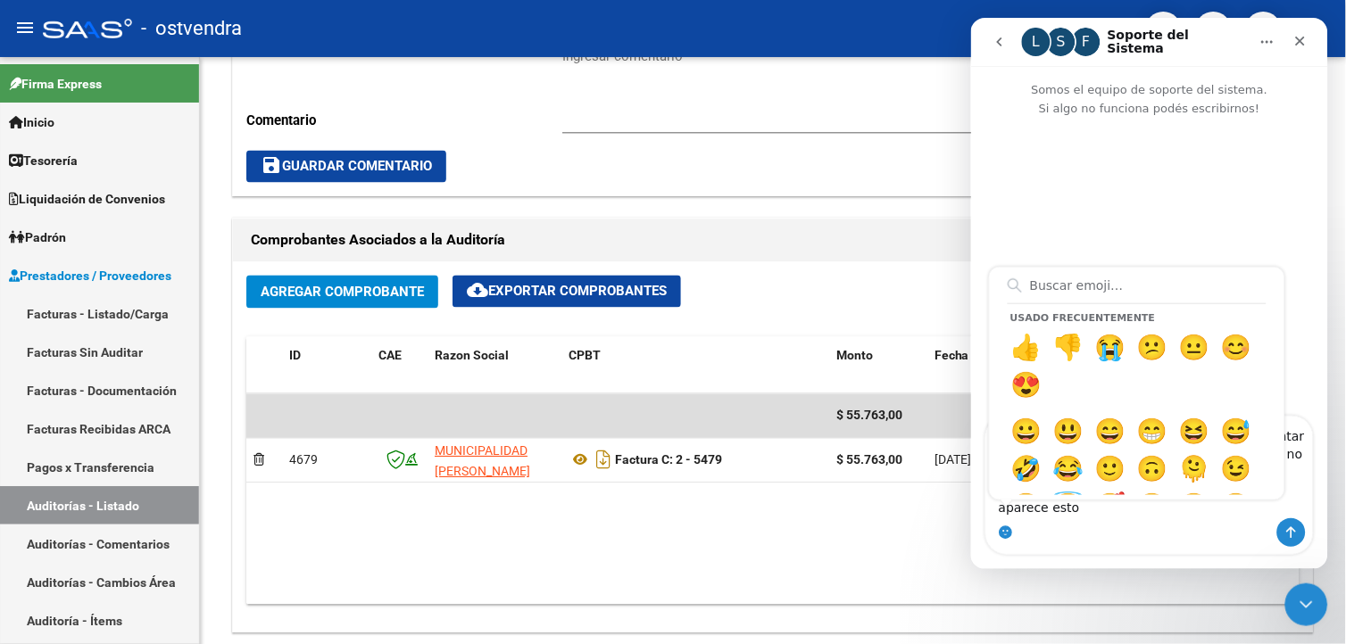
click at [1066, 533] on div "Usado frecuentemente 👍 👎 😭 😕 😐 😊 😍 😀 😃 😄 😁 😆 😅 🤣 😂 🙂 🙃 🫠 😉 😊 😇 🥰 😍 🤩 😘 😗 😚 😙 🥲 …" at bounding box center [1148, 532] width 327 height 29
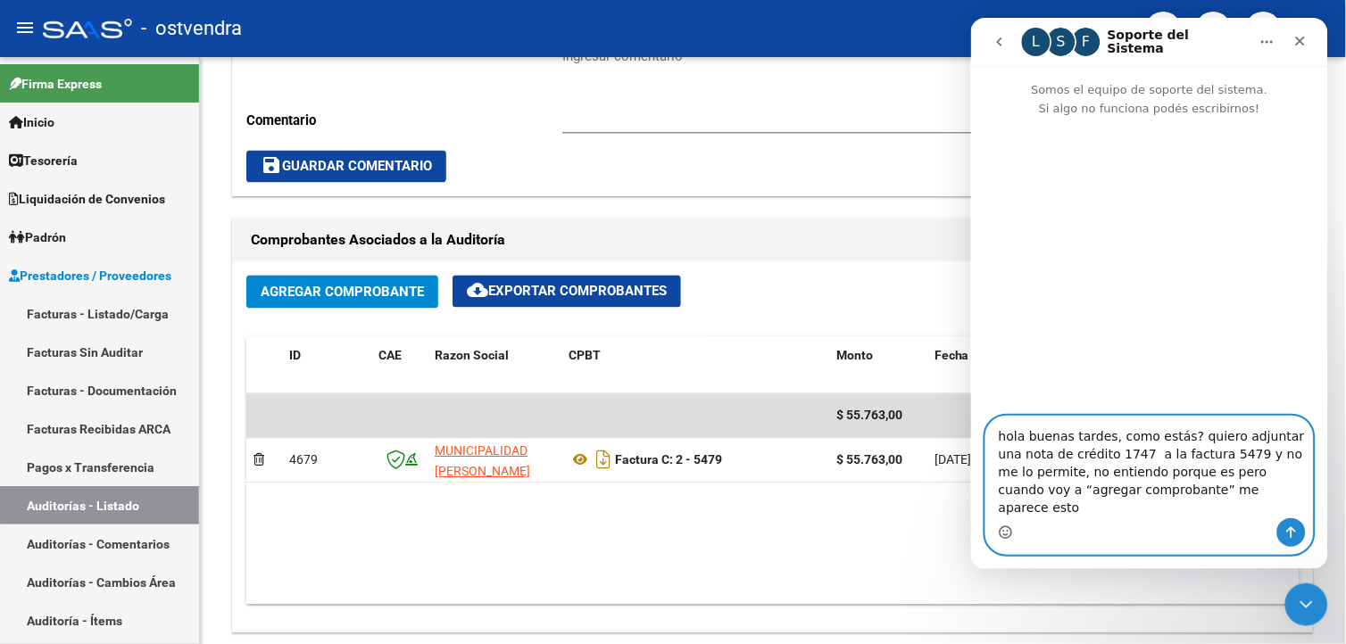
click at [1221, 510] on textarea "hola buenas tardes, como estás? quiero adjuntar una nota de crédito 1747 a la f…" at bounding box center [1148, 467] width 327 height 102
drag, startPoint x: 1224, startPoint y: 504, endPoint x: 998, endPoint y: 450, distance: 233.1
click at [998, 450] on textarea "hola buenas tardes, como estás? quiero adjuntar una nota de crédito 1747 a la f…" at bounding box center [1148, 467] width 327 height 102
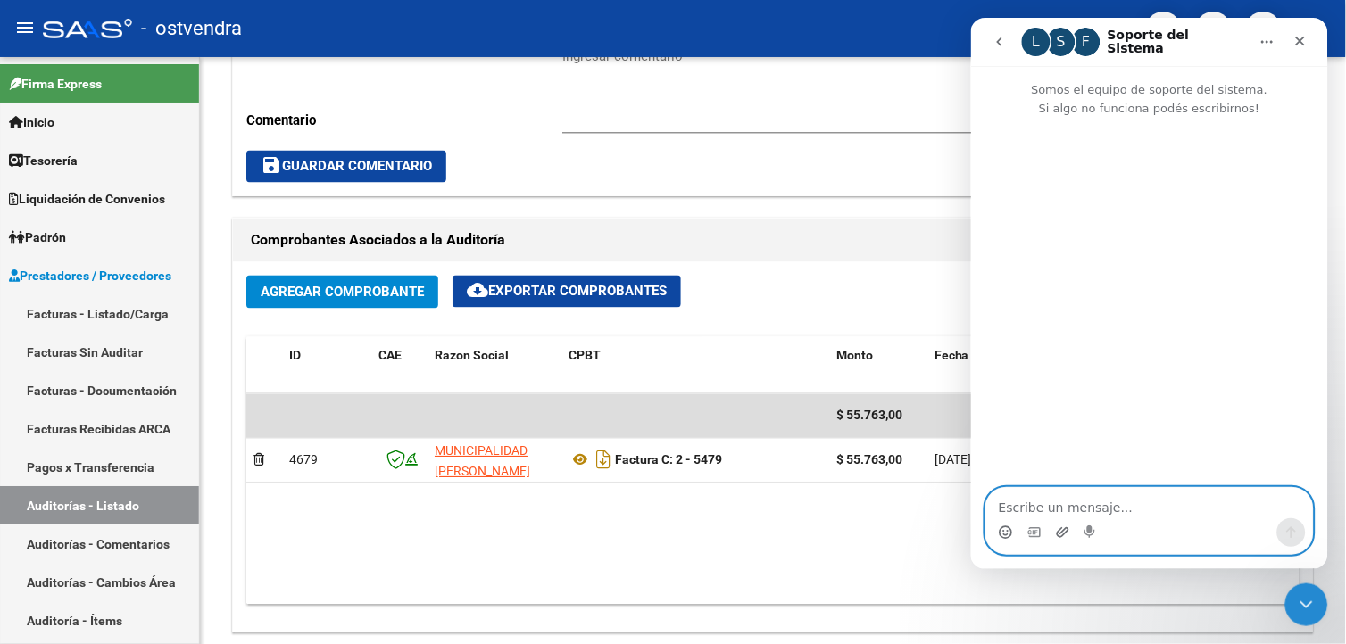
click at [1057, 525] on icon "Adjuntar un archivo" at bounding box center [1062, 532] width 14 height 14
click at [1061, 497] on textarea "Escribe un mensaje..." at bounding box center [1148, 502] width 327 height 30
paste textarea "hola buenas tardes, como estás? quiero adjuntar una nota de crédito 1747 a la f…"
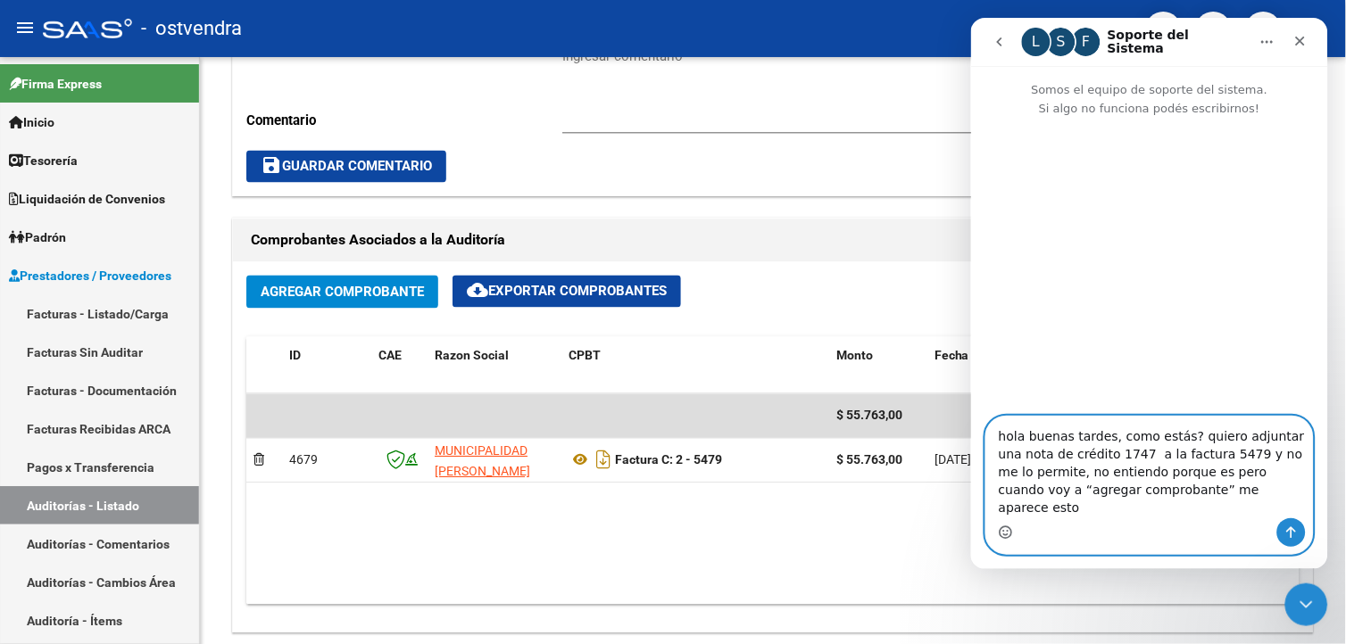
type textarea "hola buenas tardes, como estás? quiero adjuntar una nota de crédito 1747 a la f…"
click at [1286, 529] on icon "Enviar un mensaje…" at bounding box center [1290, 532] width 14 height 14
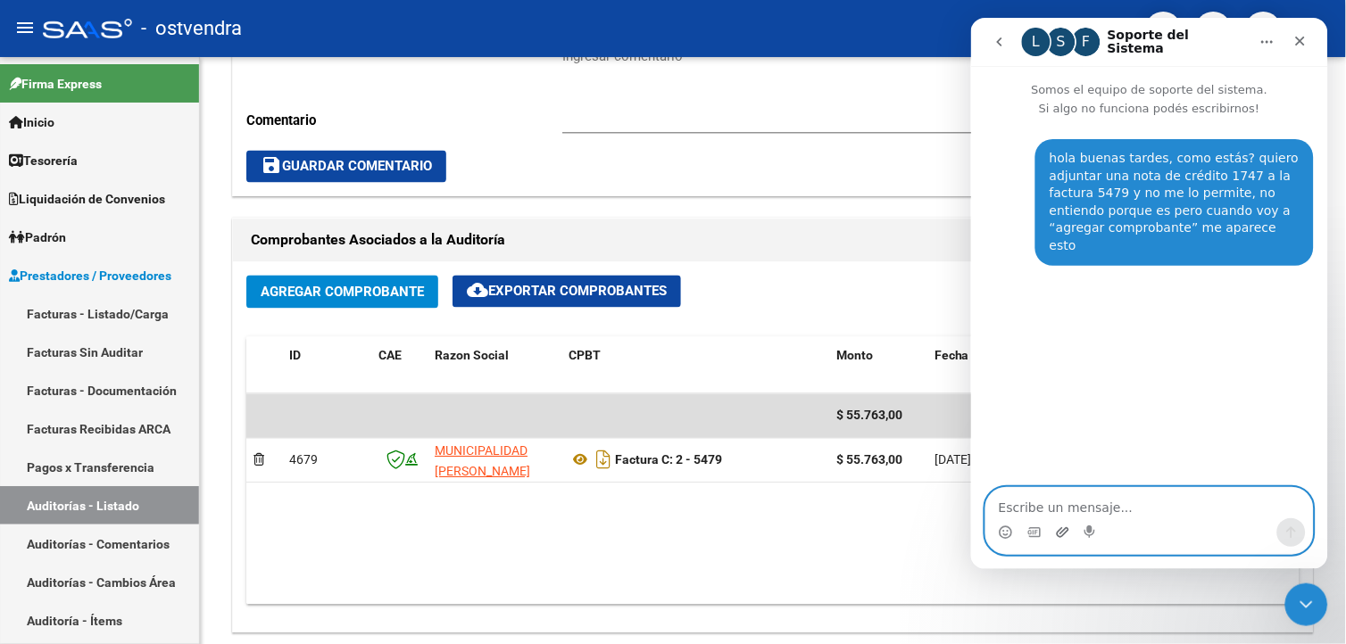
click at [1061, 529] on icon "Adjuntar un archivo" at bounding box center [1062, 532] width 14 height 14
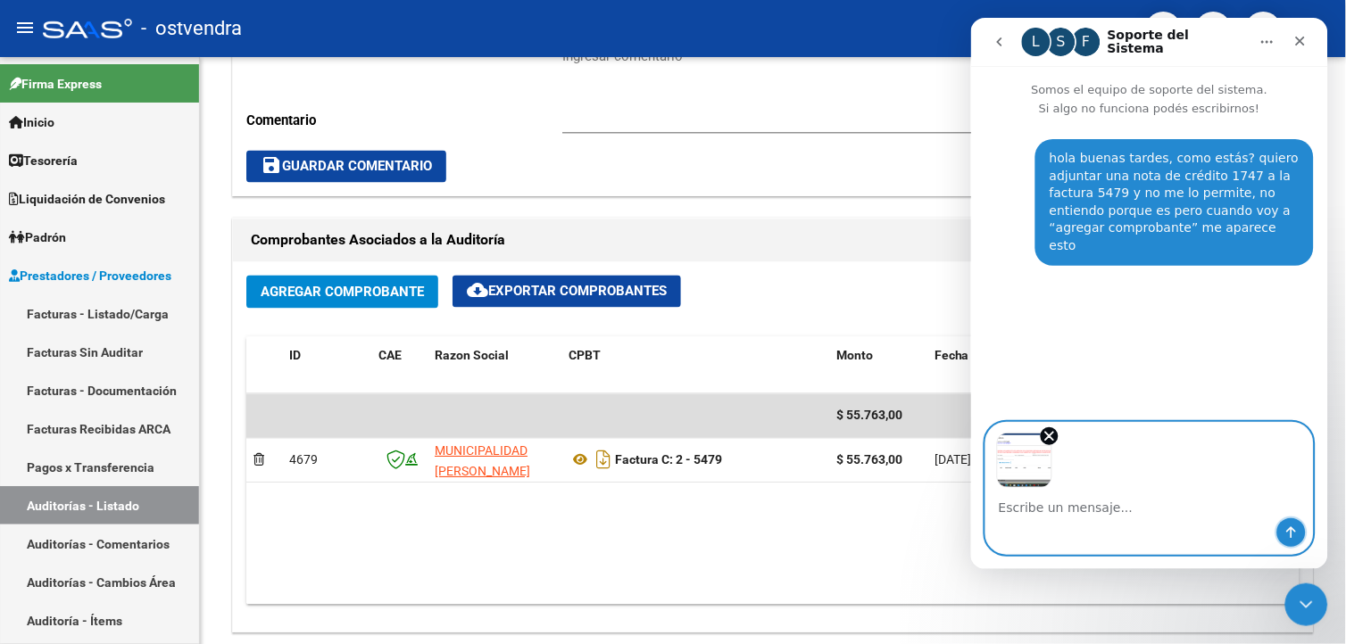
click at [1294, 525] on icon "Enviar un mensaje…" at bounding box center [1290, 532] width 14 height 14
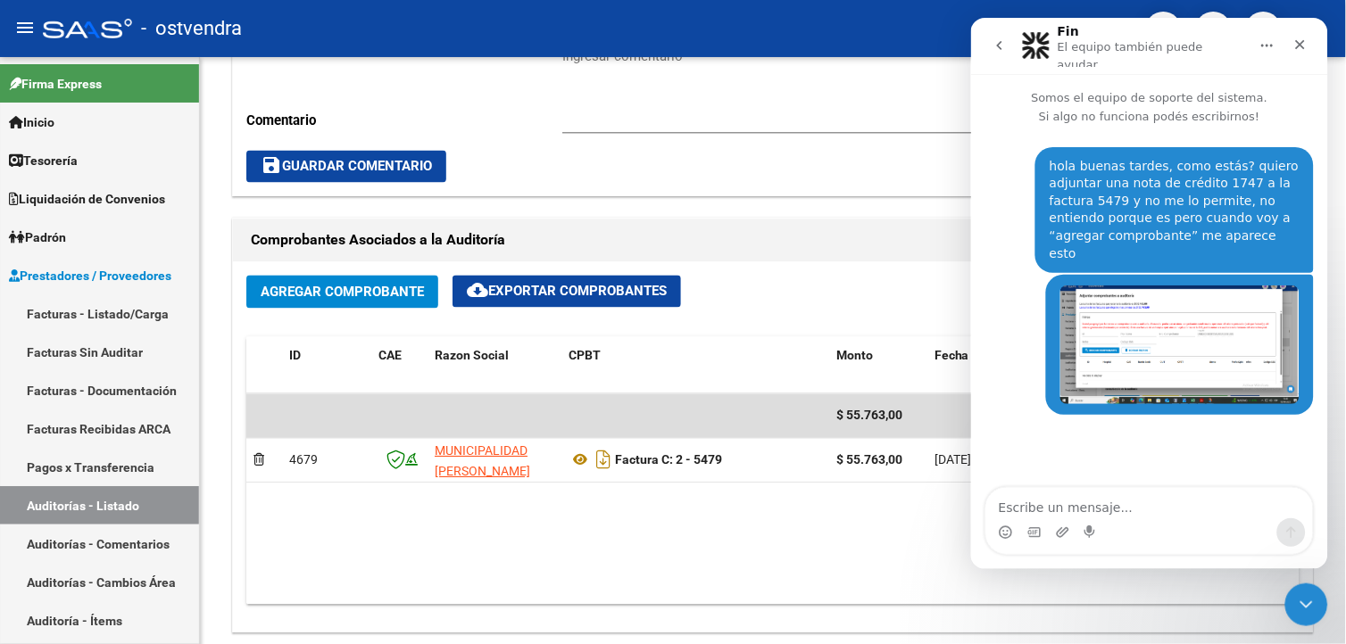
click at [1098, 297] on img "Jana dice…" at bounding box center [1178, 344] width 239 height 118
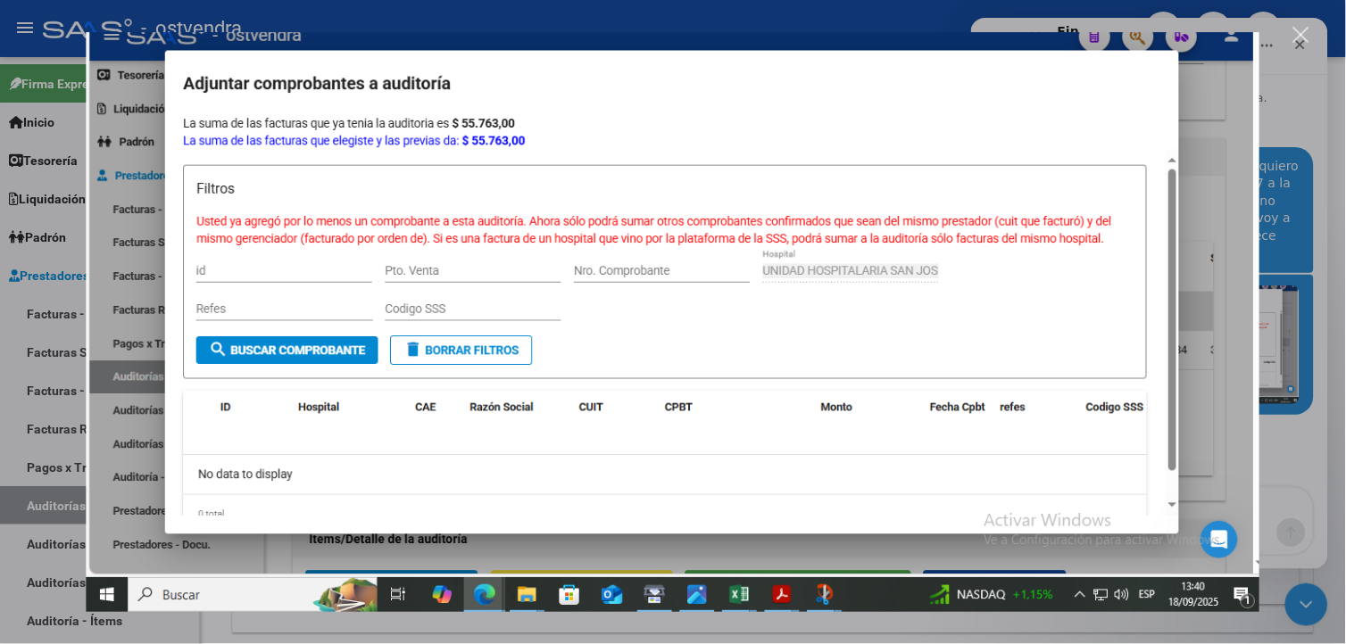
click at [278, 239] on img "Cerrar" at bounding box center [672, 322] width 1173 height 580
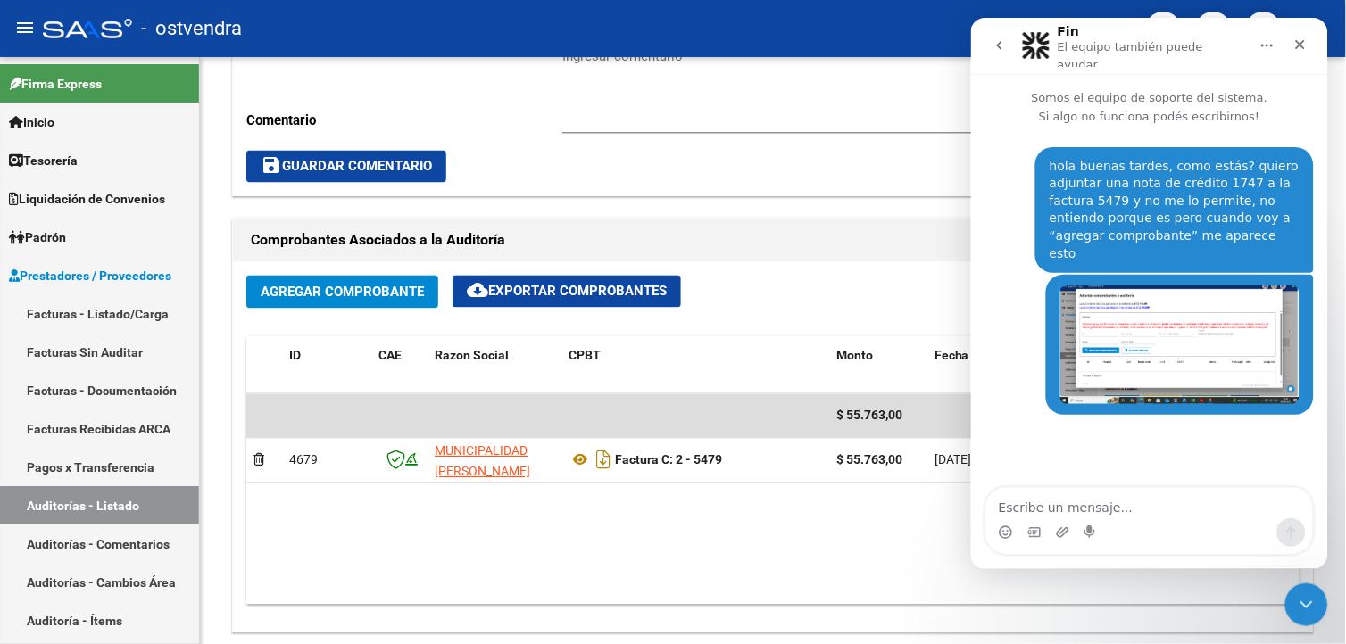
click at [1081, 302] on img "Jana dice…" at bounding box center [1178, 344] width 239 height 118
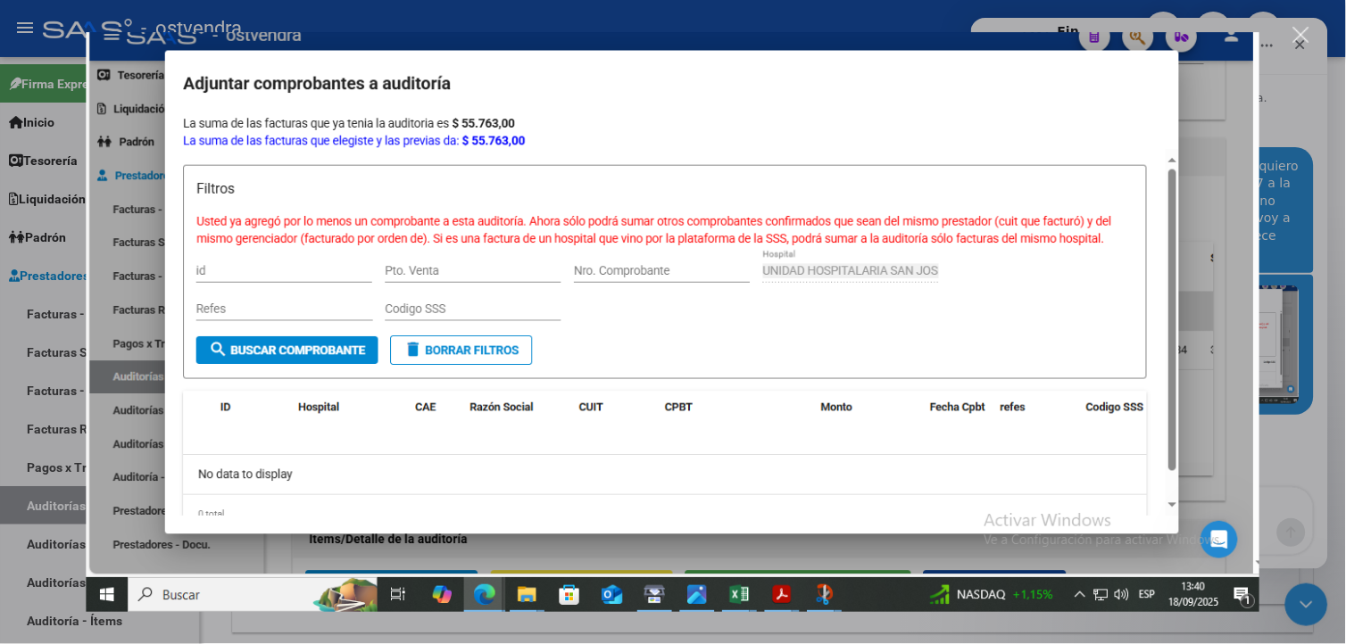
click at [1288, 277] on div "Intercom Messenger" at bounding box center [673, 322] width 1346 height 644
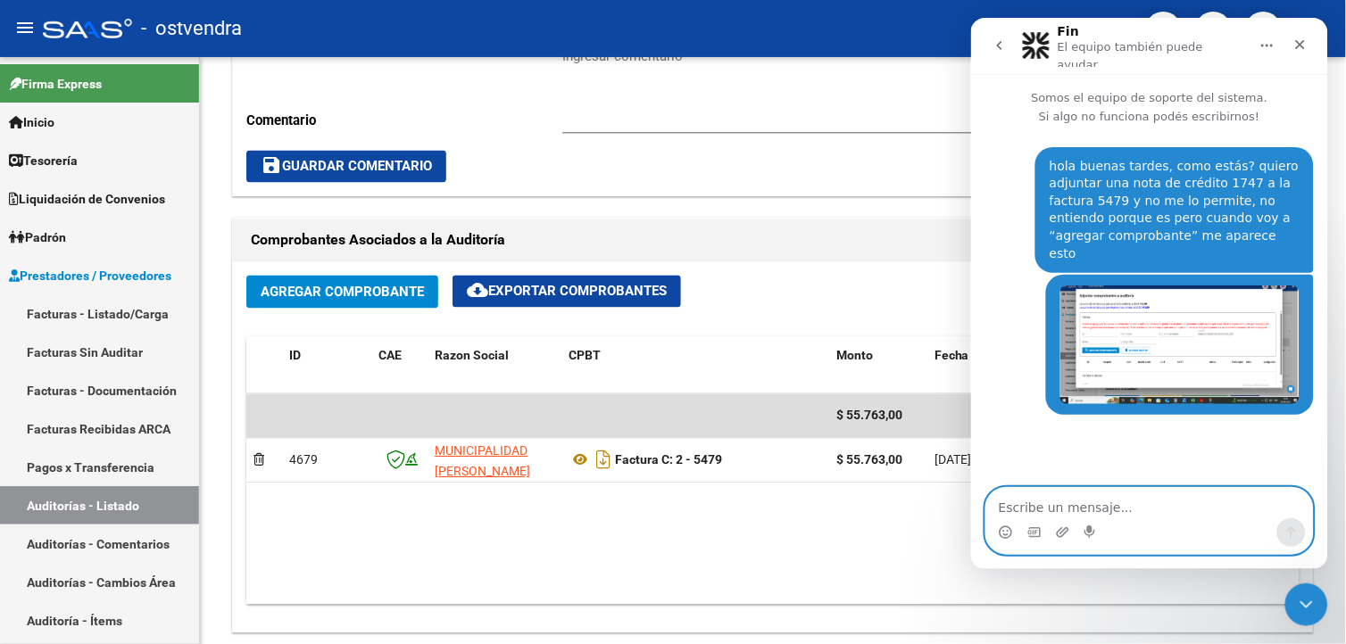
click at [1114, 502] on textarea "Escribe un mensaje..." at bounding box center [1148, 502] width 327 height 30
click at [1128, 468] on div "hola buenas tardes, como estás? quiero adjuntar una nota de crédito 1747 a la f…" at bounding box center [1148, 307] width 357 height 364
click at [1065, 32] on h1 "Fin" at bounding box center [1067, 30] width 21 height 13
click at [1010, 37] on button "go back" at bounding box center [999, 45] width 34 height 34
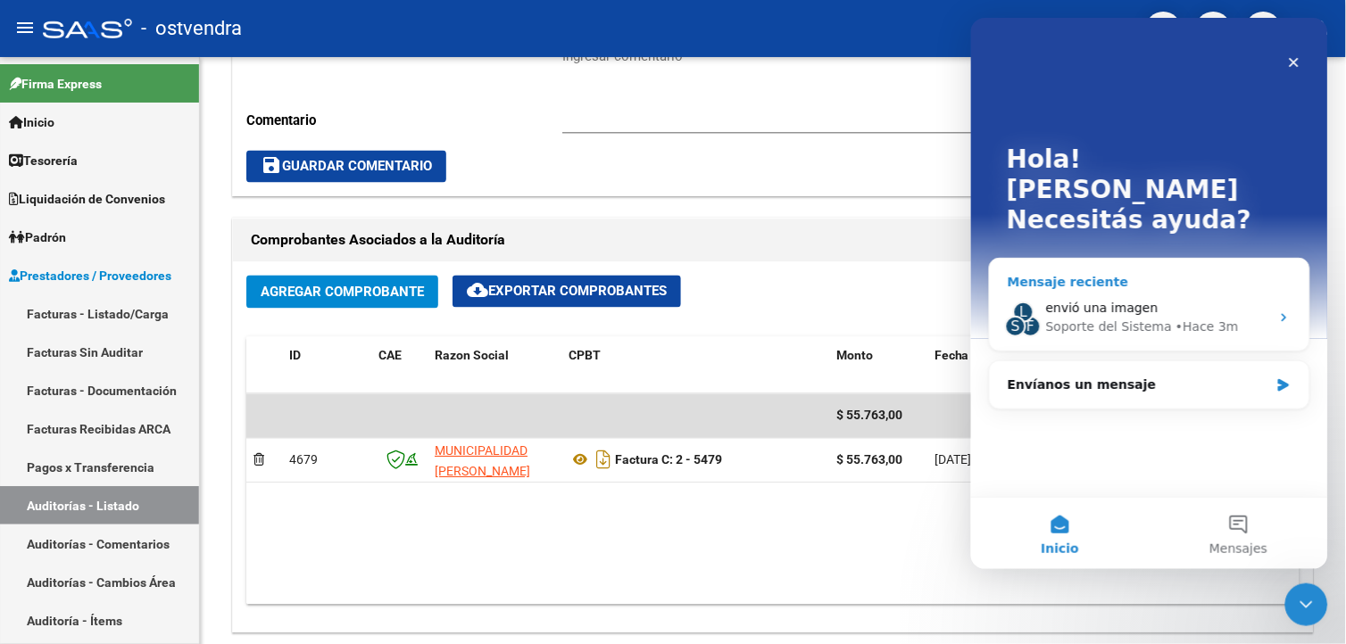
click at [1090, 300] on span "envió una imagen" at bounding box center [1101, 307] width 112 height 14
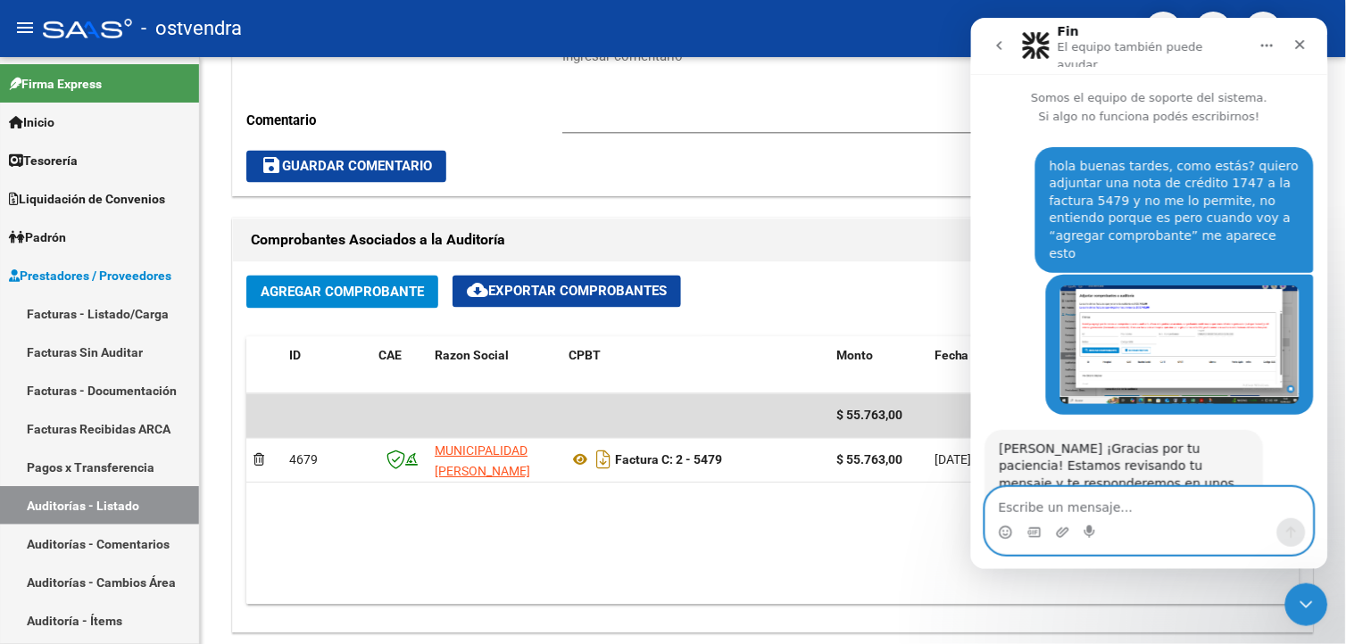
scroll to position [28, 0]
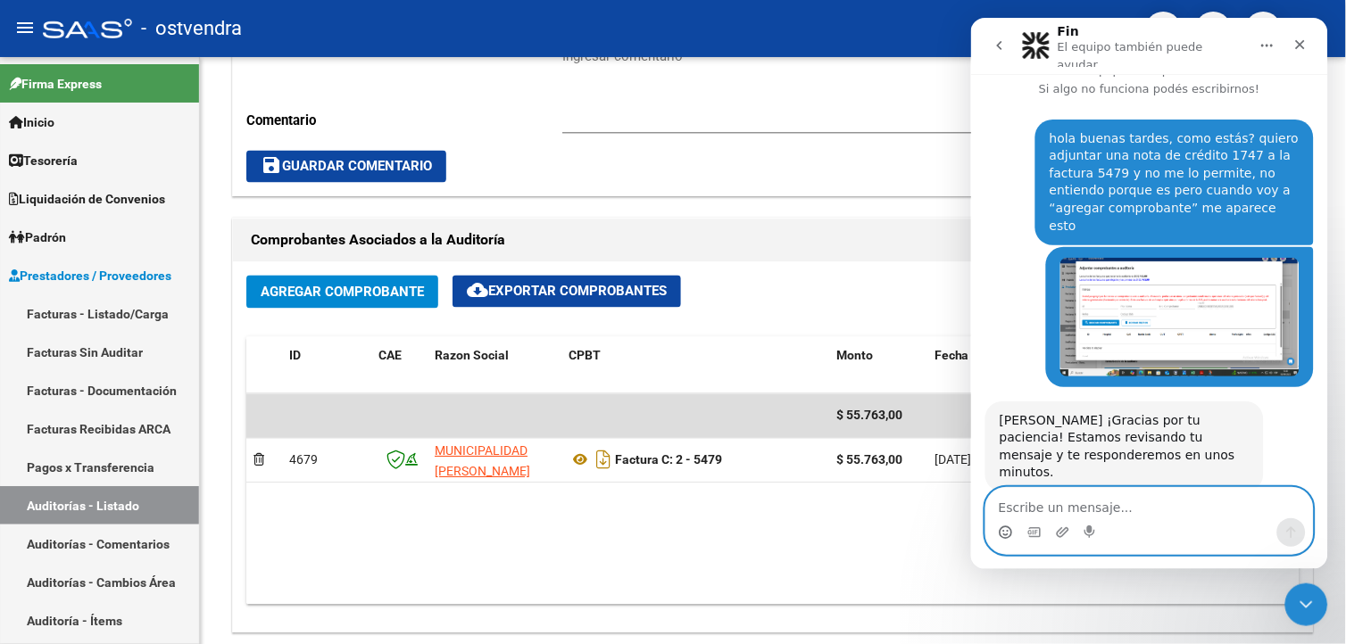
click at [1008, 526] on circle "Selector de emoji" at bounding box center [1005, 532] width 12 height 12
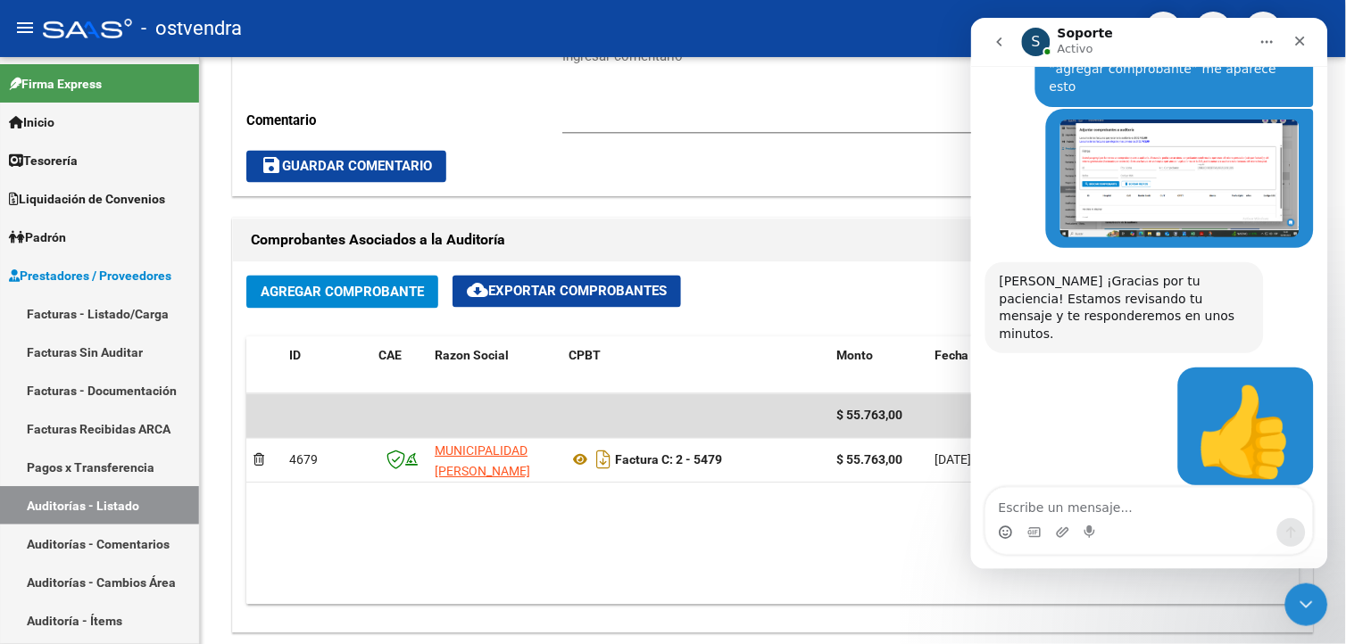
scroll to position [288, 0]
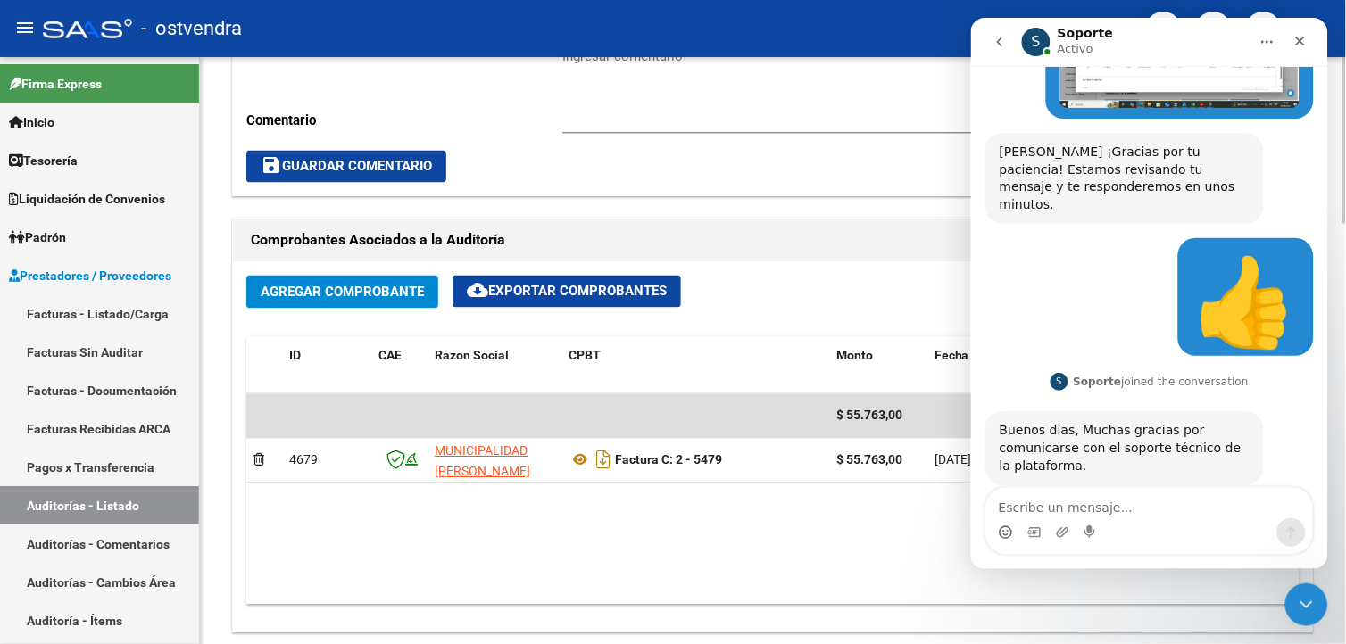
click at [290, 305] on button "Agregar Comprobante" at bounding box center [342, 292] width 192 height 33
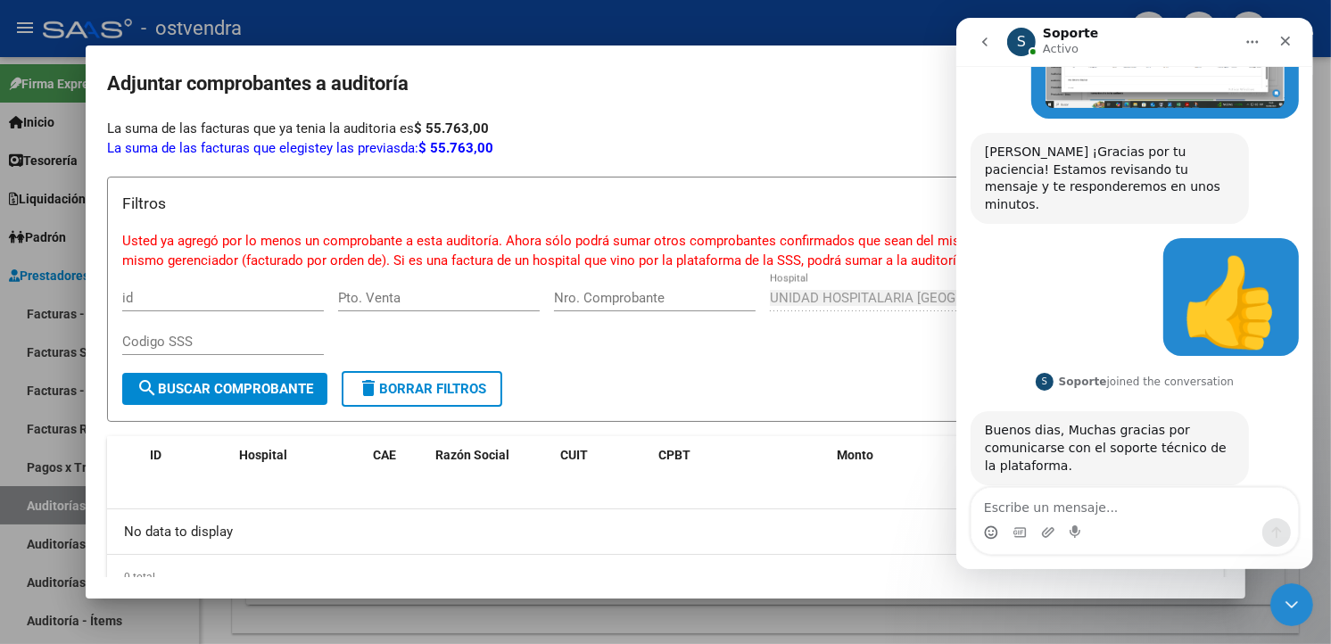
click at [590, 22] on div at bounding box center [665, 322] width 1331 height 644
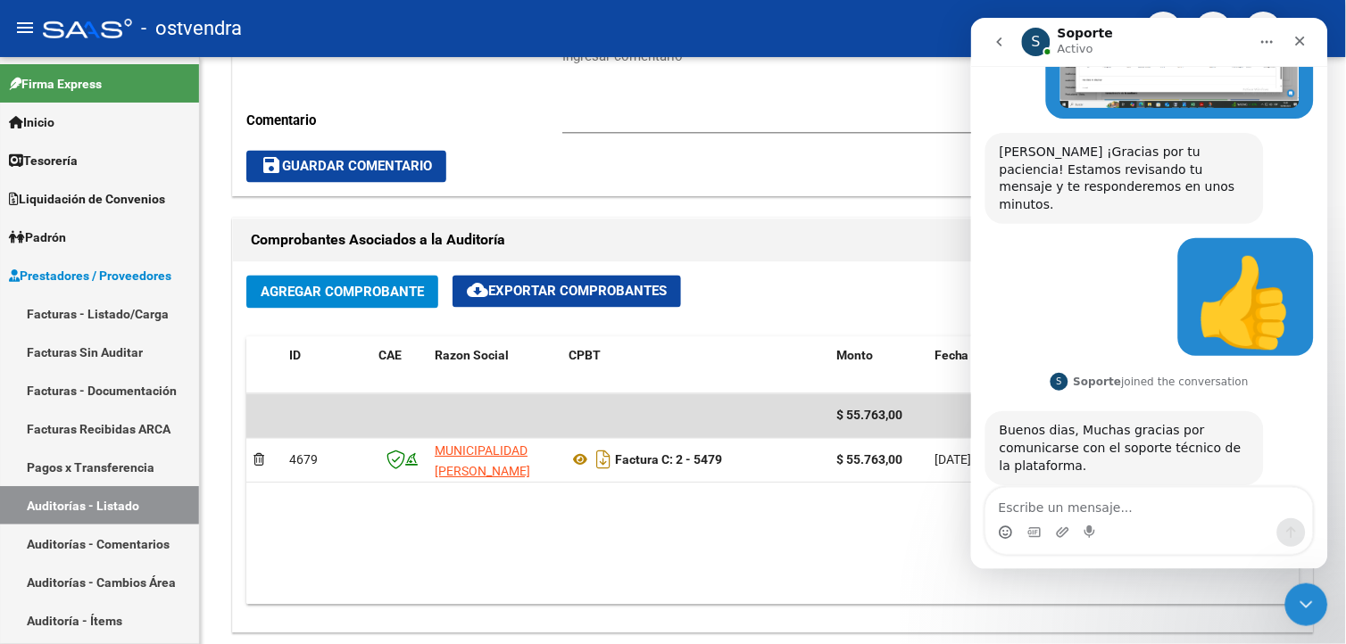
click at [1156, 421] on div "Buenos dias, Muchas gracias por comunicarse con el soporte técnico de la plataf…" at bounding box center [1124, 447] width 250 height 53
click at [1218, 421] on div "Buenos dias, Muchas gracias por comunicarse con el soporte técnico de la plataf…" at bounding box center [1124, 447] width 250 height 53
click at [999, 535] on circle "Selector de emoji" at bounding box center [1005, 532] width 12 height 12
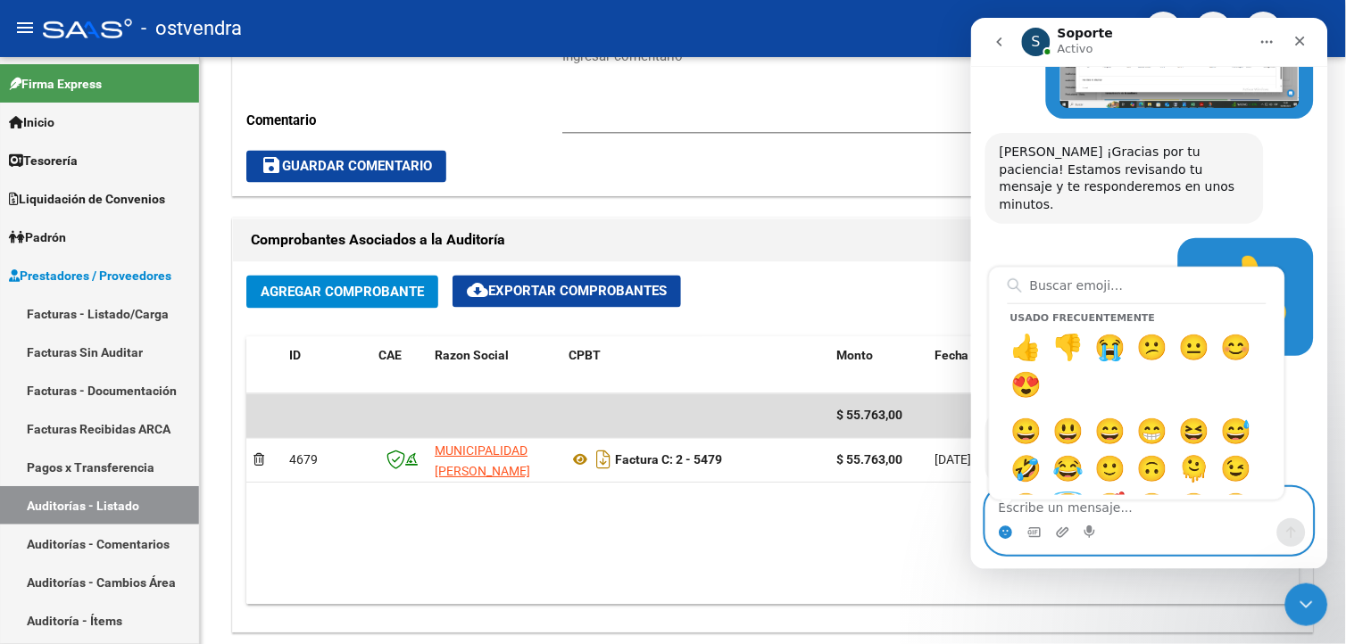
click at [1000, 534] on circle "Selector de emoji" at bounding box center [1005, 532] width 12 height 12
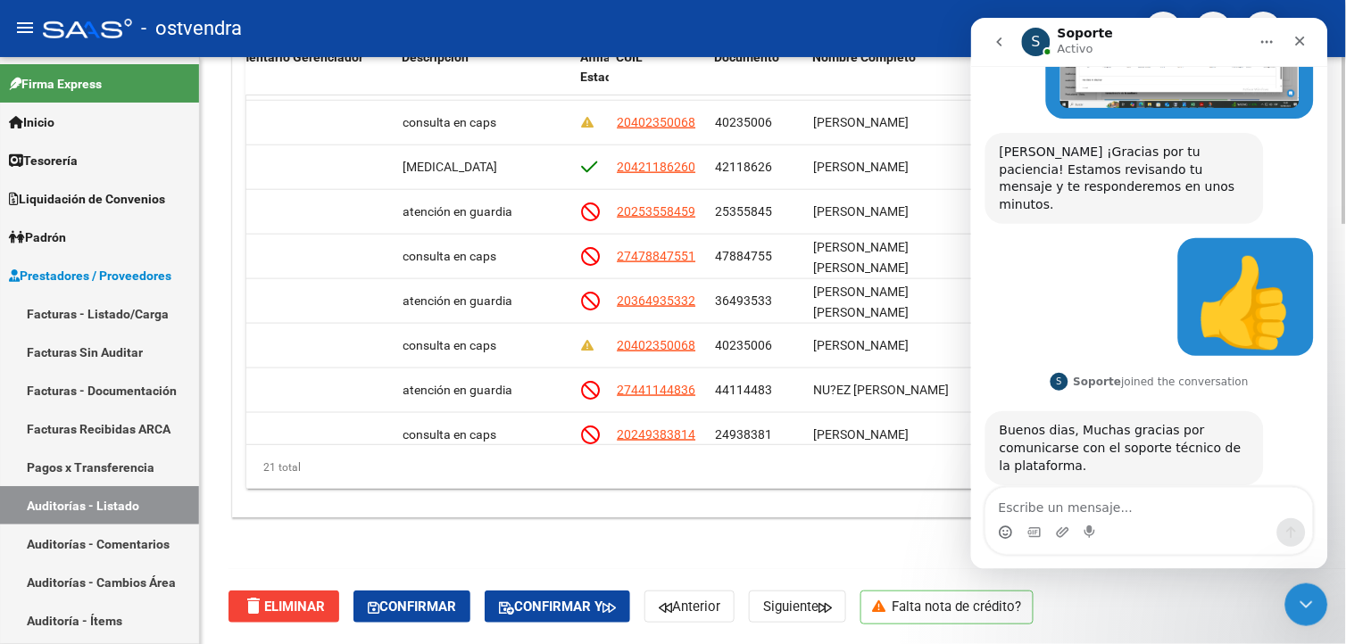
scroll to position [396, 1100]
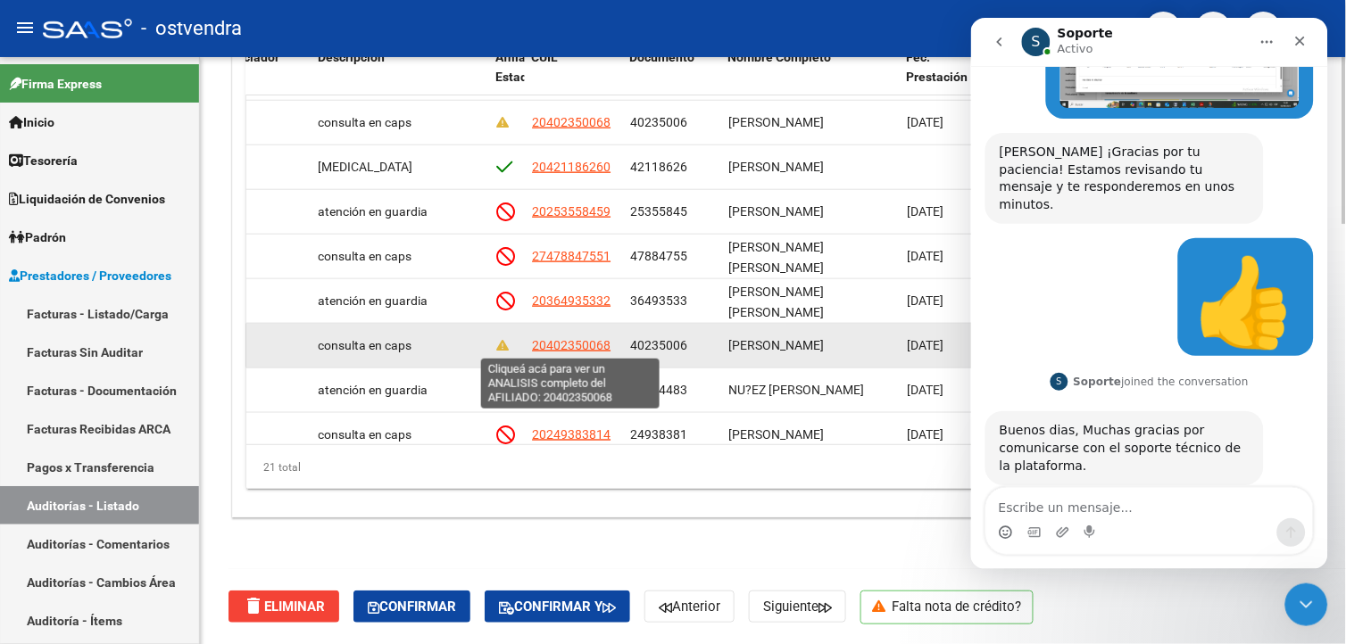
click at [555, 344] on span "20402350068" at bounding box center [571, 345] width 79 height 14
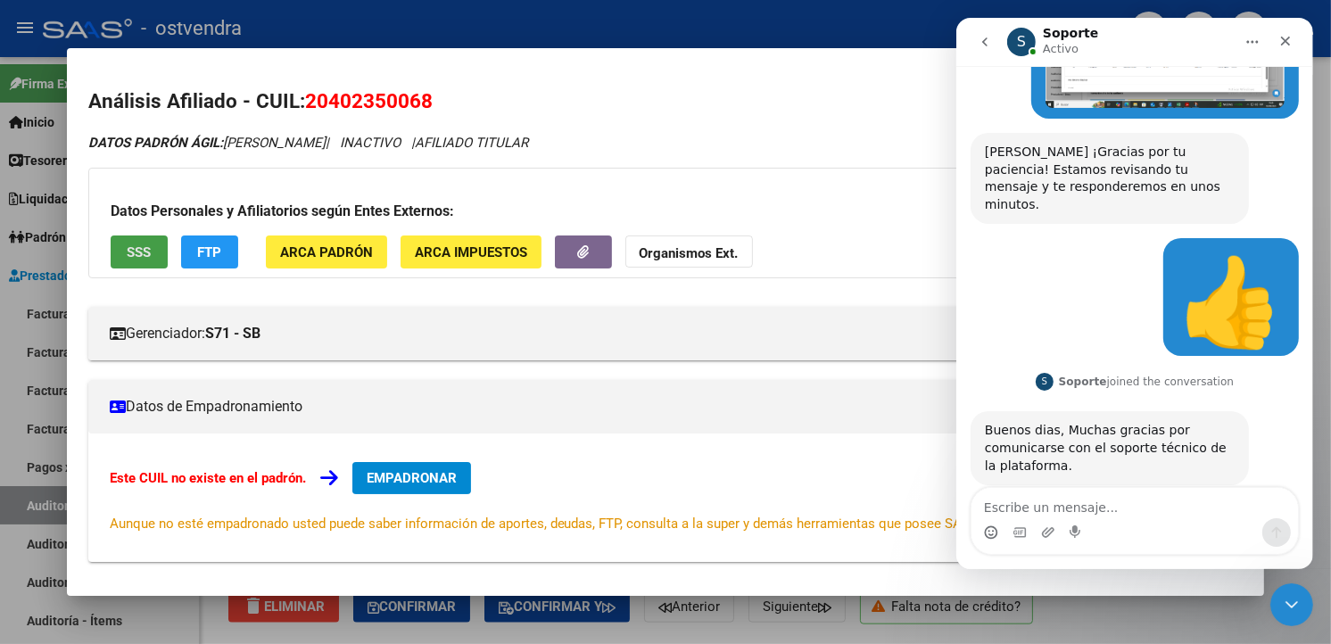
click at [147, 247] on button "SSS" at bounding box center [139, 252] width 57 height 33
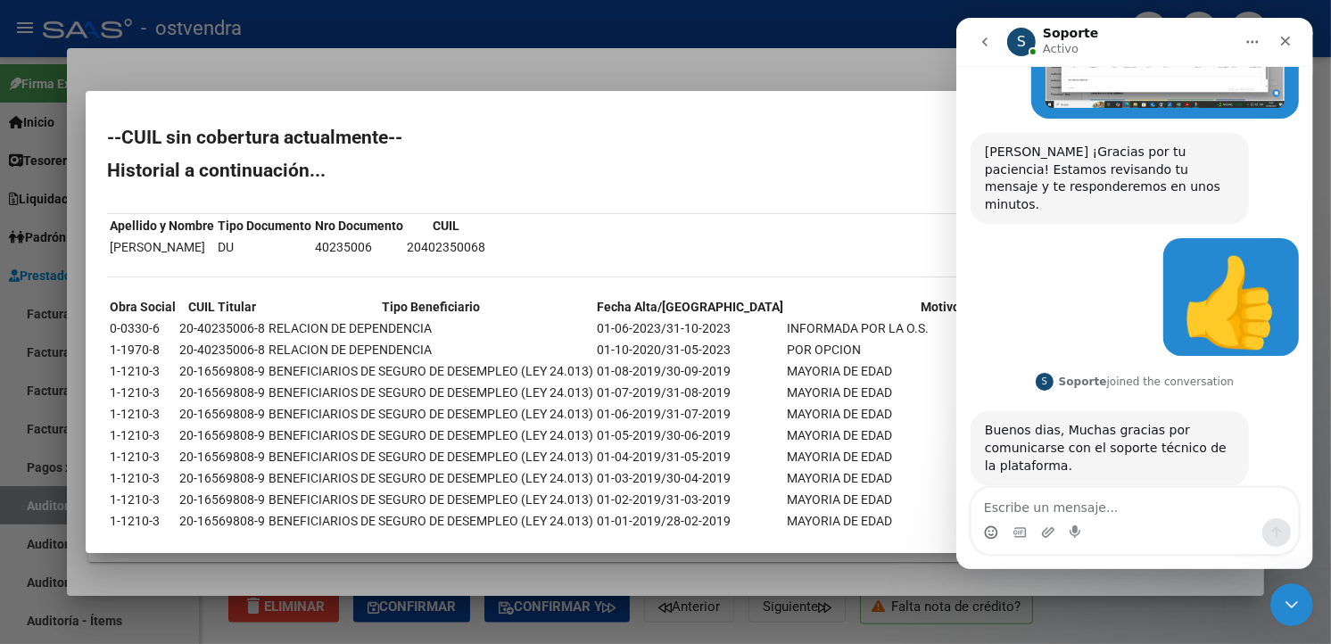
click at [539, 86] on div at bounding box center [665, 322] width 1331 height 644
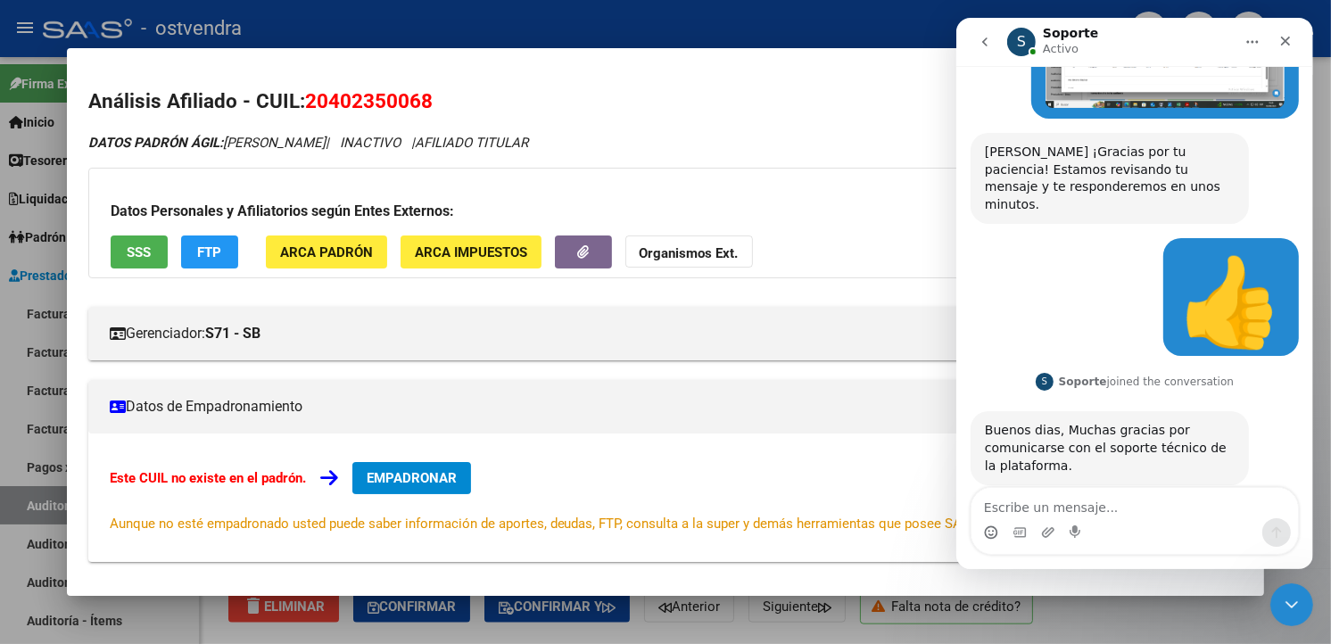
click at [535, 37] on div at bounding box center [665, 322] width 1331 height 644
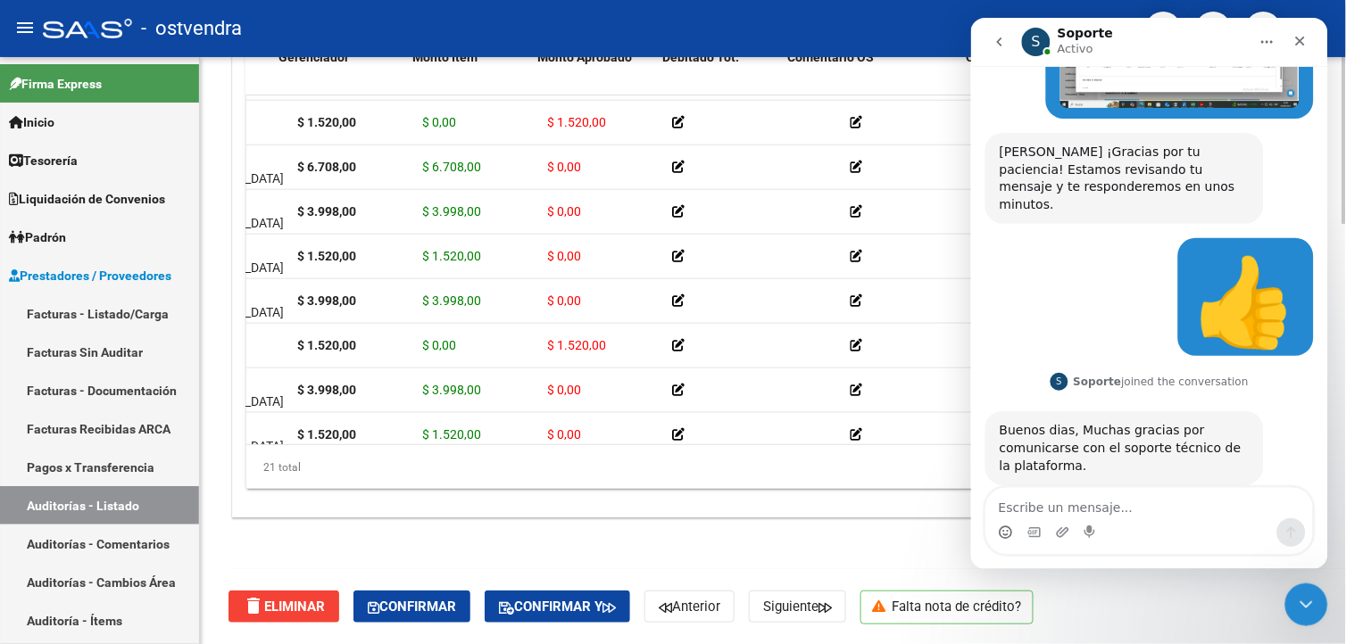
scroll to position [396, 0]
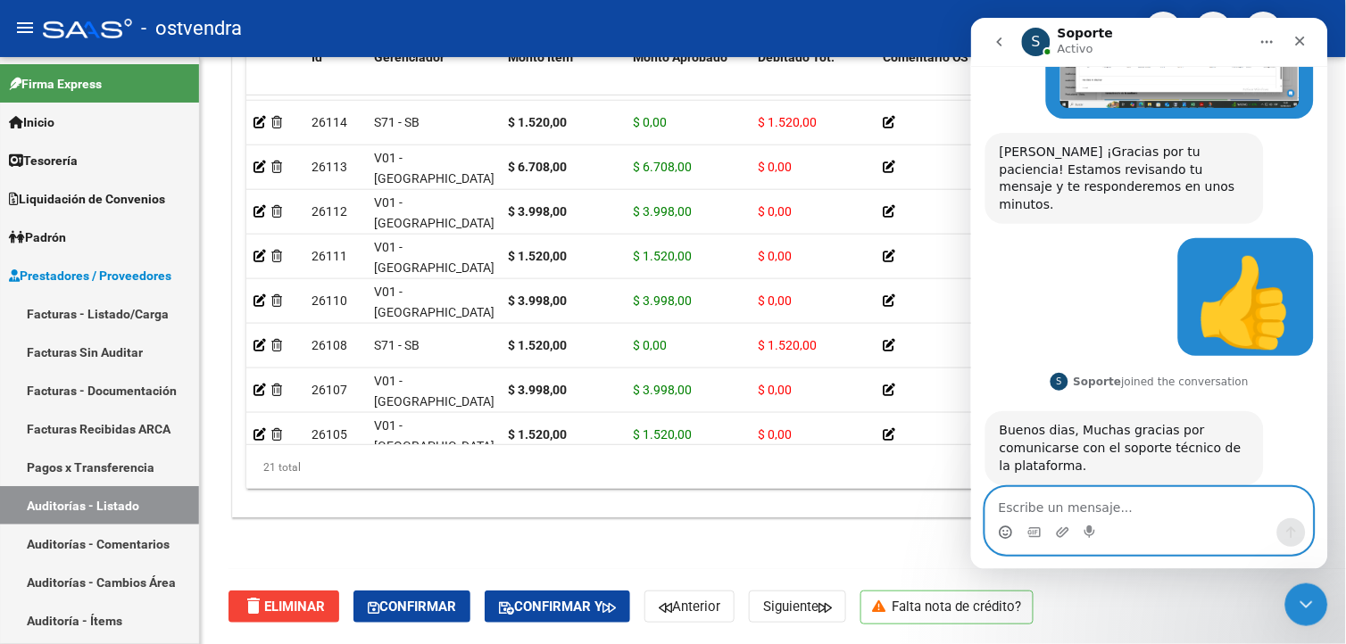
click at [1009, 532] on icon "Selector de emoji" at bounding box center [1005, 532] width 14 height 14
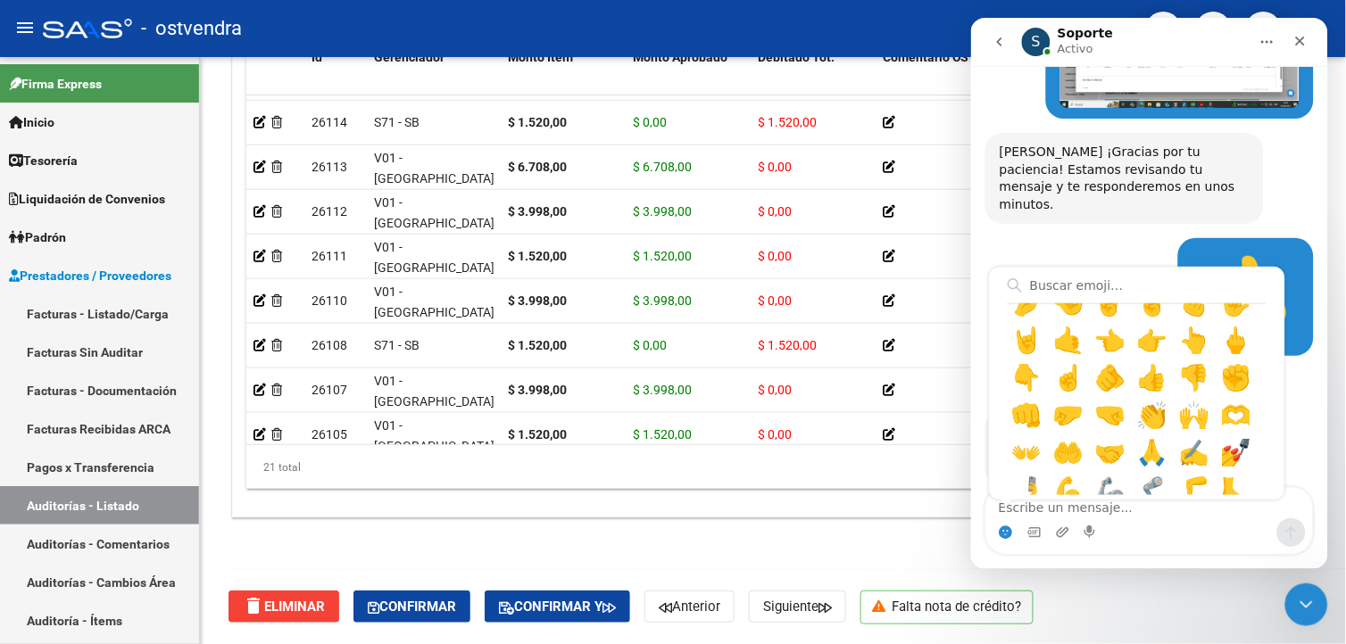
scroll to position [1289, 0]
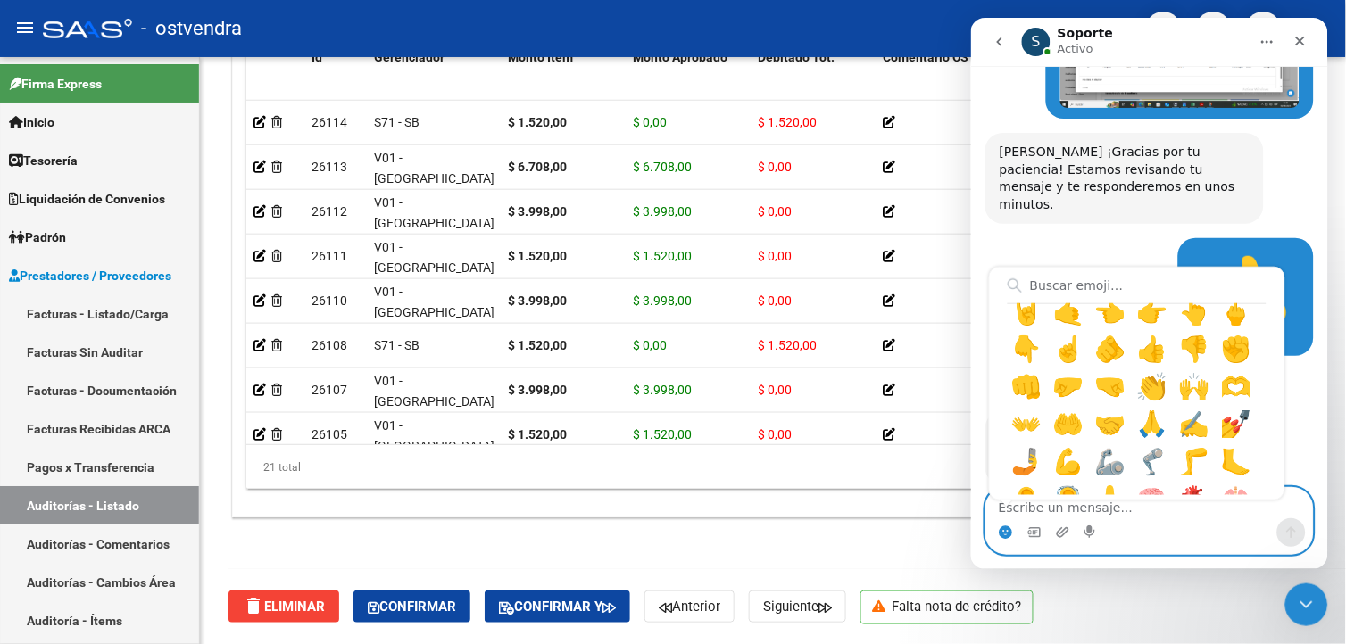
click at [1008, 533] on circle "Selector de emoji" at bounding box center [1005, 532] width 12 height 12
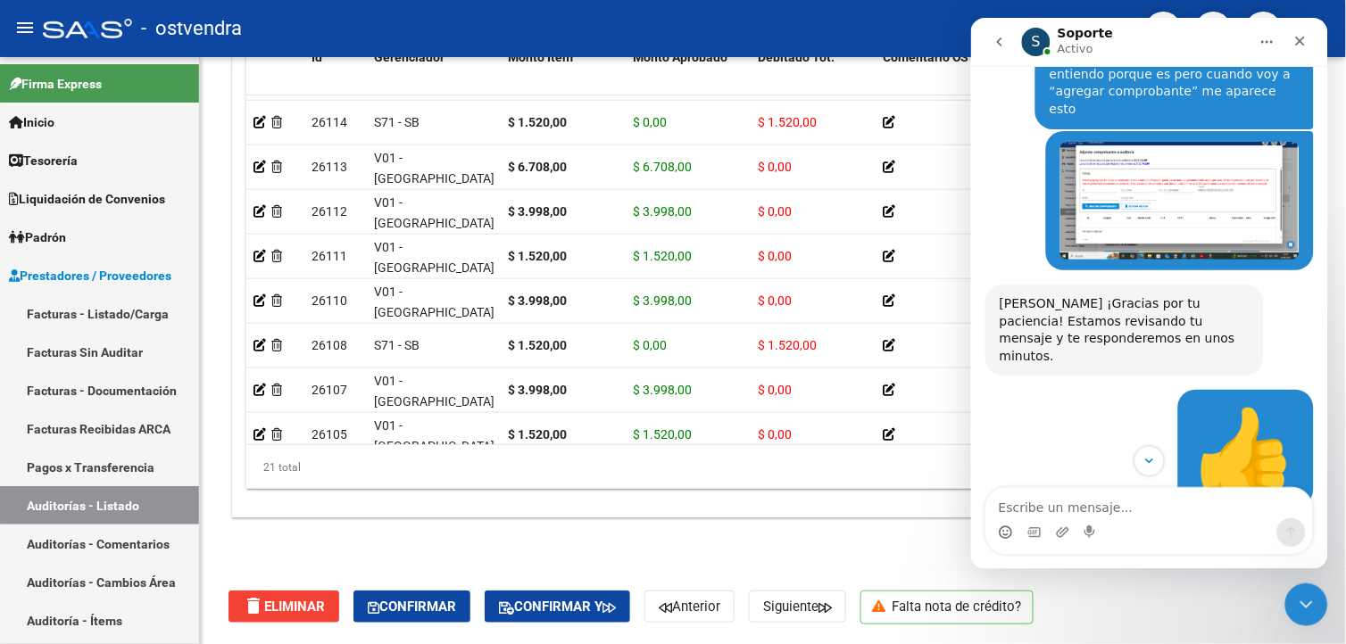
scroll to position [198, 0]
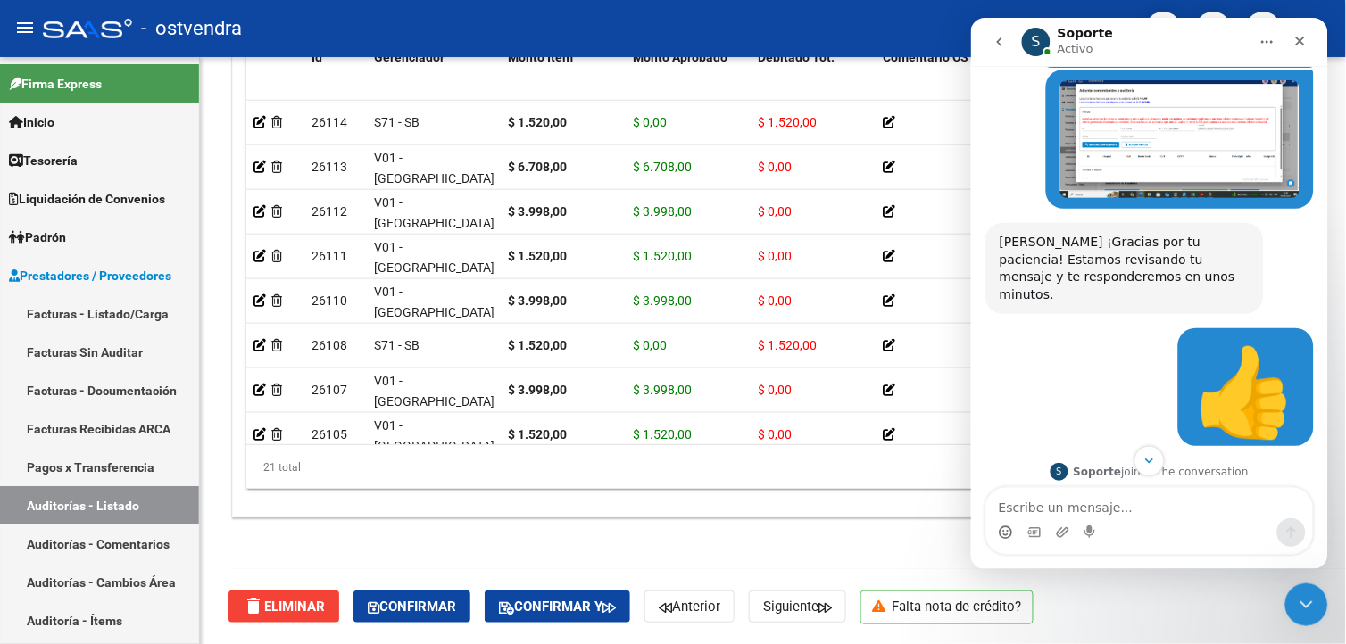
click at [1091, 138] on img "Jana dice…" at bounding box center [1178, 138] width 239 height 118
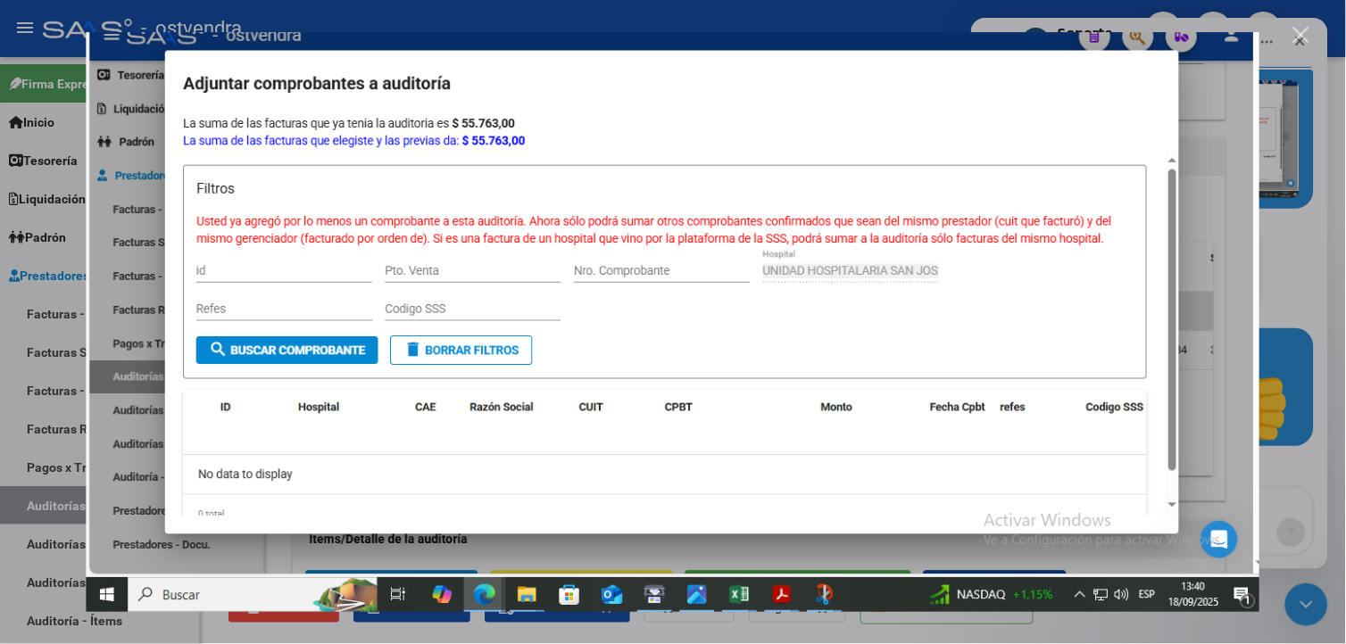
click at [1235, 223] on img "Cerrar" at bounding box center [672, 322] width 1173 height 580
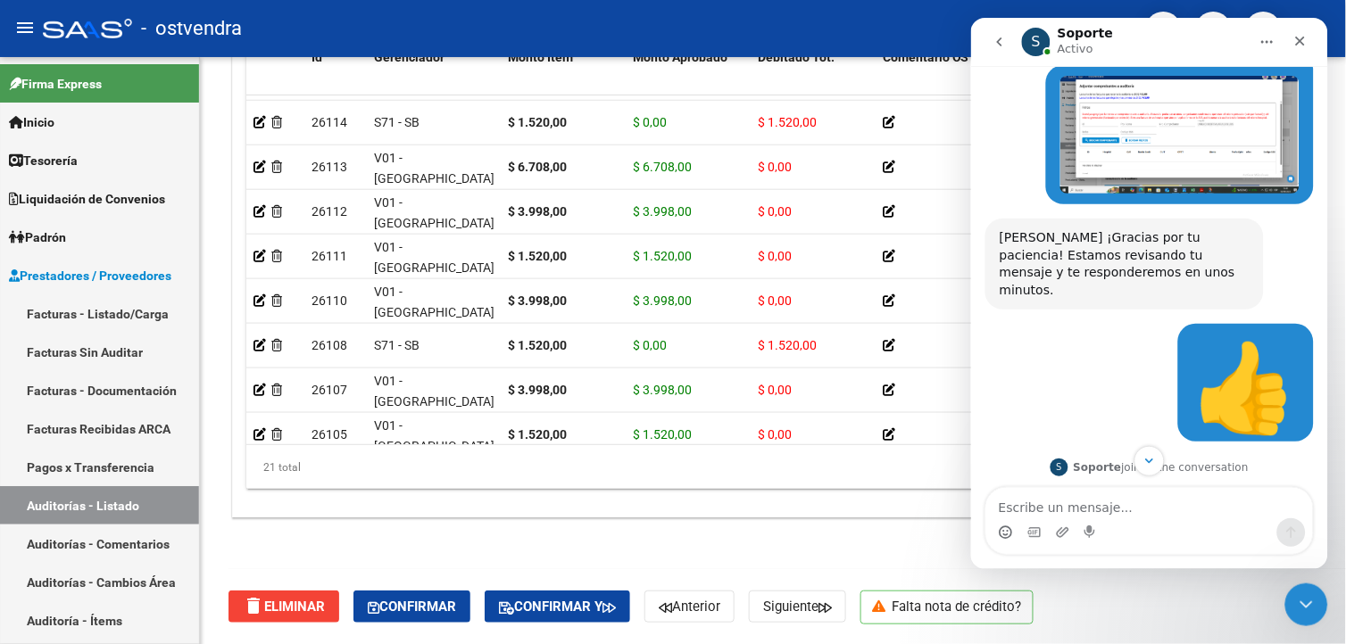
scroll to position [288, 0]
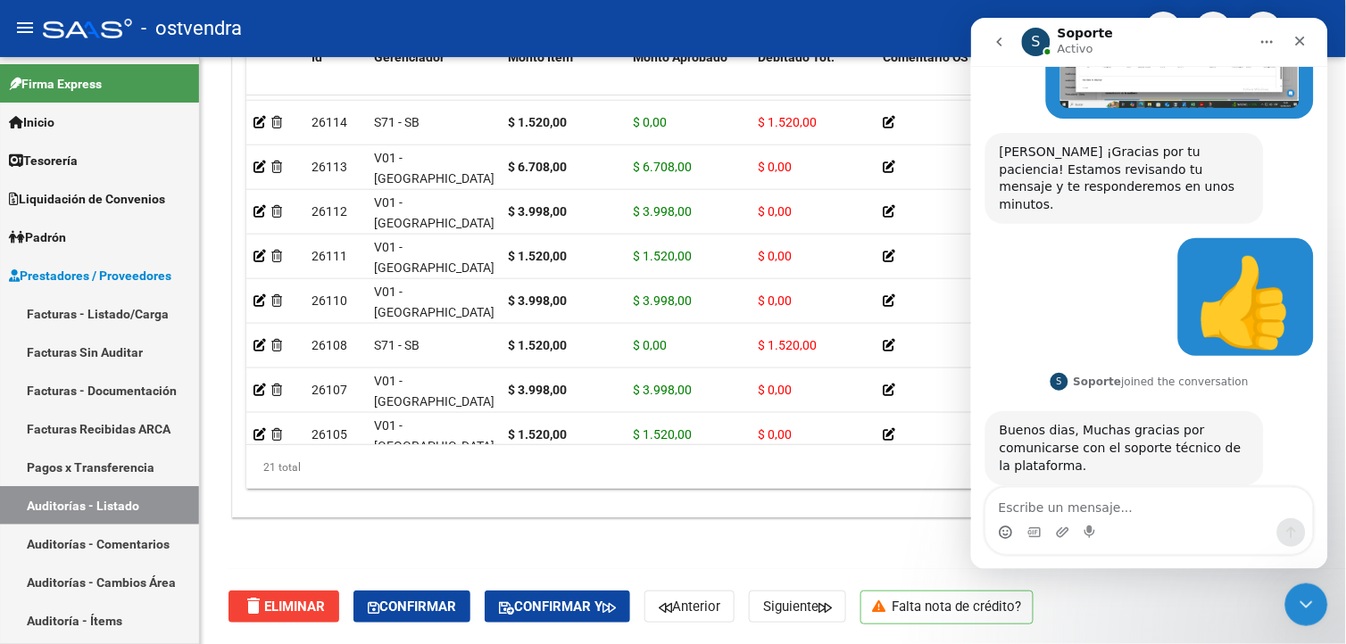
click at [1137, 369] on div "S Soporte joined the conversation" at bounding box center [1148, 382] width 198 height 27
click at [1015, 511] on textarea "Escribe un mensaje..." at bounding box center [1148, 502] width 327 height 30
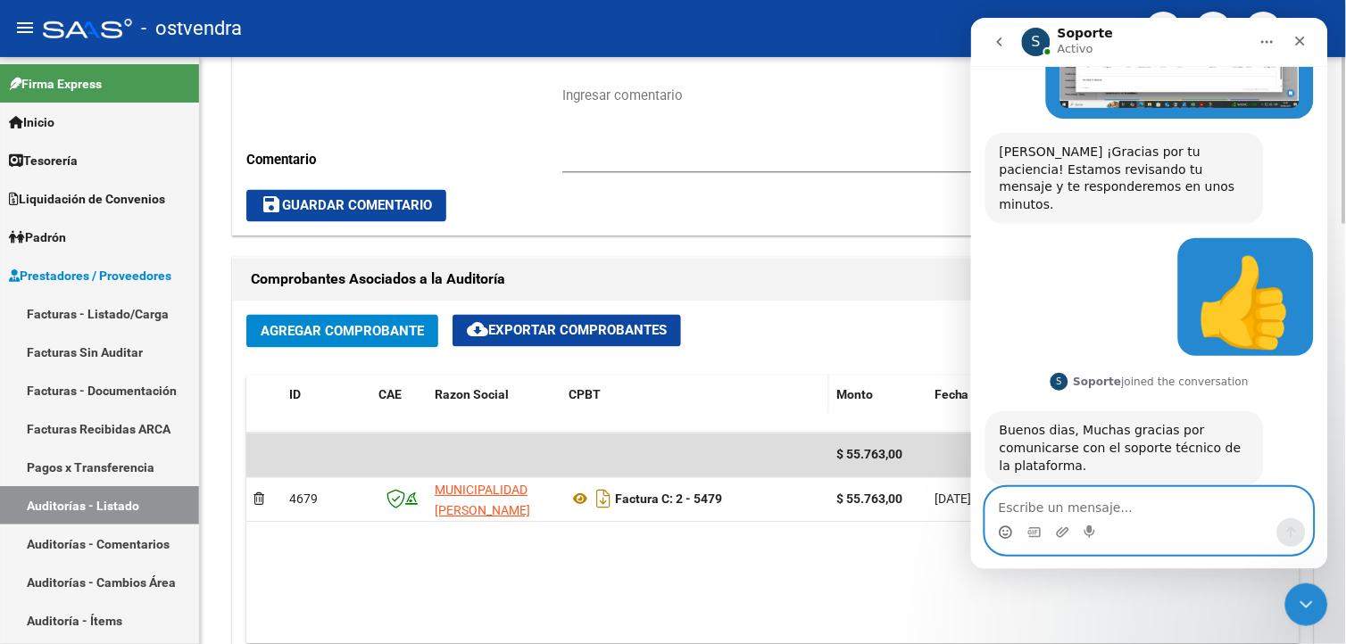
scroll to position [581, 0]
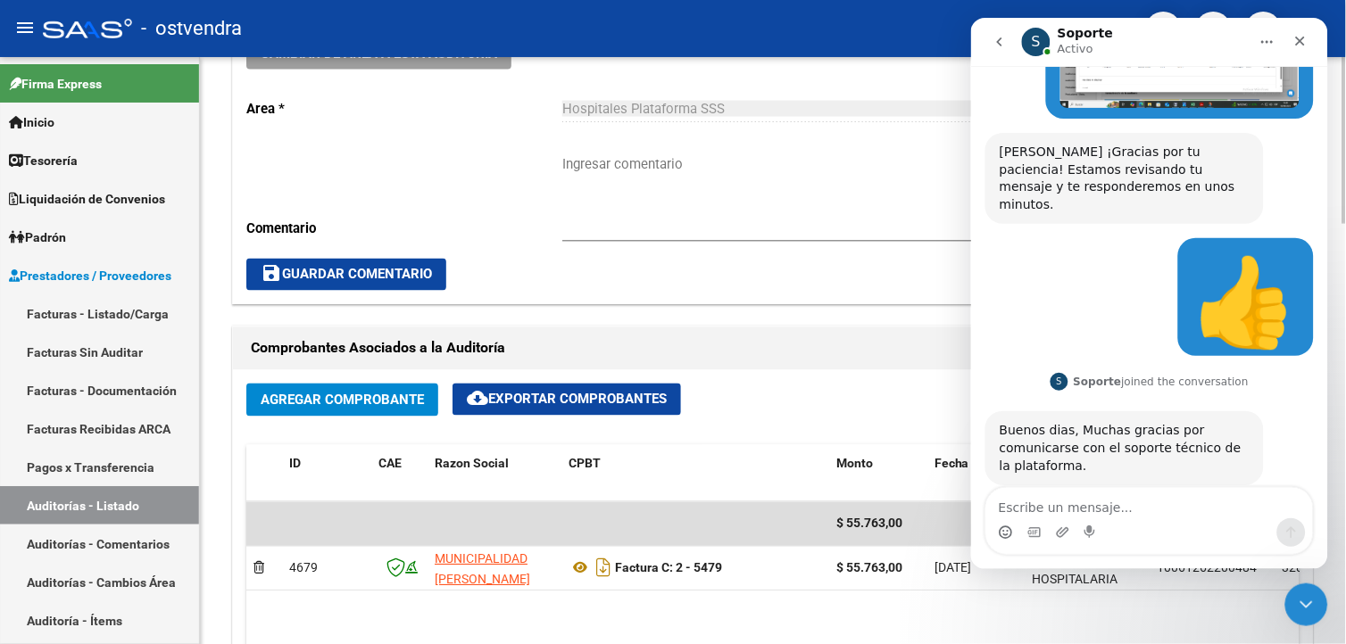
click at [382, 387] on button "Agregar Comprobante" at bounding box center [342, 400] width 192 height 33
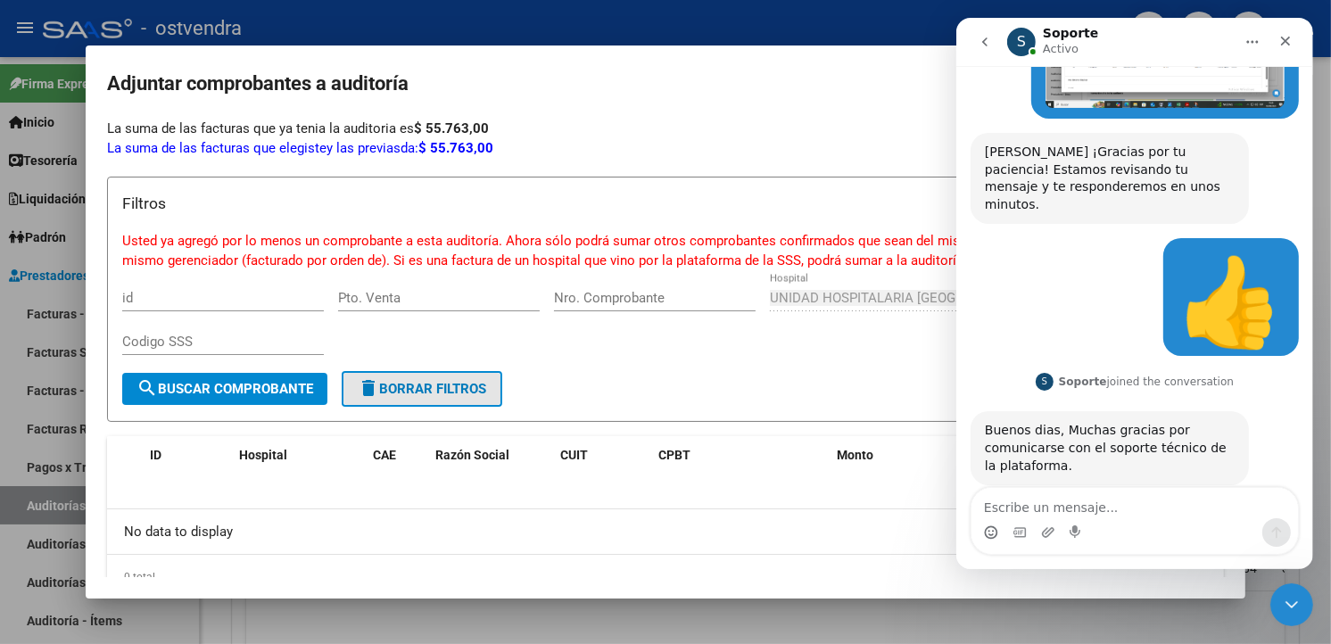
click at [501, 385] on button "delete Borrar Filtros" at bounding box center [422, 389] width 161 height 36
click at [501, 387] on button "delete Borrar Filtros" at bounding box center [422, 389] width 161 height 36
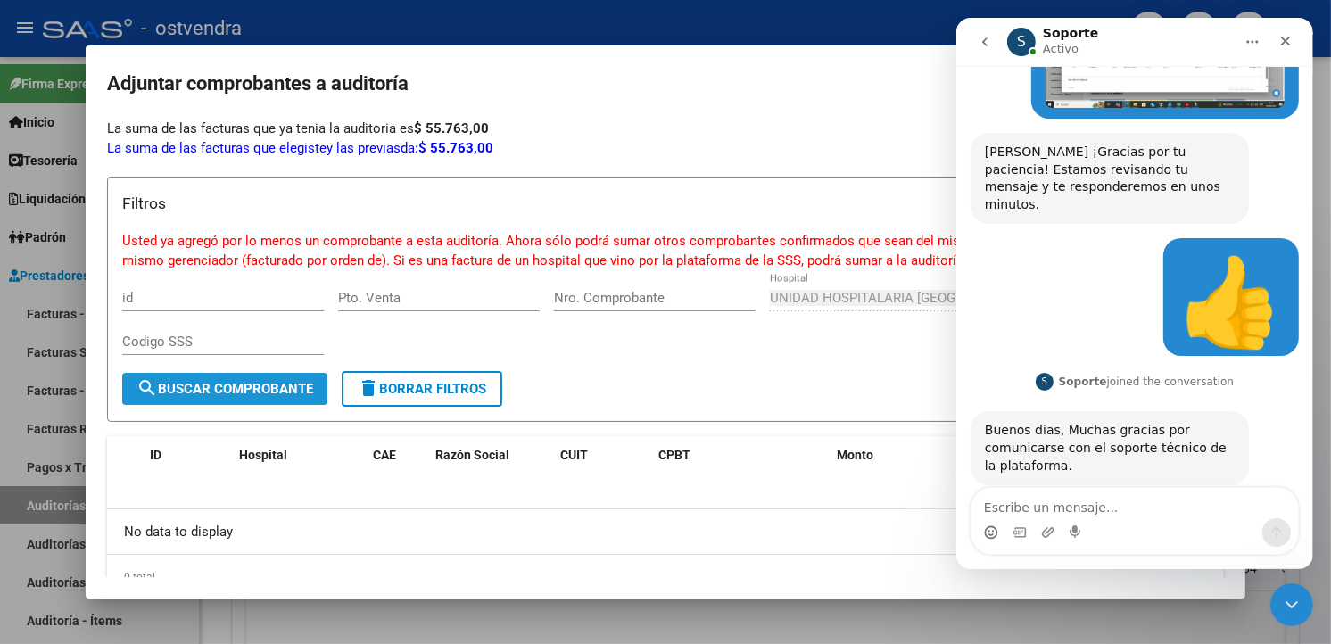
click at [275, 381] on span "search Buscar Comprobante" at bounding box center [225, 389] width 177 height 16
click at [357, 28] on div at bounding box center [665, 322] width 1331 height 644
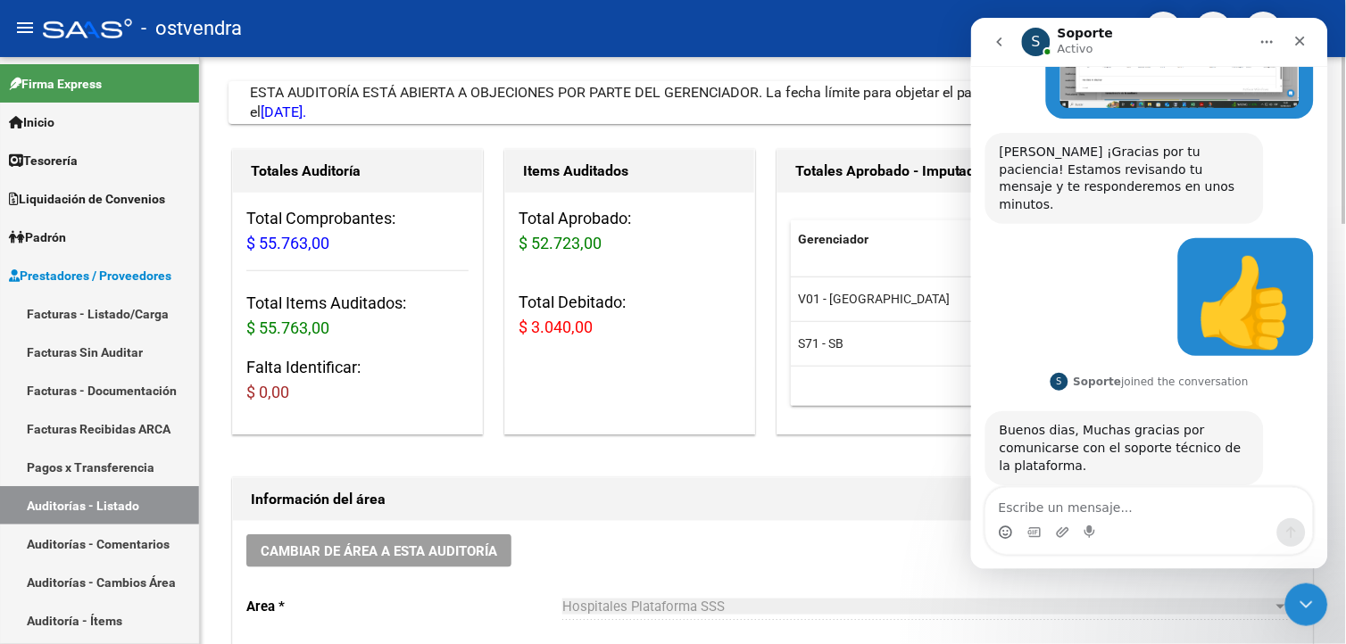
scroll to position [69, 0]
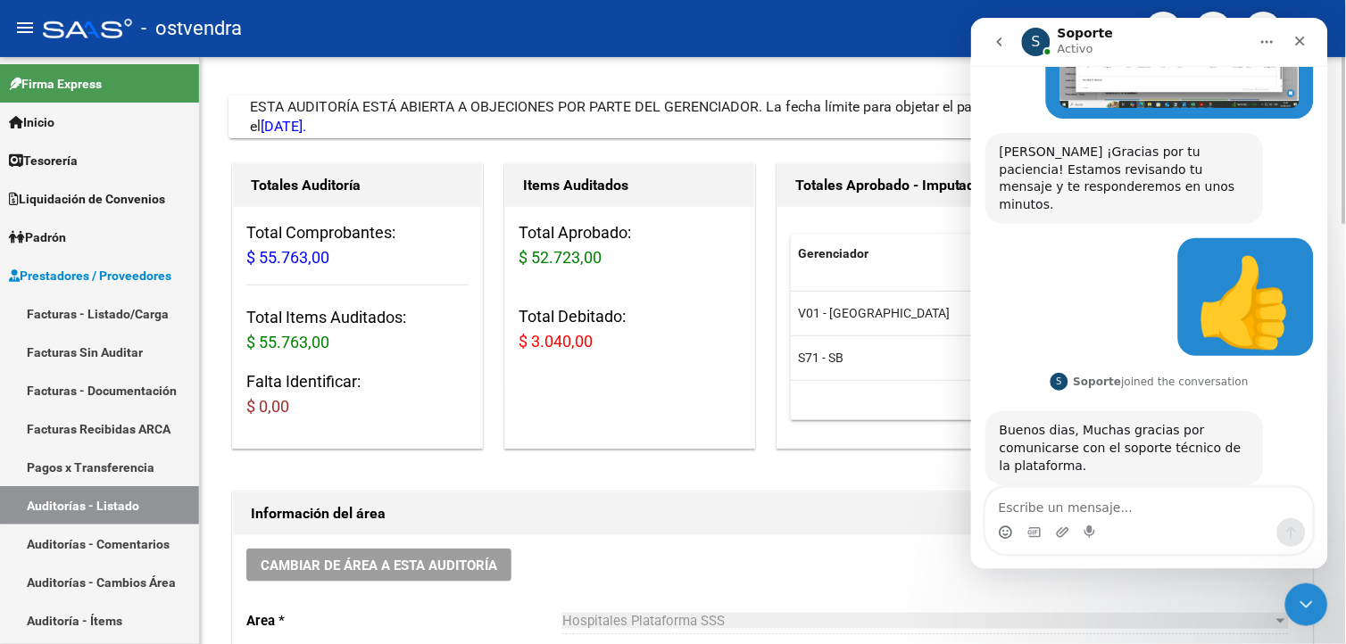
click at [1345, 175] on html "menu - ostvendra person Firma Express Inicio Calendario SSS Instructivos Contac…" at bounding box center [673, 322] width 1346 height 644
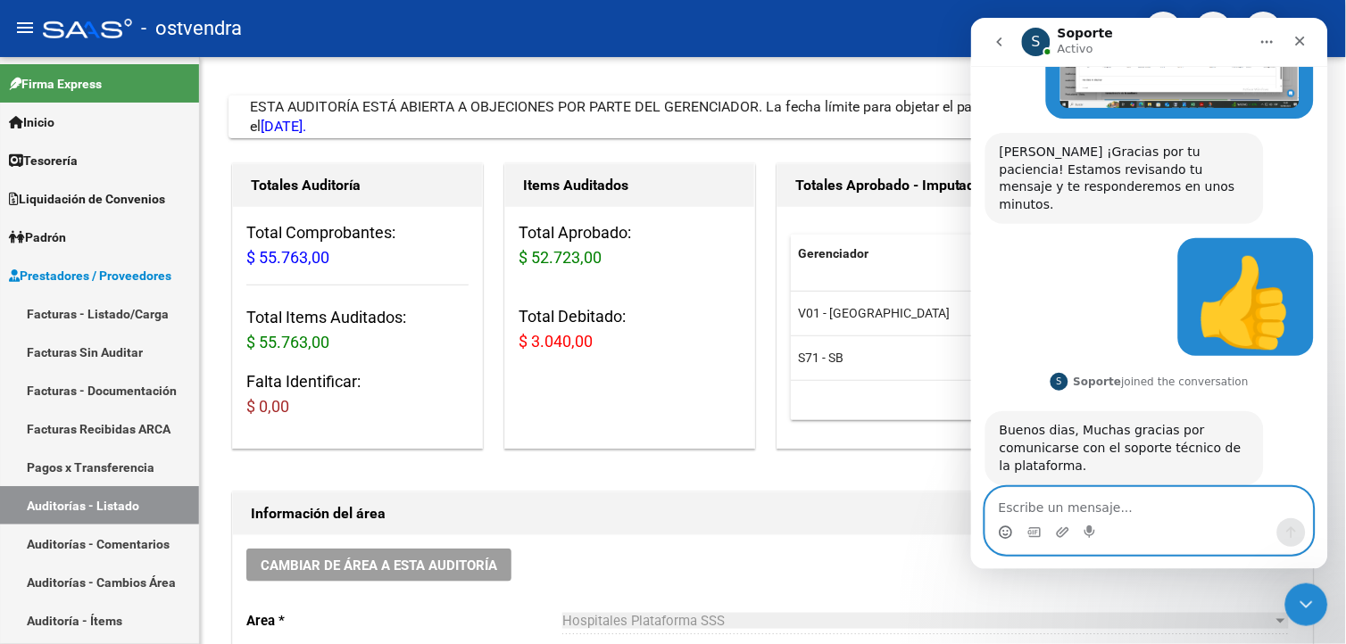
click at [1040, 491] on textarea "Escribe un mensaje..." at bounding box center [1148, 502] width 327 height 30
click at [1000, 533] on icon "Selector de emoji" at bounding box center [1005, 532] width 14 height 14
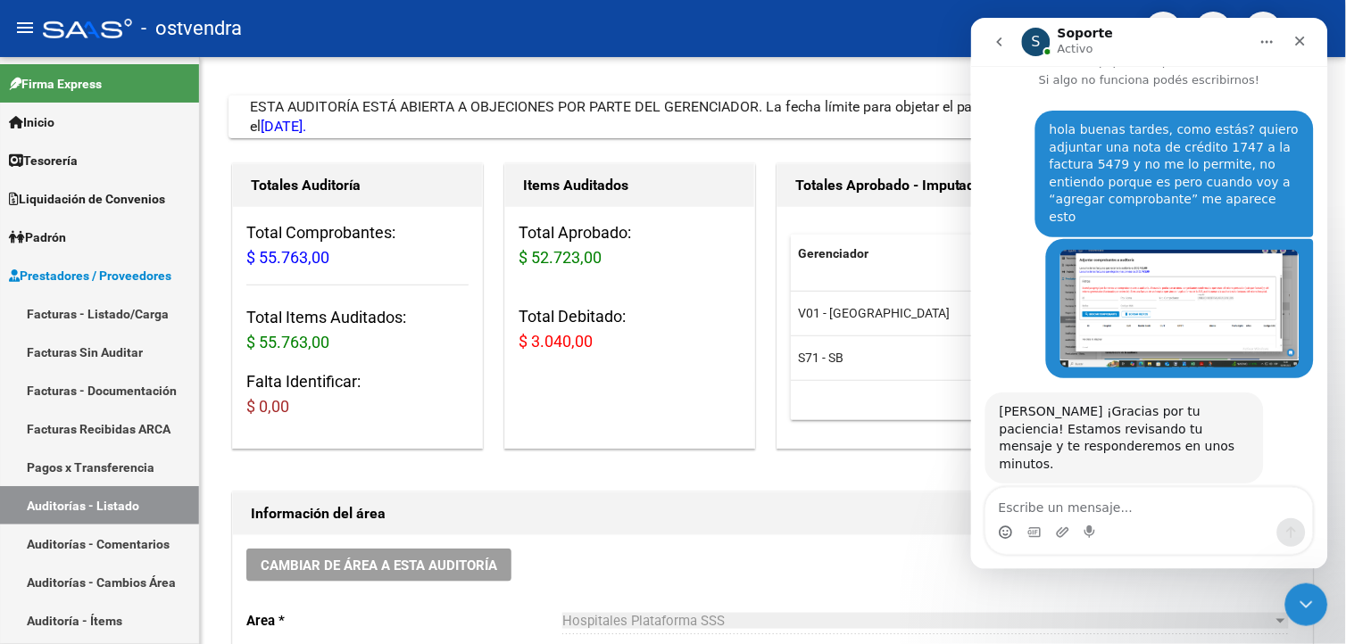
scroll to position [420, 0]
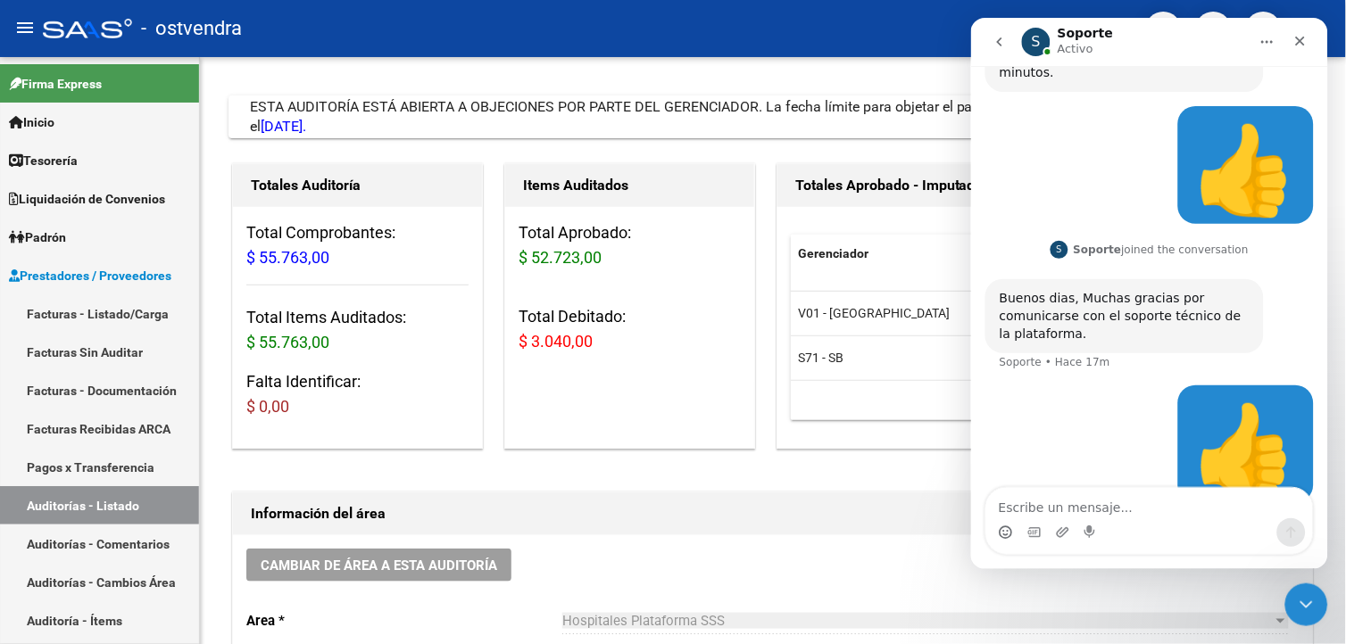
click at [1004, 532] on icon "Selector de emoji" at bounding box center [1005, 532] width 14 height 14
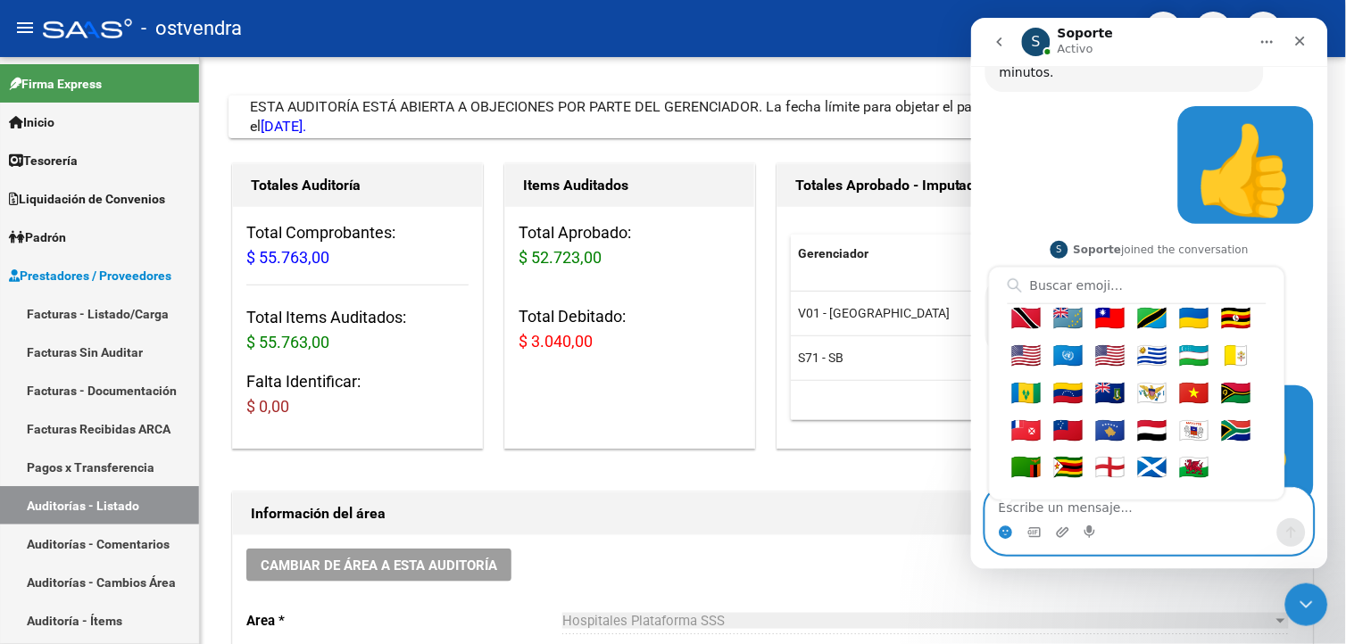
scroll to position [14323, 0]
click at [1234, 537] on div "Usado frecuentemente 👍 👎 😭 😕 😐 😊 😍 😀 😃 😄 😁 😆 😅 🤣 😂 🙂 🙃 🫠 😉 😊 😇 🥰 😍 🤩 😘 😗 😚 😙 🥲 …" at bounding box center [1148, 532] width 327 height 29
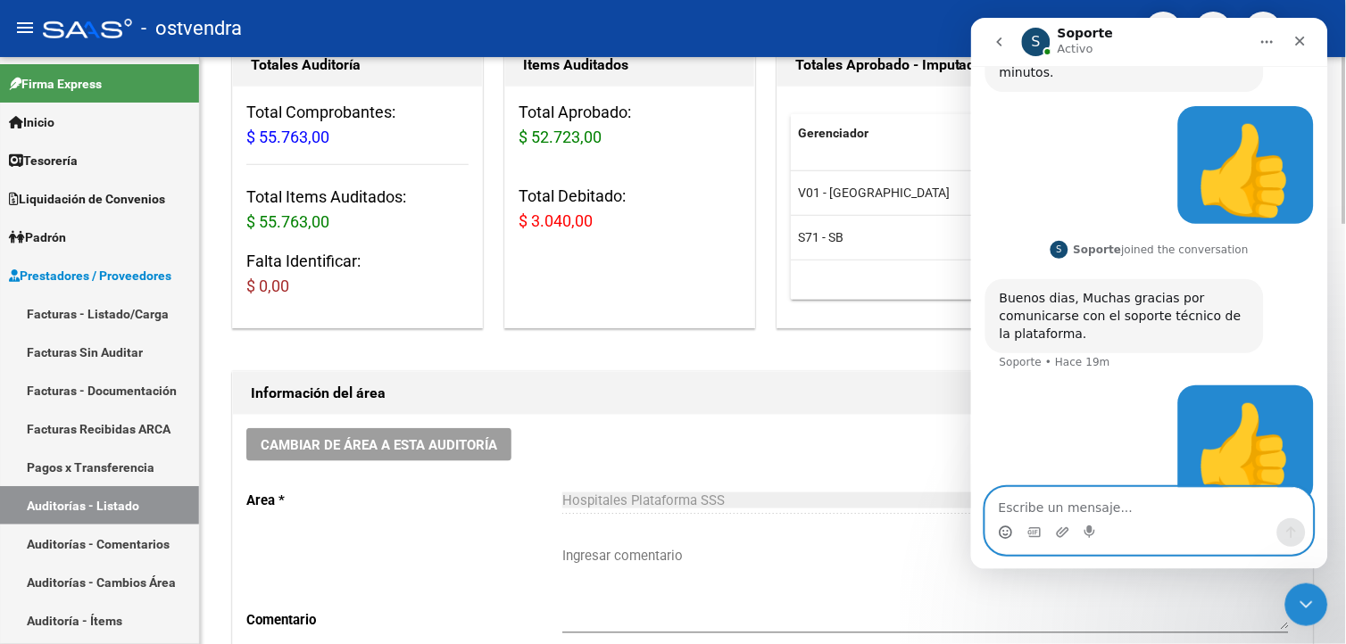
scroll to position [268, 0]
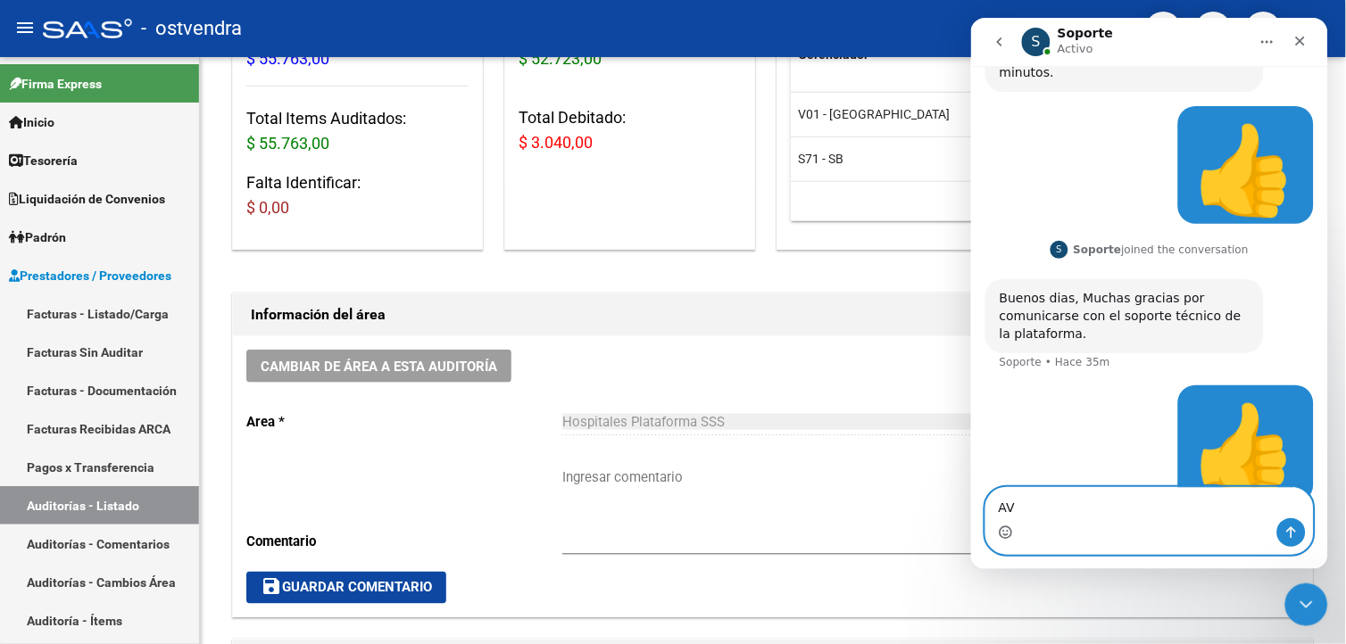
type textarea "A"
type textarea "avíseme cuando se pueden fijar, gracias"
click at [1289, 540] on button "Enviar un mensaje…" at bounding box center [1290, 532] width 29 height 29
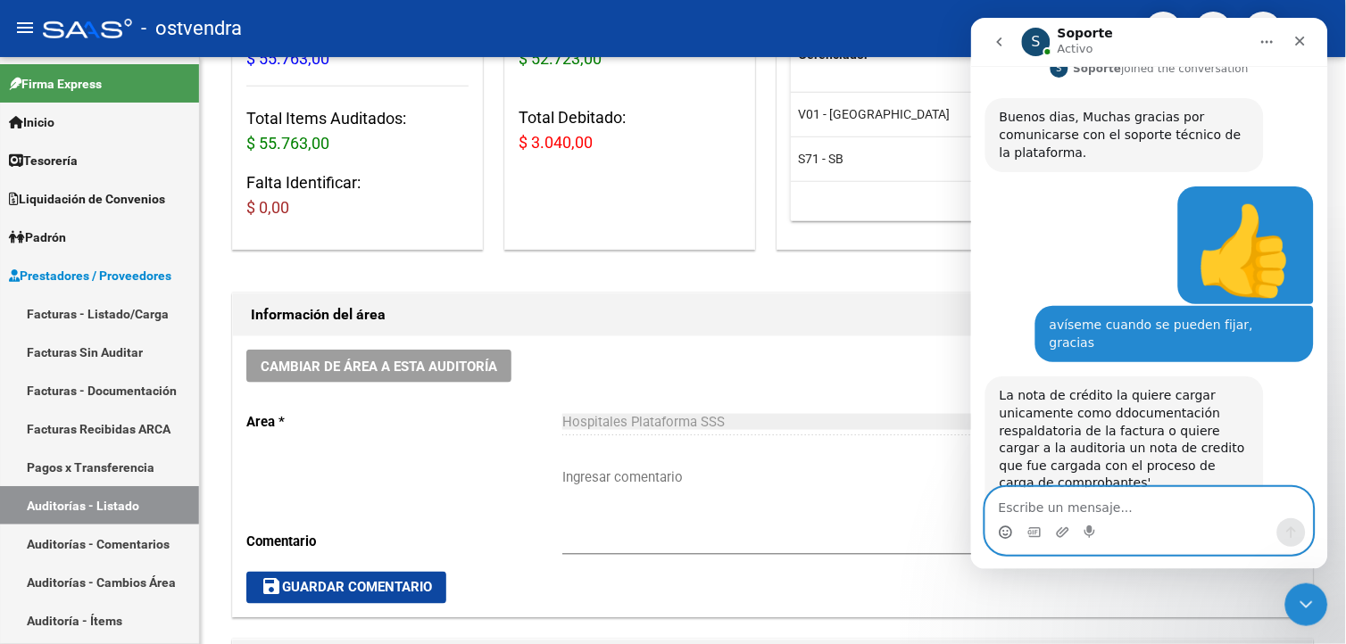
scroll to position [642, 0]
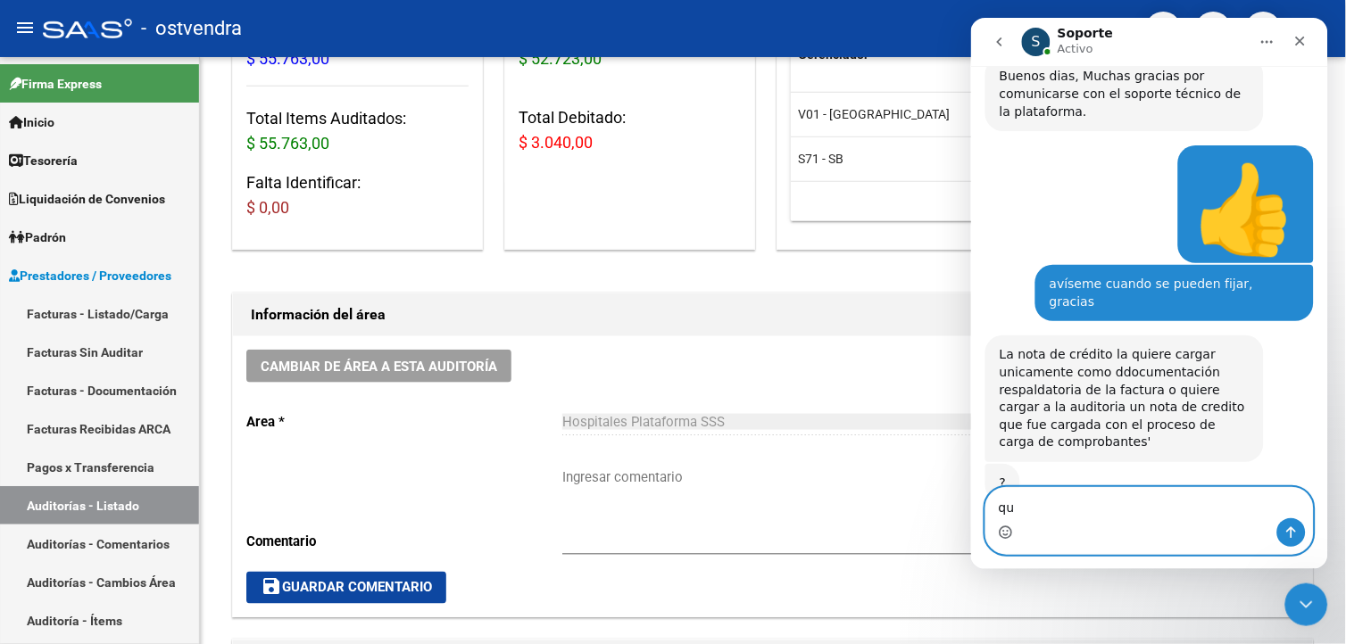
type textarea "q"
type textarea "c"
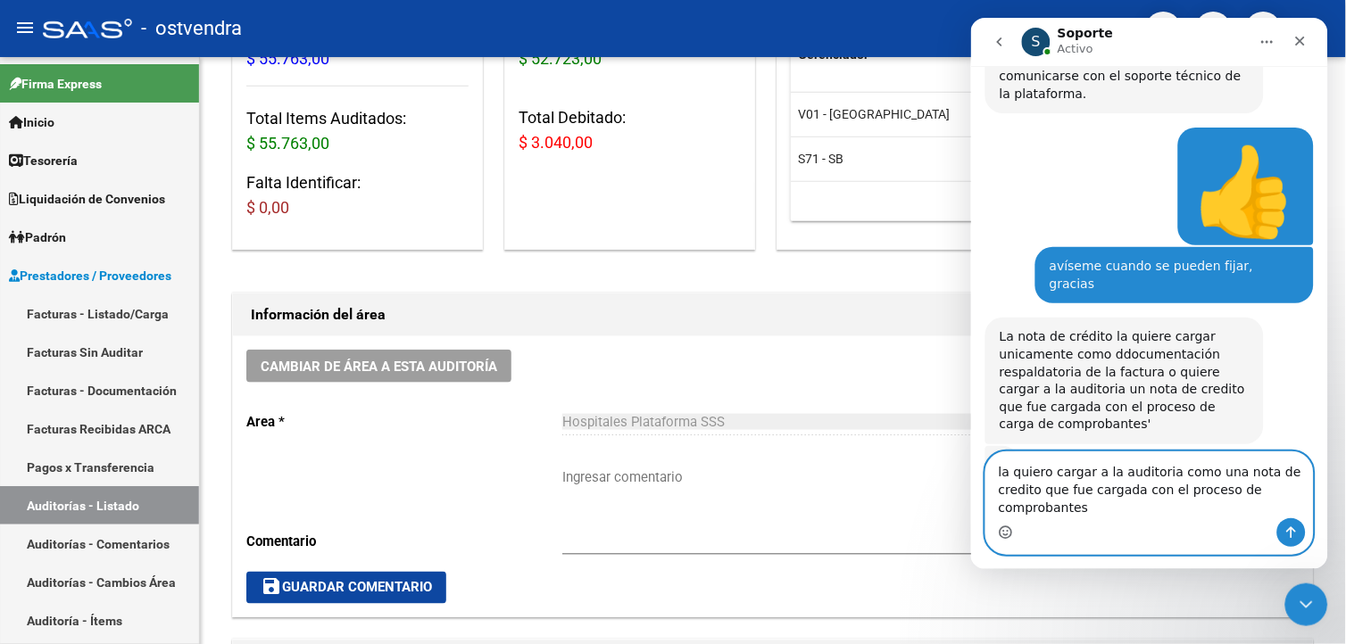
scroll to position [678, 0]
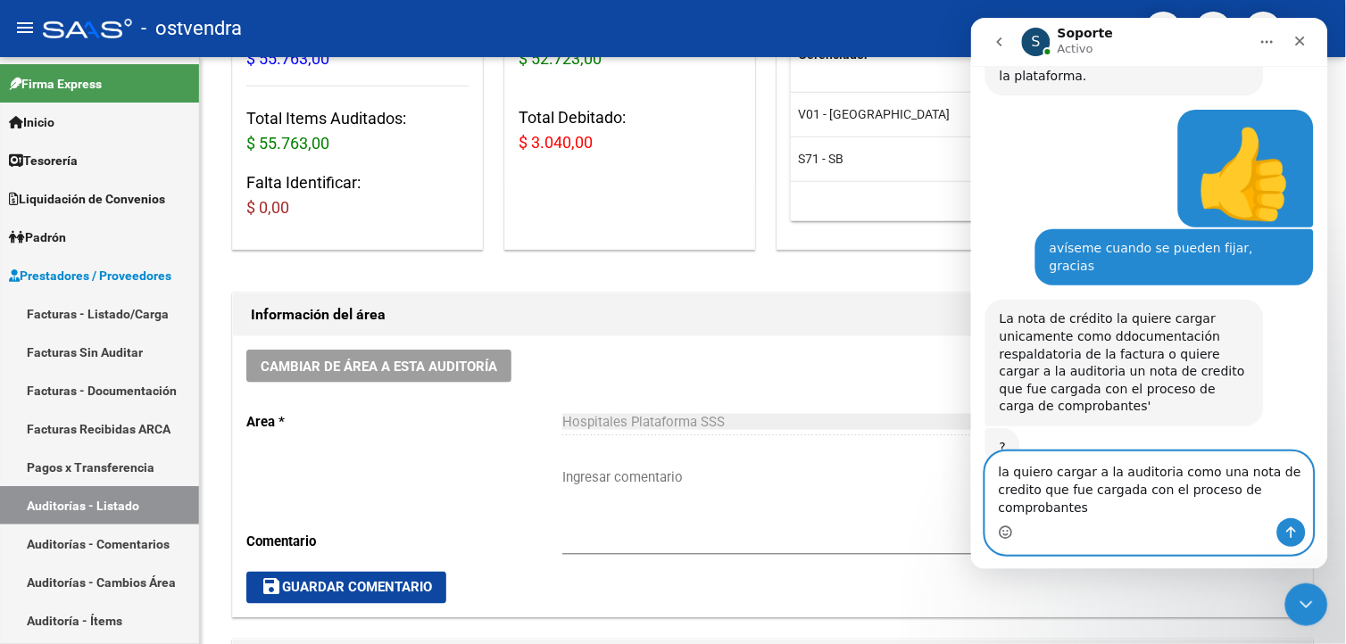
drag, startPoint x: 1029, startPoint y: 486, endPoint x: 1015, endPoint y: 480, distance: 15.6
drag, startPoint x: 1086, startPoint y: 503, endPoint x: 1077, endPoint y: 516, distance: 15.4
click at [1077, 516] on textarea "la quiero cargar a la auditoria como una nota de crédito que fue cargada con el…" at bounding box center [1148, 485] width 327 height 66
click at [1082, 503] on textarea "la quiero cargar a la auditoria como una nota de crédito que fue cargada con el…" at bounding box center [1148, 485] width 327 height 66
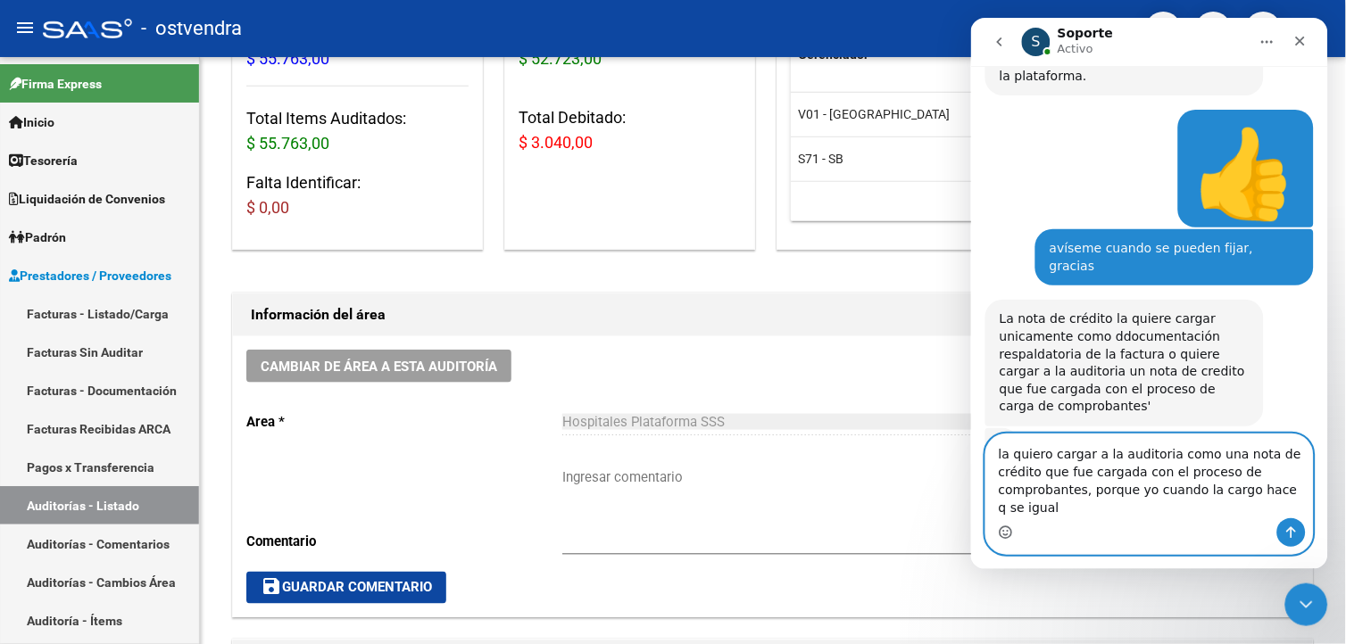
scroll to position [696, 0]
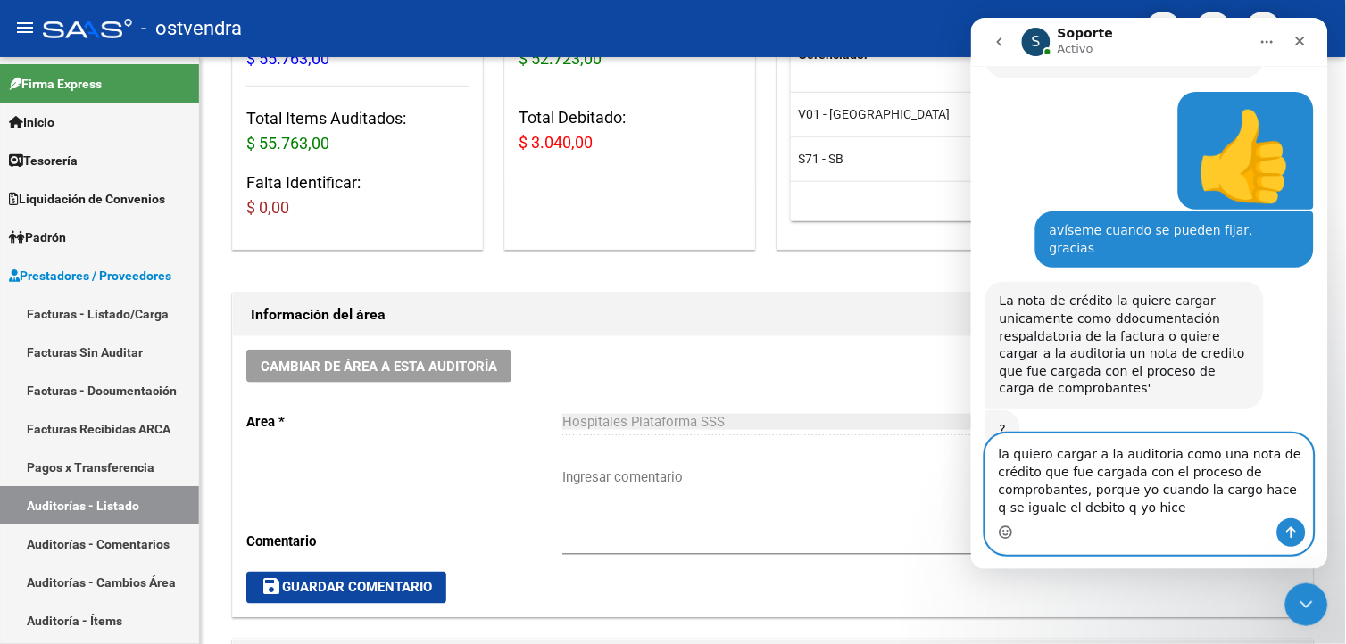
type textarea "la quiero cargar a la auditoria como una nota de crédito que fue cargada con el…"
click at [1140, 500] on textarea "la quiero cargar a la auditoria como una nota de crédito que fue cargada con el…" at bounding box center [1148, 476] width 327 height 84
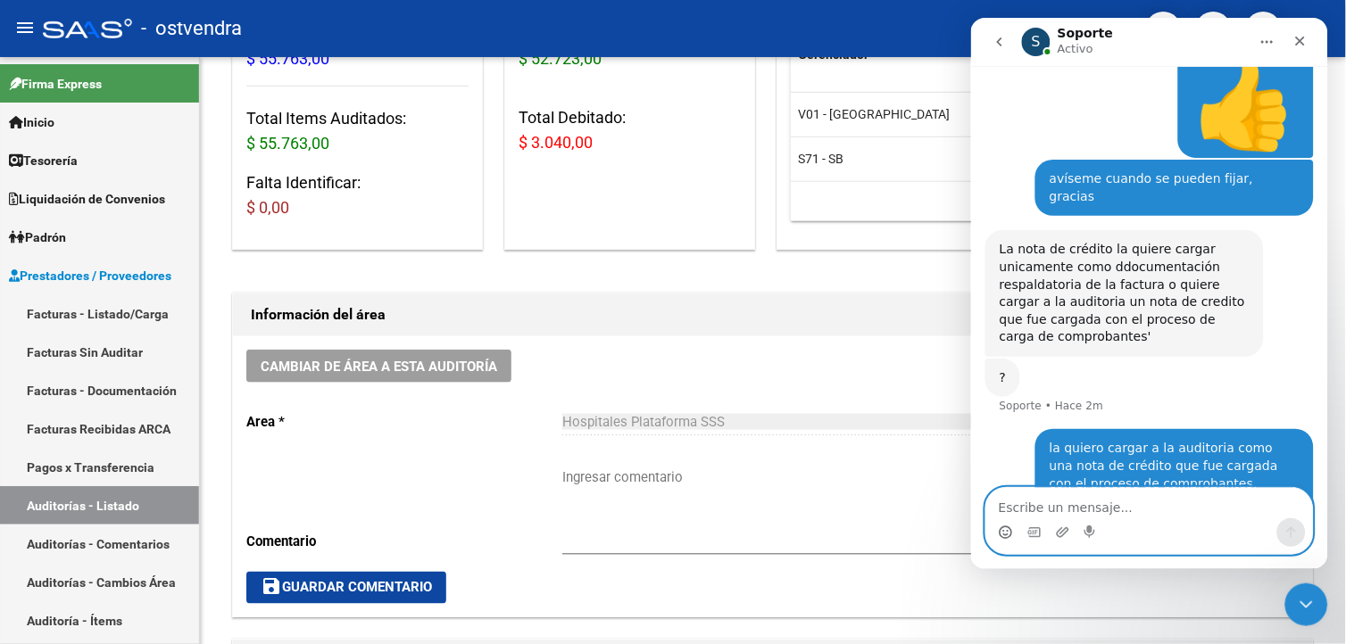
scroll to position [747, 0]
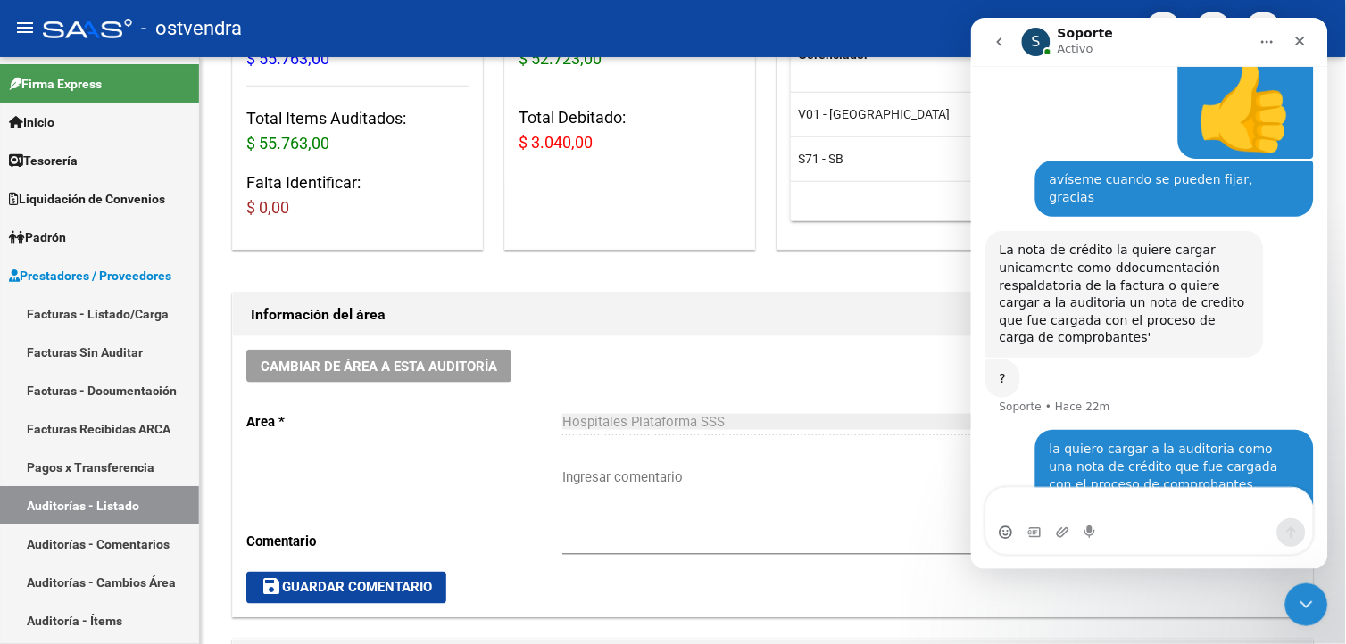
click at [1040, 37] on div "S" at bounding box center [1035, 41] width 29 height 29
click at [1004, 37] on button "go back" at bounding box center [999, 41] width 34 height 34
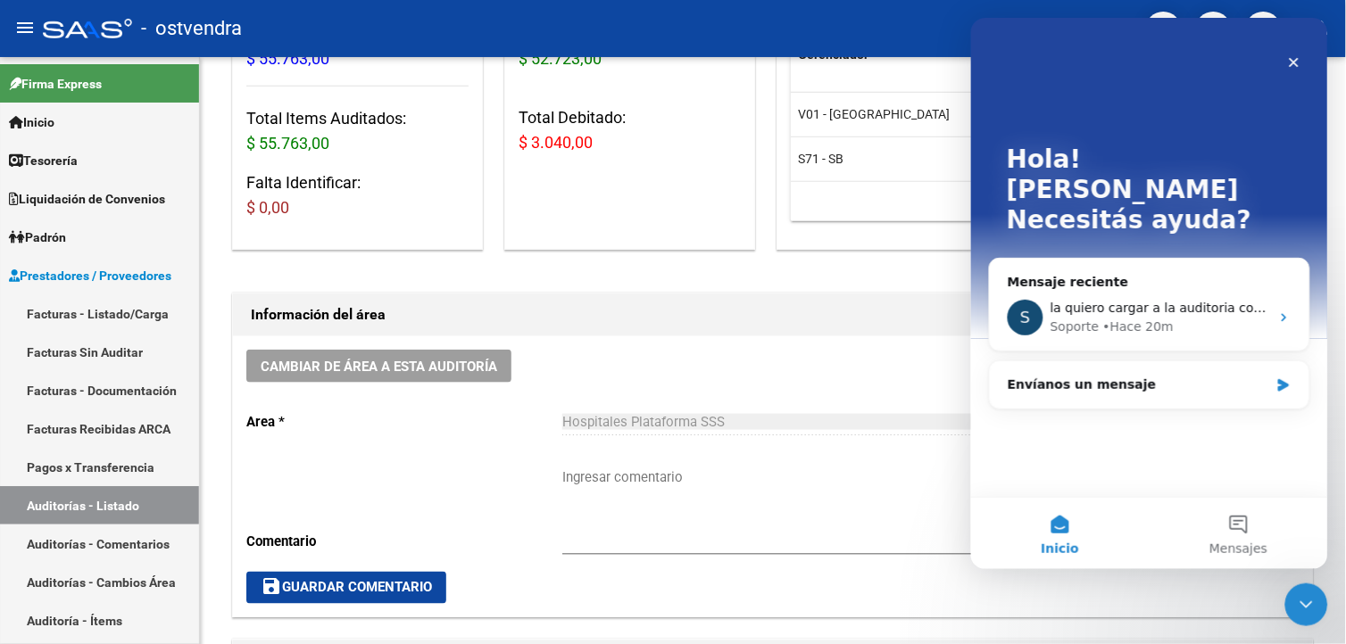
scroll to position [0, 0]
click at [1231, 526] on button "Mensajes" at bounding box center [1237, 532] width 178 height 71
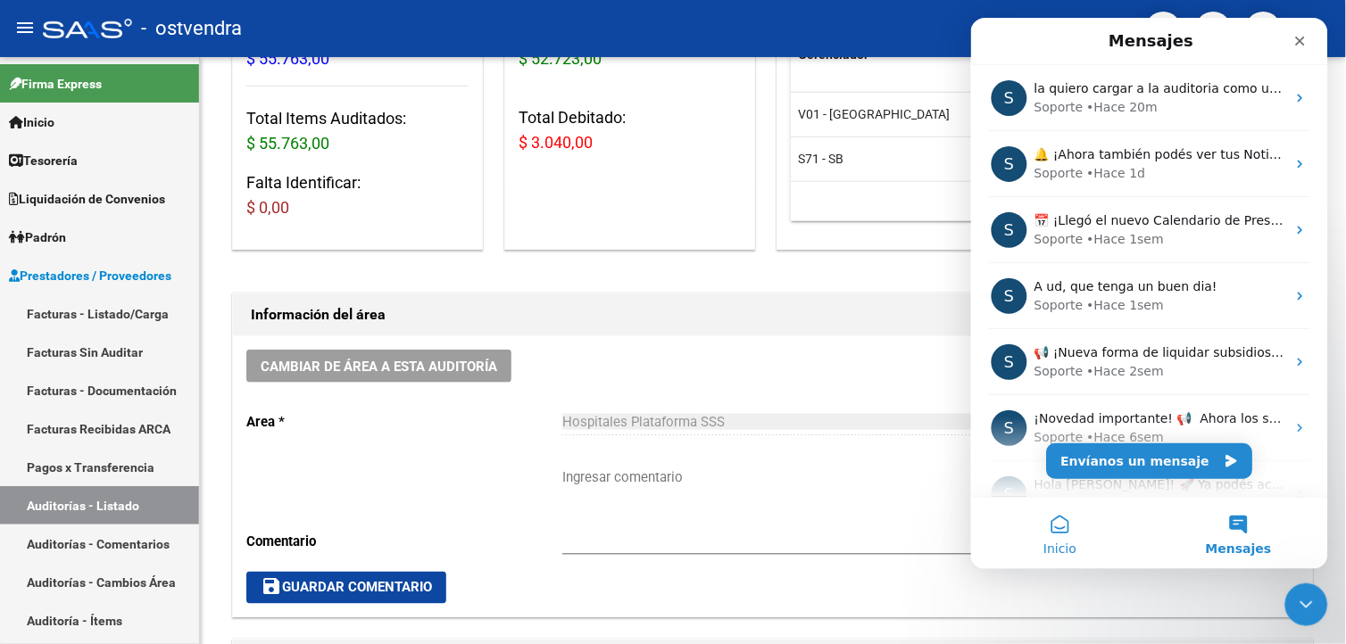
click at [1090, 523] on button "Inicio" at bounding box center [1059, 532] width 178 height 71
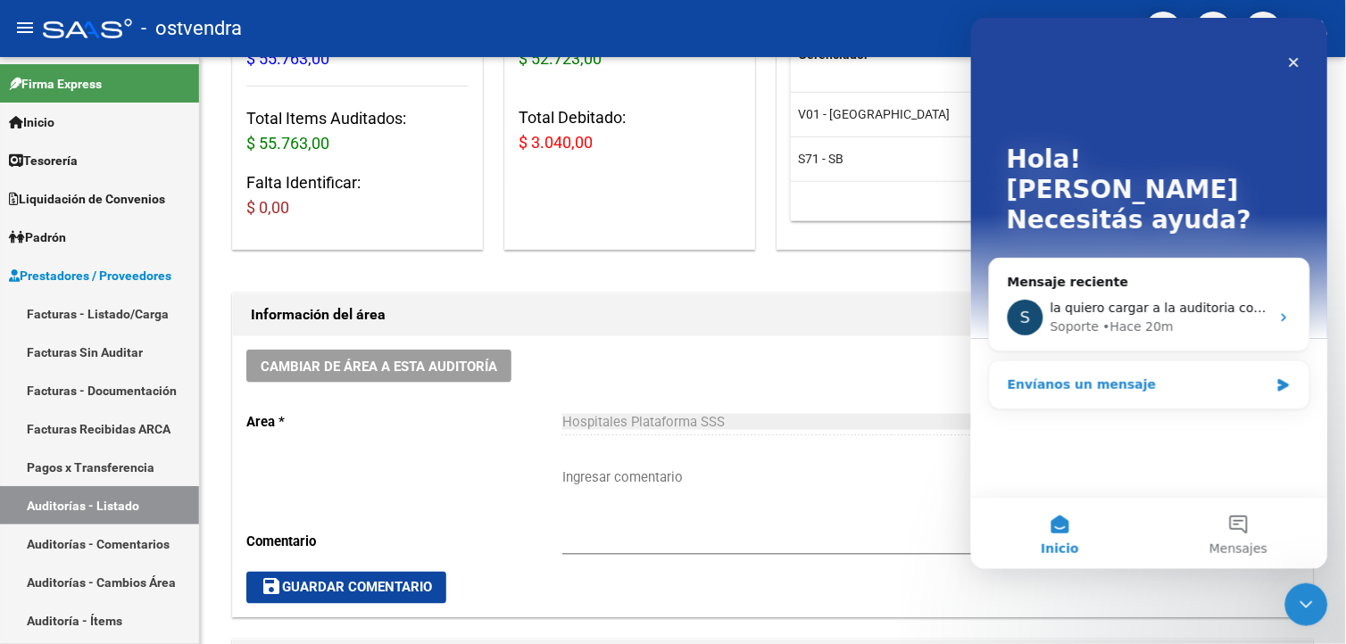
click at [1110, 375] on div "Envíanos un mensaje" at bounding box center [1137, 384] width 261 height 19
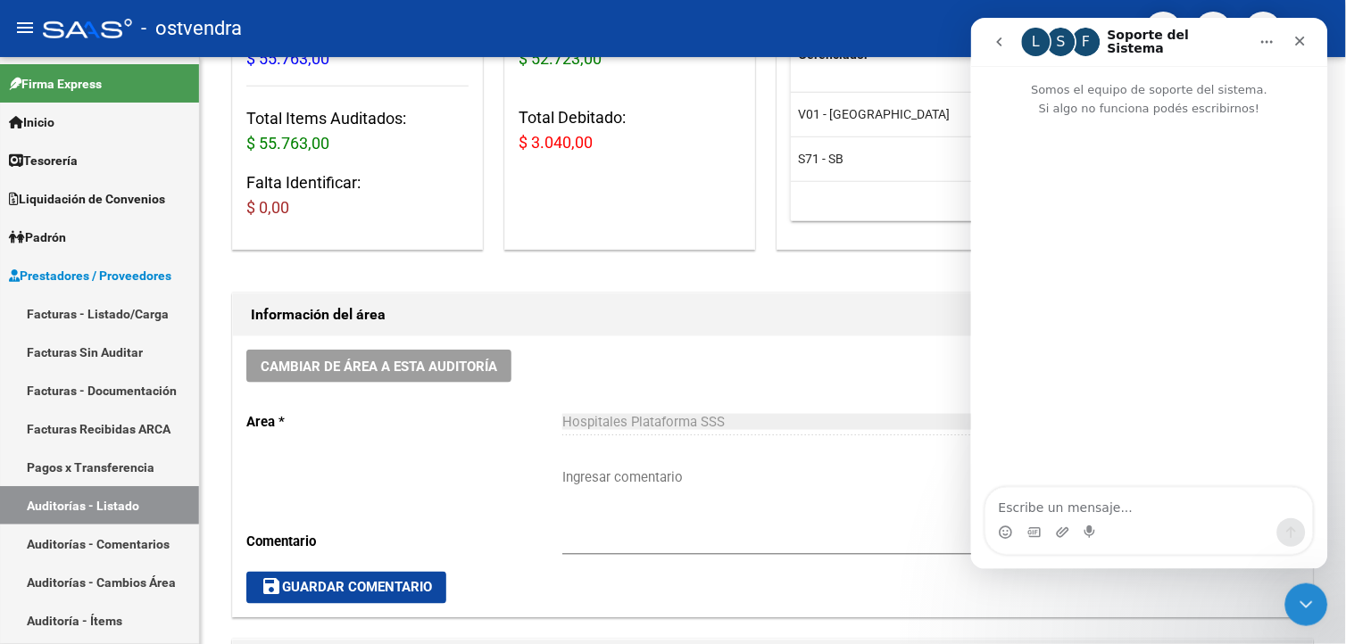
click at [1002, 34] on icon "go back" at bounding box center [998, 41] width 14 height 14
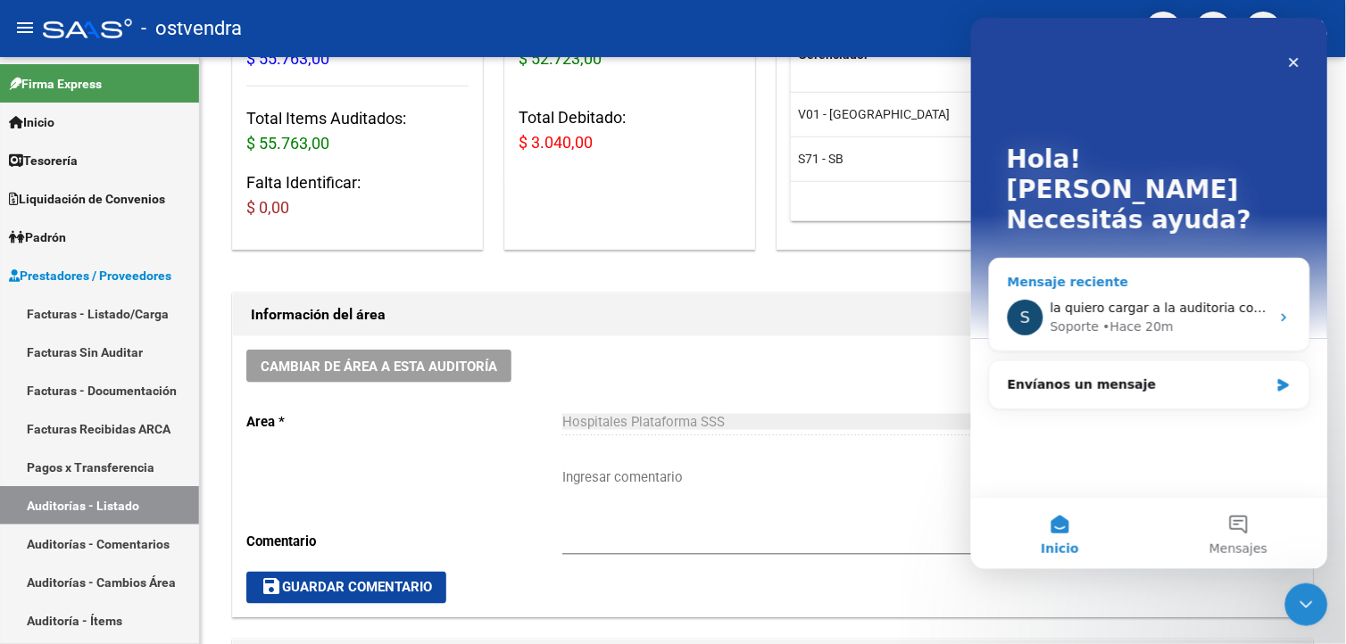
click at [1137, 272] on div "Mensaje reciente" at bounding box center [1149, 281] width 284 height 19
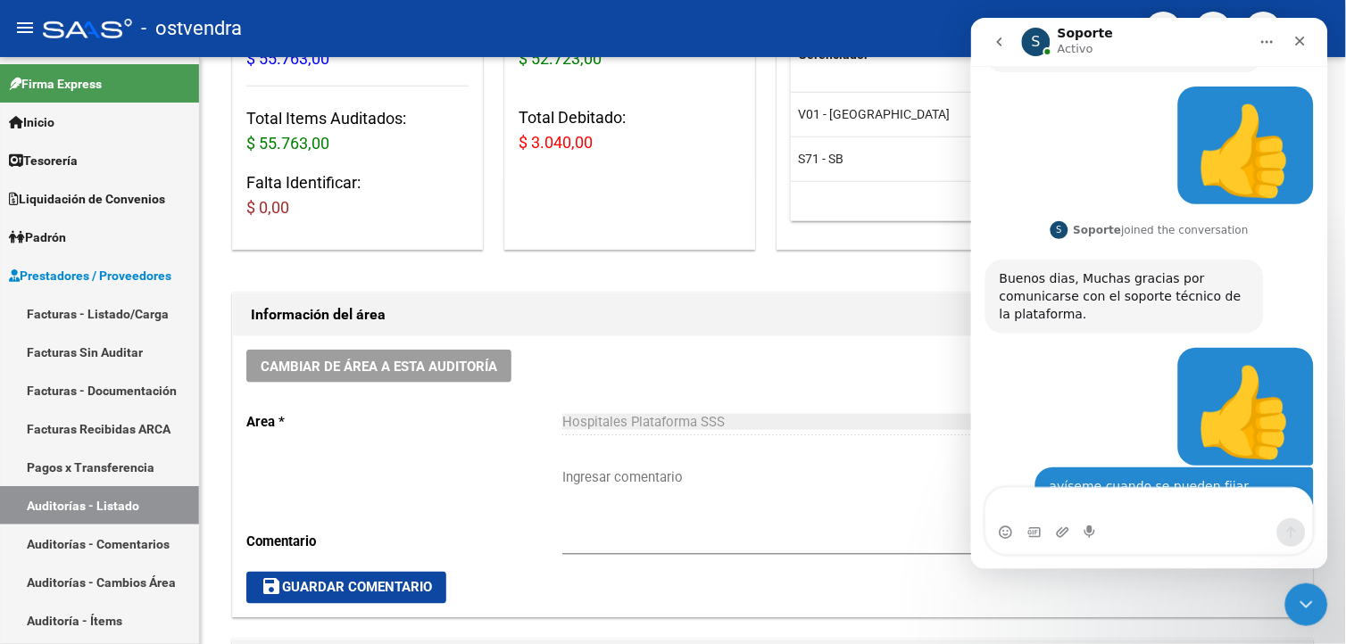
scroll to position [747, 0]
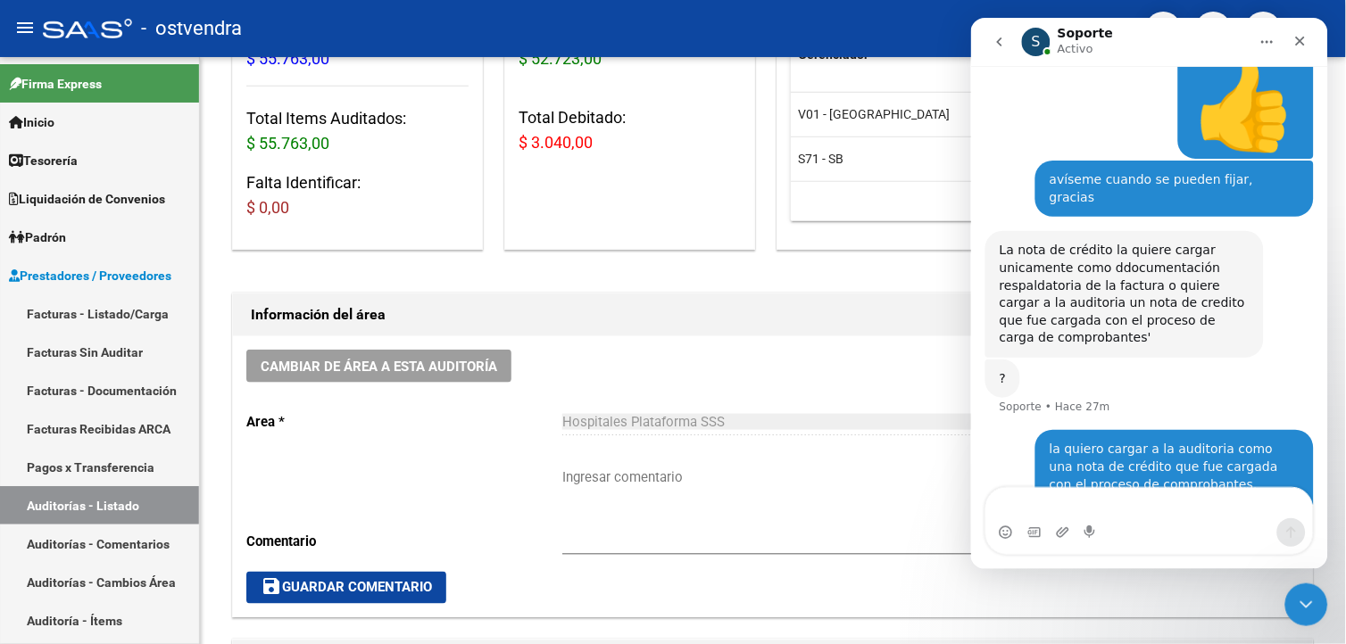
click at [1052, 440] on div "la quiero cargar a la auditoria como una nota de crédito que fue cargada con el…" at bounding box center [1174, 483] width 250 height 87
click at [1032, 495] on textarea "Escribe un mensaje..." at bounding box center [1148, 502] width 327 height 30
click at [1235, 483] on div "la quiero cargar a la auditoria como una nota de crédito que fue cargada con el…" at bounding box center [1148, 494] width 328 height 130
click at [1232, 487] on textarea "Escribe un mensaje..." at bounding box center [1148, 502] width 327 height 30
type textarea "l"
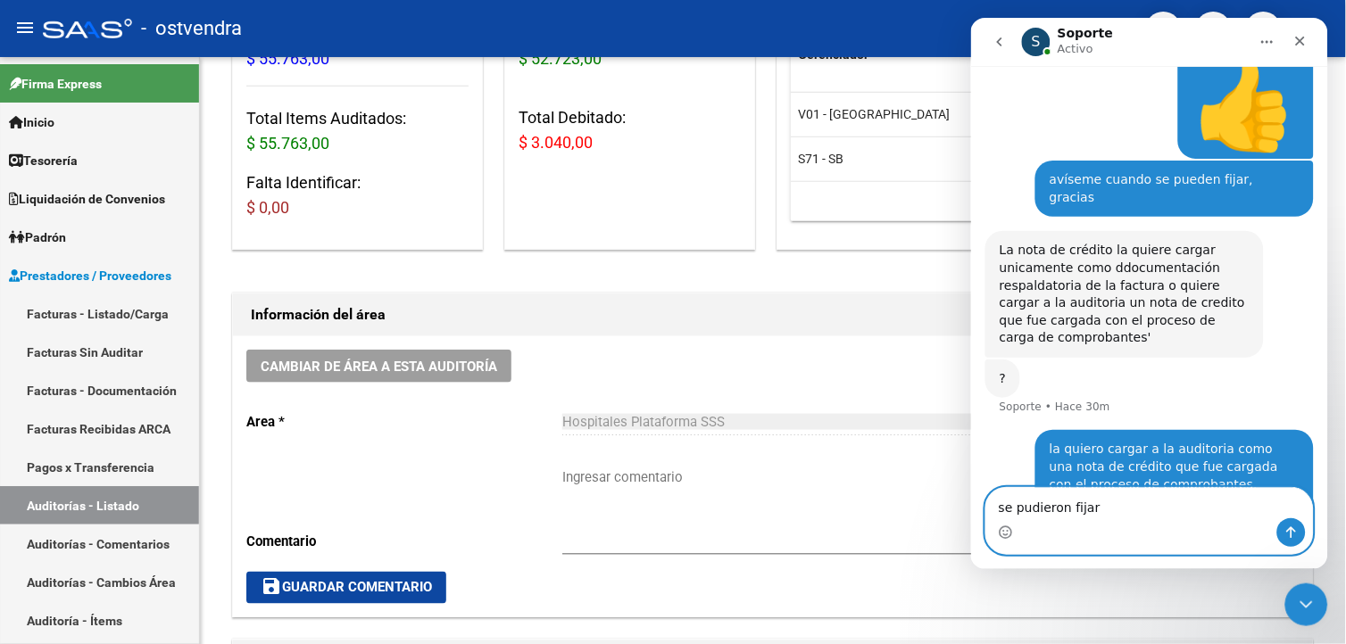
type textarea "se pudieron fijar?"
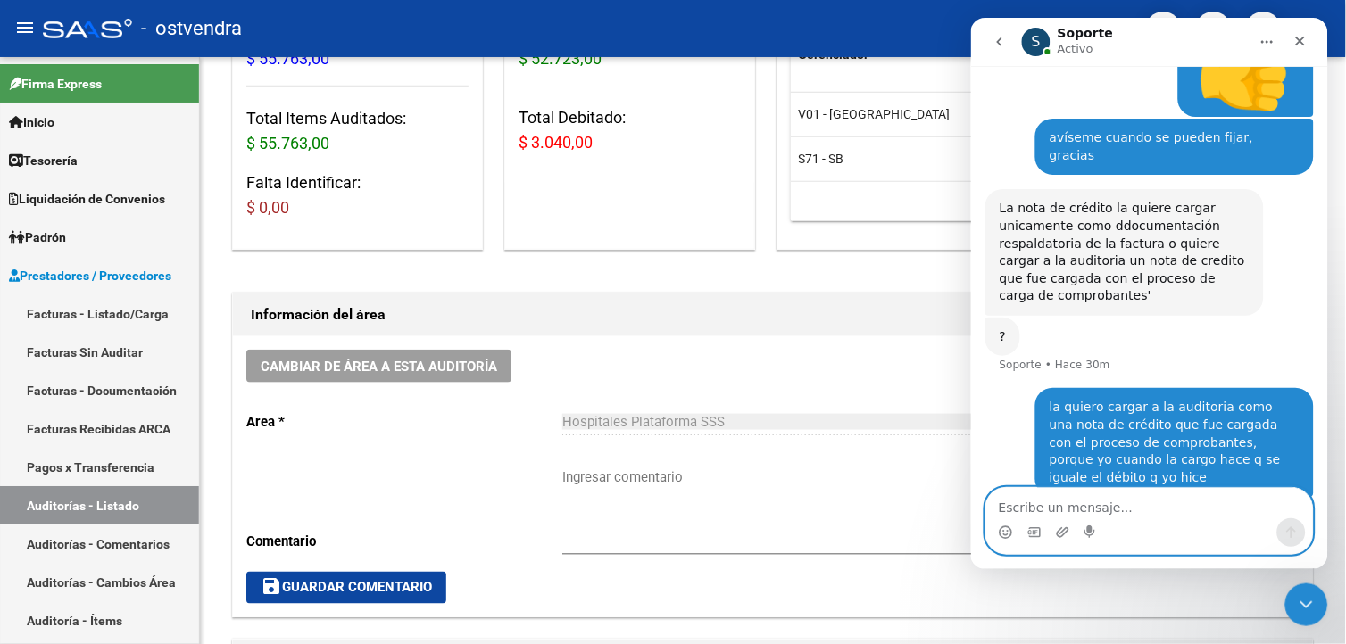
scroll to position [788, 0]
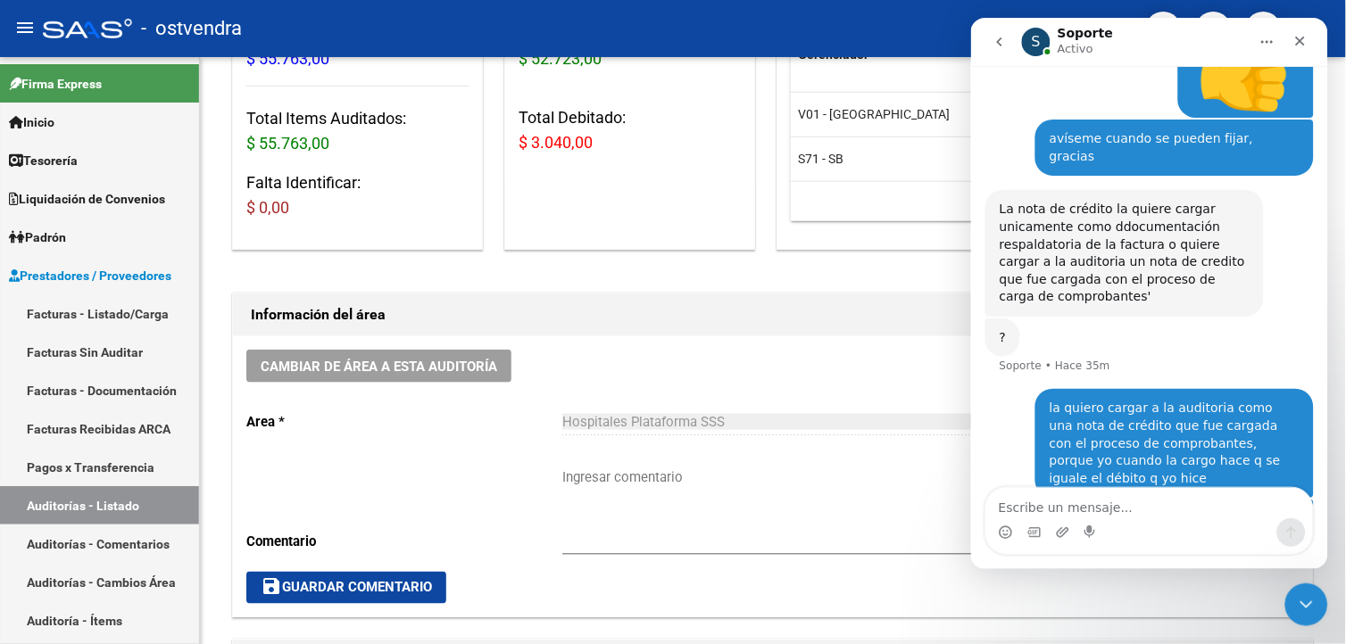
click at [1113, 261] on div "La nota de crédito la quiere cargar unicamente como ddocumentación respaldatori…" at bounding box center [1123, 252] width 278 height 127
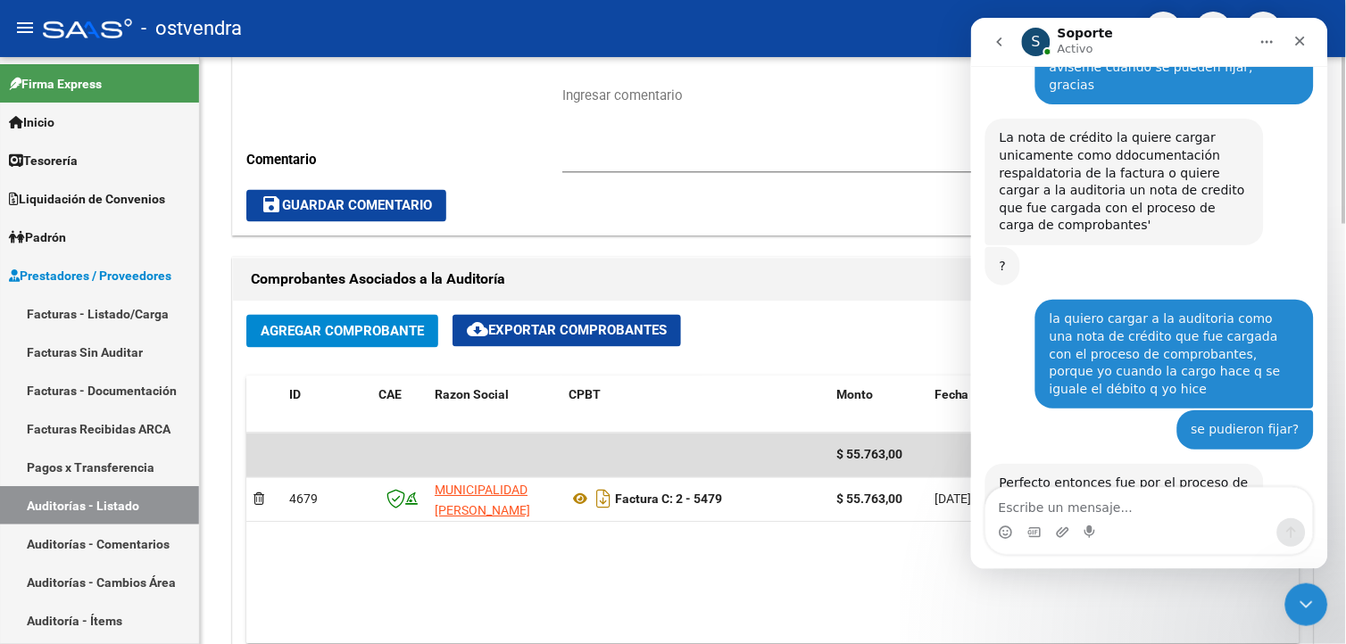
scroll to position [741, 0]
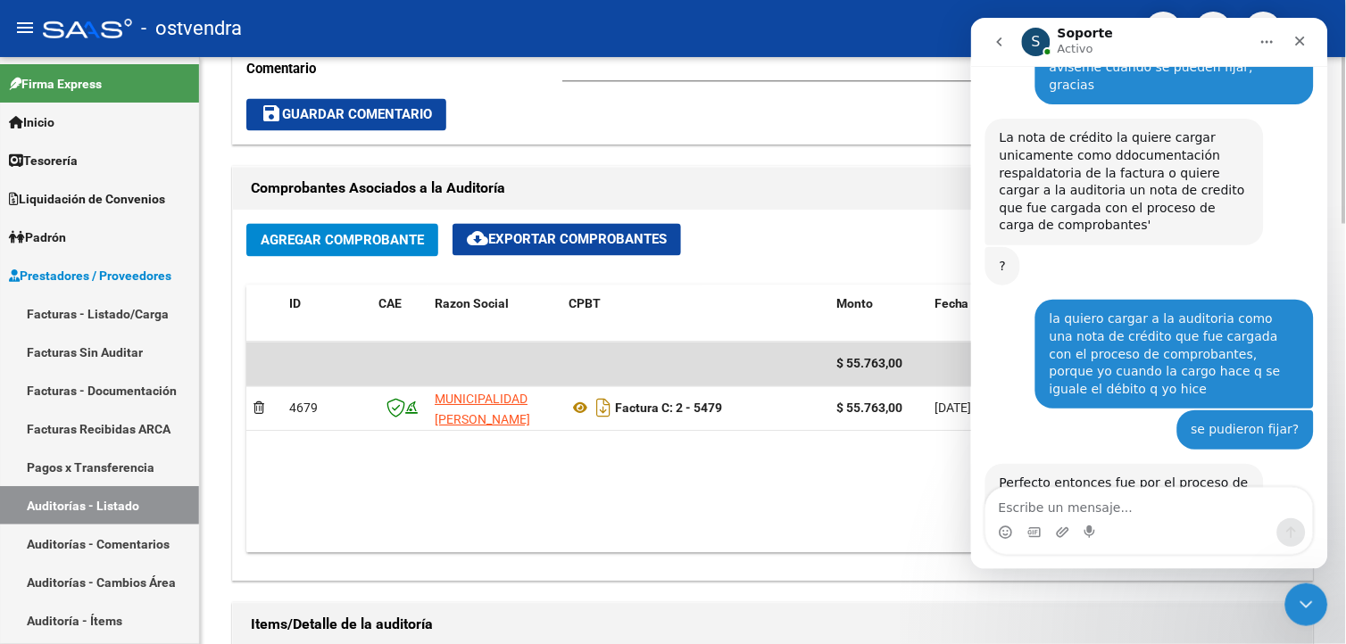
click at [1345, 360] on html "menu - ostvendra person Firma Express Inicio Calendario SSS Instructivos Contac…" at bounding box center [673, 322] width 1346 height 644
click at [394, 236] on span "Agregar Comprobante" at bounding box center [342, 241] width 163 height 16
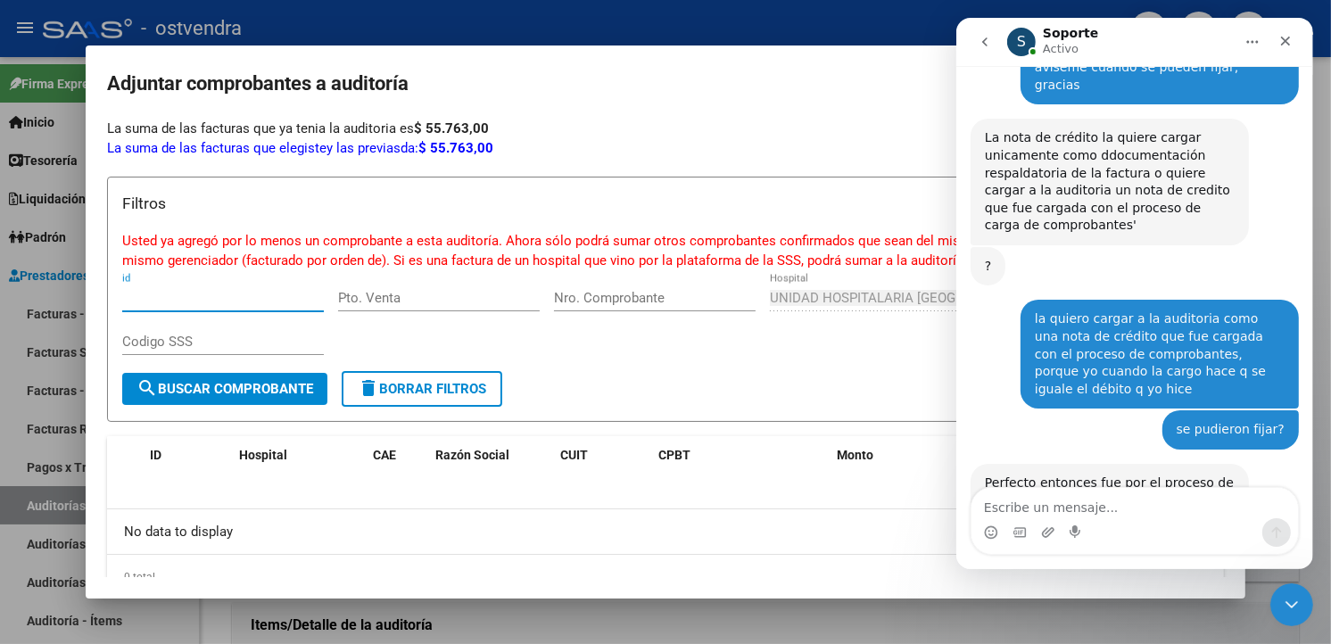
click at [478, 19] on div at bounding box center [665, 322] width 1331 height 644
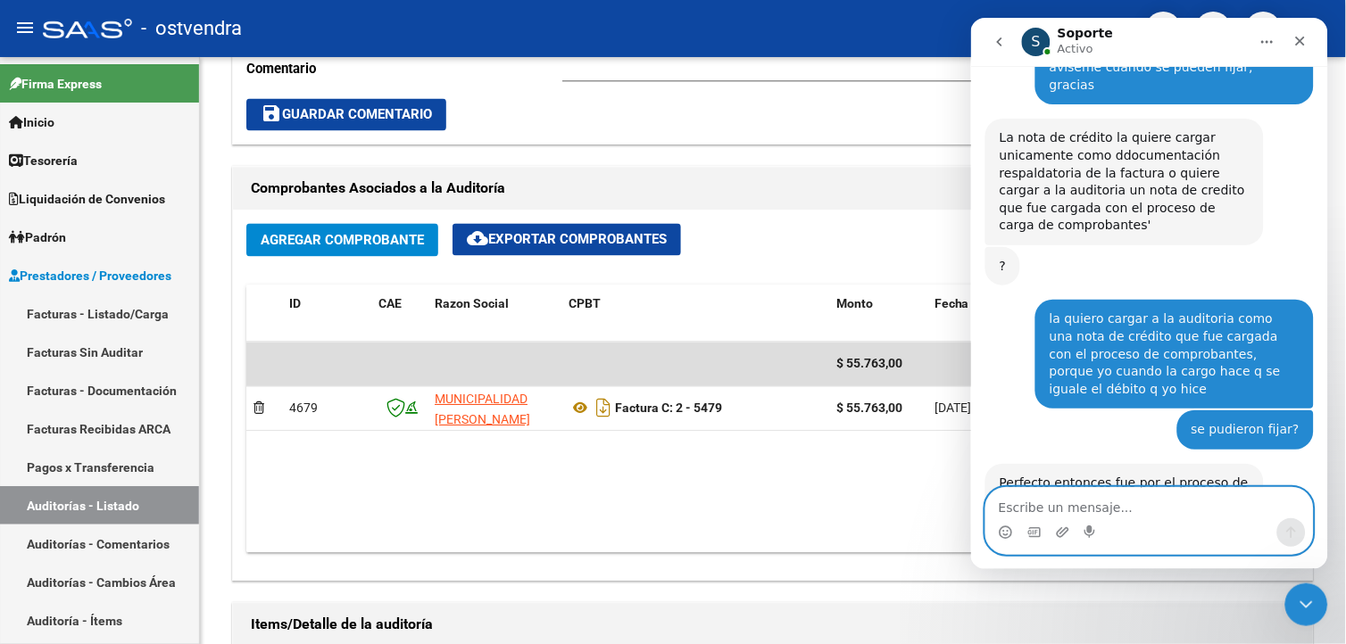
click at [1026, 507] on textarea "Escribe un mensaje..." at bounding box center [1148, 502] width 327 height 30
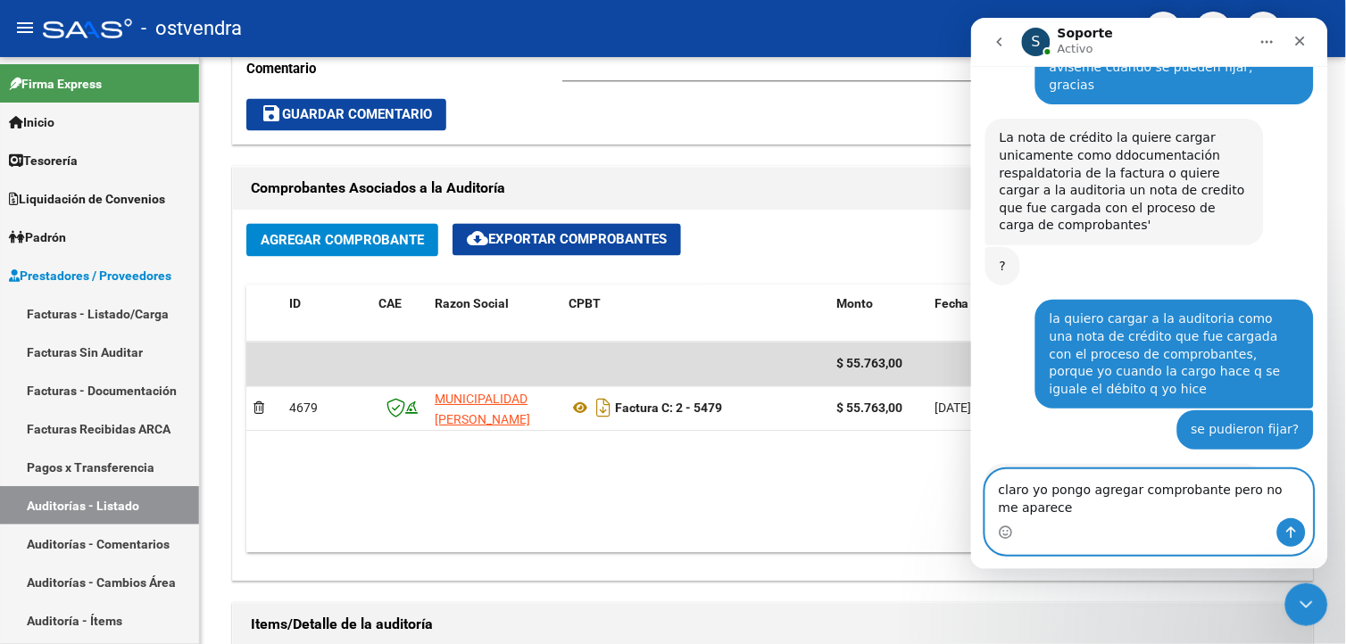
scroll to position [877, 0]
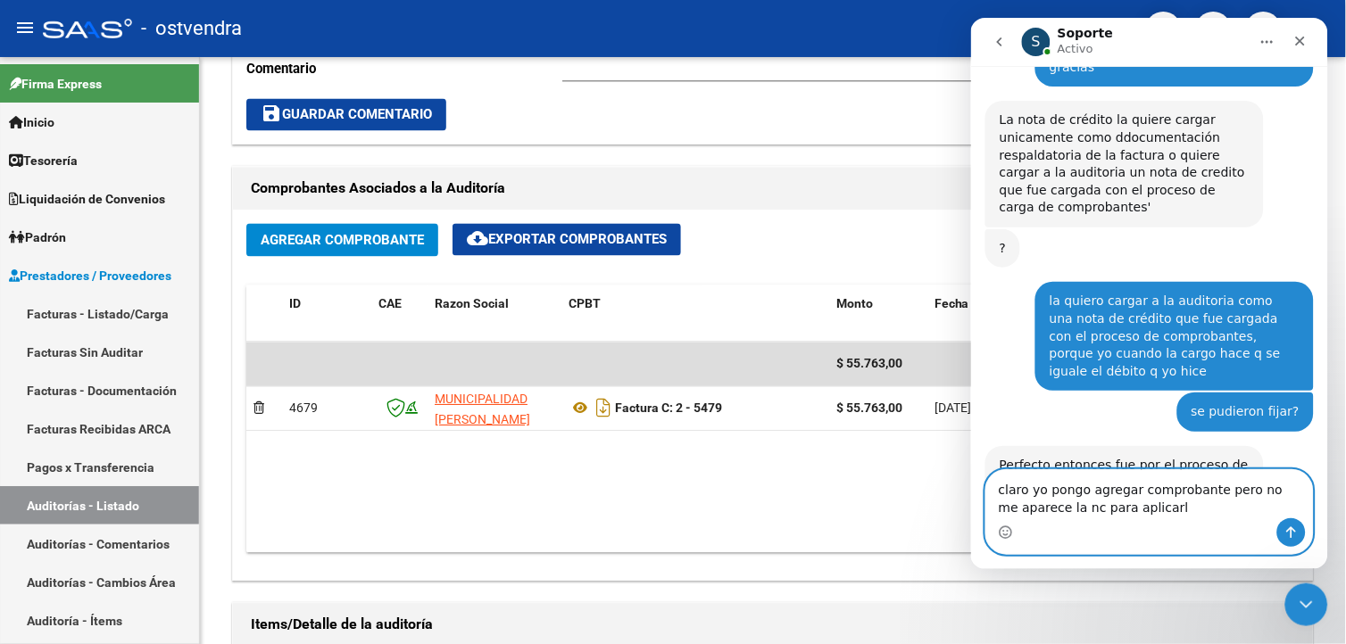
type textarea "claro yo pongo agregar comprobante pero no me aparece la nc para aplicarla"
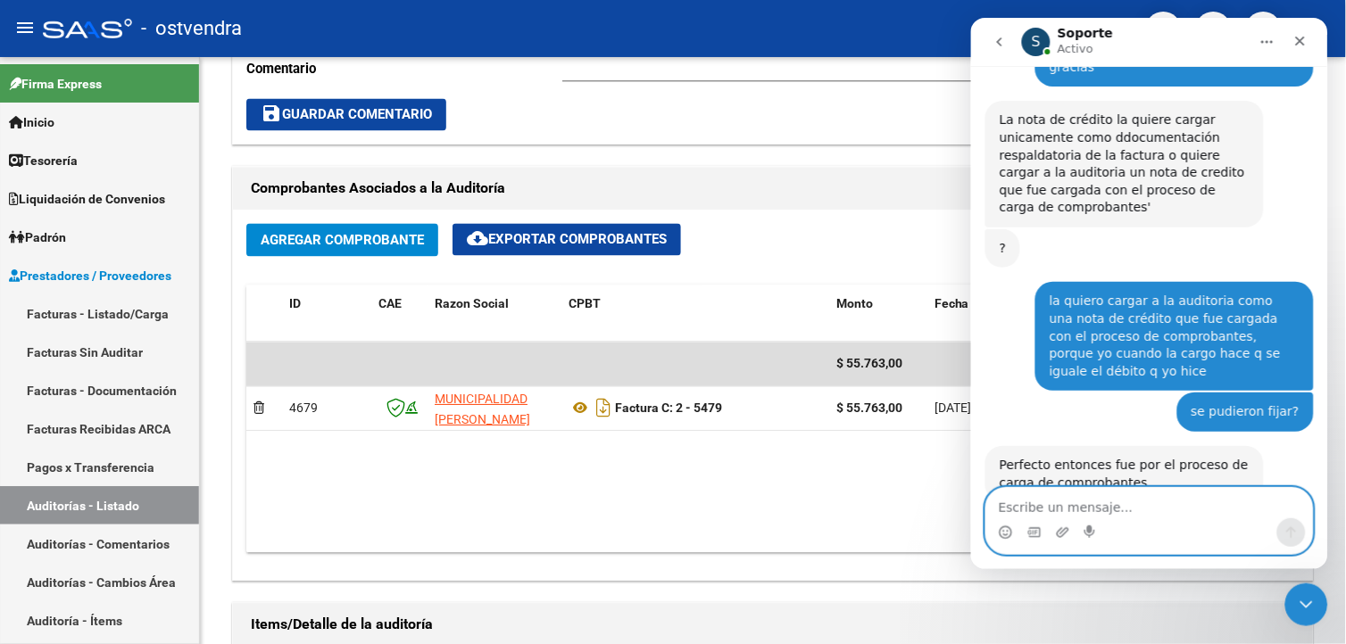
scroll to position [930, 0]
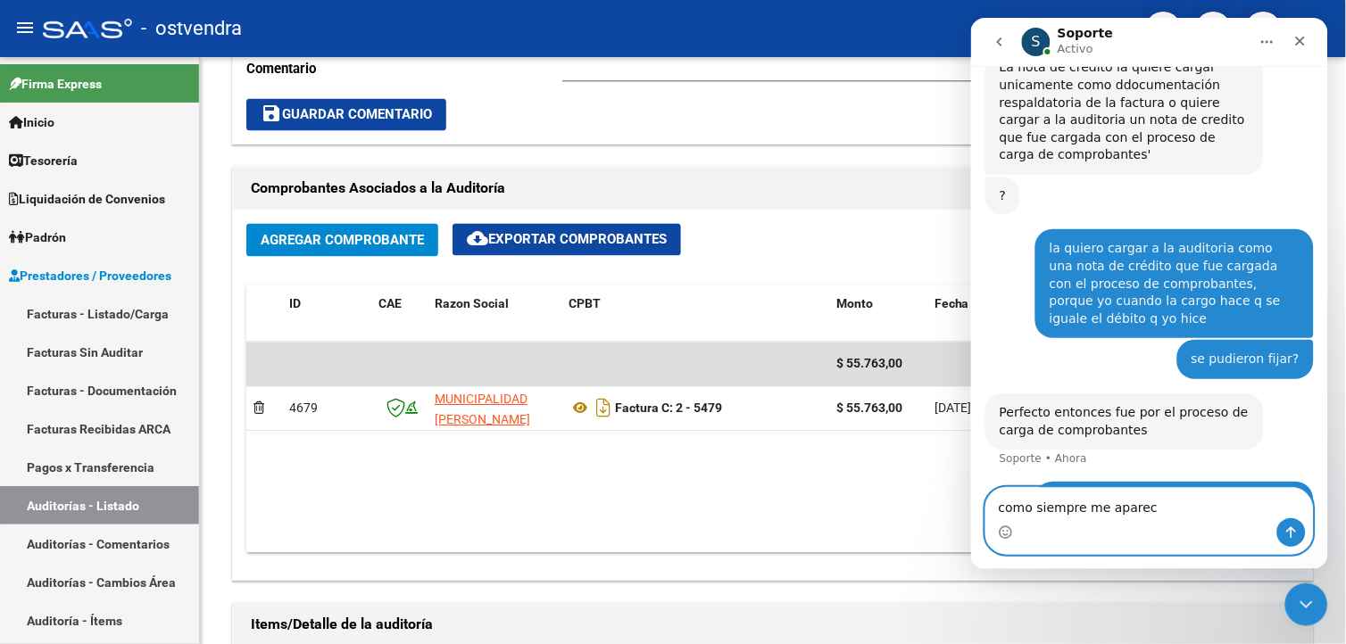
type textarea "como siempre me aparece"
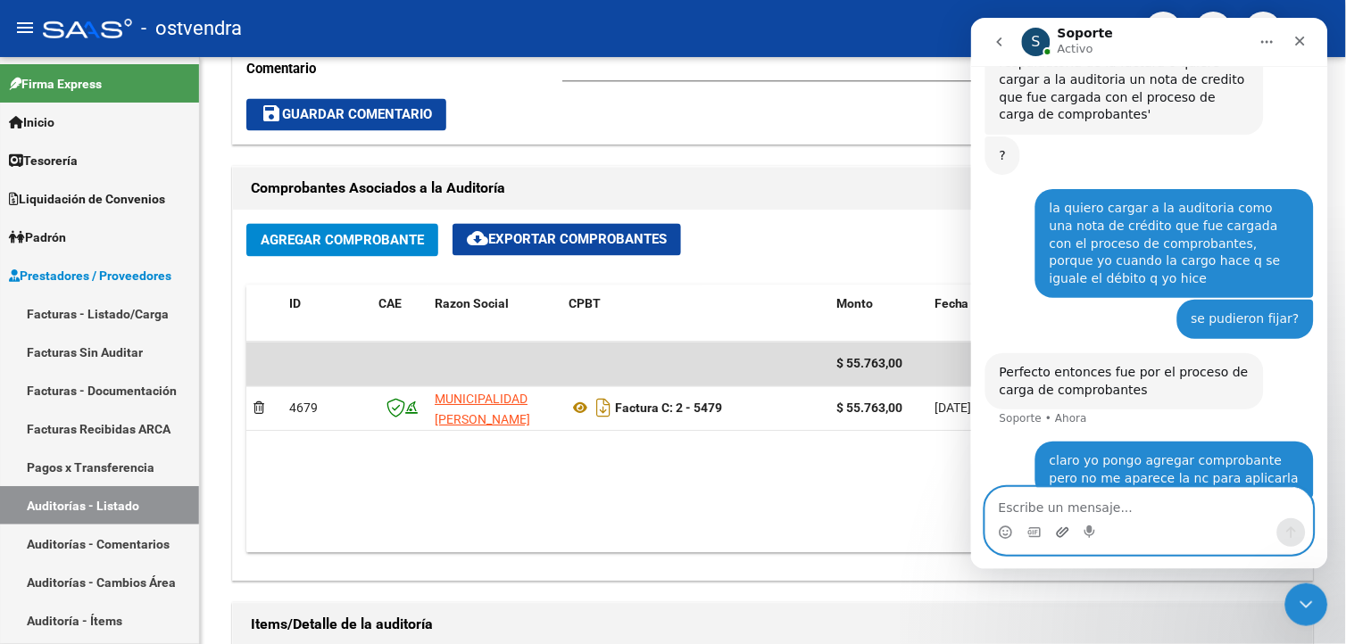
click at [1057, 526] on icon "Adjuntar un archivo" at bounding box center [1062, 532] width 14 height 14
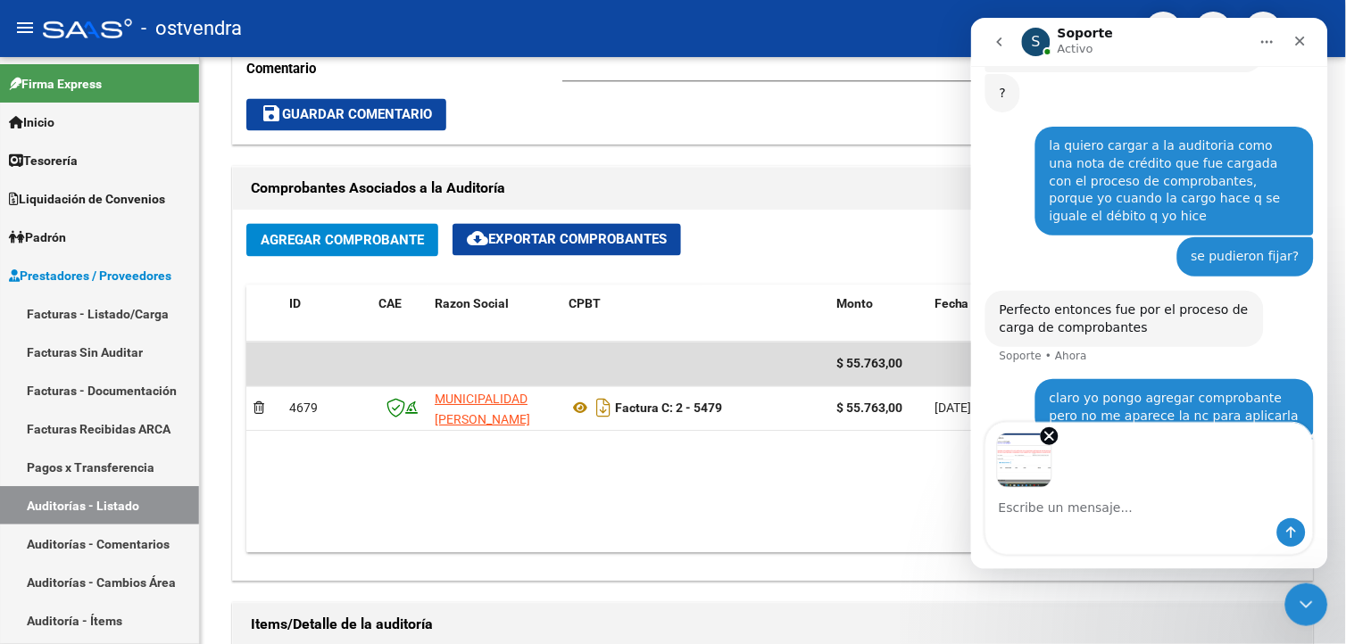
scroll to position [1035, 0]
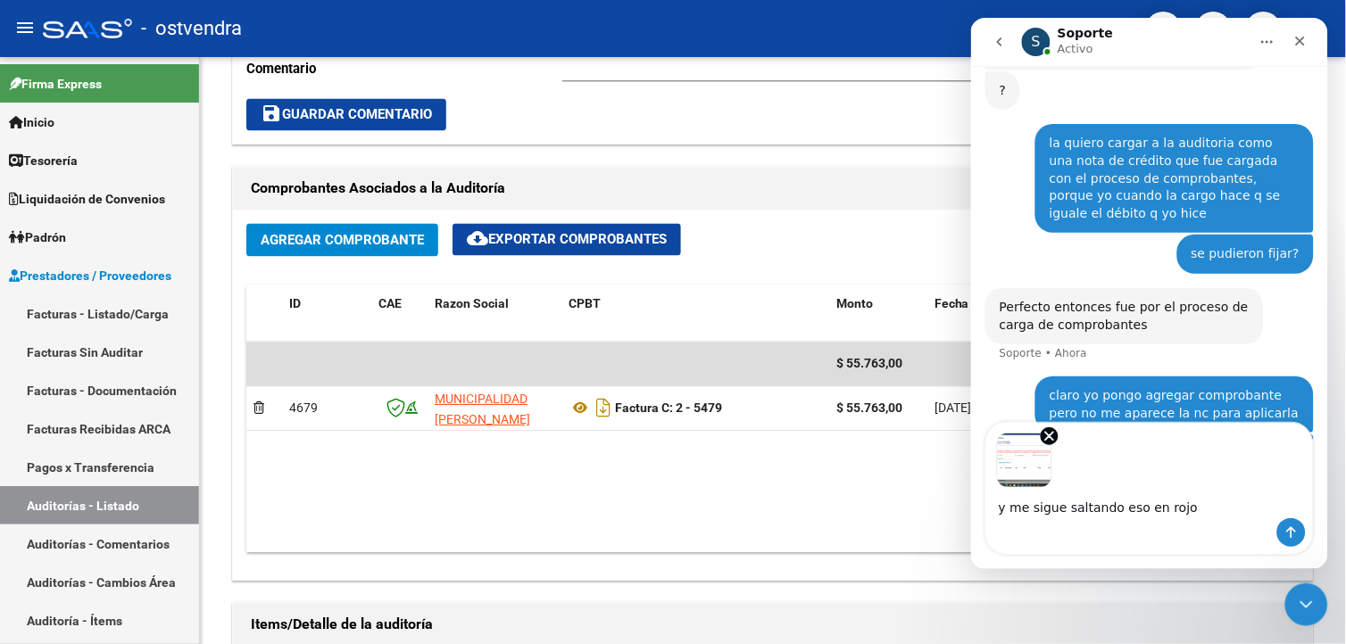
click at [1109, 510] on textarea "y me sigue saltando eso en rojo" at bounding box center [1148, 502] width 327 height 30
type textarea "y me sigue apareciendo eso en rojo"
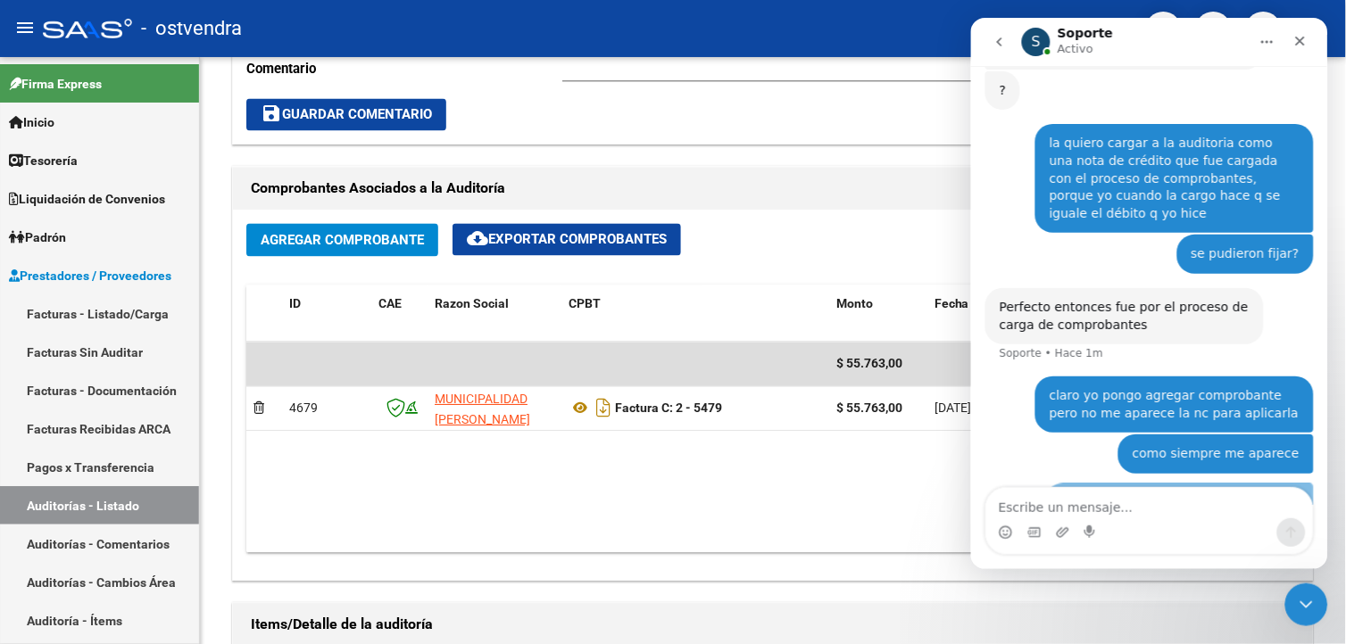
scroll to position [1138, 0]
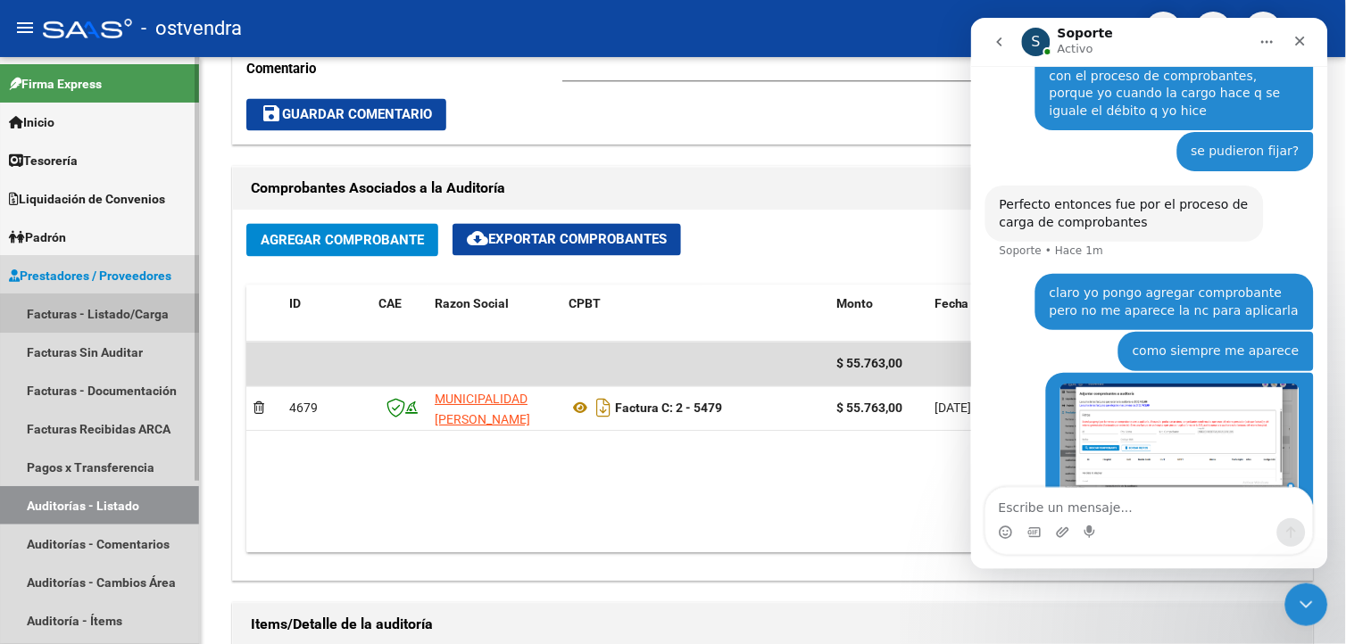
click at [157, 331] on link "Facturas - Listado/Carga" at bounding box center [99, 313] width 199 height 38
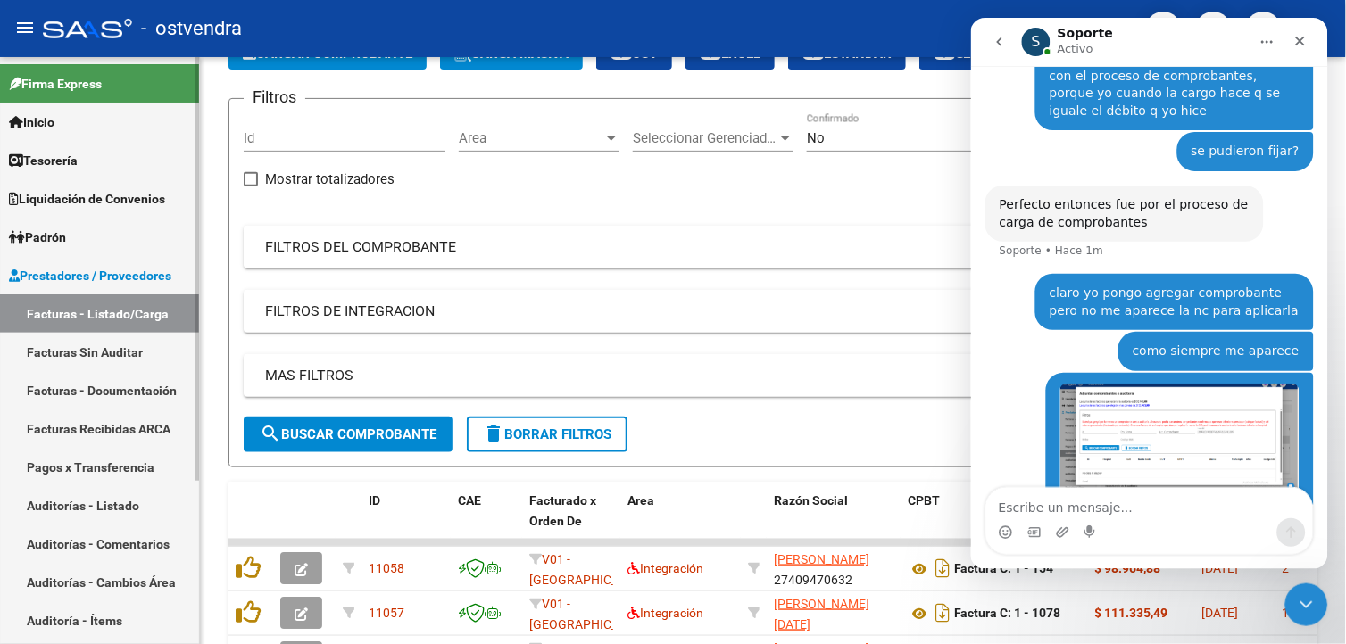
scroll to position [584, 0]
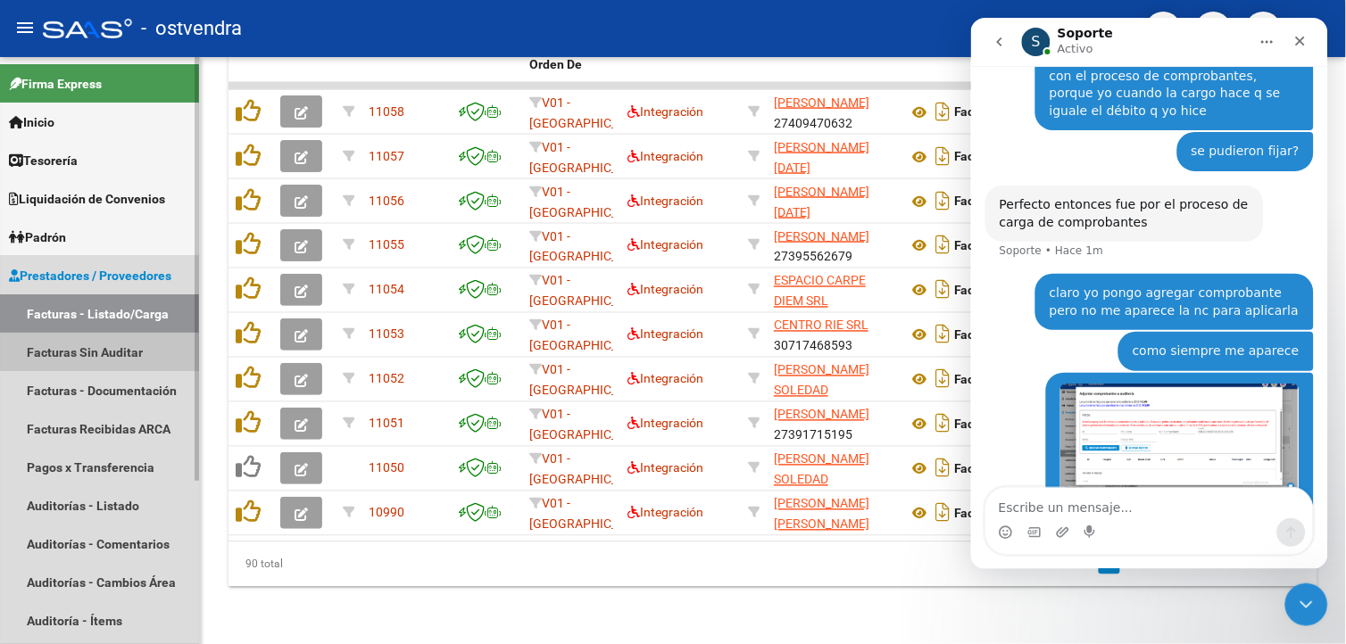
click at [137, 337] on link "Facturas Sin Auditar" at bounding box center [99, 352] width 199 height 38
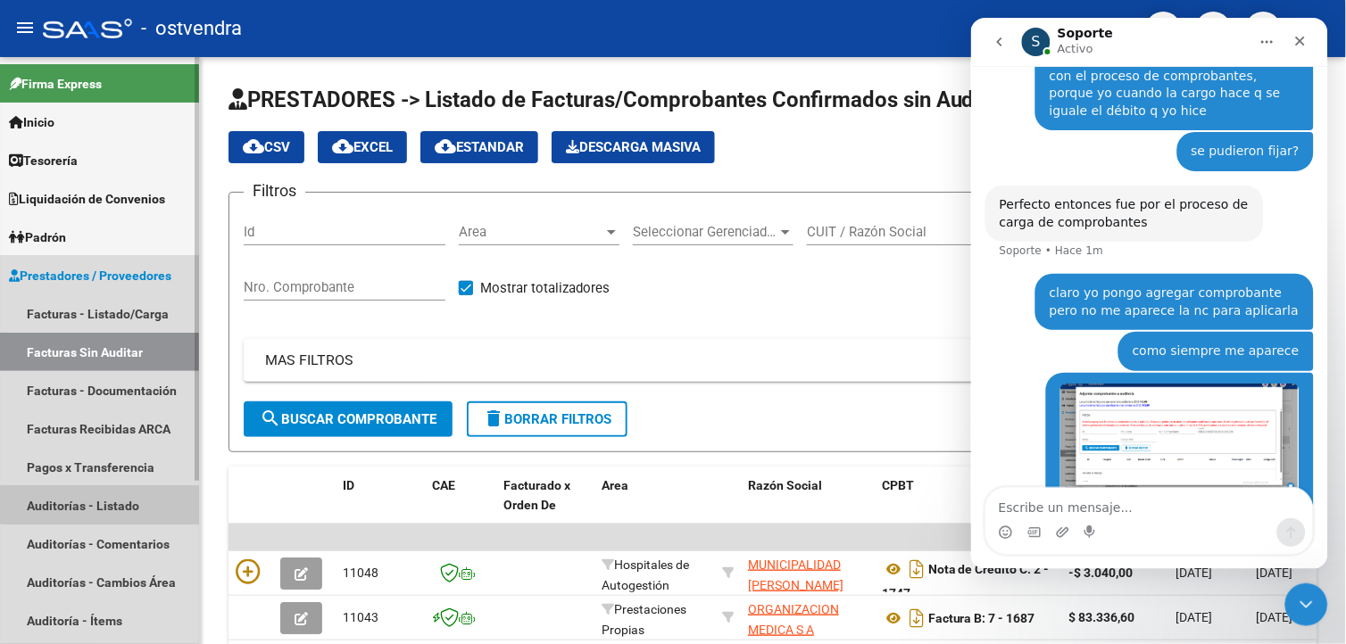
click at [167, 504] on link "Auditorías - Listado" at bounding box center [99, 505] width 199 height 38
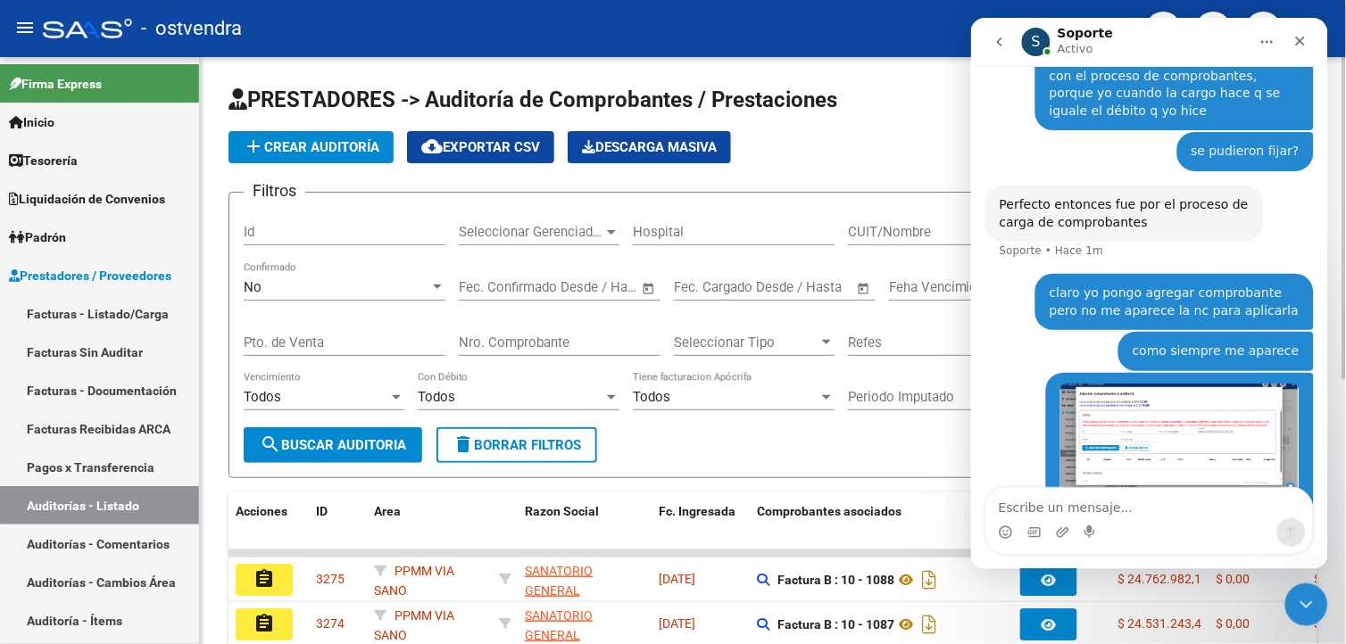
click at [577, 335] on input "Nro. Comprobante" at bounding box center [560, 343] width 202 height 16
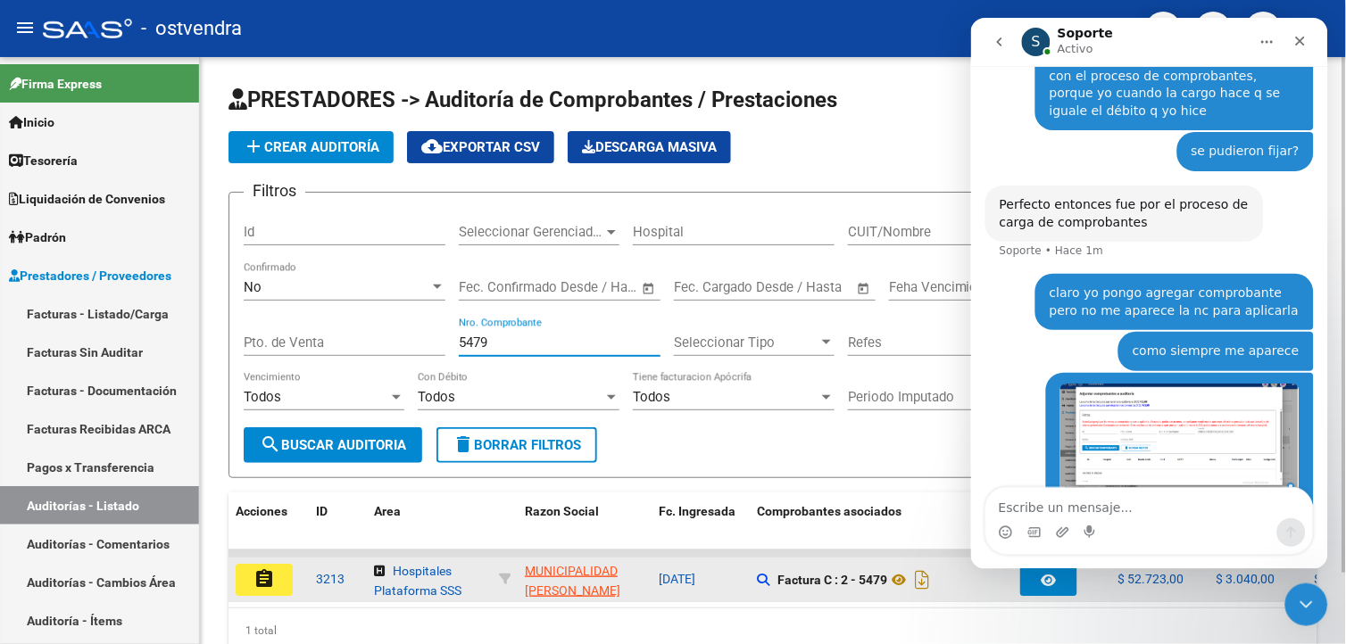
type input "5479"
click at [266, 567] on button "assignment" at bounding box center [264, 580] width 57 height 32
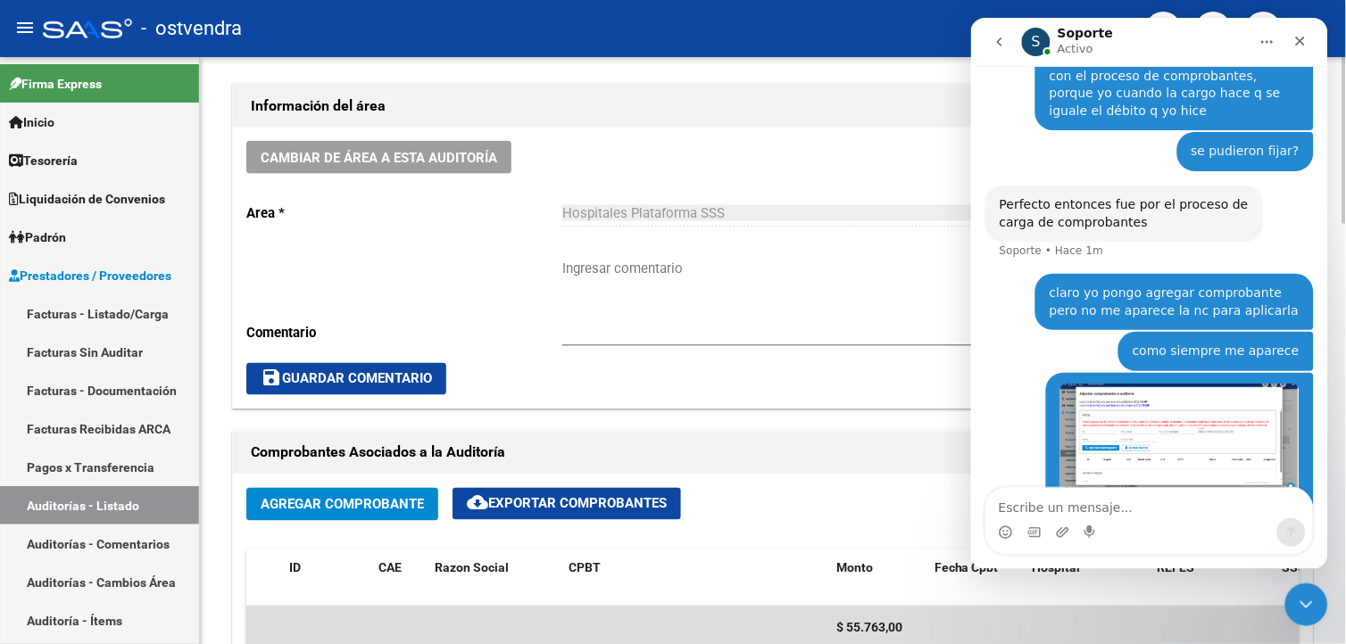
scroll to position [765, 0]
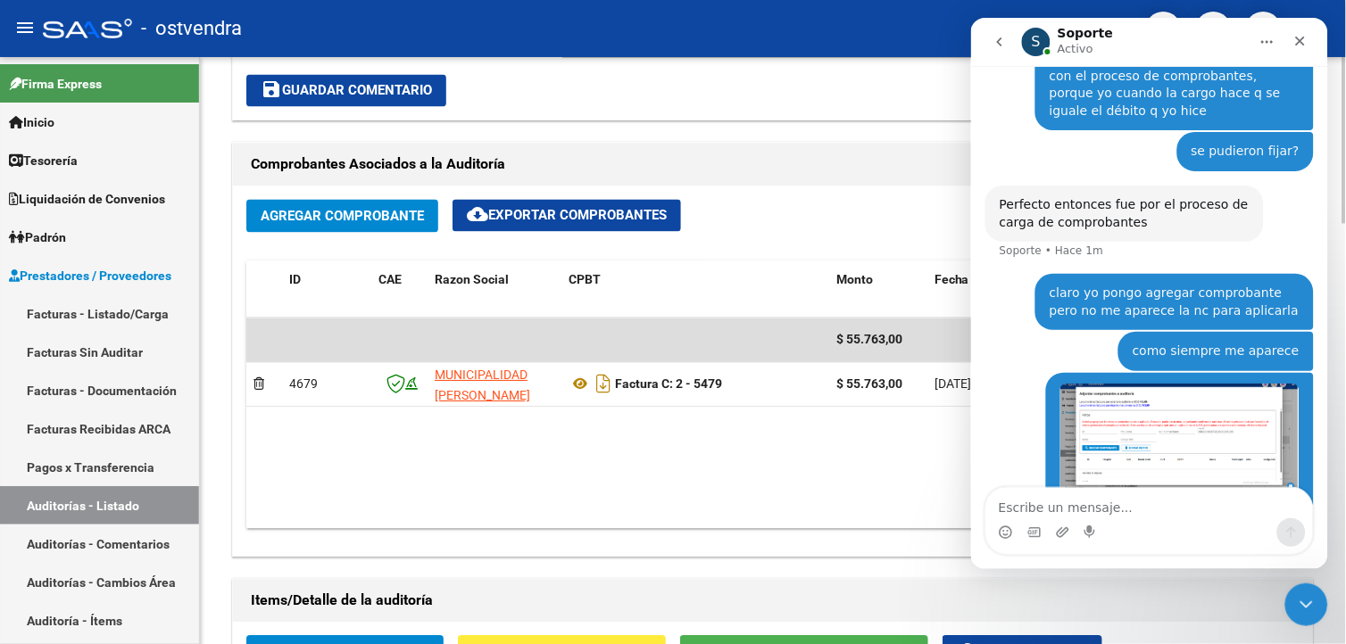
click at [1345, 391] on div at bounding box center [1344, 359] width 4 height 167
click at [372, 230] on button "Agregar Comprobante" at bounding box center [342, 216] width 192 height 33
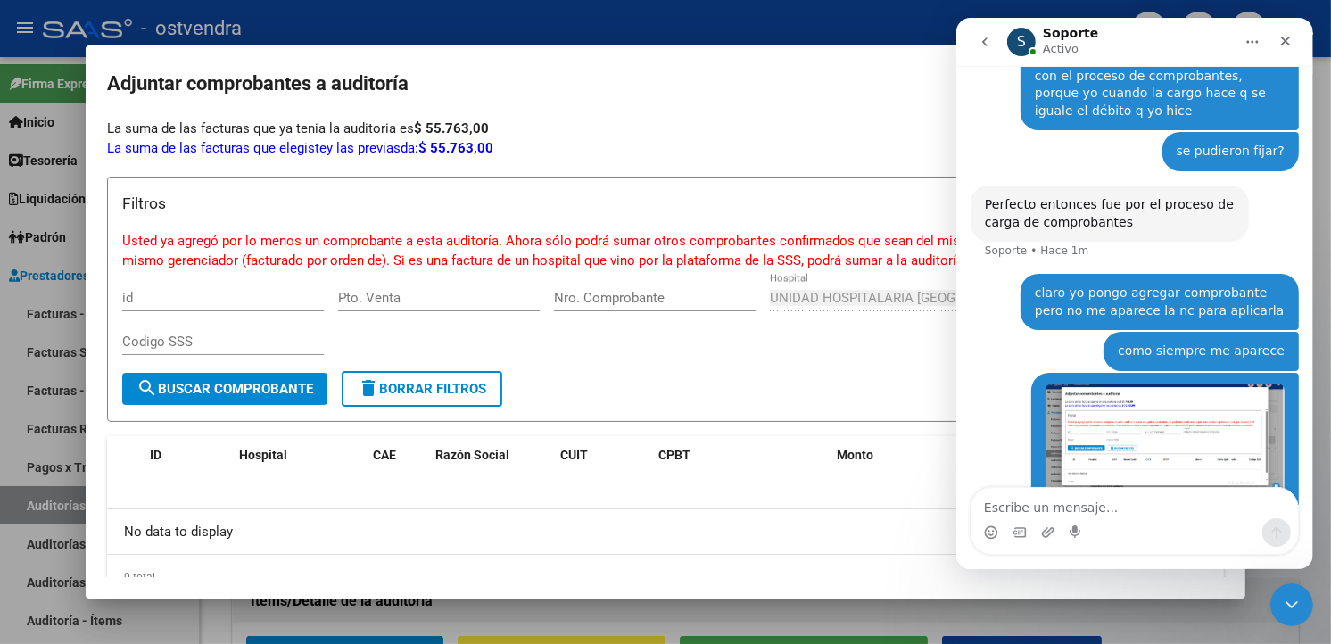
click at [711, 21] on div at bounding box center [665, 322] width 1331 height 644
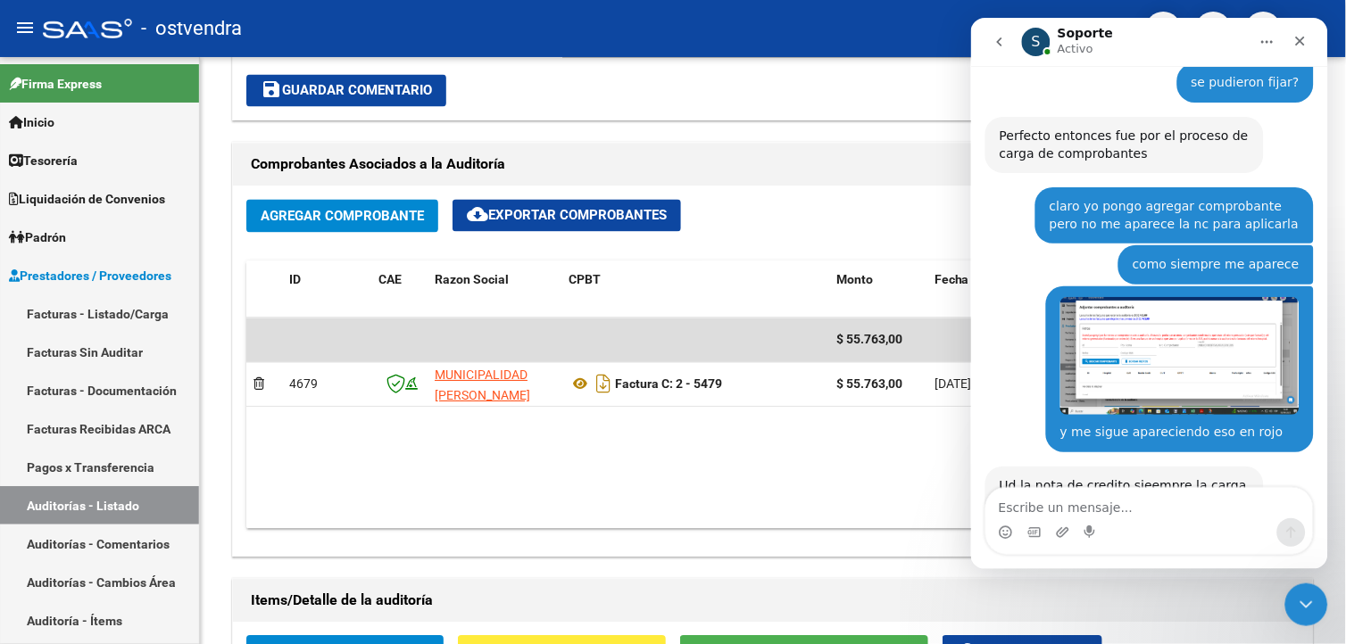
scroll to position [1209, 0]
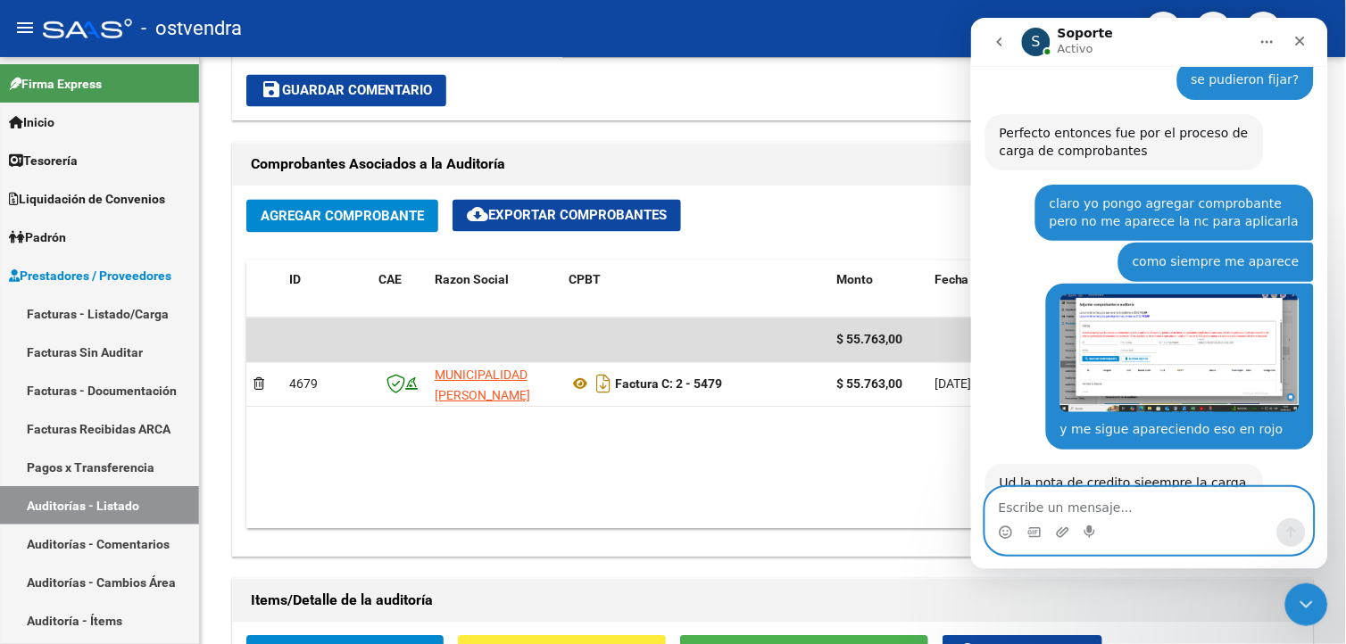
click at [1061, 491] on textarea "Escribe un mensaje..." at bounding box center [1148, 502] width 327 height 30
type textarea "sisi siempre"
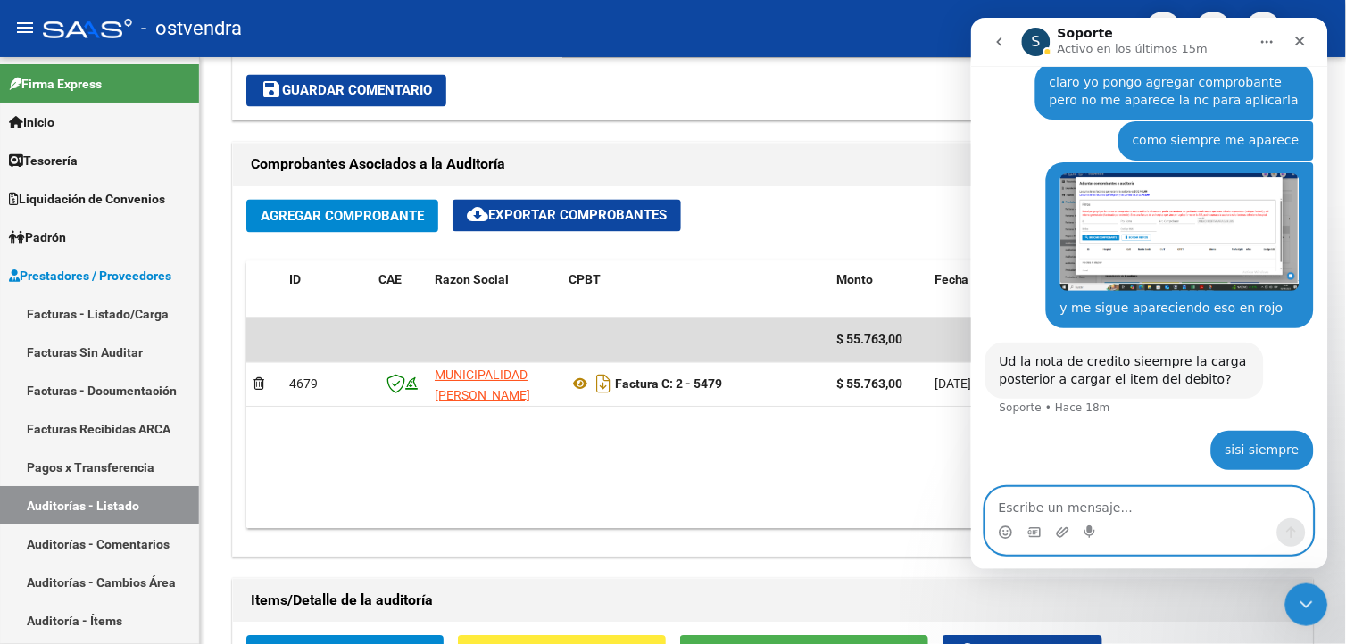
scroll to position [1262, 0]
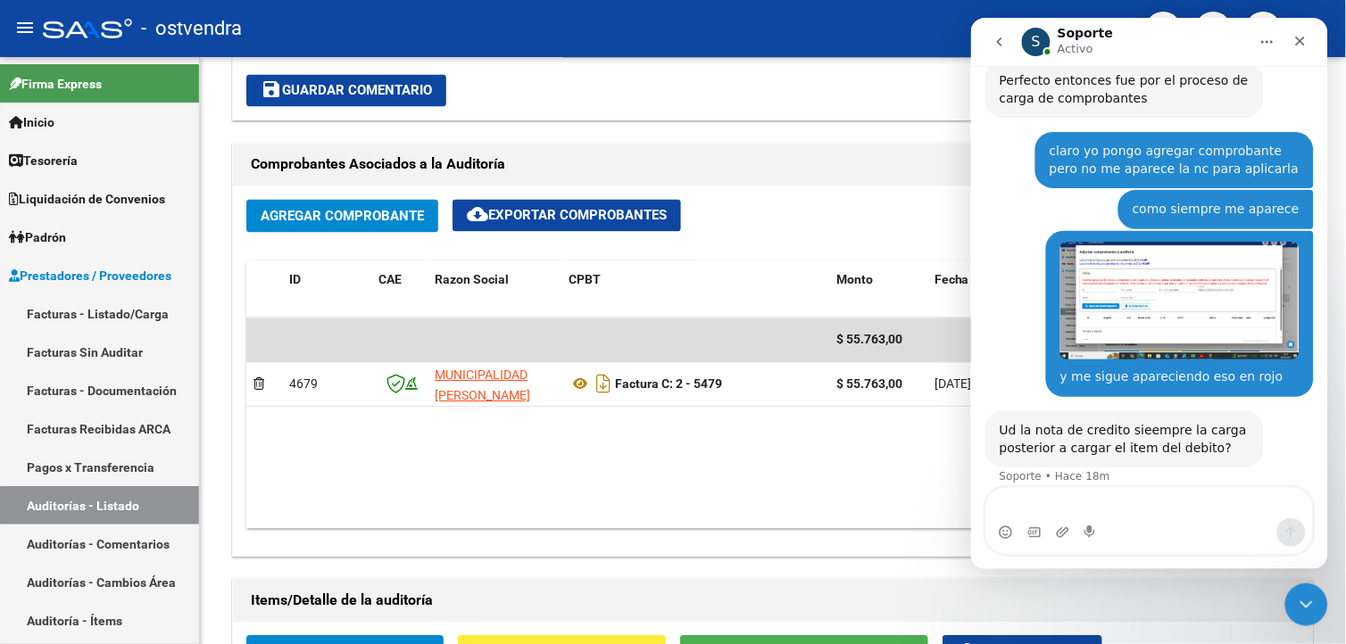
click at [1098, 499] on div "sisi siempre Jana • Hace 18m" at bounding box center [1148, 529] width 328 height 61
click at [1115, 499] on div "sisi siempre Jana • Hace 18m" at bounding box center [1148, 529] width 328 height 61
click at [1122, 499] on div "sisi siempre Jana • Hace 18m" at bounding box center [1148, 529] width 328 height 61
click at [1123, 491] on textarea "Escribe un mensaje..." at bounding box center [1148, 502] width 327 height 30
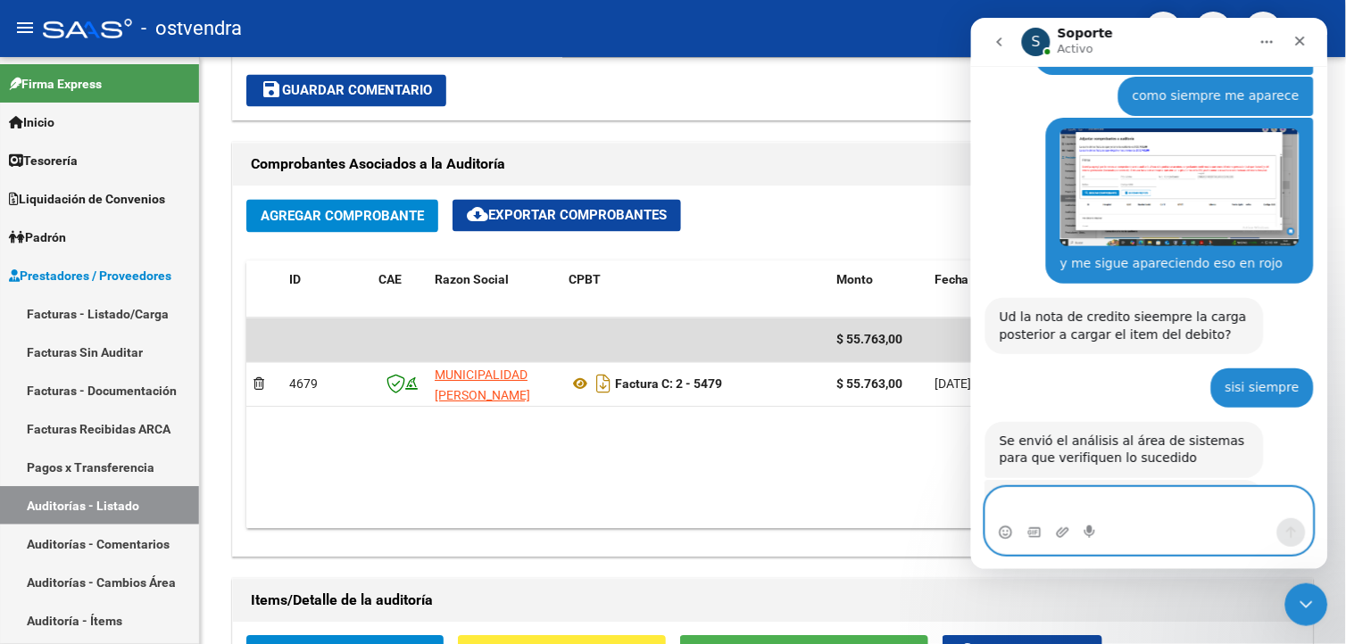
scroll to position [1372, 0]
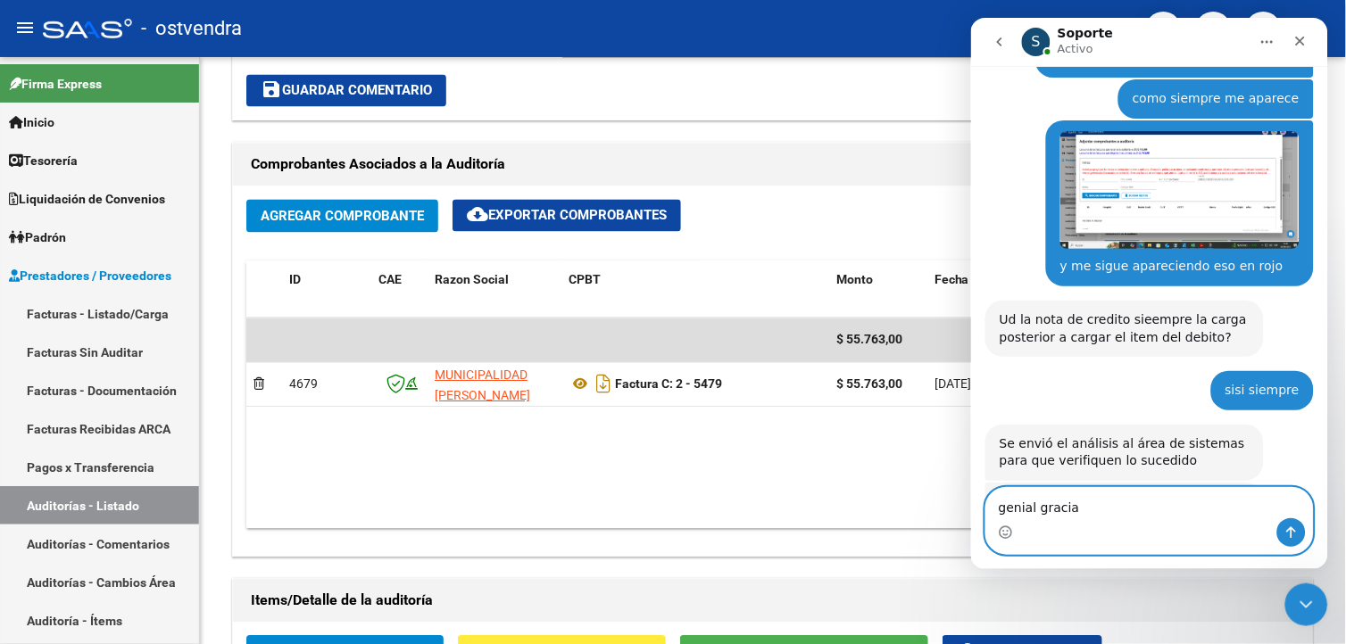
type textarea "genial gracias"
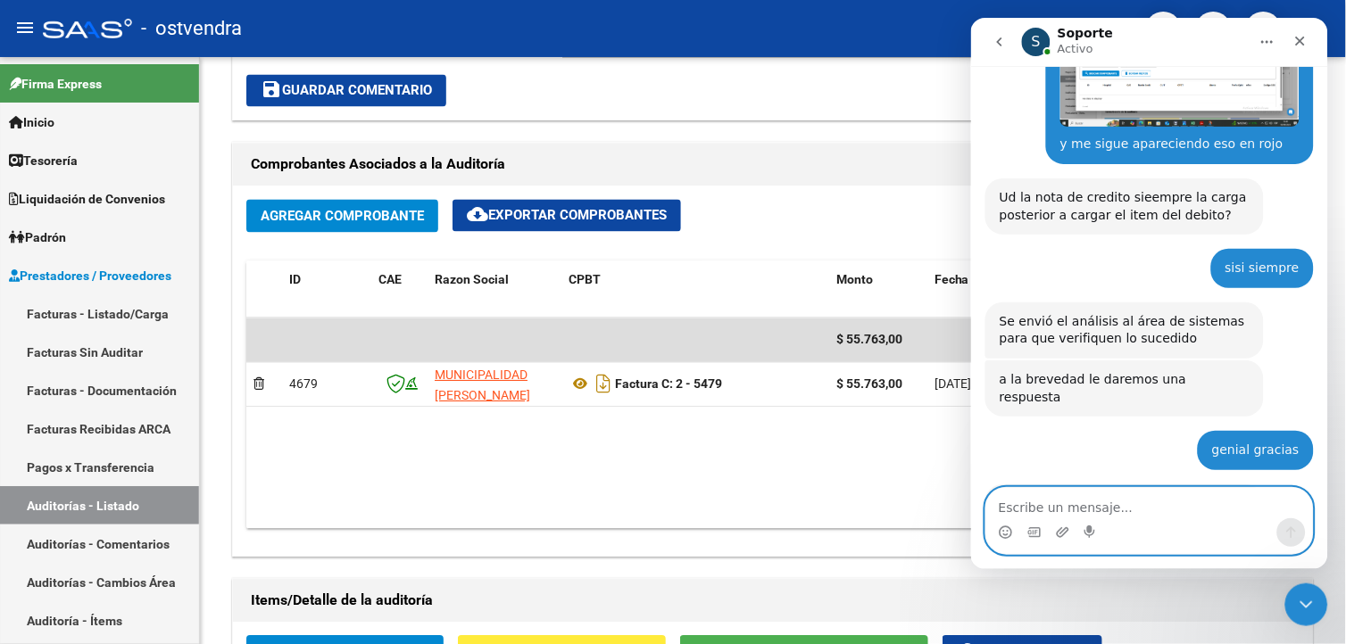
scroll to position [1514, 0]
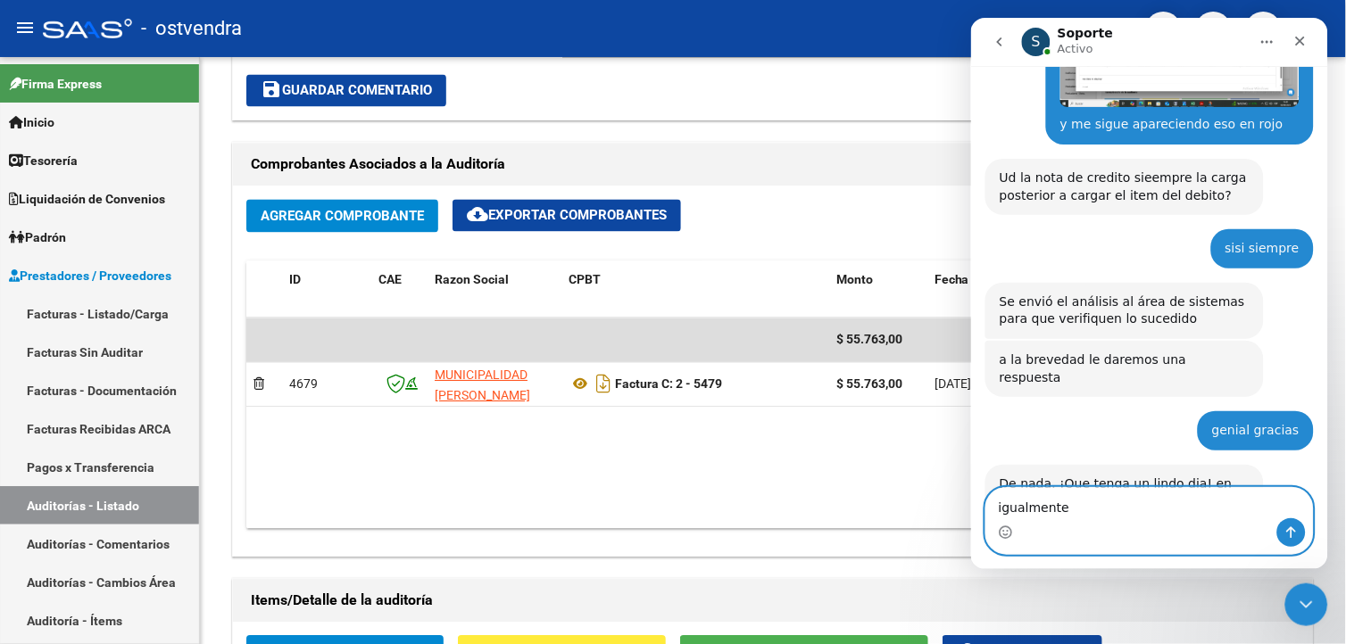
type textarea "igualmente"
click at [1015, 528] on div "Intercom Messenger" at bounding box center [1148, 532] width 327 height 29
click at [1012, 528] on div "Intercom Messenger" at bounding box center [1148, 532] width 327 height 29
click at [1008, 529] on icon "Selector de emoji" at bounding box center [1005, 532] width 14 height 14
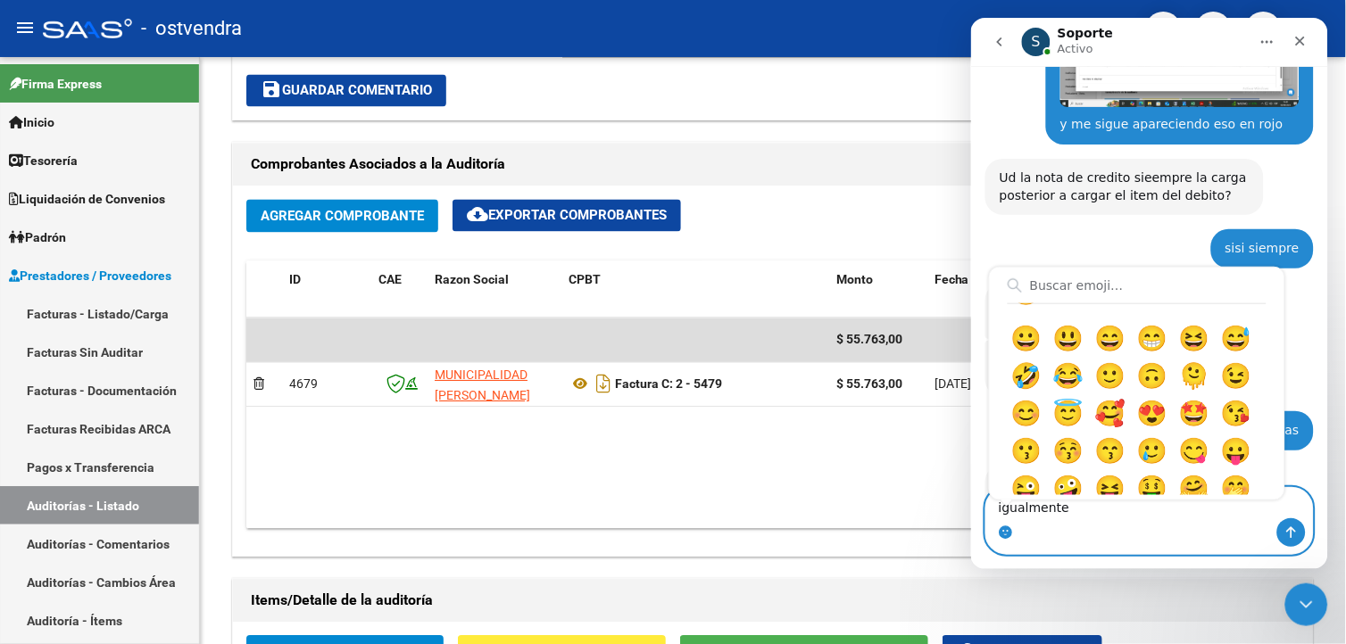
scroll to position [0, 0]
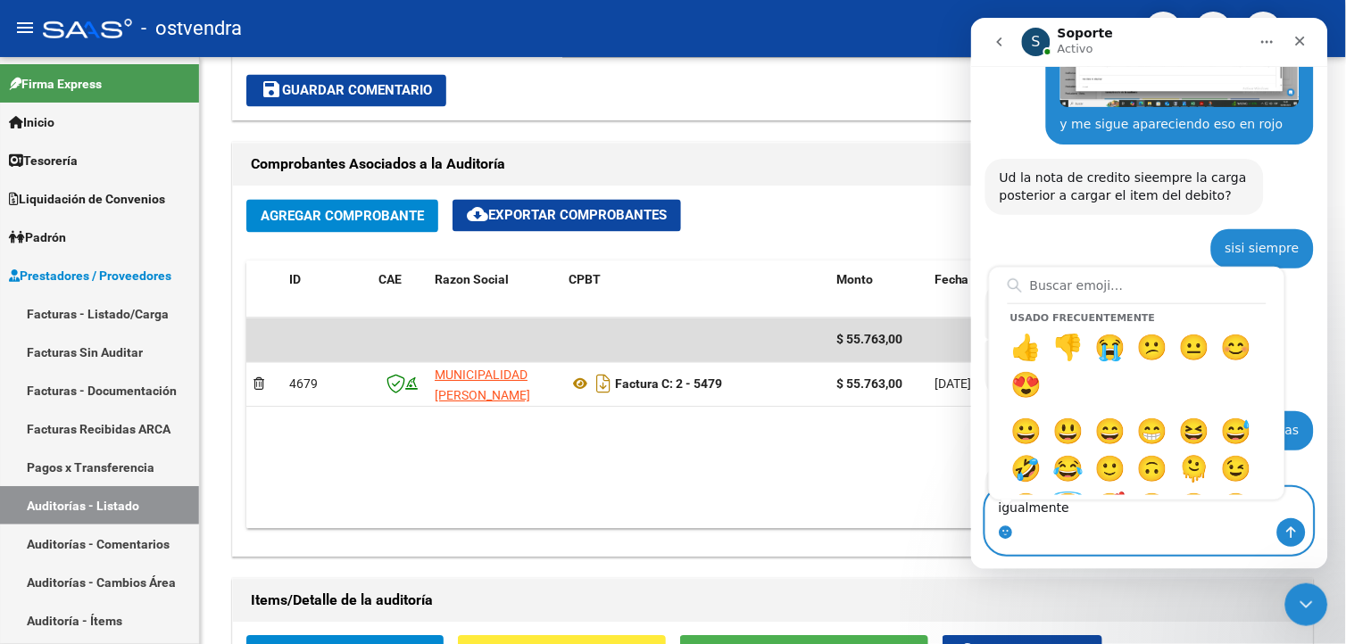
click at [1206, 288] on input "Buscar emoji…" at bounding box center [1136, 285] width 259 height 36
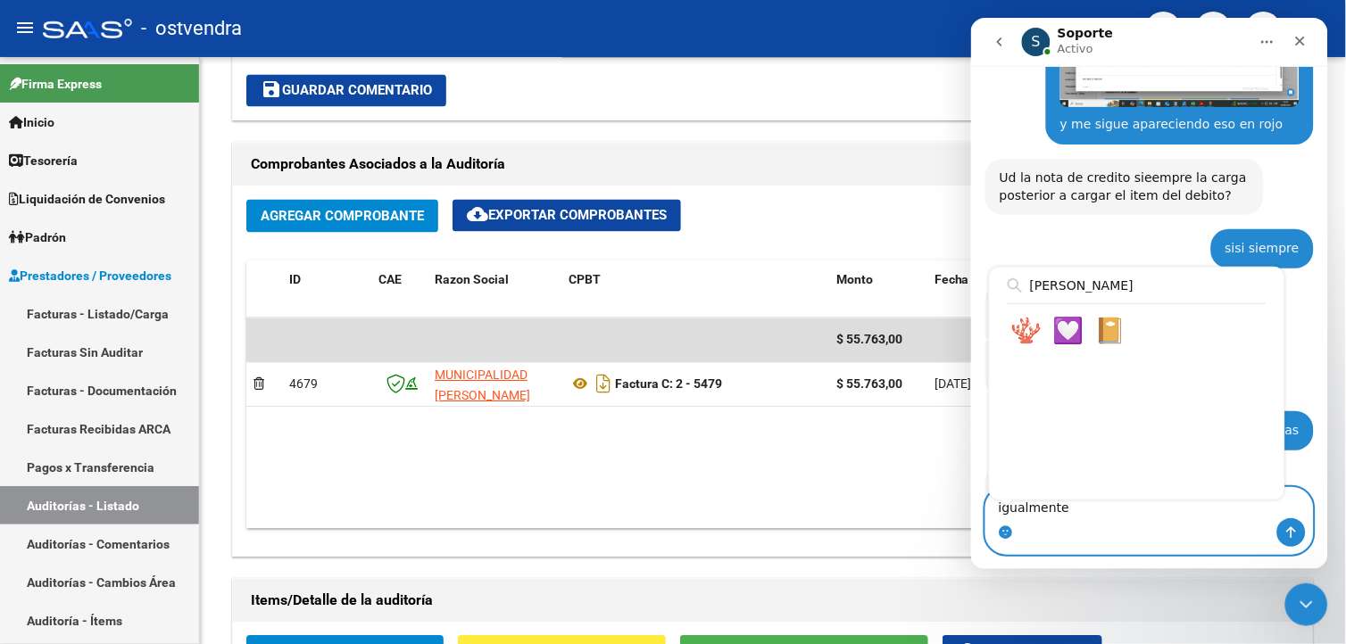
type input "cora"
click at [1128, 501] on textarea "igualmente" at bounding box center [1148, 502] width 327 height 30
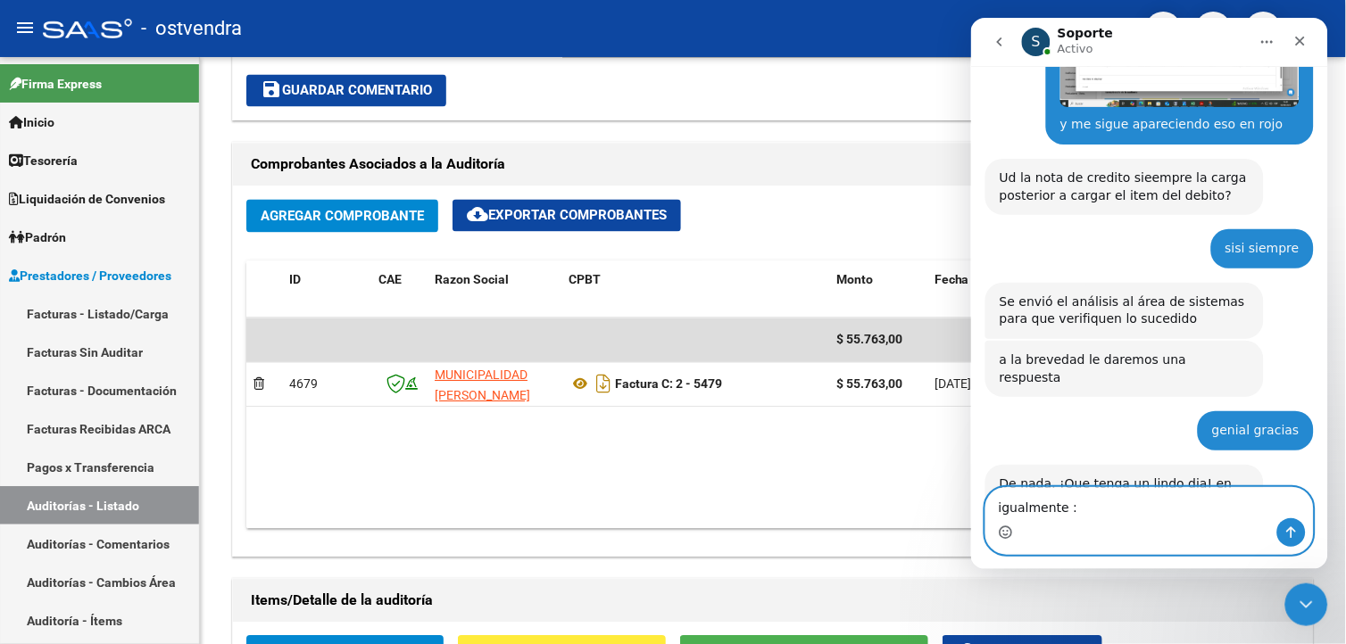
type textarea "igualmente :)"
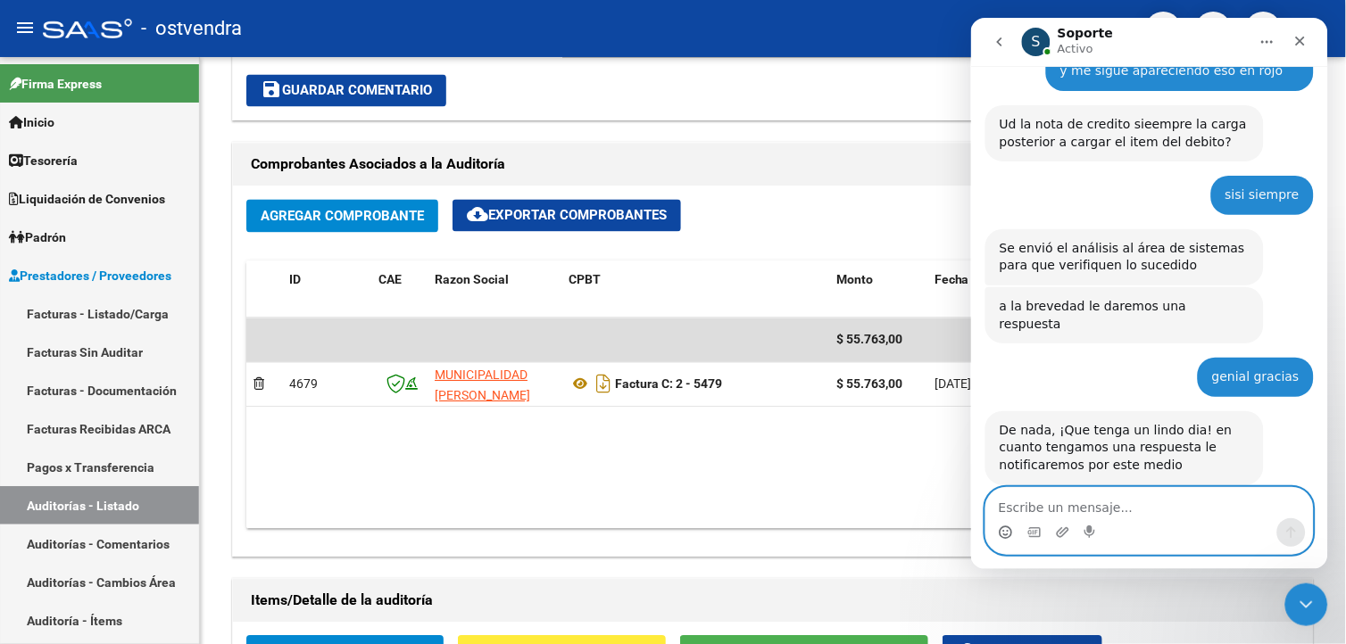
scroll to position [1567, 0]
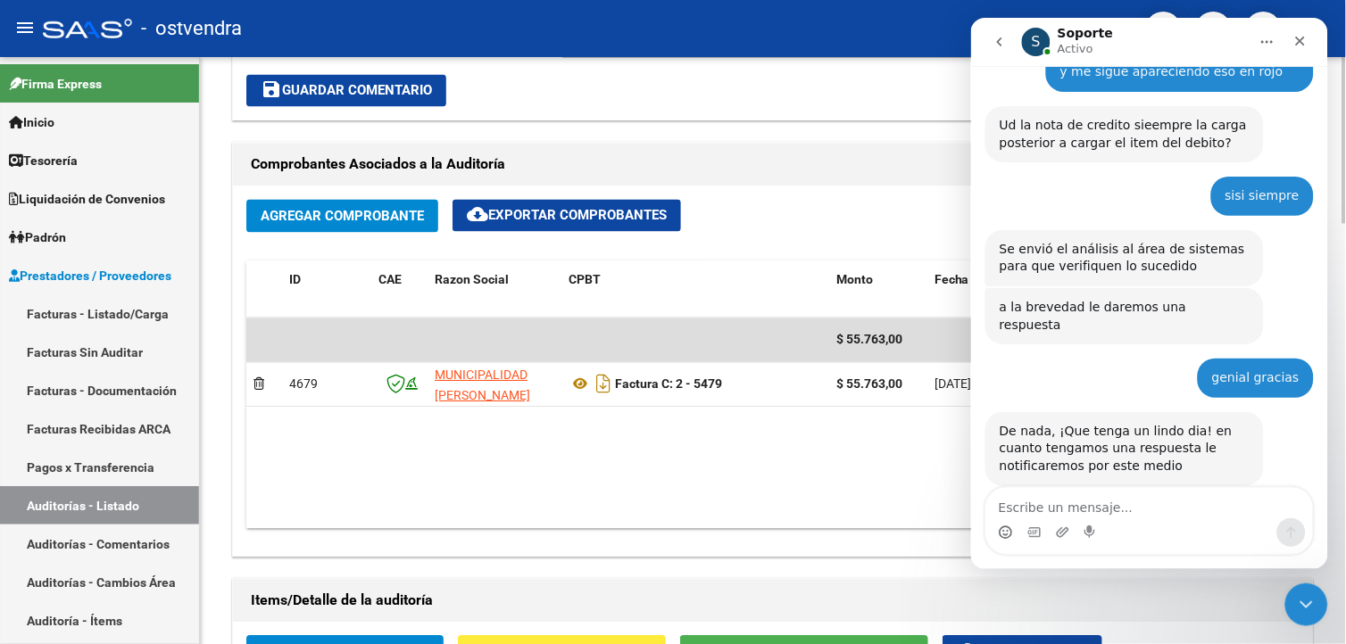
click at [906, 208] on div "Agregar Comprobante cloud_download Exportar Comprobantes" at bounding box center [772, 223] width 1053 height 47
click at [1289, 605] on div "Cerrar Intercom Messenger" at bounding box center [1302, 602] width 43 height 43
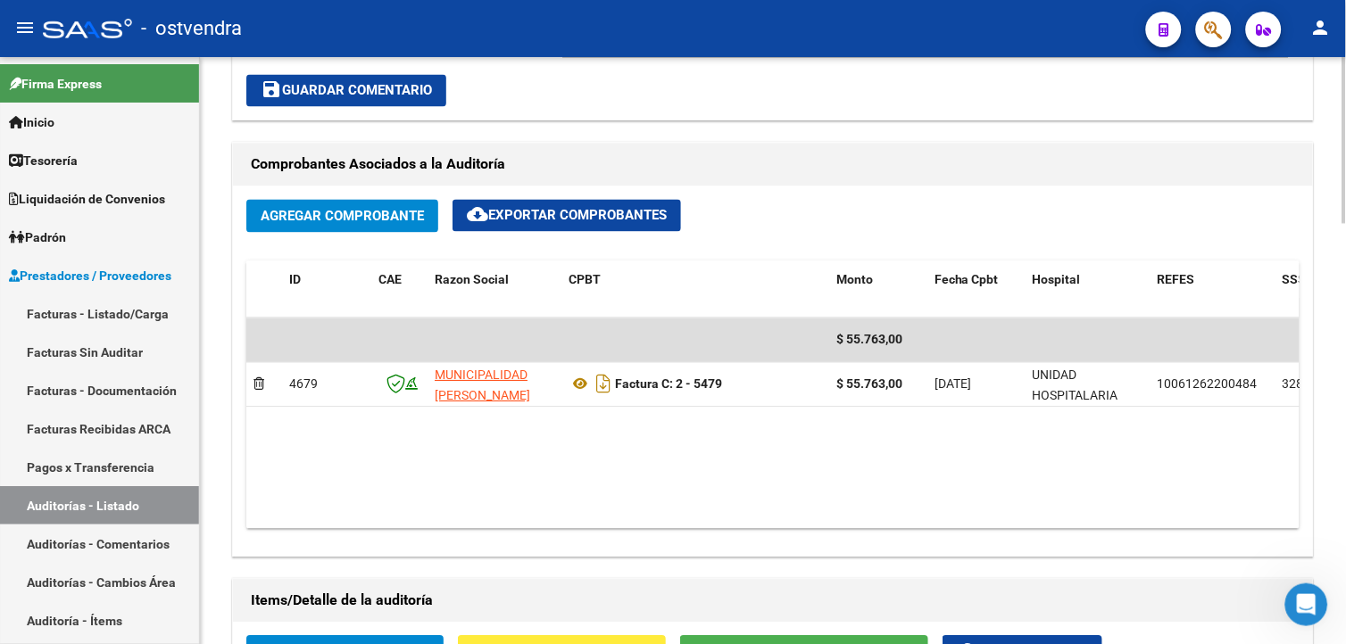
scroll to position [177, 0]
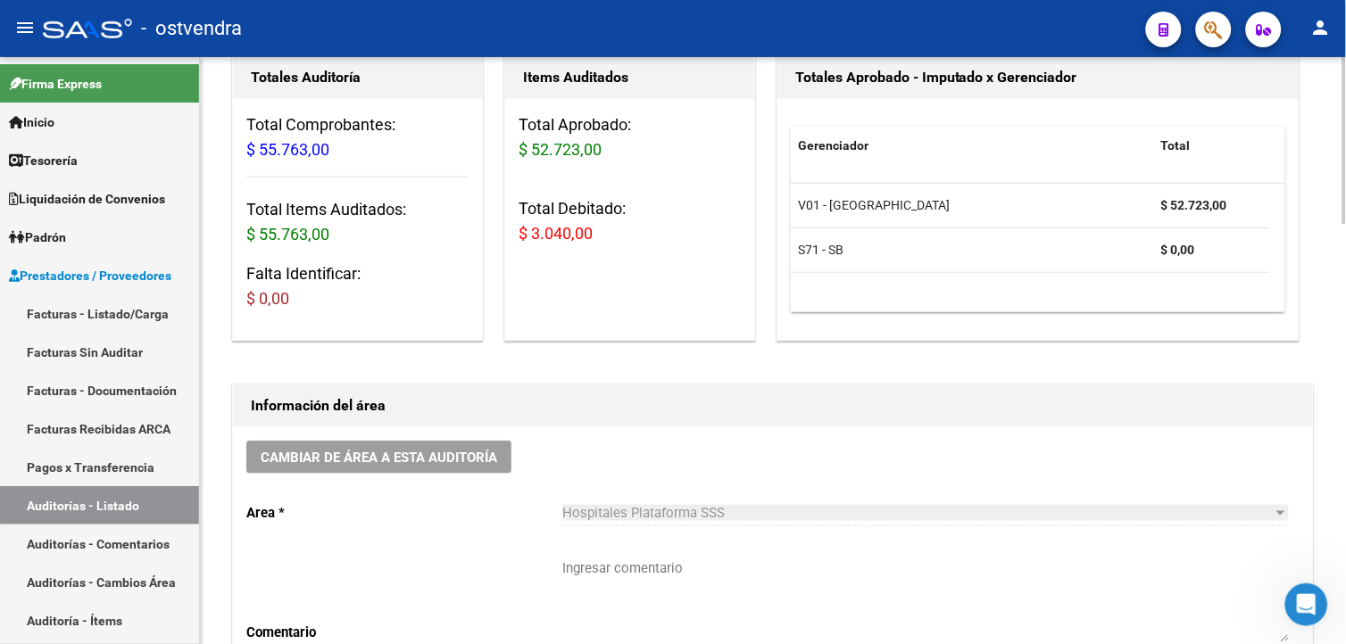
click at [1345, 357] on html "menu - ostvendra person Firma Express Inicio Calendario SSS Instructivos Contac…" at bounding box center [673, 322] width 1346 height 644
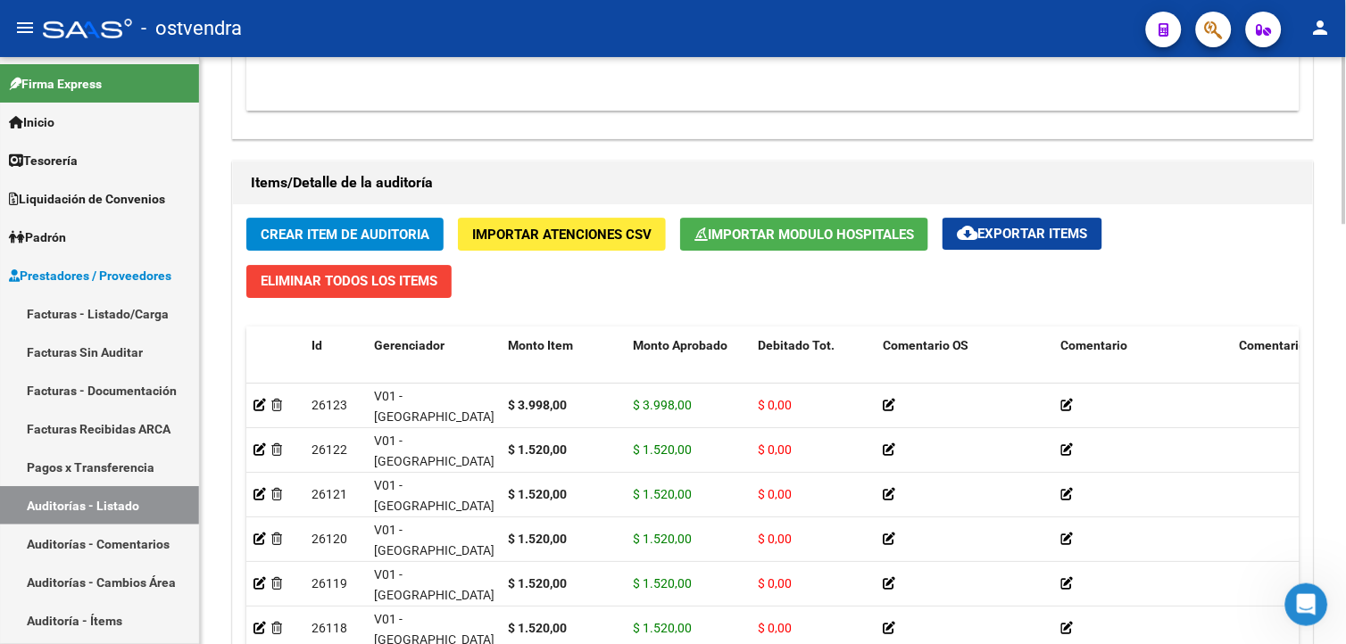
scroll to position [839, 0]
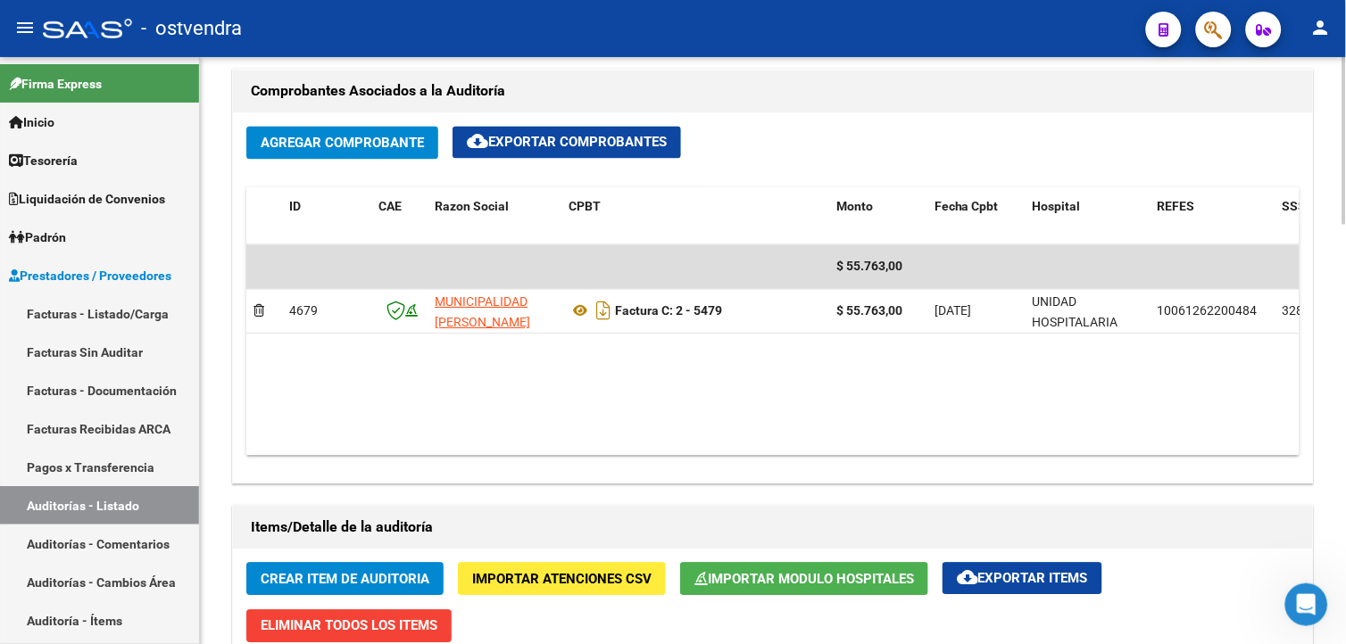
click at [1345, 395] on html "menu - ostvendra person Firma Express Inicio Calendario SSS Instructivos Contac…" at bounding box center [673, 322] width 1346 height 644
click at [415, 156] on button "Agregar Comprobante" at bounding box center [342, 142] width 192 height 33
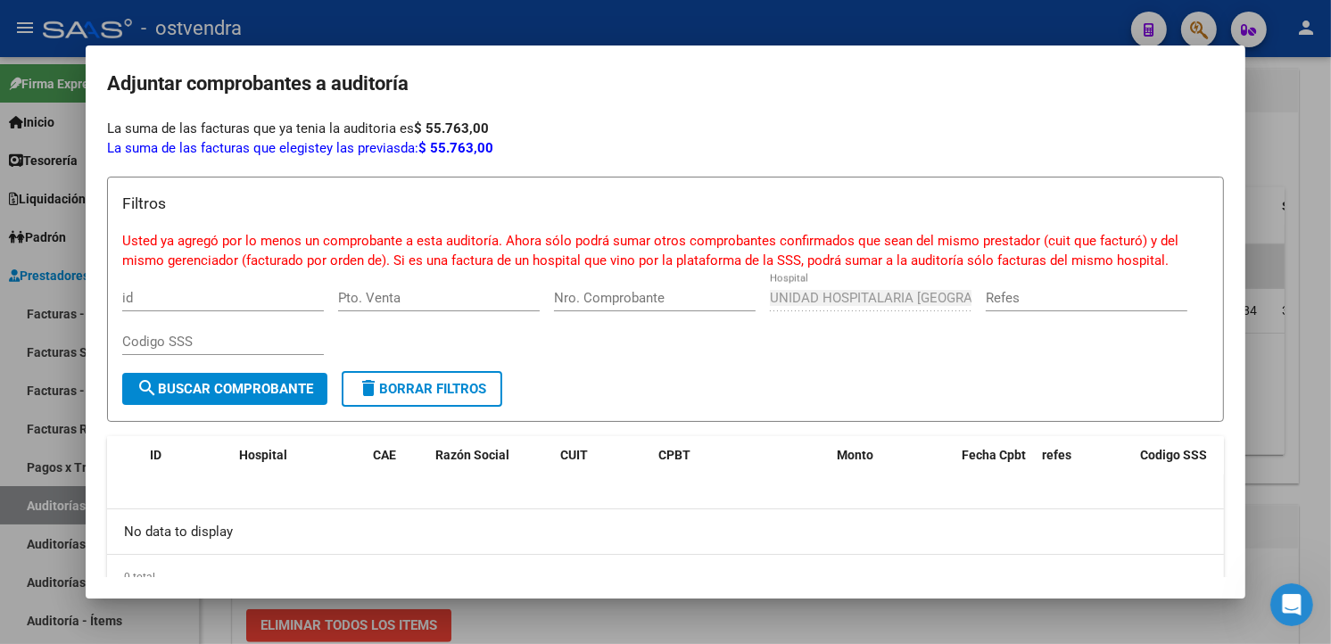
click at [312, 19] on div at bounding box center [665, 322] width 1331 height 644
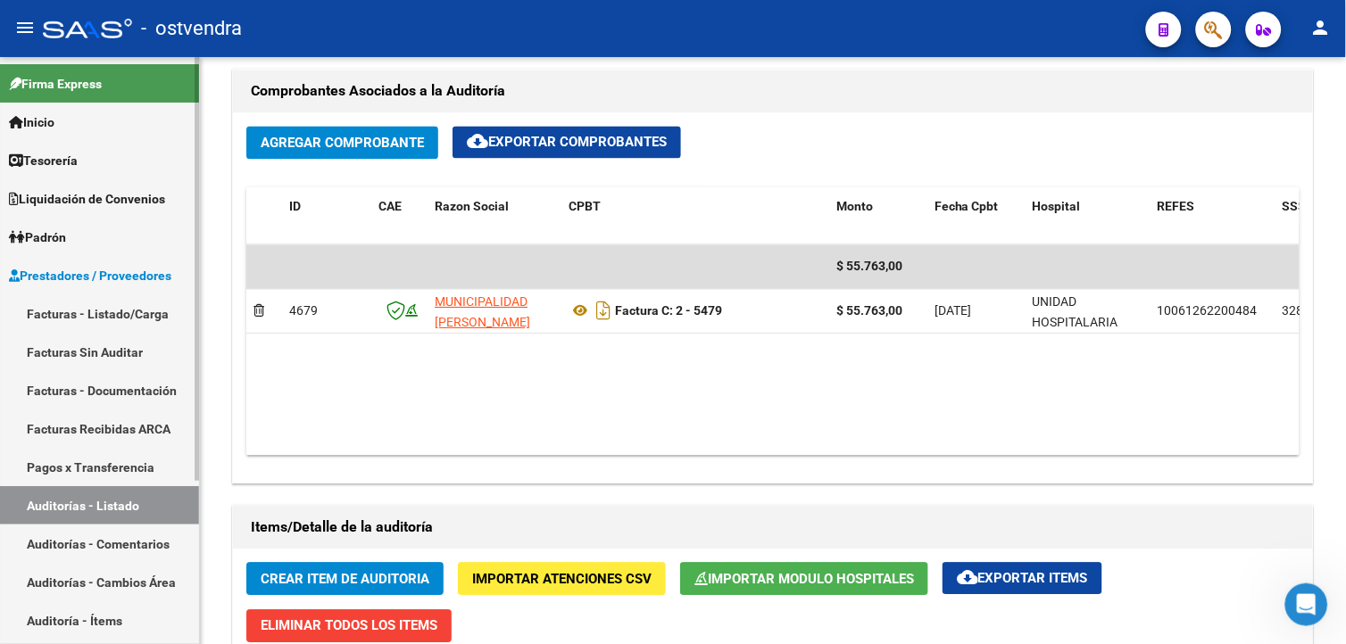
click at [138, 323] on link "Facturas - Listado/Carga" at bounding box center [99, 313] width 199 height 38
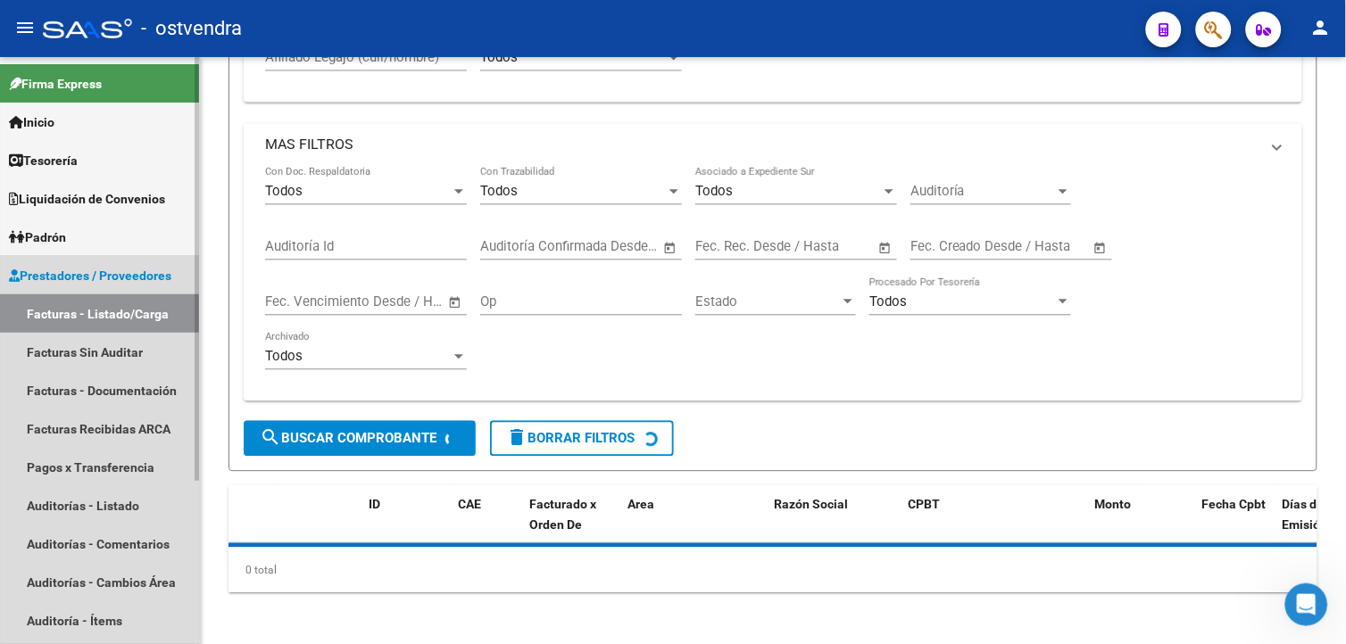
scroll to position [113, 0]
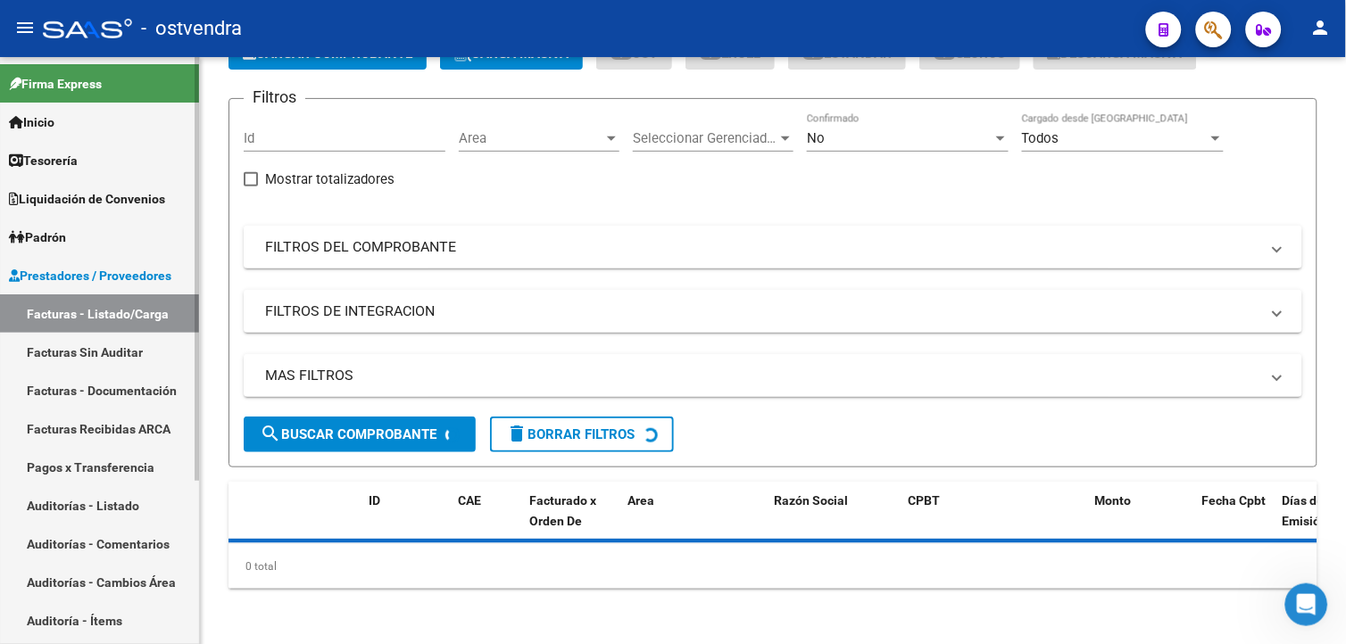
click at [157, 357] on link "Facturas Sin Auditar" at bounding box center [99, 352] width 199 height 38
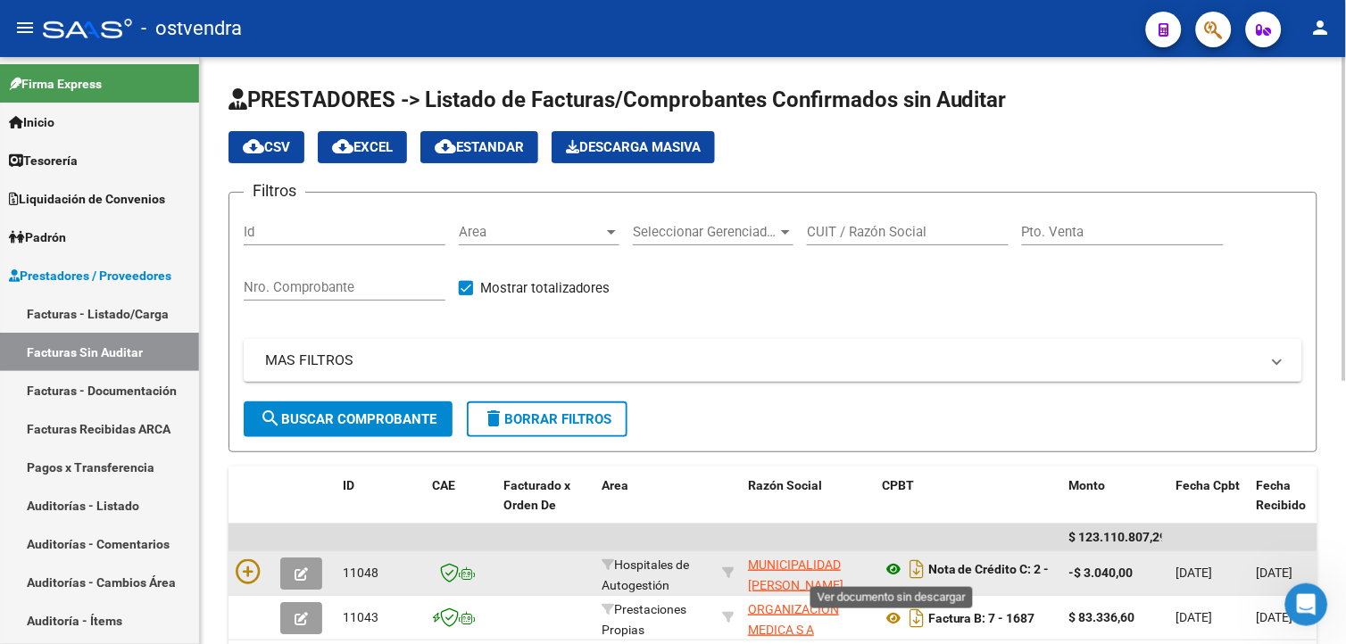
click at [901, 572] on icon at bounding box center [893, 569] width 23 height 21
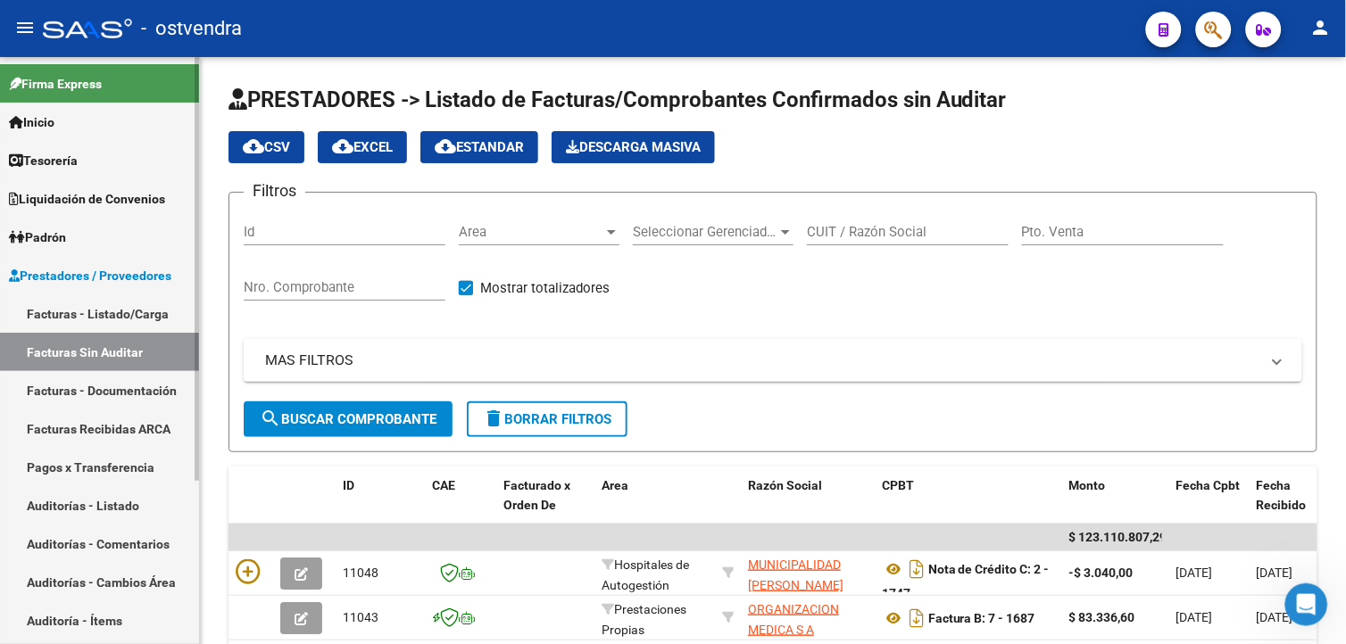
drag, startPoint x: 104, startPoint y: 501, endPoint x: 113, endPoint y: 500, distance: 10.0
click at [104, 501] on link "Auditorías - Listado" at bounding box center [99, 505] width 199 height 38
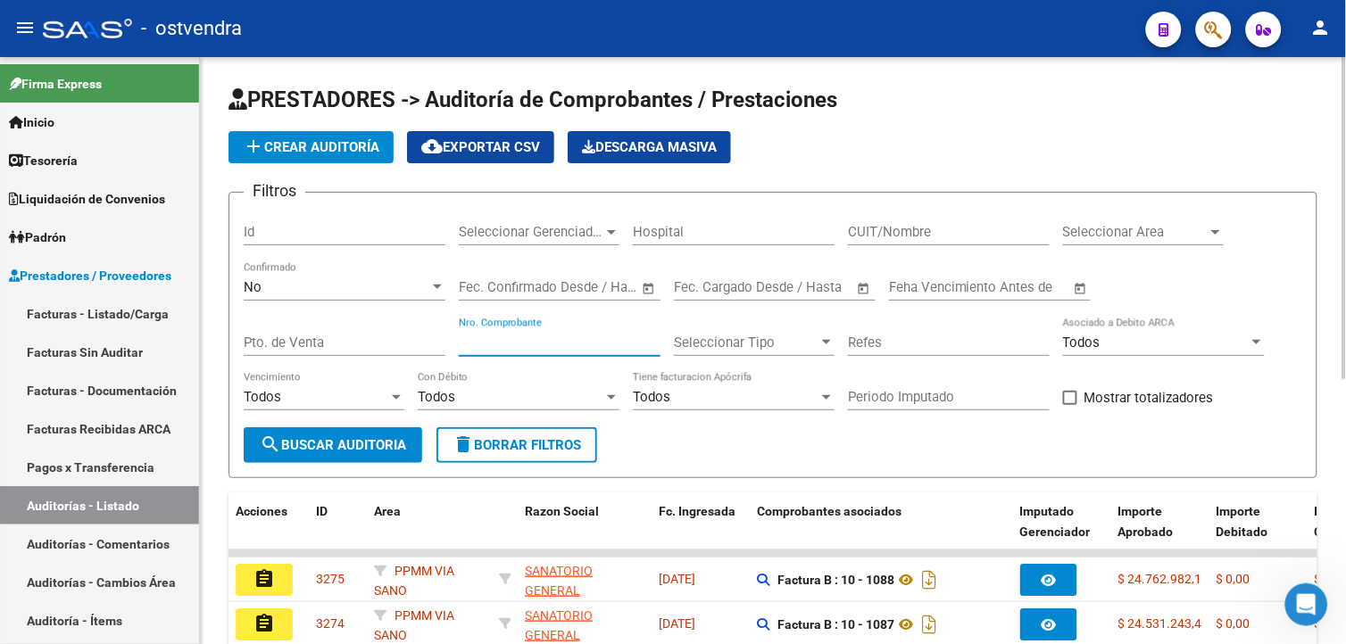
click at [469, 346] on input "Nro. Comprobante" at bounding box center [560, 343] width 202 height 16
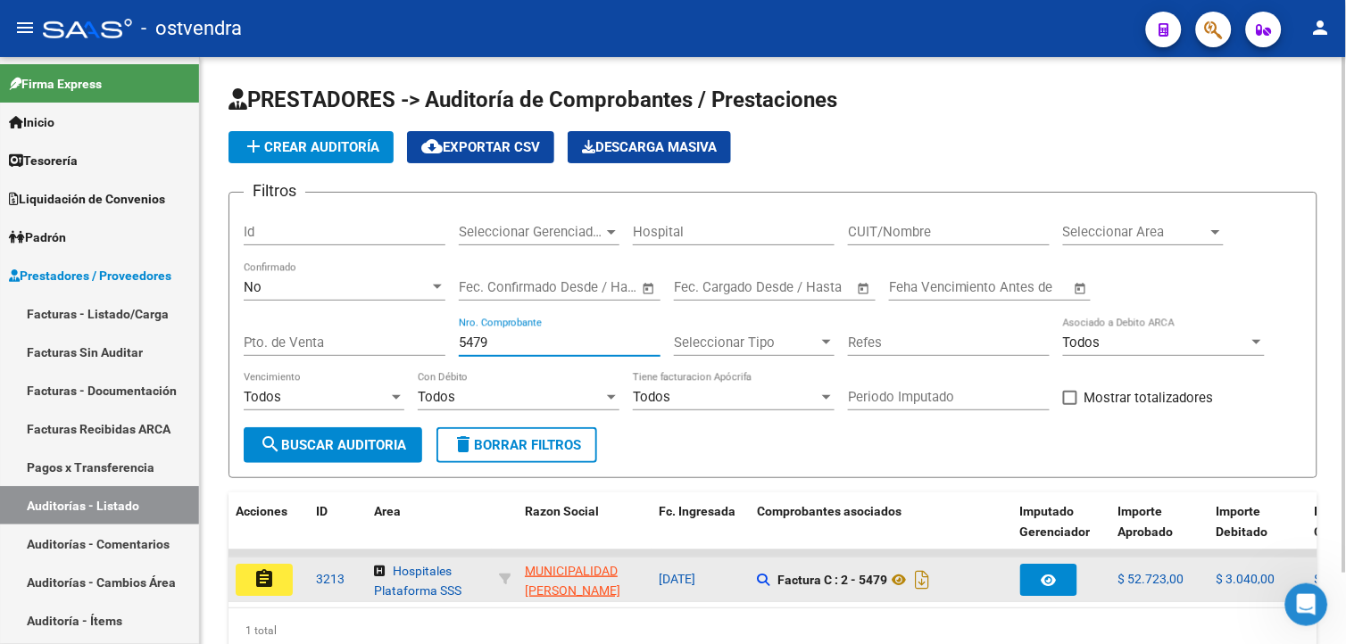
type input "5479"
click at [275, 558] on datatable-body-cell "assignment" at bounding box center [268, 580] width 80 height 44
click at [278, 564] on button "assignment" at bounding box center [264, 580] width 57 height 32
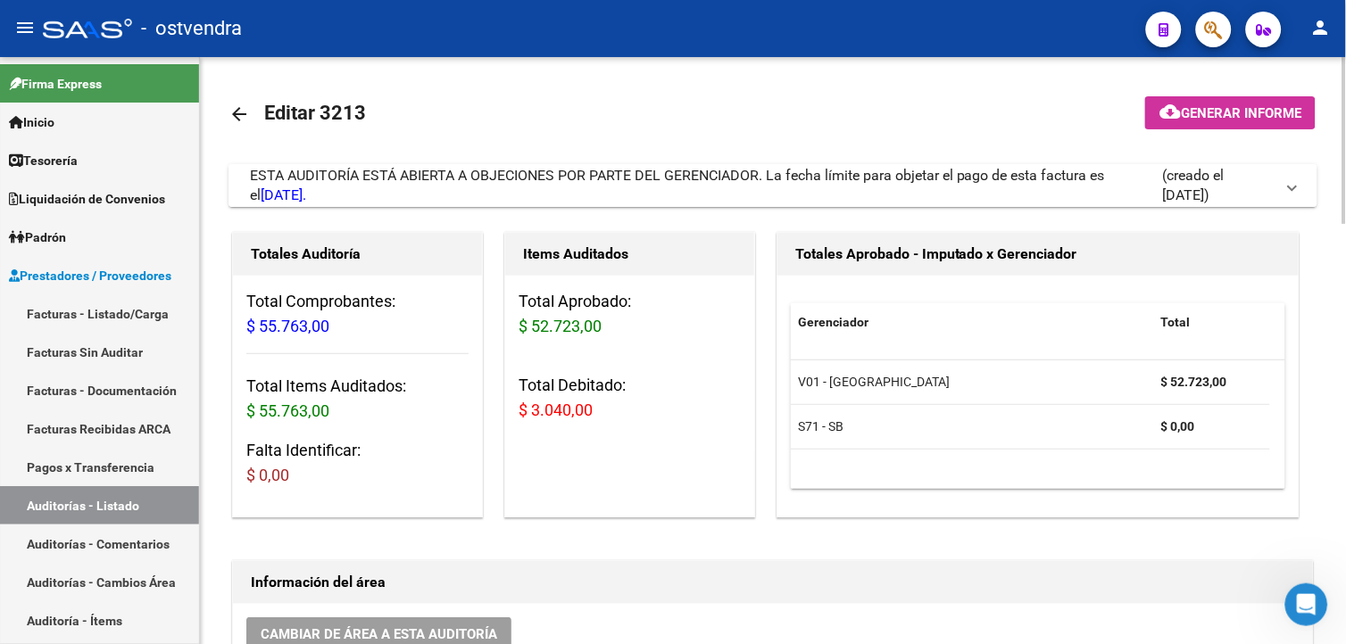
click at [673, 185] on div "ESTA AUDITORÍA ESTÁ ABIERTA A OBJECIONES POR PARTE DEL GERENCIADOR. La fecha lí…" at bounding box center [706, 185] width 912 height 39
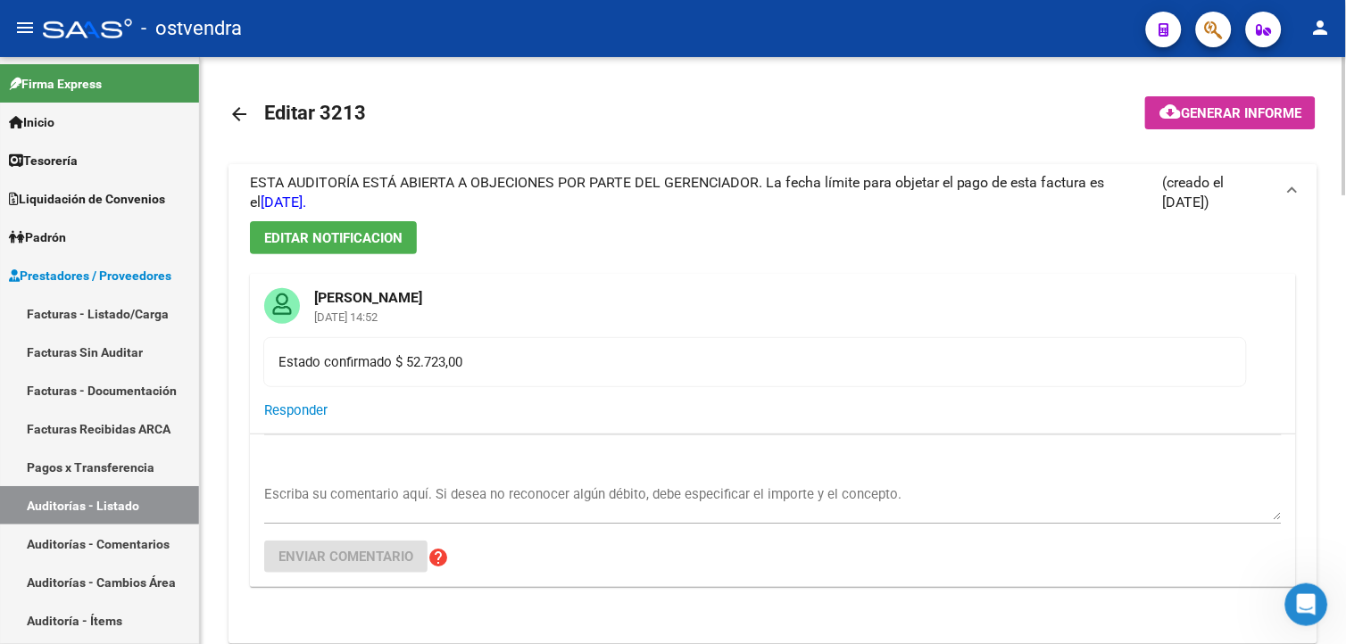
click at [673, 185] on span "ESTA AUDITORÍA ESTÁ ABIERTA A OBJECIONES POR PARTE DEL GERENCIADOR. La fecha lí…" at bounding box center [677, 192] width 855 height 37
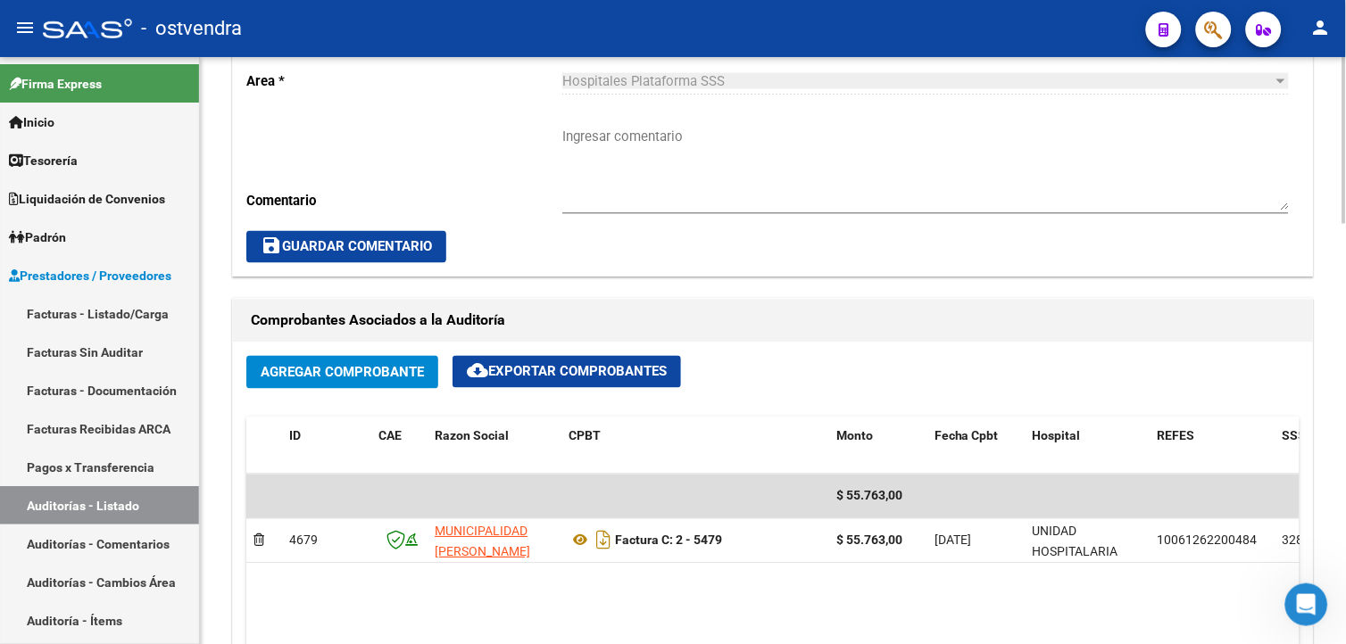
scroll to position [650, 0]
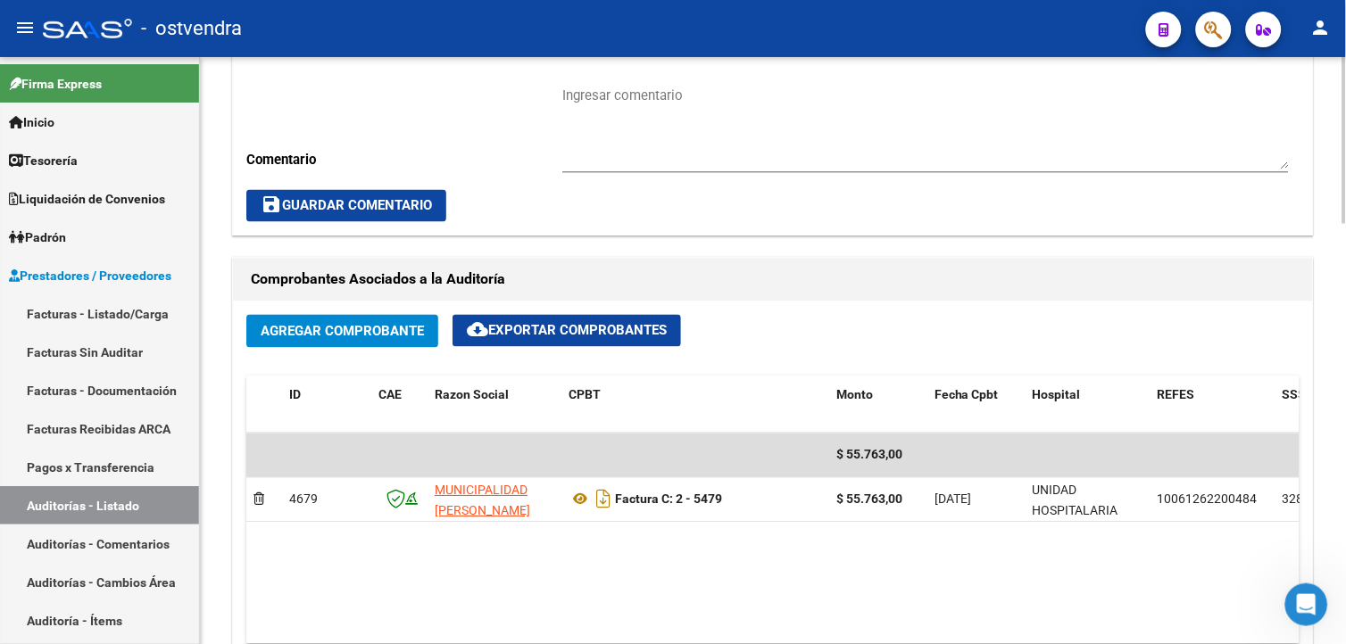
click at [1330, 346] on div "arrow_back Editar 3213 cloud_download Generar informe ESTA AUDITORÍA ESTÁ ABIER…" at bounding box center [775, 436] width 1150 height 2059
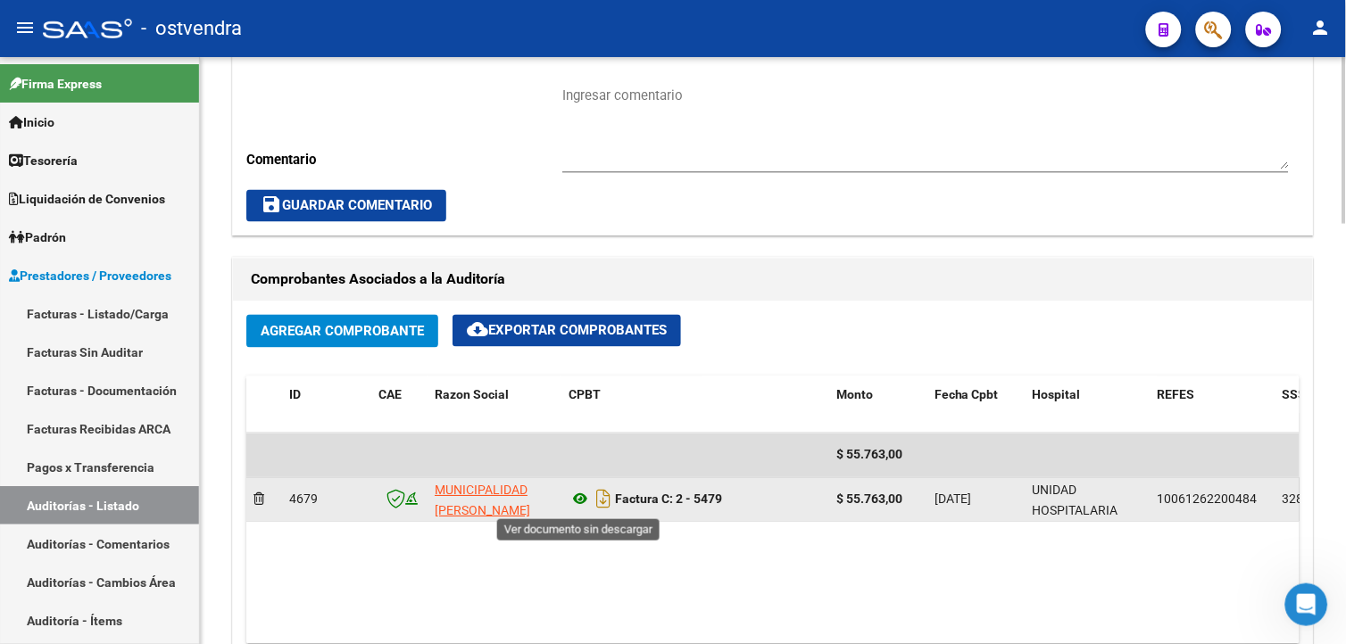
click at [576, 502] on icon at bounding box center [579, 499] width 23 height 21
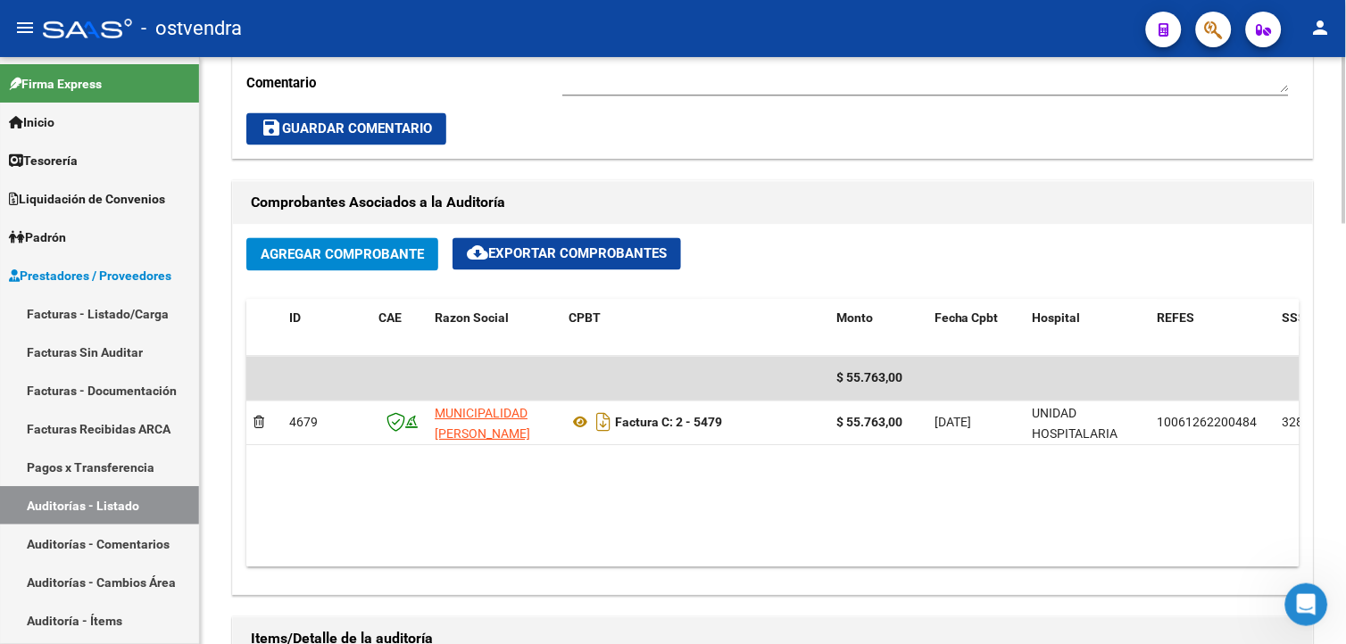
scroll to position [730, 0]
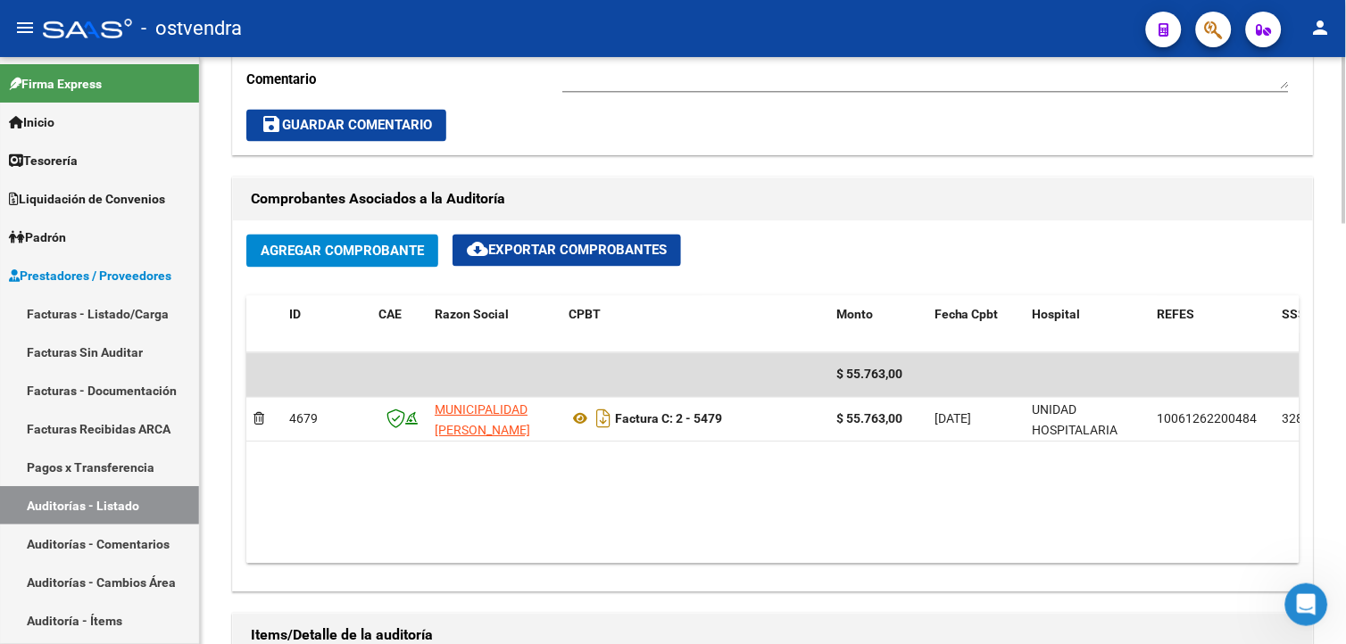
click at [1336, 311] on div "arrow_back Editar 3213 cloud_download Generar informe ESTA AUDITORÍA ESTÁ ABIER…" at bounding box center [775, 356] width 1150 height 2059
click at [422, 237] on button "Agregar Comprobante" at bounding box center [342, 251] width 192 height 33
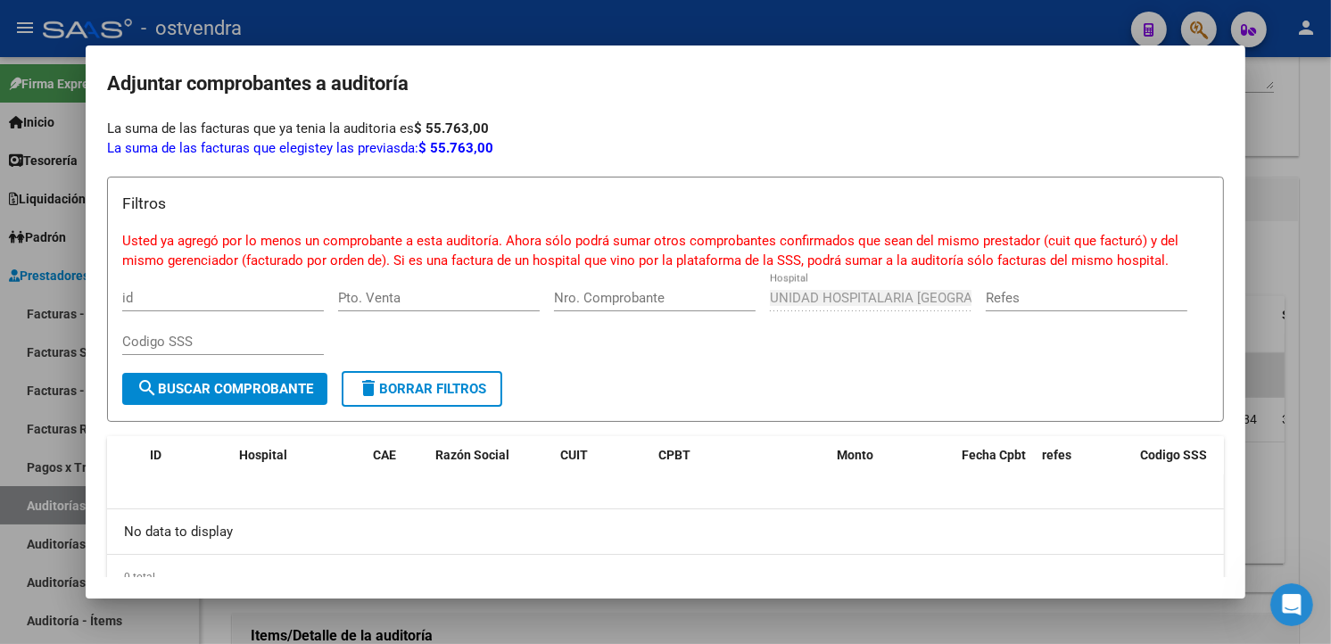
click at [495, 18] on div at bounding box center [665, 322] width 1331 height 644
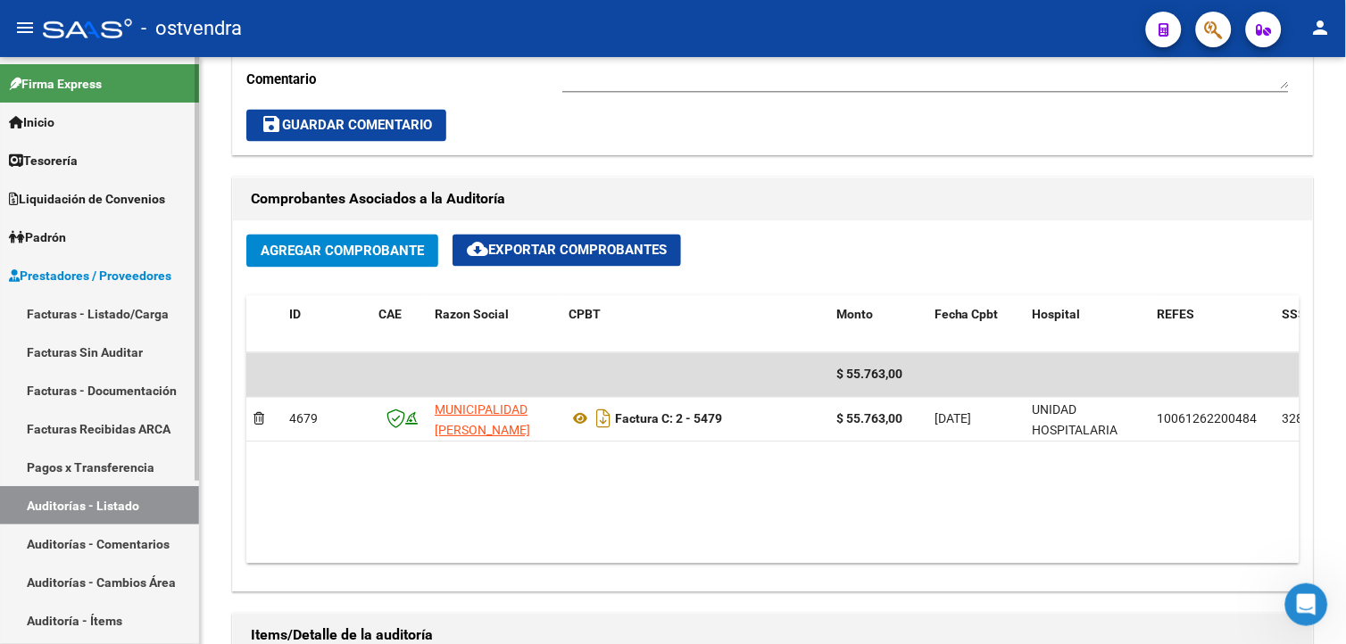
click at [161, 308] on link "Facturas - Listado/Carga" at bounding box center [99, 313] width 199 height 38
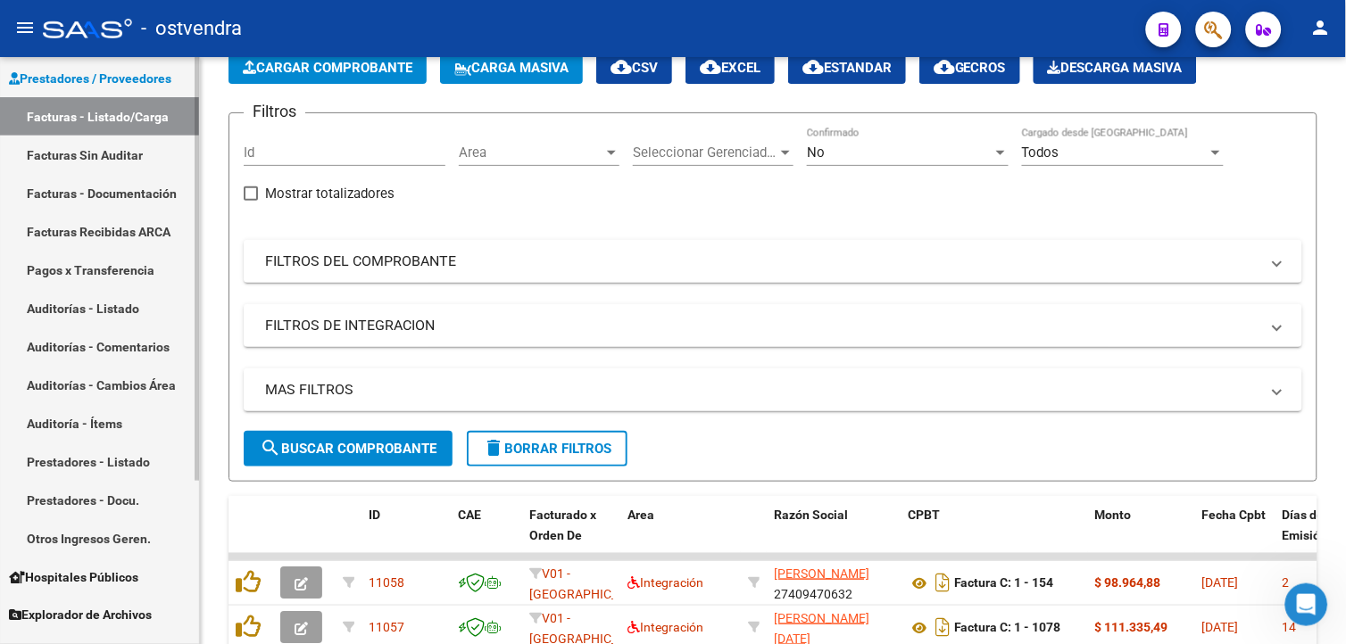
scroll to position [226, 0]
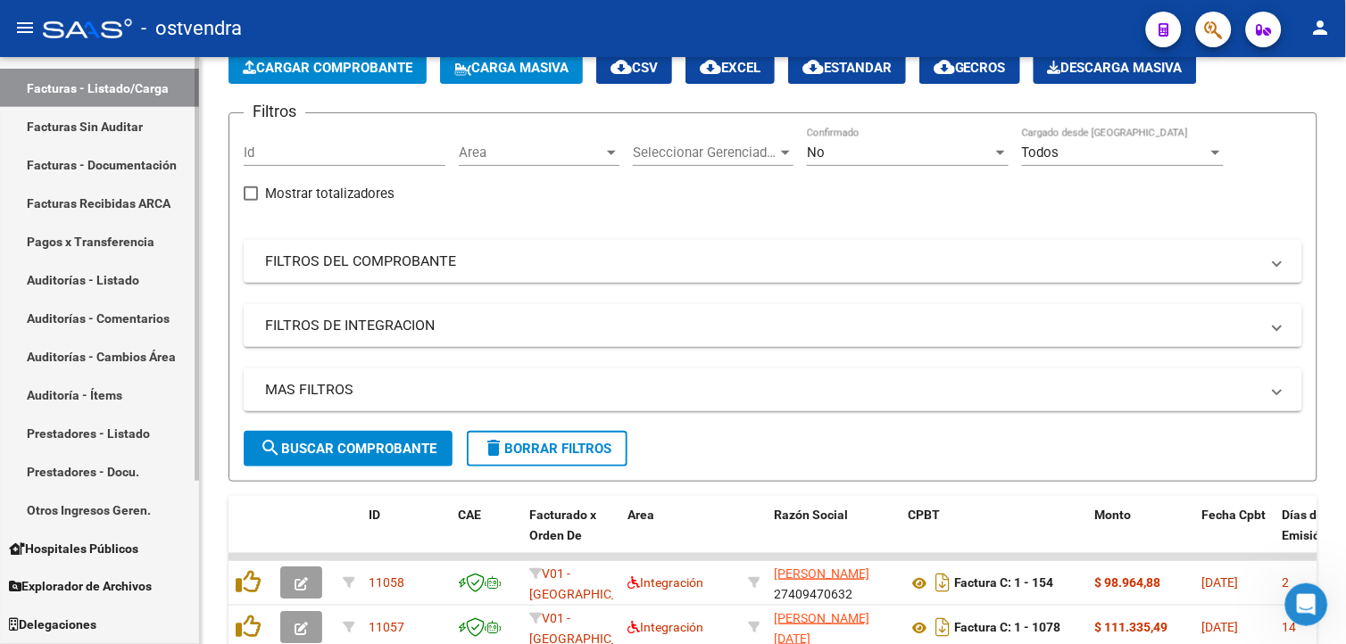
click at [183, 439] on div "Firma Express Inicio Calendario SSS Instructivos Contacto OS Tesorería Auditorí…" at bounding box center [101, 237] width 203 height 813
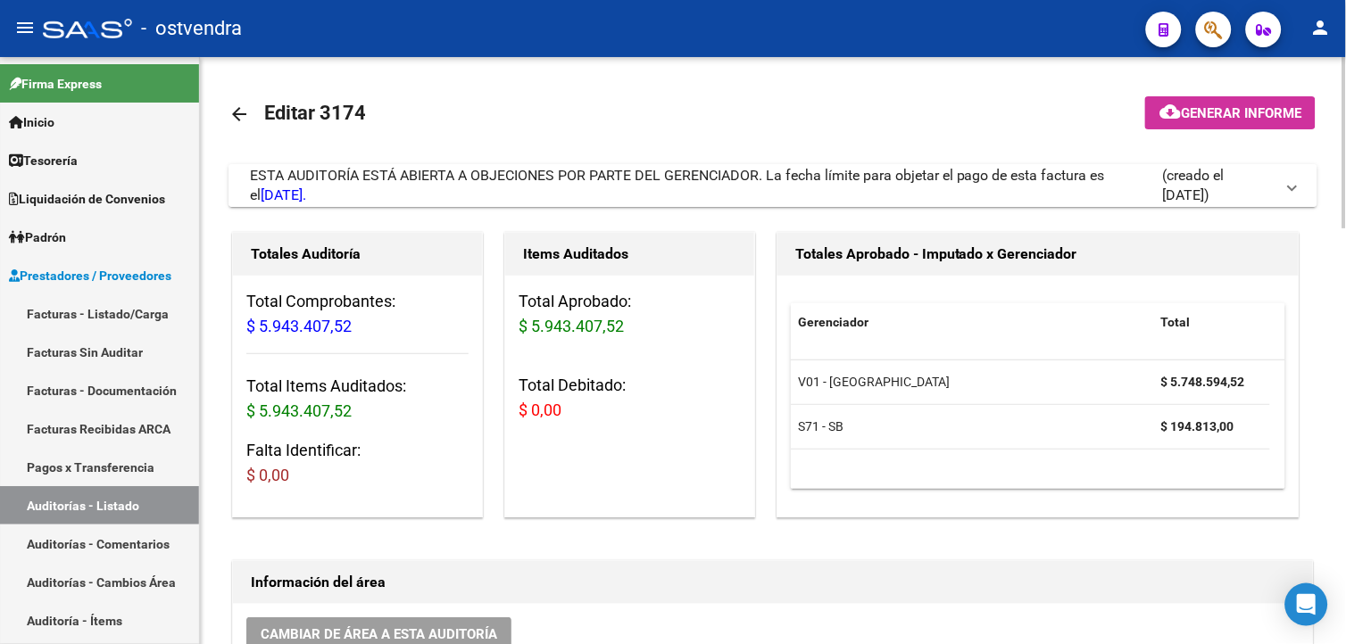
click at [1223, 167] on span "(creado el [DATE])" at bounding box center [1218, 185] width 112 height 39
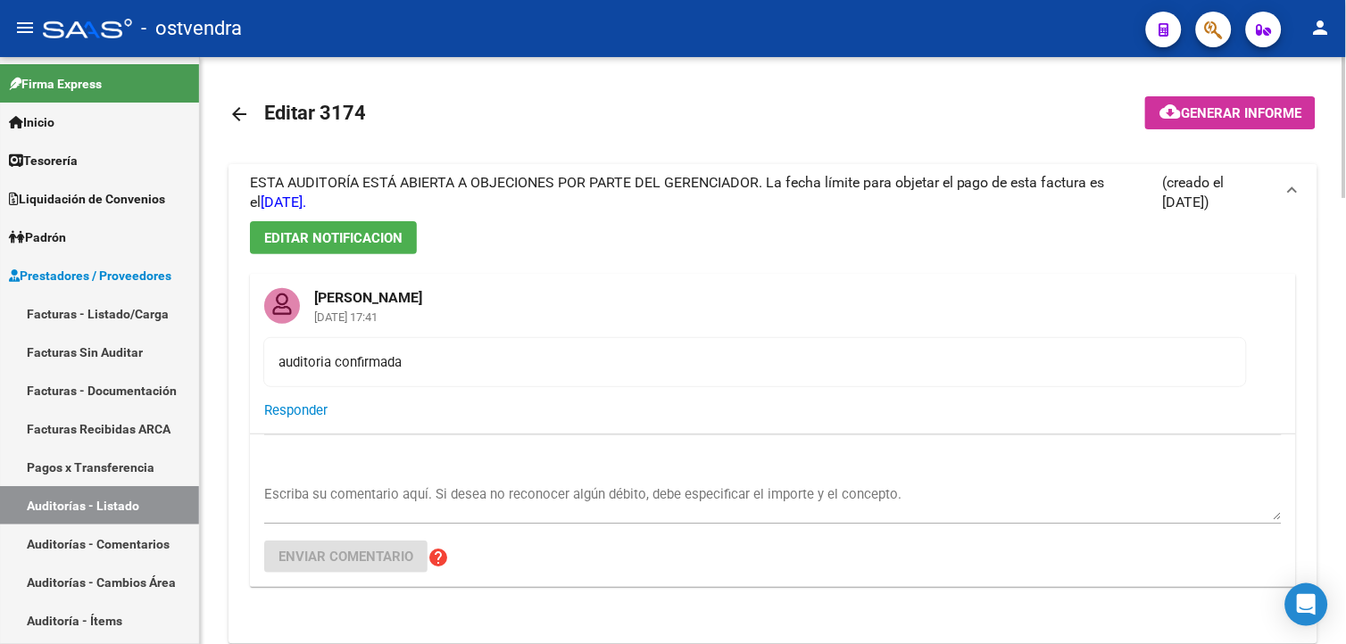
click at [1223, 167] on mat-expansion-panel-header "ESTA AUDITORÍA ESTÁ ABIERTA A OBJECIONES POR PARTE DEL GERENCIADOR. La fecha lí…" at bounding box center [772, 192] width 1089 height 57
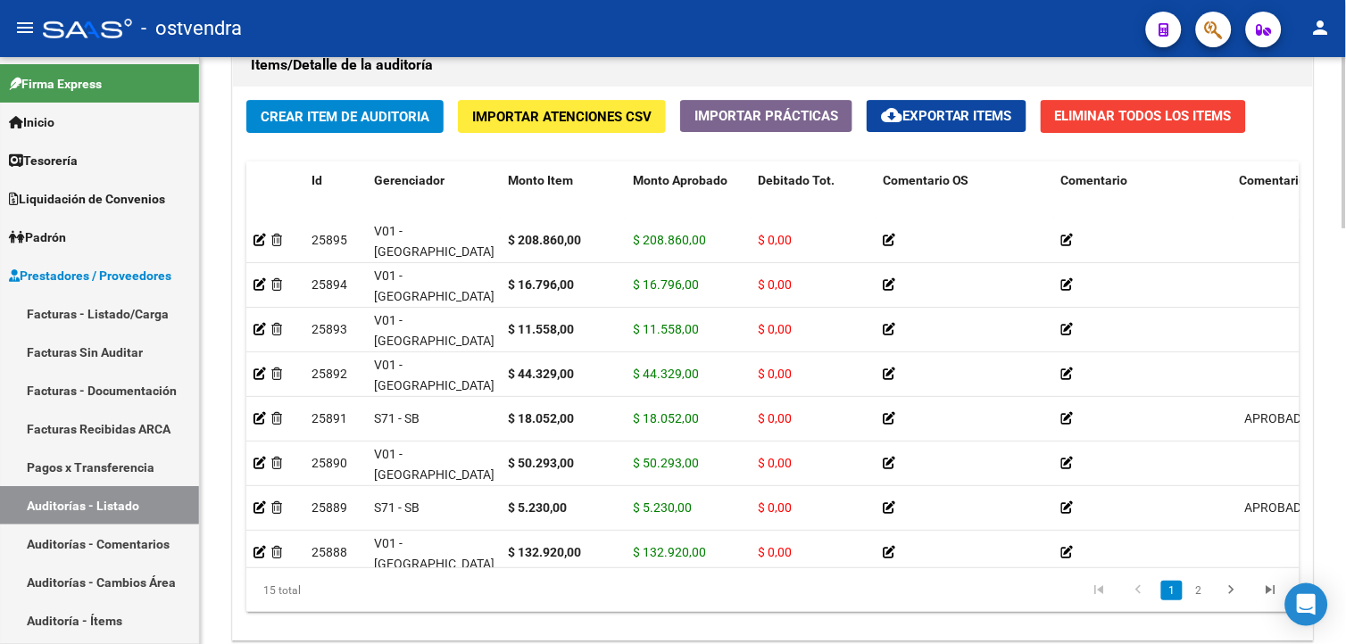
scroll to position [1426, 0]
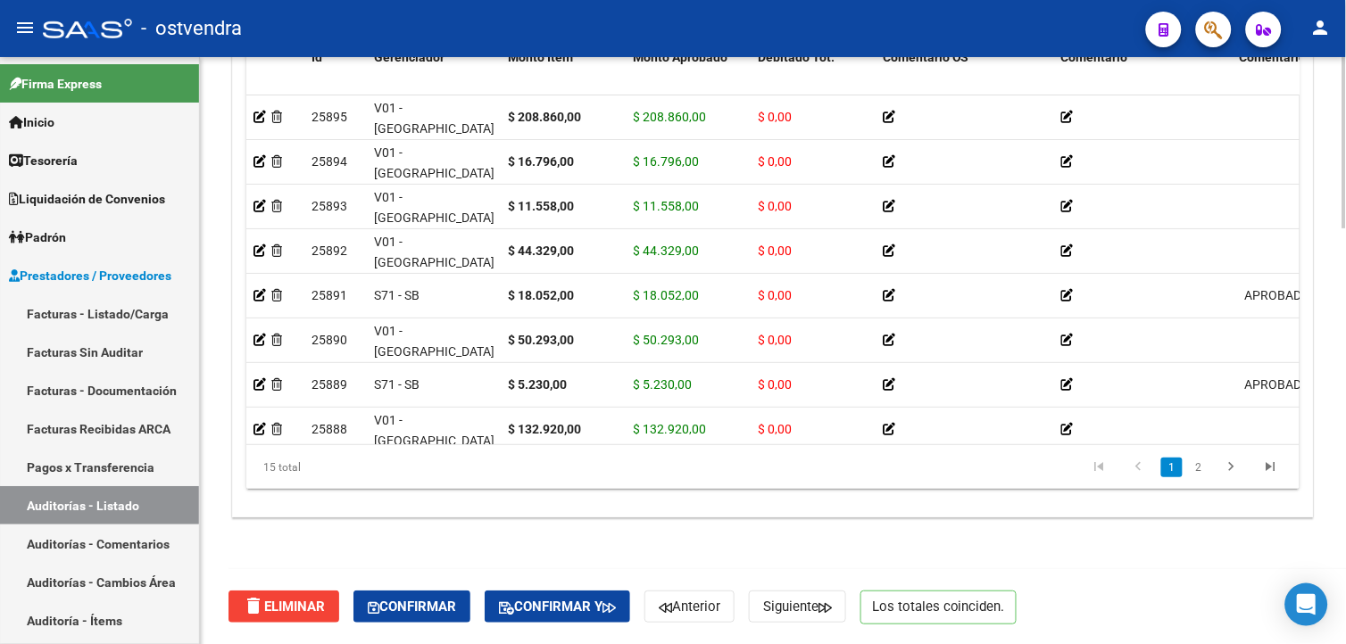
click at [1344, 568] on div at bounding box center [1344, 558] width 4 height 171
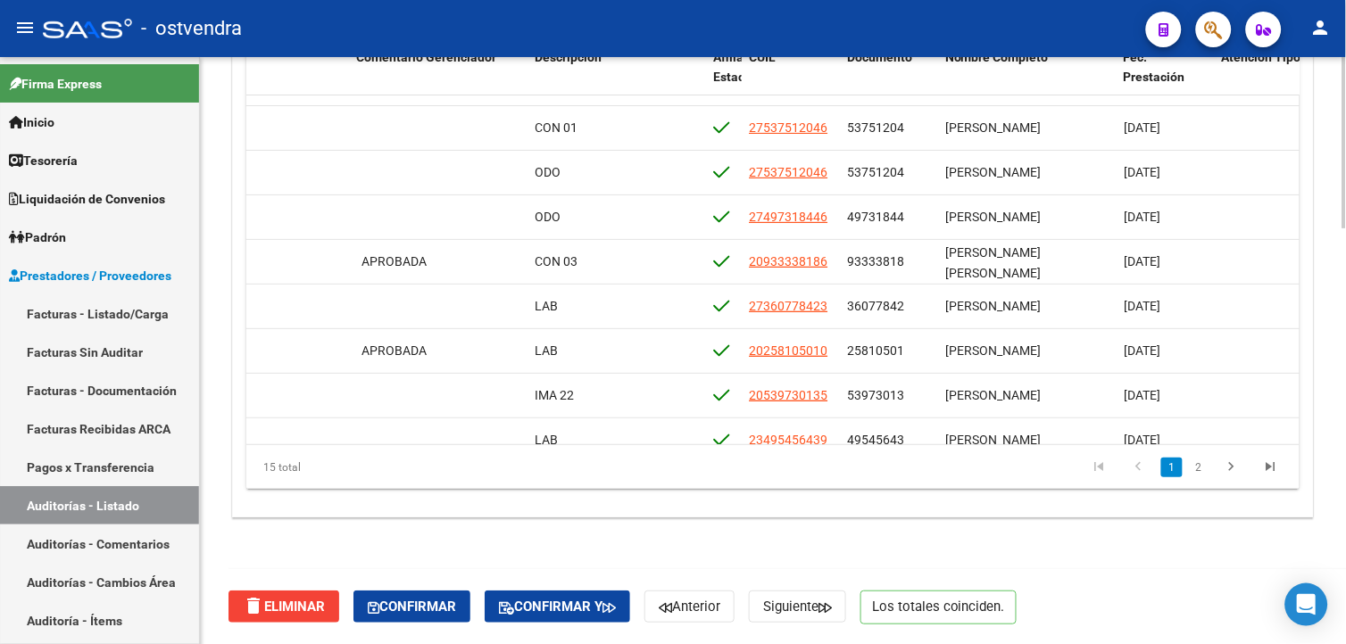
scroll to position [0, 883]
